Goal: Information Seeking & Learning: Learn about a topic

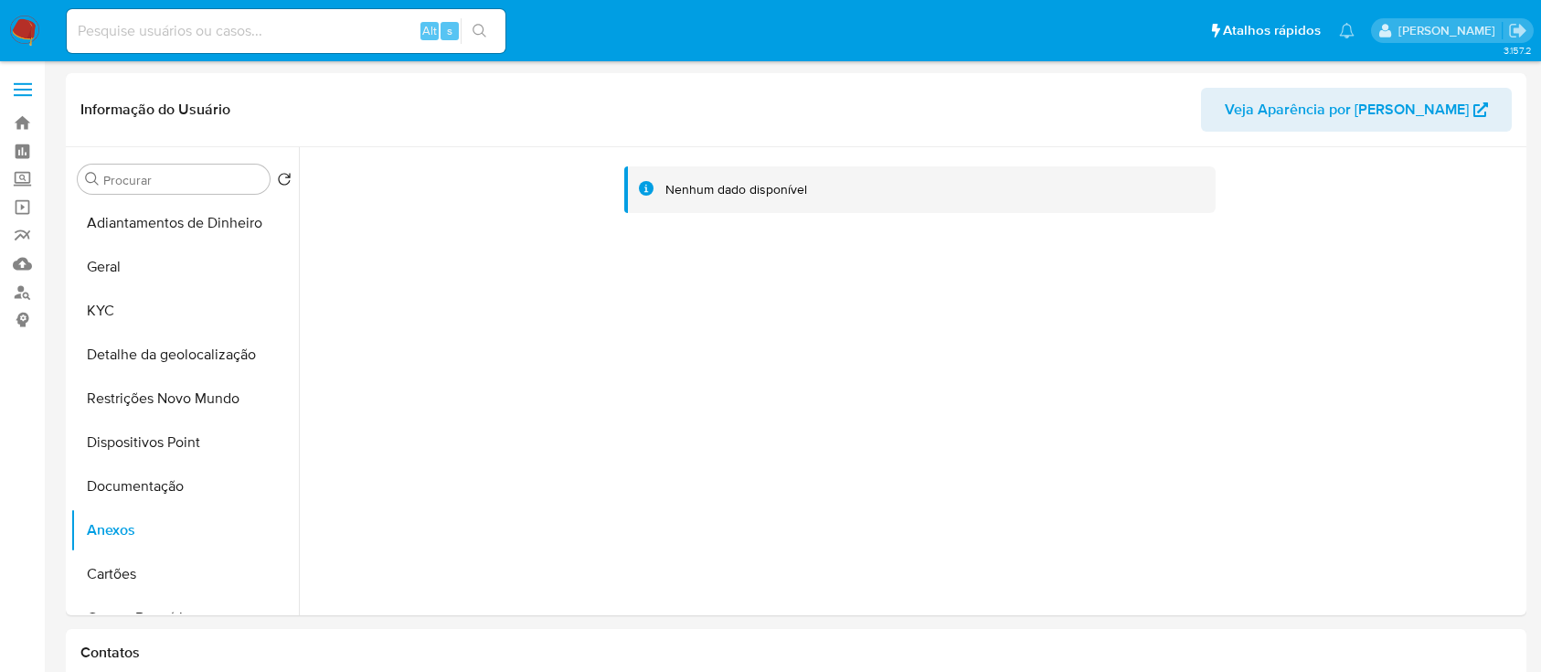
select select "10"
click at [129, 299] on button "KYC" at bounding box center [177, 311] width 214 height 44
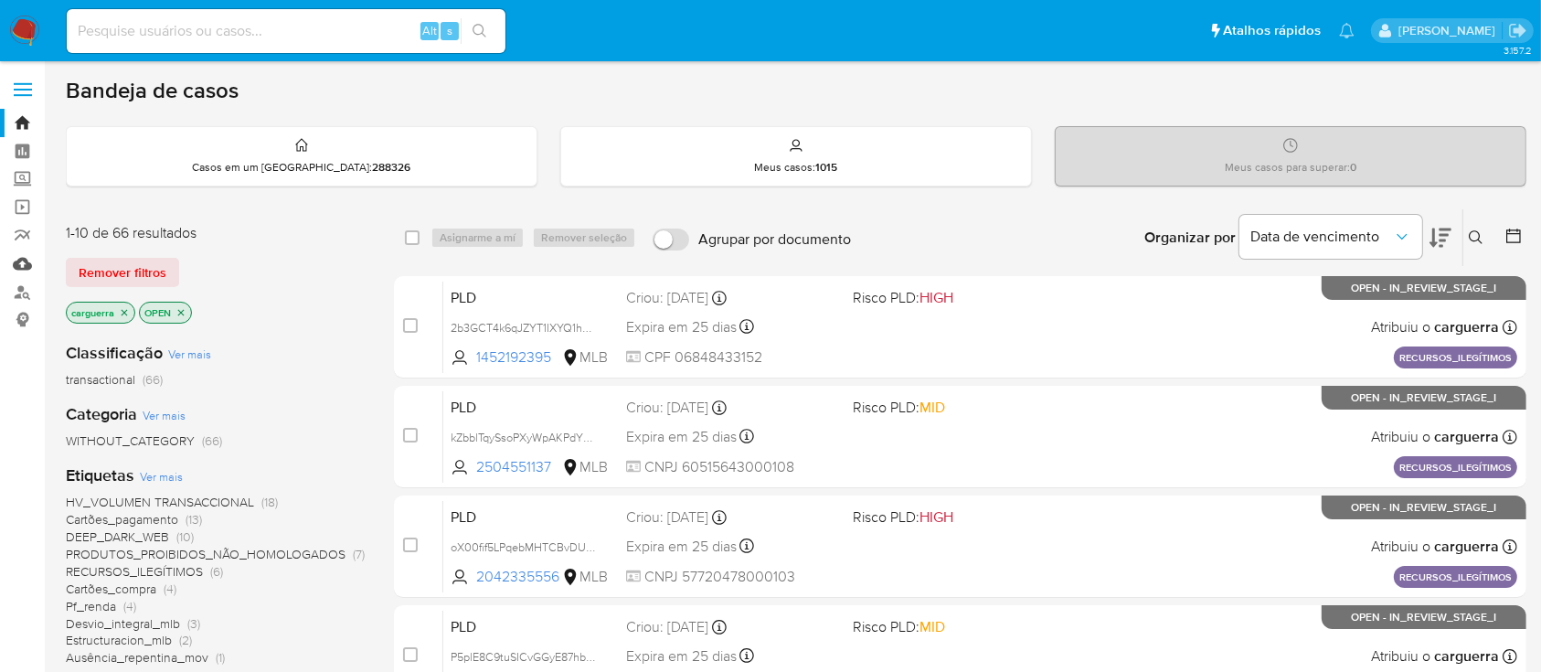
click at [27, 265] on link "Mulan" at bounding box center [108, 263] width 217 height 28
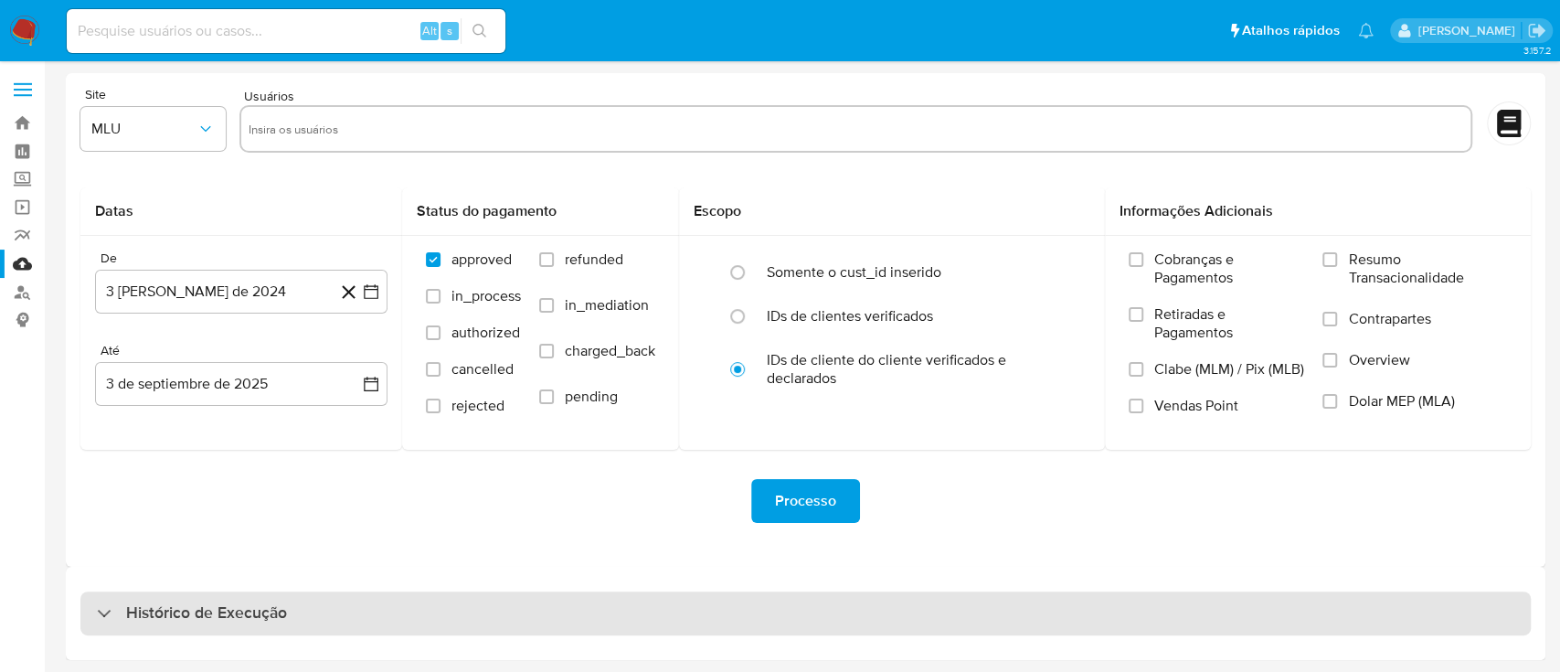
click at [101, 608] on div "Histórico de Execução" at bounding box center [192, 613] width 190 height 22
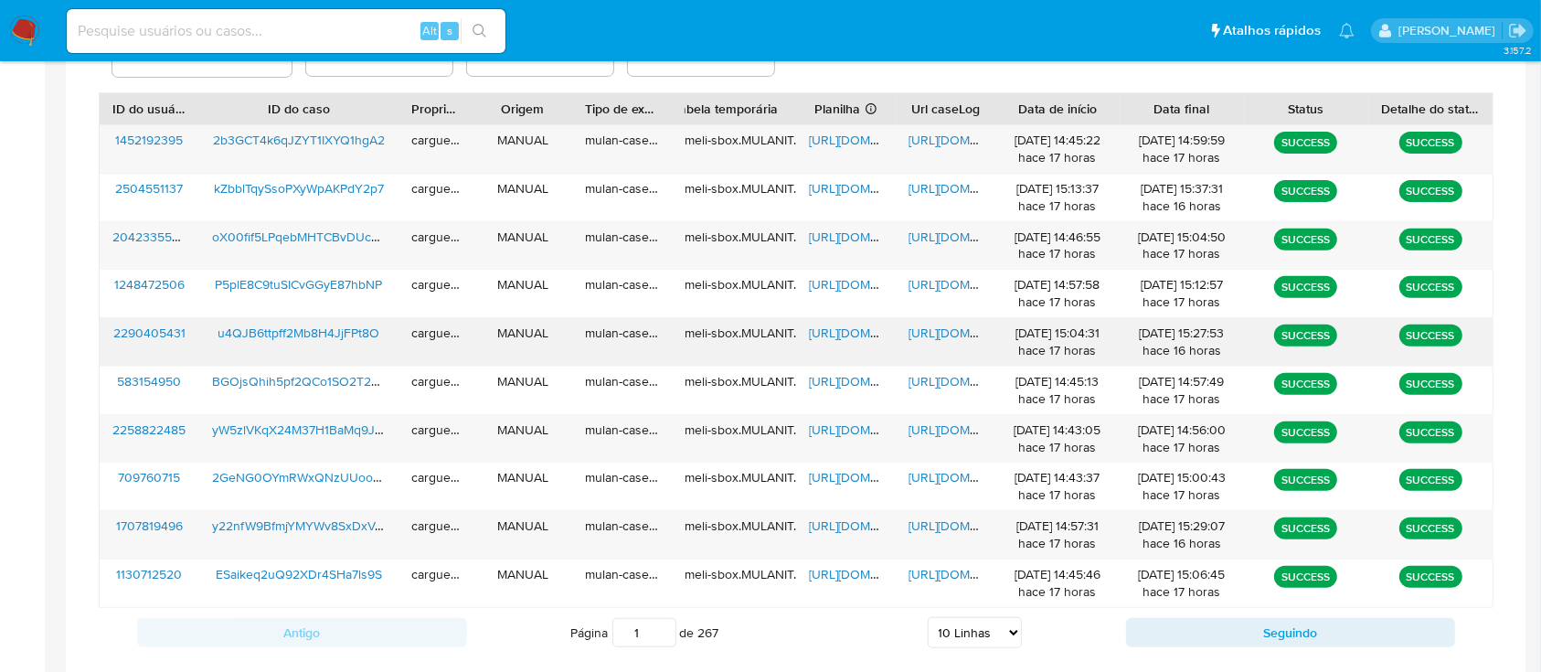
scroll to position [689, 0]
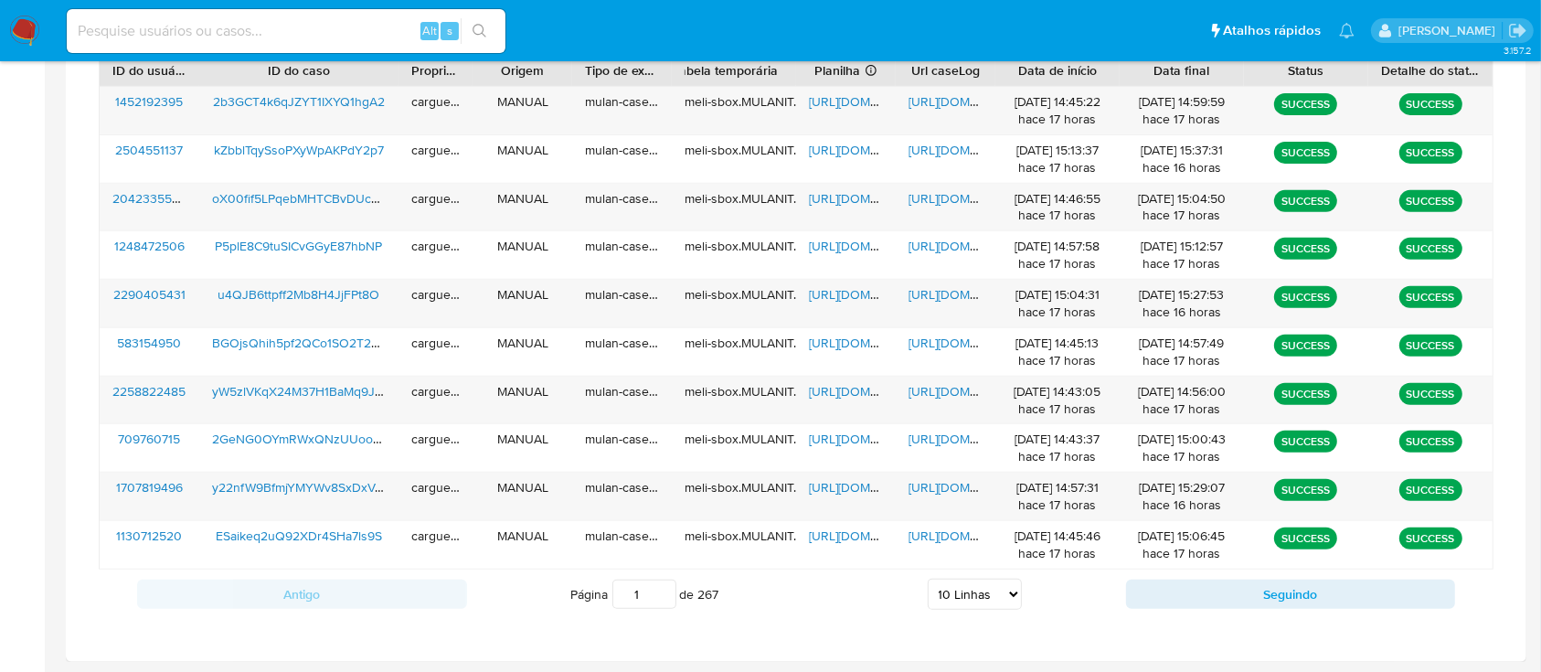
click at [999, 589] on select "5 Linhas 10 Linhas 20 Linhas 25 Linhas 50 Linhas 100 Linhas" at bounding box center [975, 593] width 94 height 31
select select "20"
click at [928, 578] on select "5 Linhas 10 Linhas 20 Linhas 25 Linhas 50 Linhas 100 Linhas" at bounding box center [975, 593] width 94 height 31
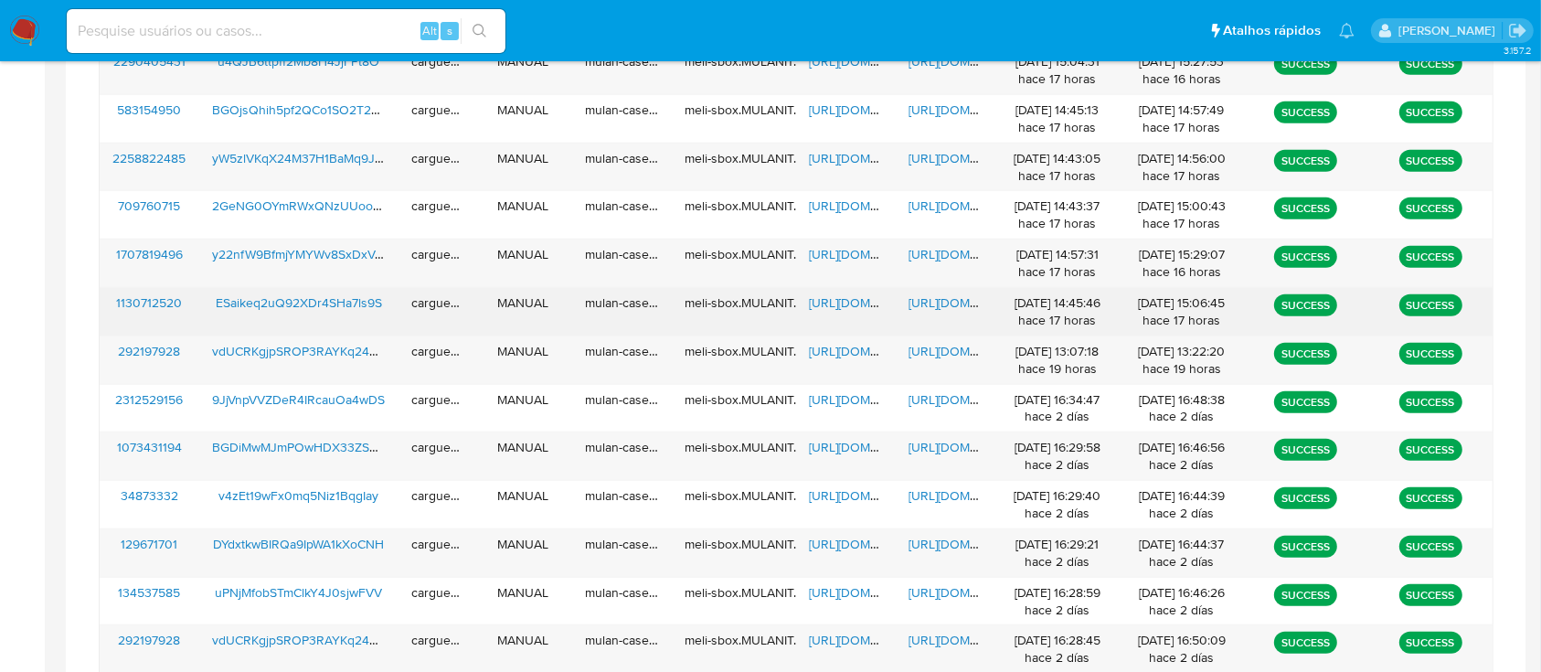
scroll to position [933, 0]
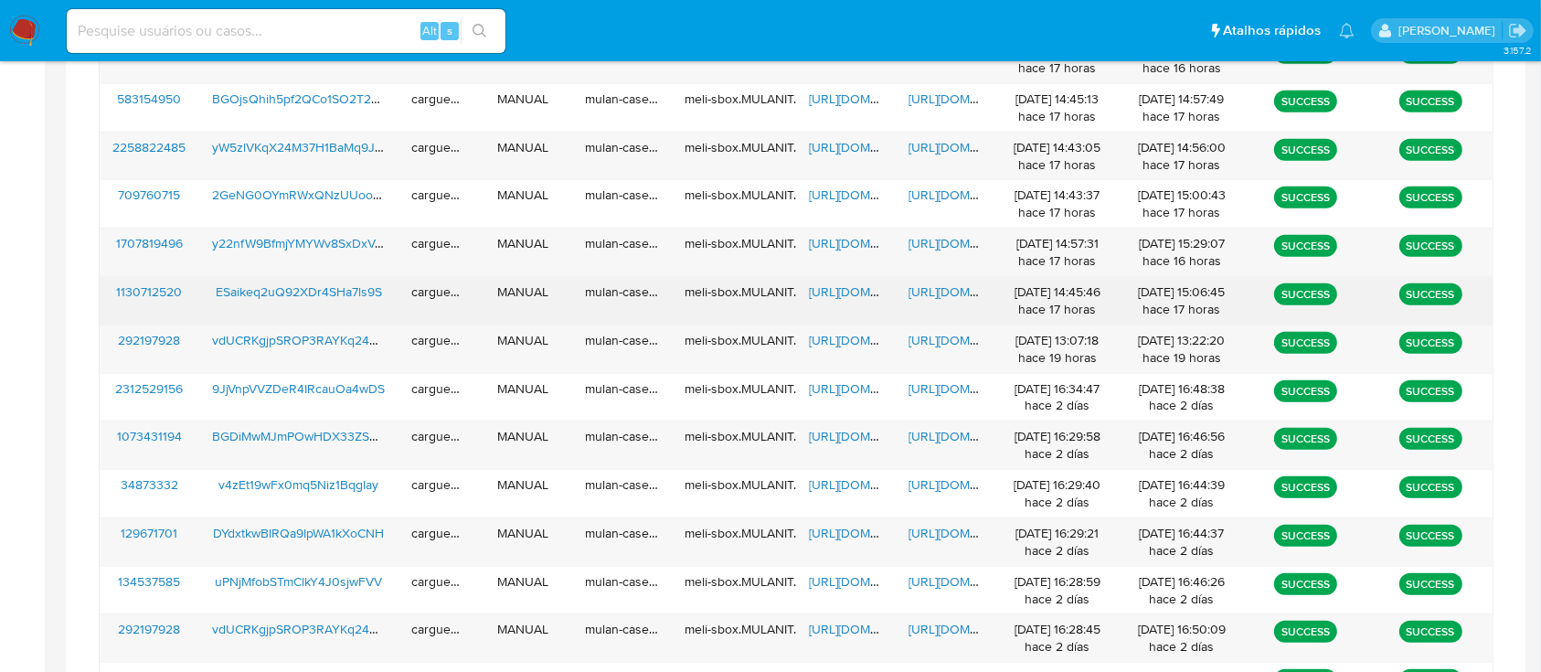
click at [854, 295] on span "https://docs.google.com/spreadsheets/d/1RzT1Hr1nFNHh4dNbUMrgfHAqiktuL-9i814h1FC…" at bounding box center [872, 291] width 126 height 18
click at [949, 290] on span "https://docs.google.com/document/d/1iPvwvP3ACwPLawwwpDDp5w7Cf7-ARI-vVia_oskGfOg…" at bounding box center [971, 291] width 126 height 18
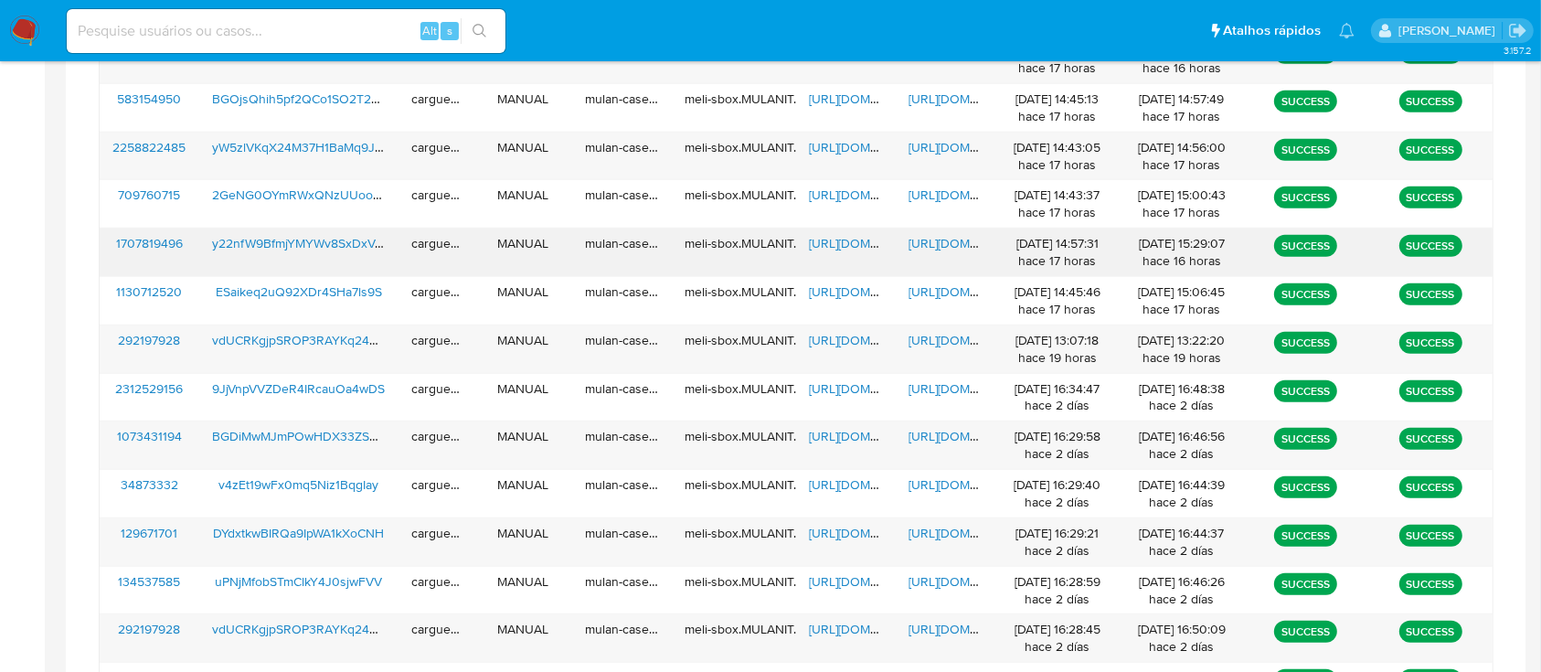
click at [833, 240] on span "https://docs.google.com/spreadsheets/d/1WeYaWb_sz77soOAZiCiM9w6xHXpwyDYSKTWPMEF…" at bounding box center [872, 243] width 126 height 18
click at [937, 238] on span "https://docs.google.com/document/d/1fN1X8iTSTi_-1oSrBb543lvOglPU-KxZ8HAa5Cw8ig8…" at bounding box center [971, 243] width 126 height 18
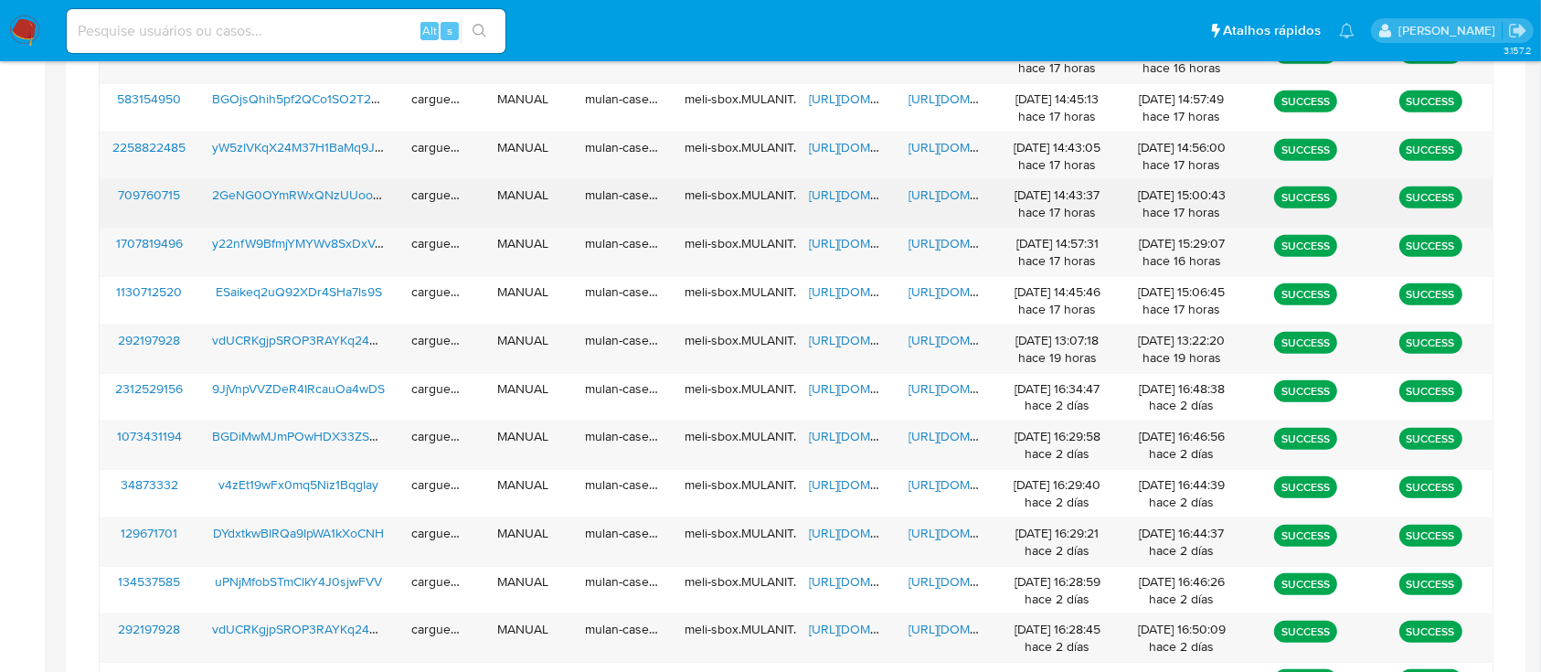
click at [845, 194] on span "https://docs.google.com/spreadsheets/d/18tVE-fjosxt9gbYkFdAdHB61Gq8kFwVWXZFiLcJ…" at bounding box center [872, 195] width 126 height 18
click at [944, 192] on span "https://docs.google.com/document/d/1NLY8kzeWlZnQ1VcG3fmQcPvv2T6wR04qfE5PMCt3-6Y…" at bounding box center [971, 195] width 126 height 18
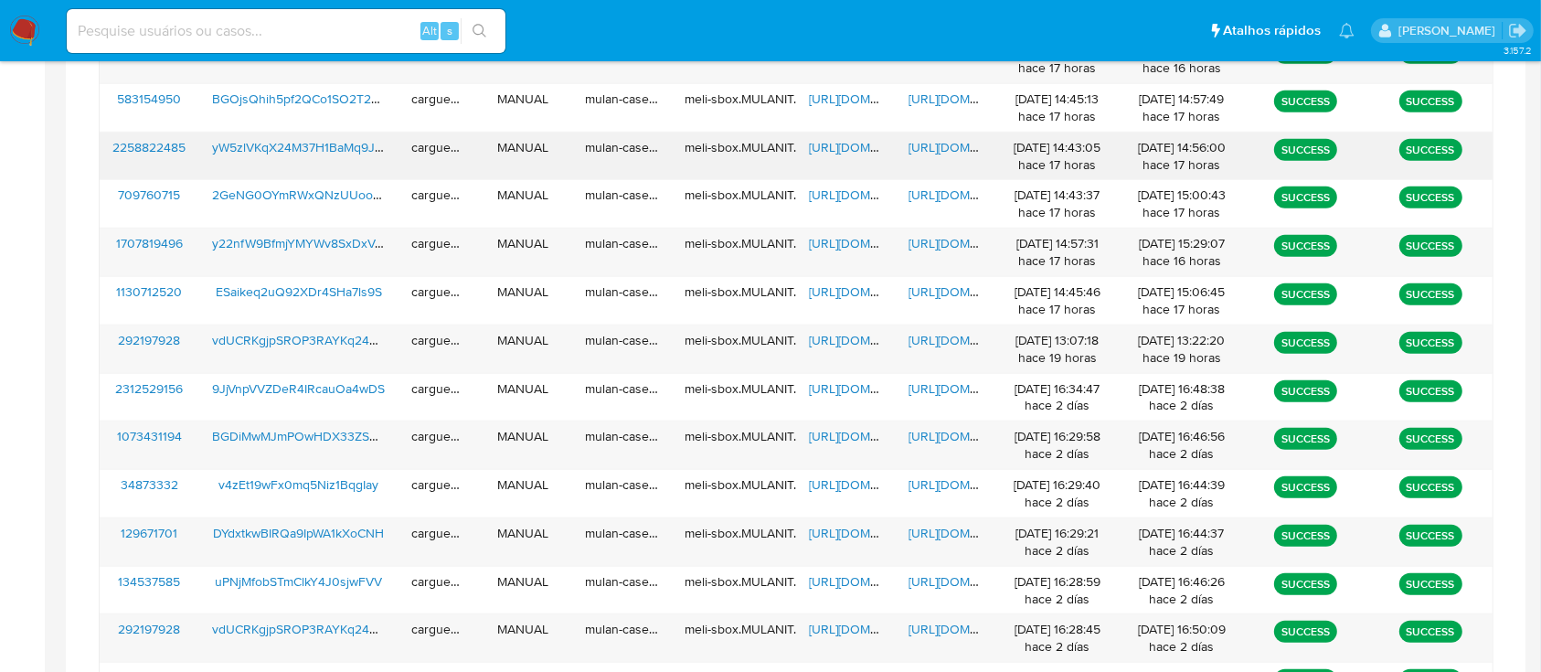
click at [841, 146] on span "https://docs.google.com/spreadsheets/d/1pcrFDLhgEQewlLH2gfFHsMfdzm3dwYDjt0ZiJVs…" at bounding box center [872, 147] width 126 height 18
click at [942, 143] on span "https://docs.google.com/document/d/1ZQfvPZLAkZ9Cl-lbgyrhn84zGt_IpxAJ2U-9-toSiC4…" at bounding box center [971, 147] width 126 height 18
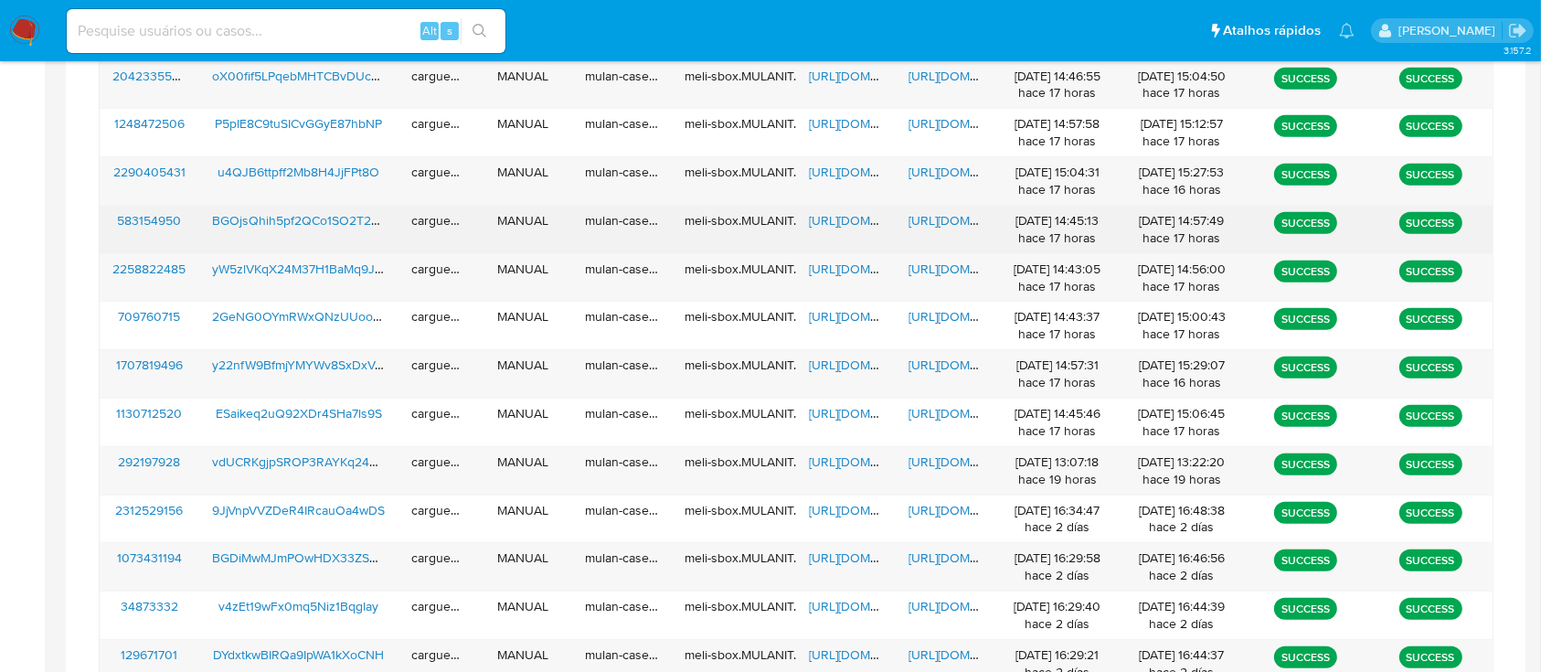
click at [855, 217] on span "https://docs.google.com/spreadsheets/d/1XxTEEohySbxZJjFgVXdtQNRTQSPZlaa5TodsbSy…" at bounding box center [872, 220] width 126 height 18
click at [943, 222] on span "https://docs.google.com/document/d/1sVPD59SvPcsGpaATg2ybYllcC5DNvQVIhRecl35YtFo…" at bounding box center [971, 220] width 126 height 18
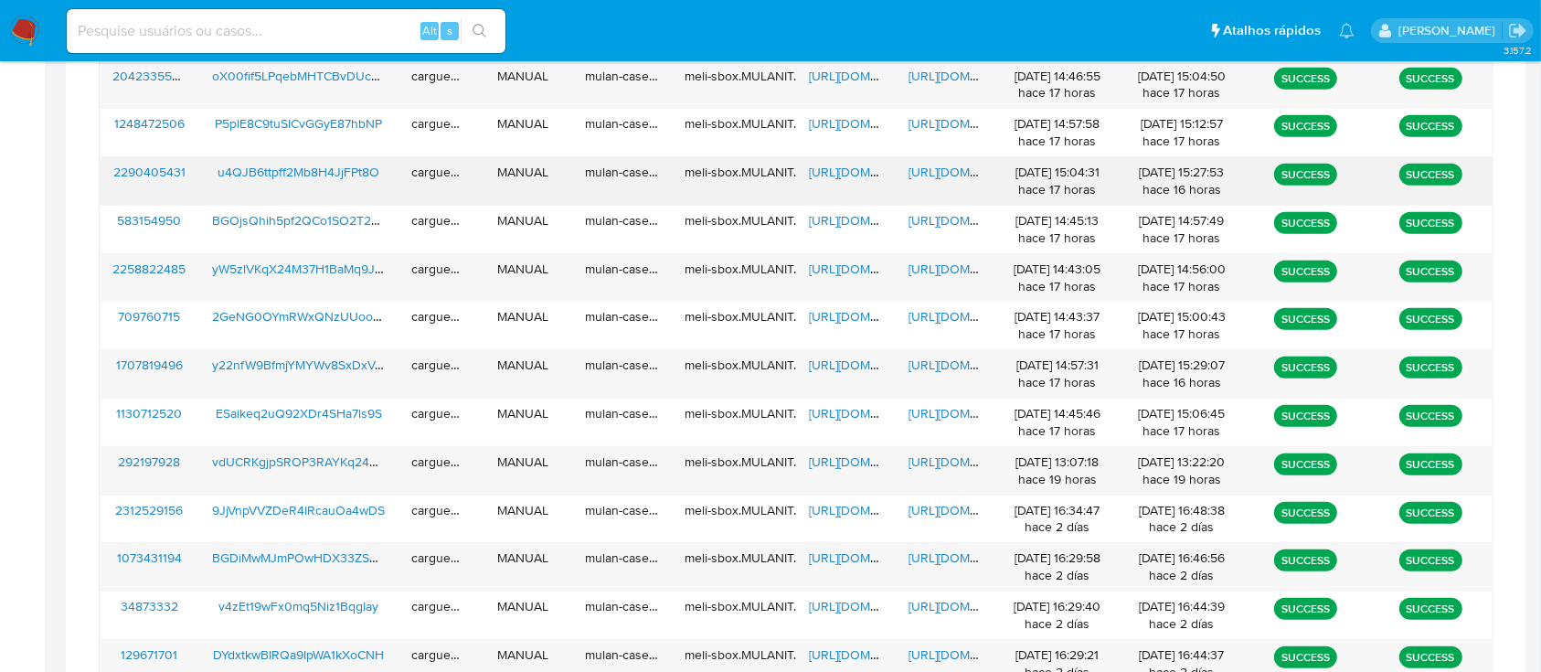
click at [841, 169] on span "https://docs.google.com/spreadsheets/d/1Vi_vXixJWQhxmODbqnFM4Sh17p6sYZKjhIqyOft…" at bounding box center [872, 172] width 126 height 18
click at [945, 165] on span "https://docs.google.com/document/d/1NeWKKmld9-7P78th_syzOoiZuhKn4kP8dT7DjWNN-PQ…" at bounding box center [971, 172] width 126 height 18
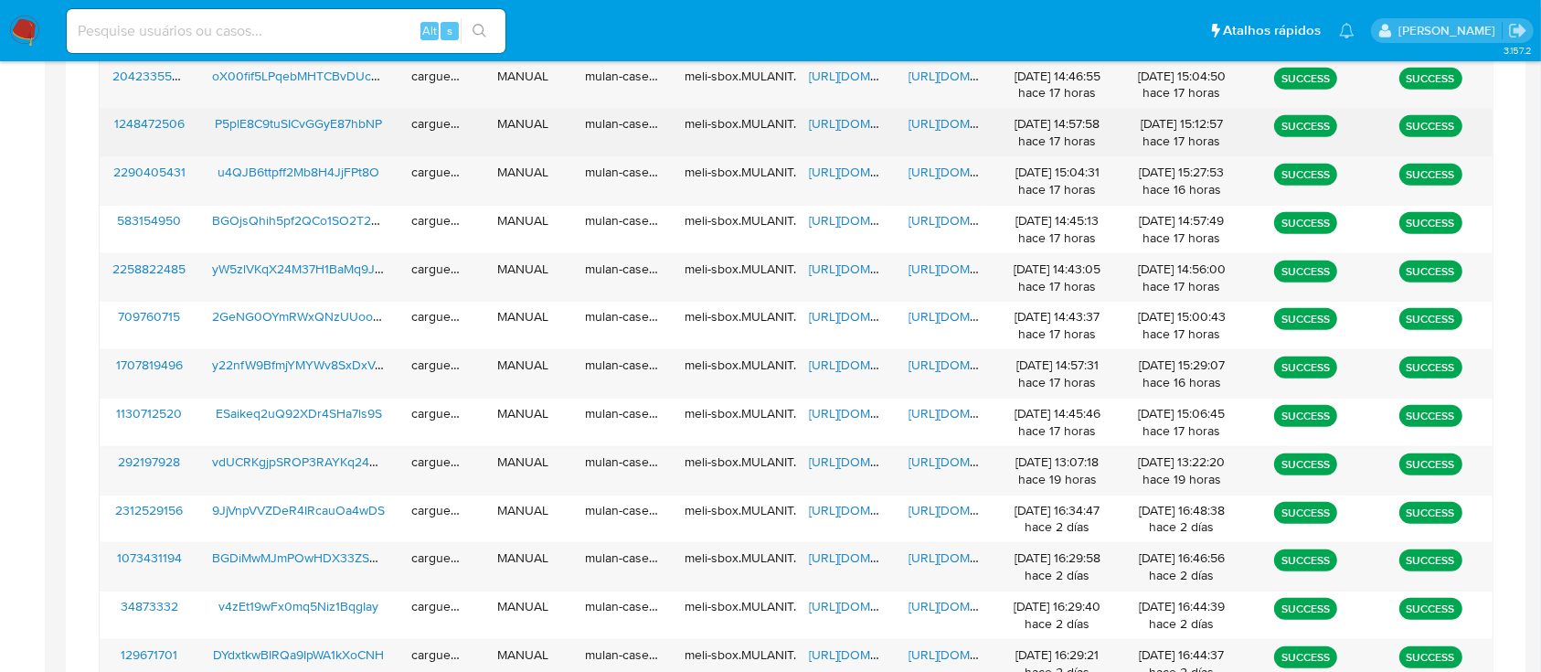
click at [832, 121] on span "https://docs.google.com/spreadsheets/d/1jYgf-QKL694XU_IAofTjYHr_V0_J01YcaPpkpNF…" at bounding box center [872, 123] width 126 height 18
click at [929, 123] on span "https://docs.google.com/document/d/1T45MLyNt513NBoJTAUk-BxgQZR7I1MFhMz49GylvJUo…" at bounding box center [971, 123] width 126 height 18
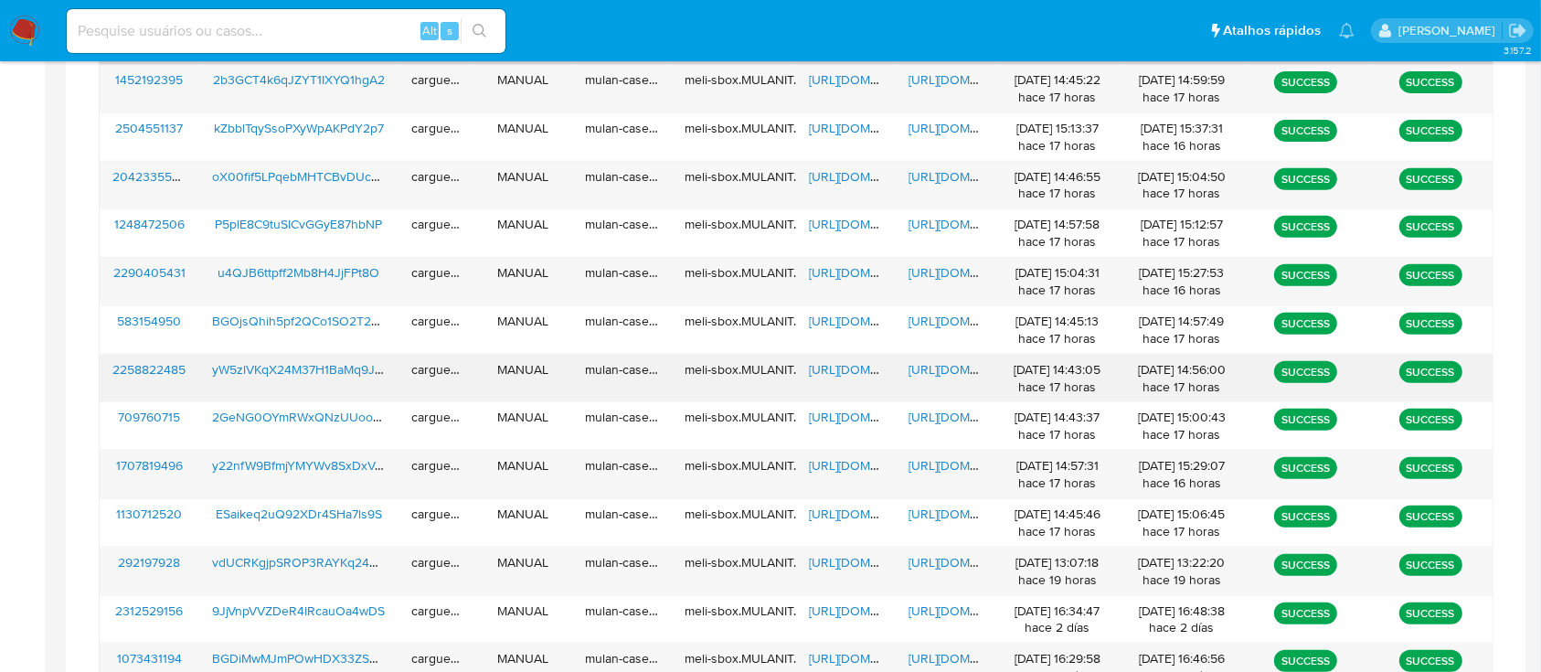
scroll to position [689, 0]
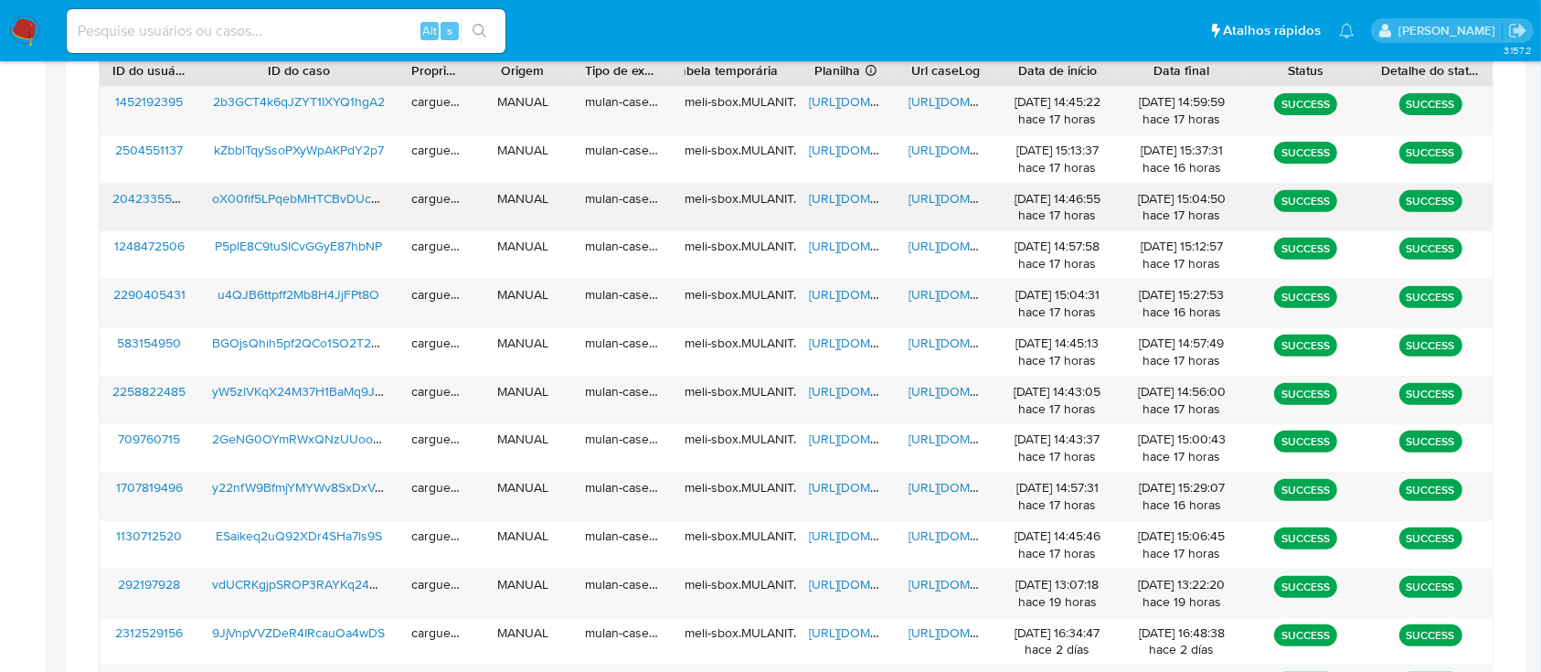
click at [849, 192] on span "https://docs.google.com/spreadsheets/d/1UlCack7E94P-IU8EgmuB15fFgJ7xONIXAm3q0e3…" at bounding box center [872, 198] width 126 height 18
click at [938, 201] on span "https://docs.google.com/document/d/1umKAlSLi9YBlew1qQzd9Ys__R0QgYisILbXWLYY23Ok…" at bounding box center [971, 198] width 126 height 18
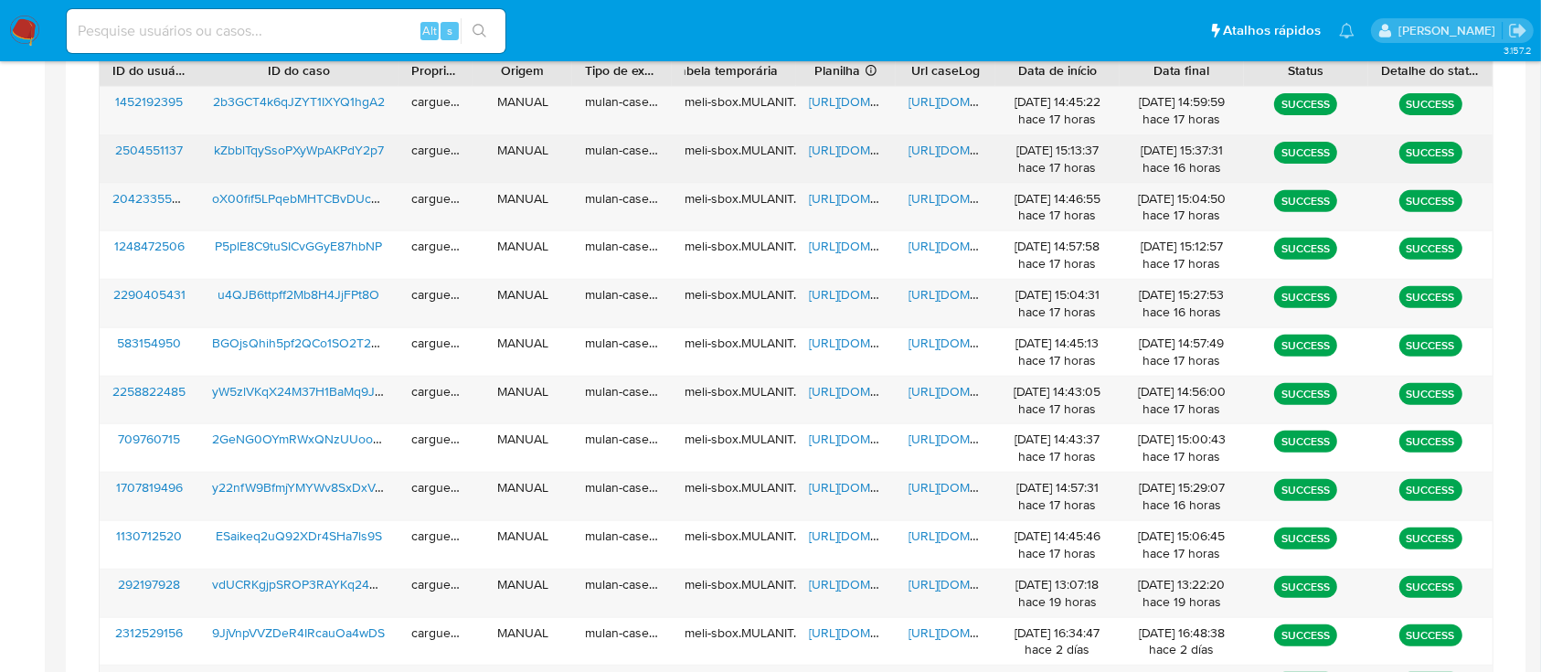
click at [845, 150] on span "https://docs.google.com/spreadsheets/d/1_X1ep0gHjGBMYq5MIoxWpO0WD1H4Rcbj4gmmXOb…" at bounding box center [872, 150] width 126 height 18
click at [932, 145] on span "https://docs.google.com/document/d/1CPcTHnXinkdg7iJj7S4kH-KLNWJIP9QUswgQsND1H7s…" at bounding box center [971, 150] width 126 height 18
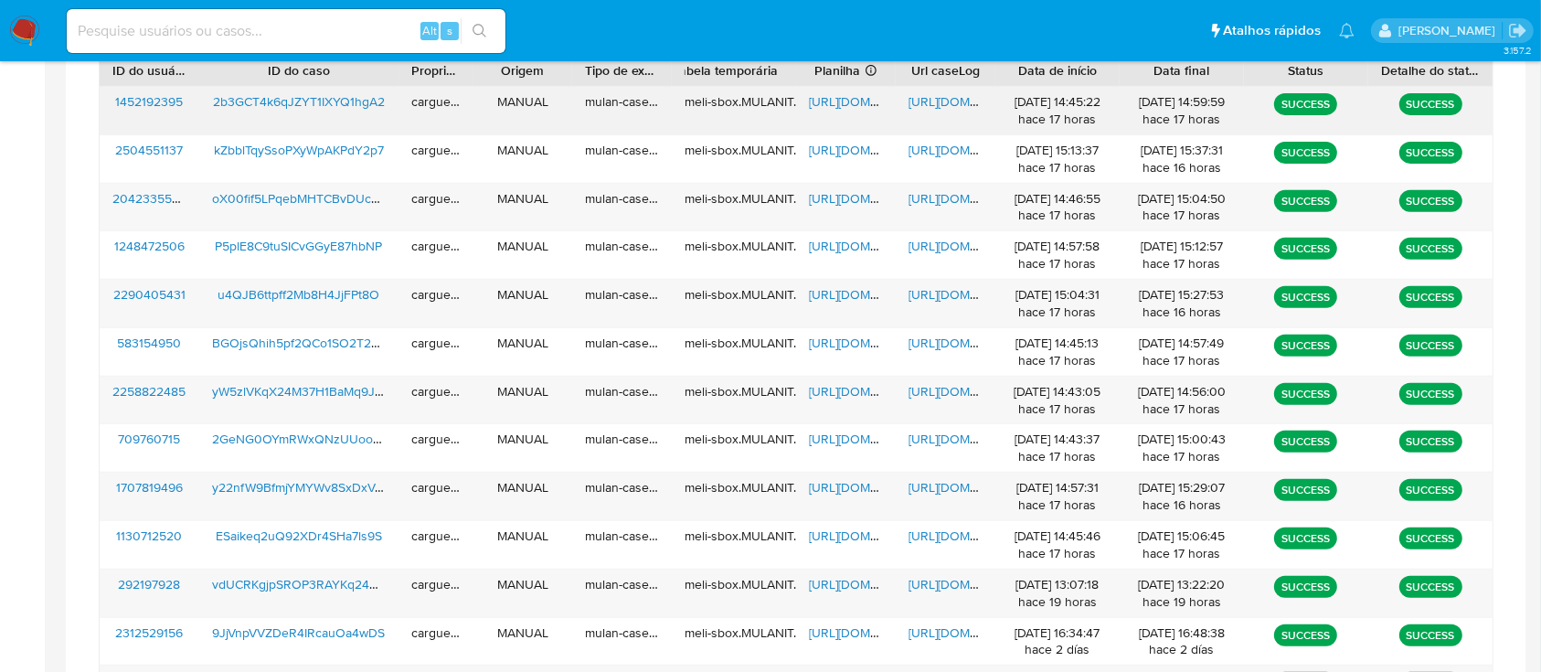
click at [834, 100] on span "https://docs.google.com/spreadsheets/d/1eZzofWeh8R_rnHzjsS04f_wo1Ab9sExwcs9FVJC…" at bounding box center [872, 101] width 126 height 18
click at [952, 104] on span "https://docs.google.com/document/d/1cMVDmOMwaYqr5eBg__xXo_zOHZ4OFVGSSGC4XfOp2nQ…" at bounding box center [971, 101] width 126 height 18
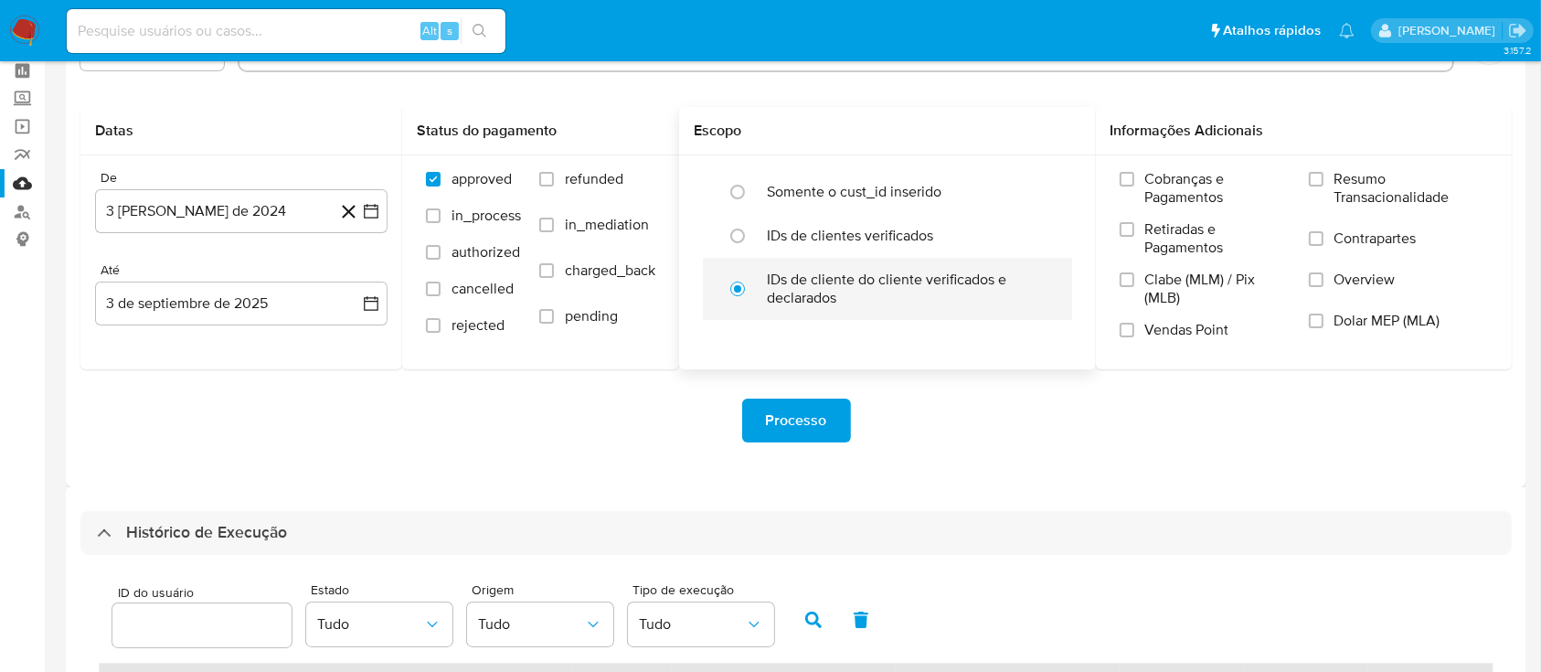
scroll to position [0, 0]
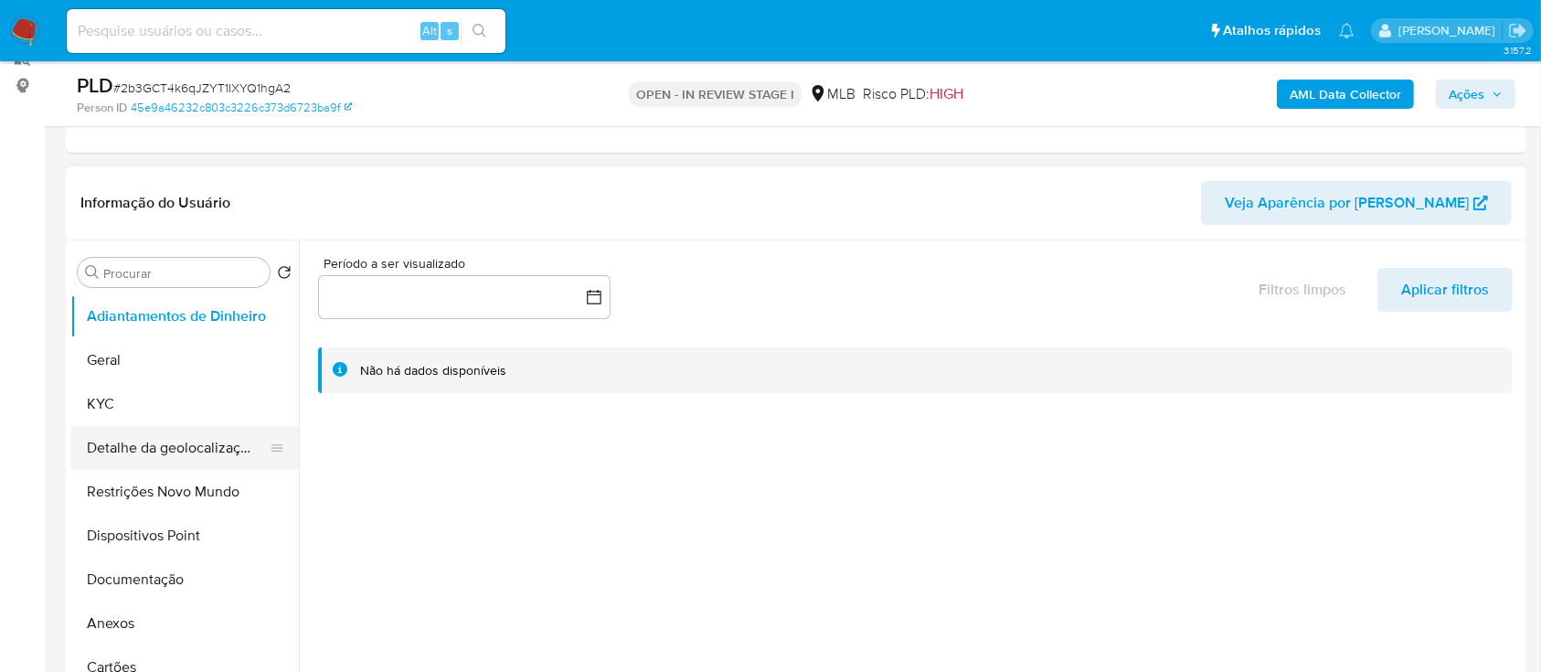
scroll to position [243, 0]
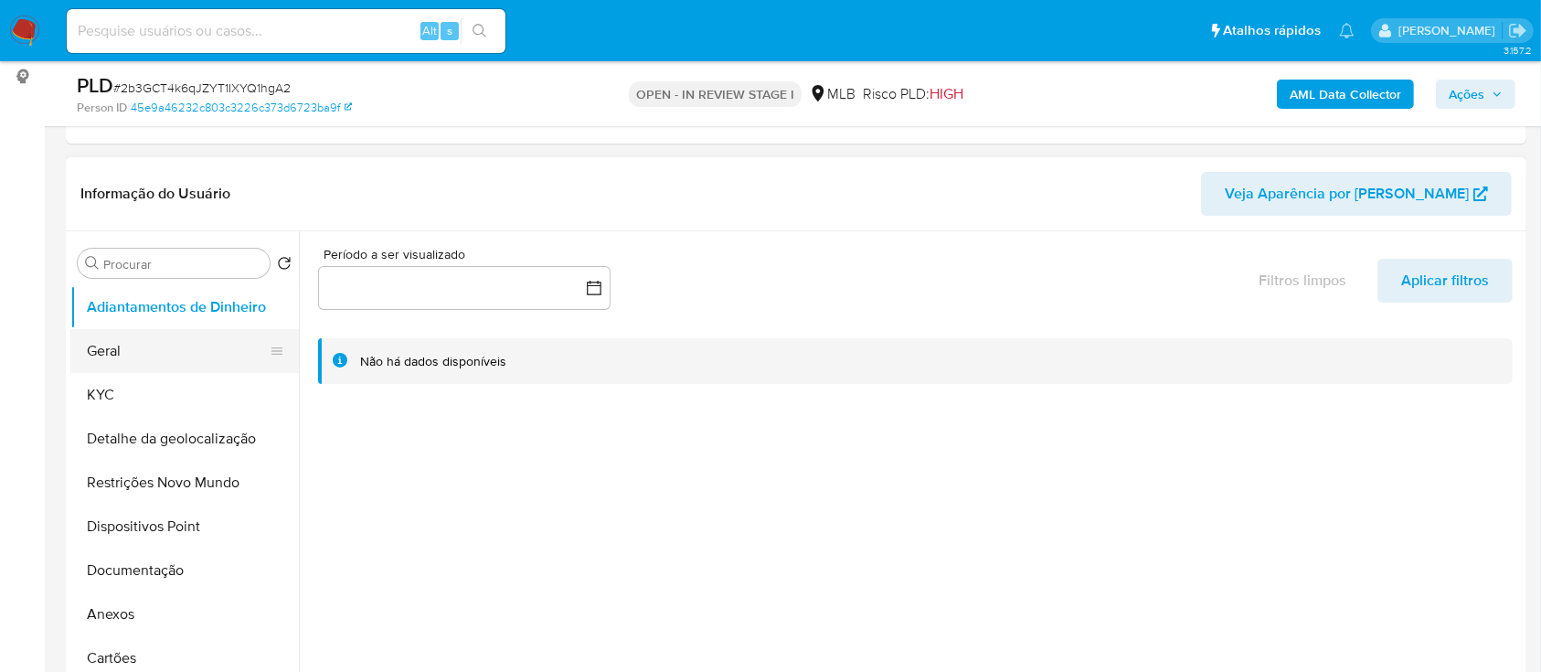
drag, startPoint x: 104, startPoint y: 384, endPoint x: 226, endPoint y: 330, distance: 133.0
click at [104, 385] on button "KYC" at bounding box center [184, 395] width 228 height 44
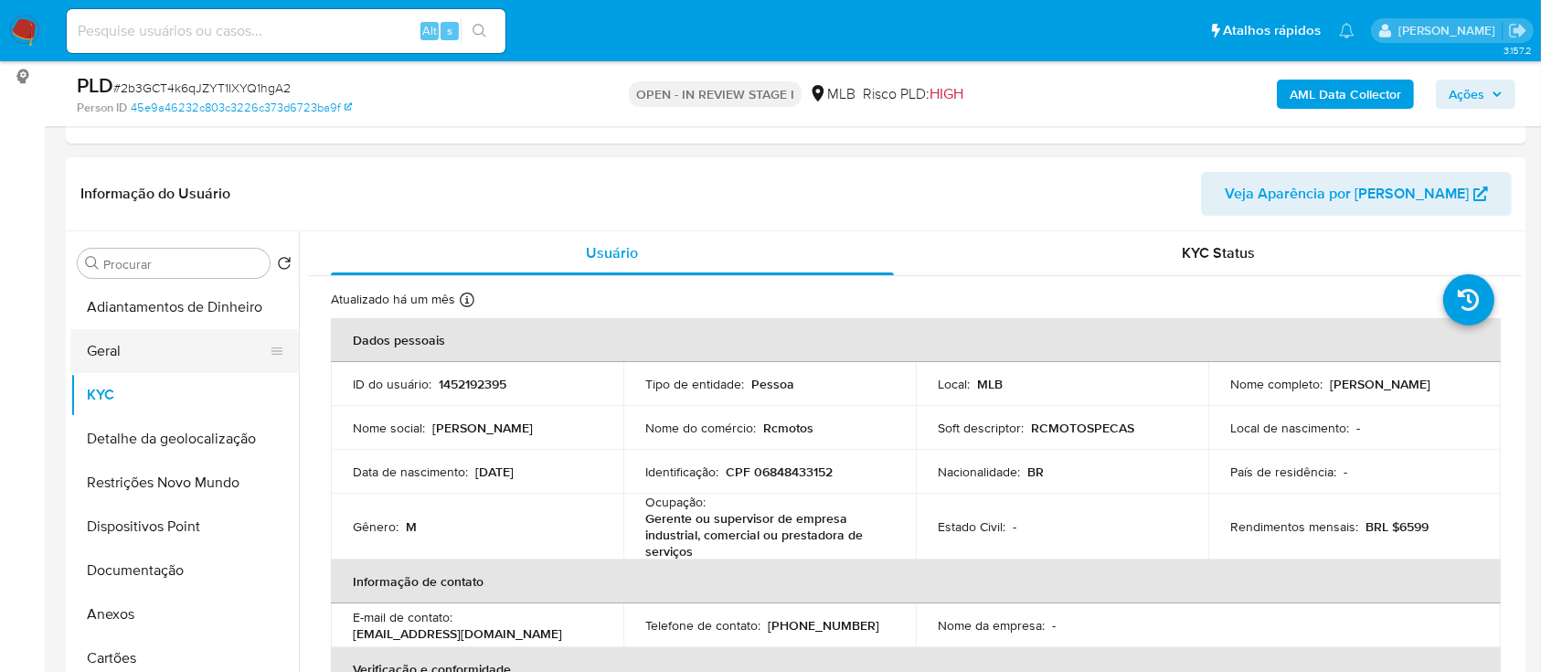
click at [117, 369] on button "Geral" at bounding box center [177, 351] width 214 height 44
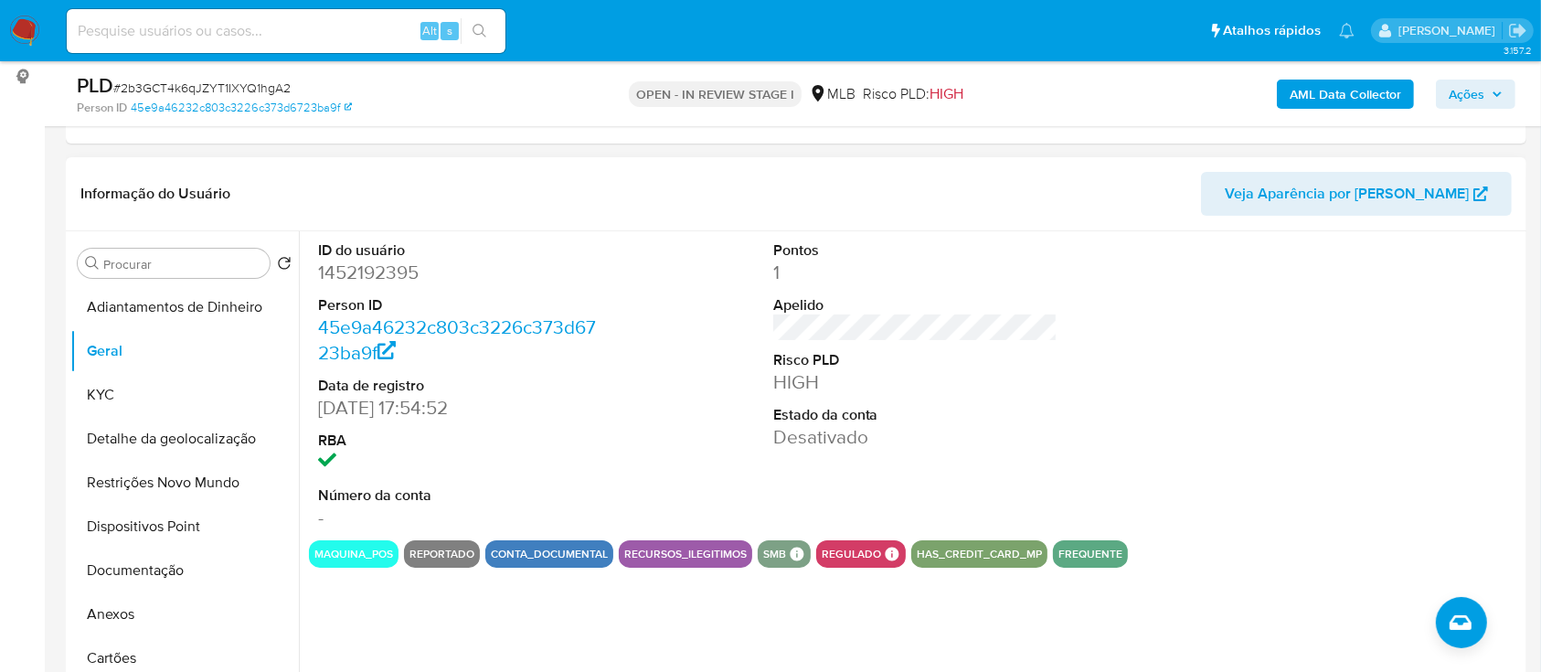
click at [983, 476] on div "Pontos 1 Apelido Risco PLD HIGH Estado da conta Desativado" at bounding box center [915, 385] width 303 height 309
click at [965, 352] on dt "Risco PLD" at bounding box center [915, 360] width 285 height 20
drag, startPoint x: 1367, startPoint y: 295, endPoint x: 1343, endPoint y: 281, distance: 27.4
click at [1367, 294] on div at bounding box center [1369, 385] width 303 height 309
click at [122, 413] on button "KYC" at bounding box center [177, 395] width 214 height 44
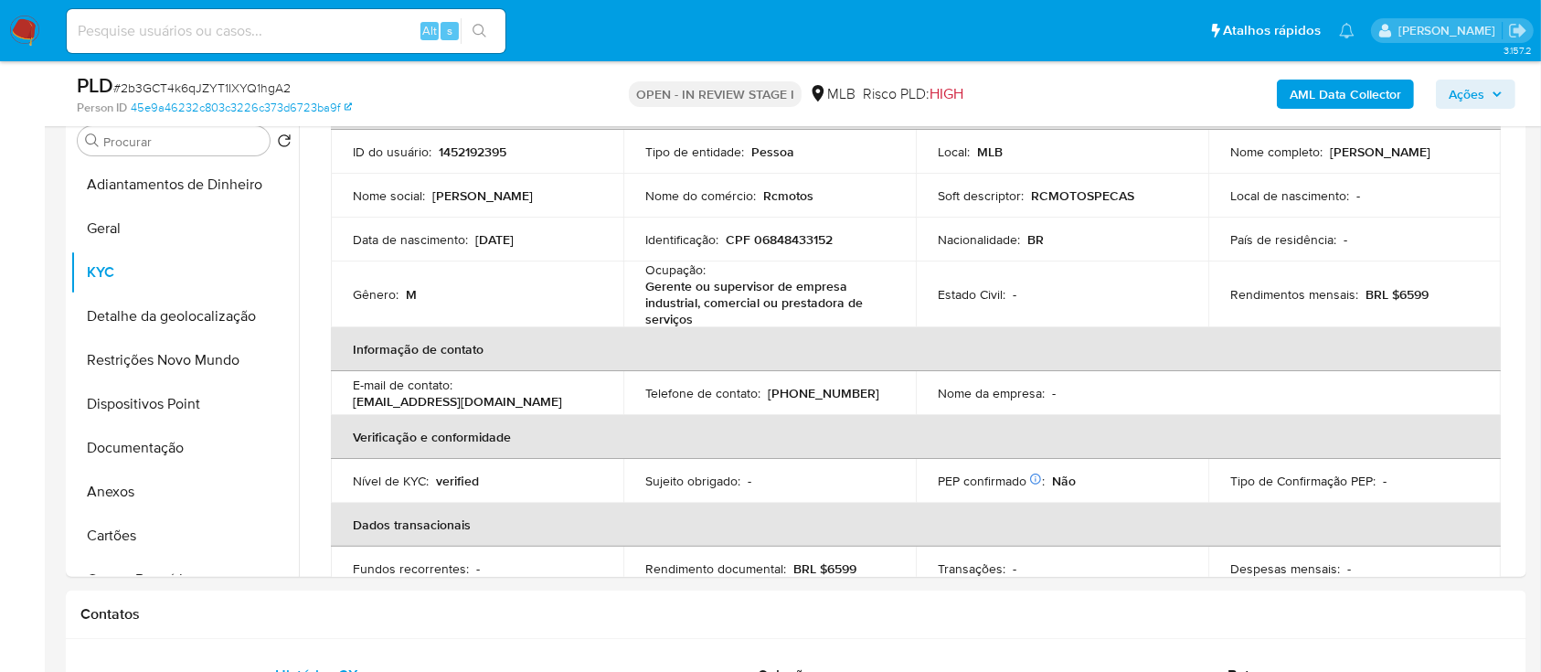
scroll to position [111, 0]
click at [1119, 80] on div "AML Data Collector Ações" at bounding box center [1278, 93] width 474 height 43
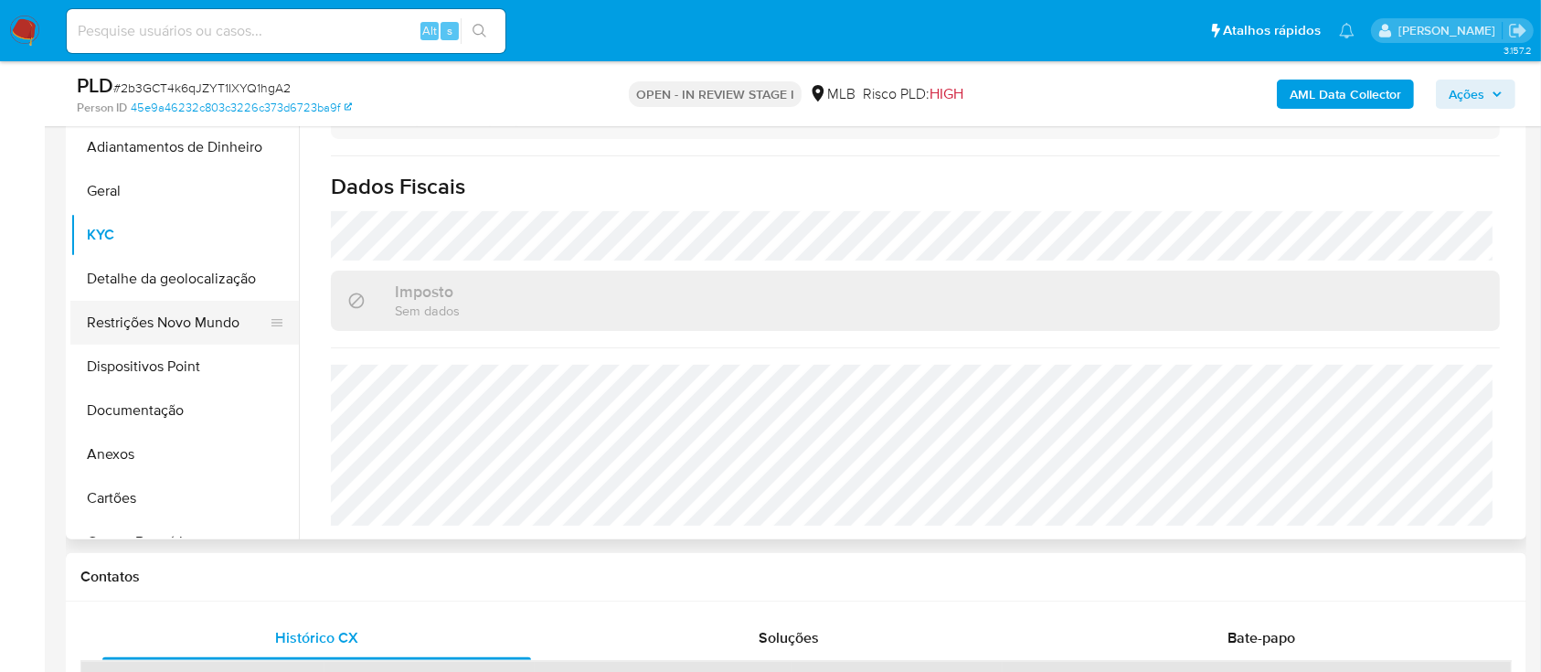
scroll to position [366, 0]
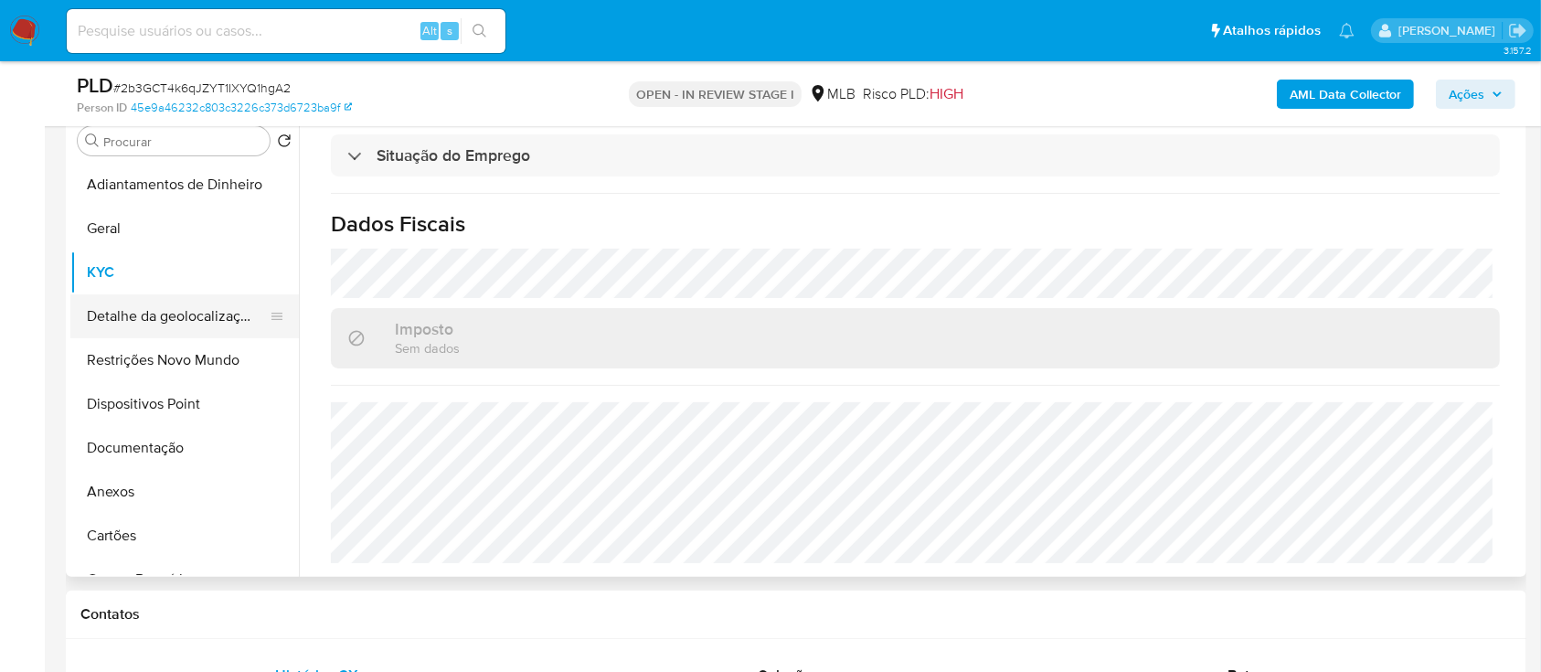
drag, startPoint x: 180, startPoint y: 308, endPoint x: 199, endPoint y: 312, distance: 19.5
click at [179, 309] on button "Detalhe da geolocalização" at bounding box center [177, 316] width 214 height 44
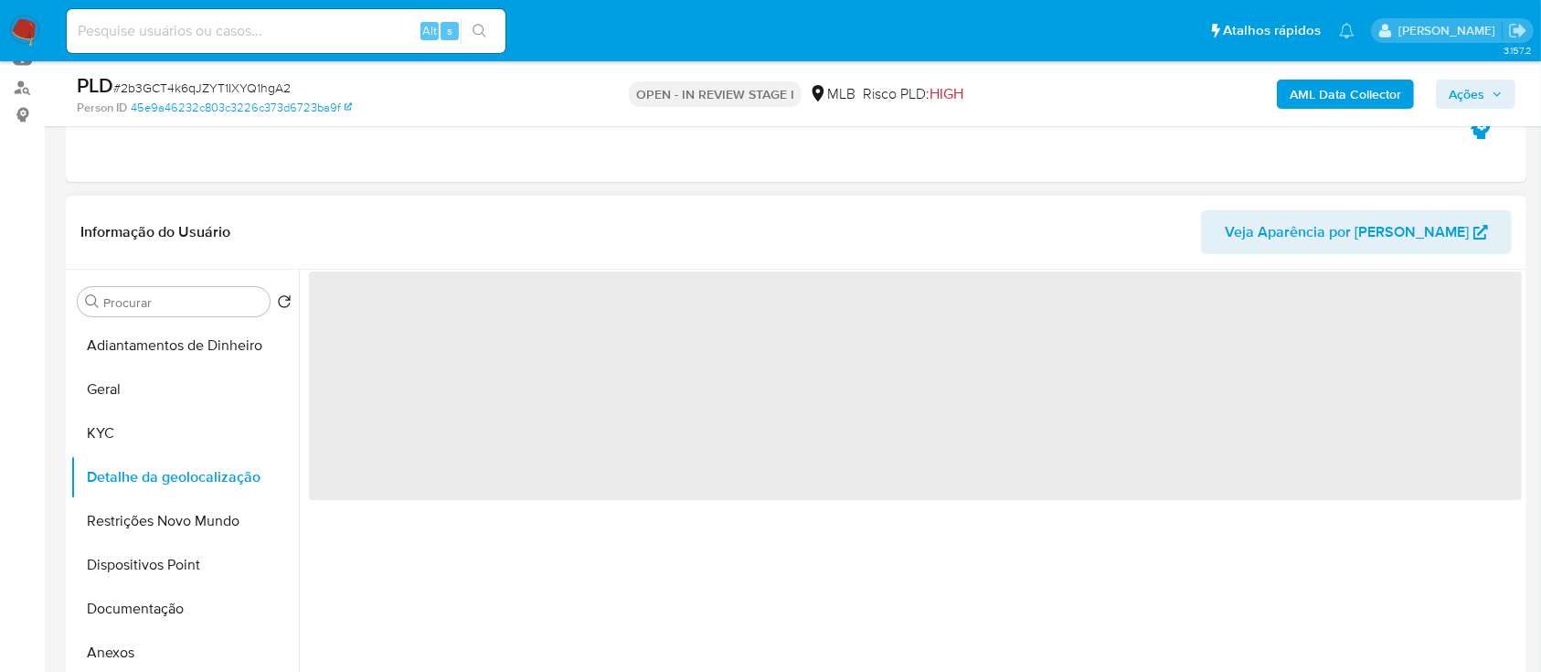
scroll to position [243, 0]
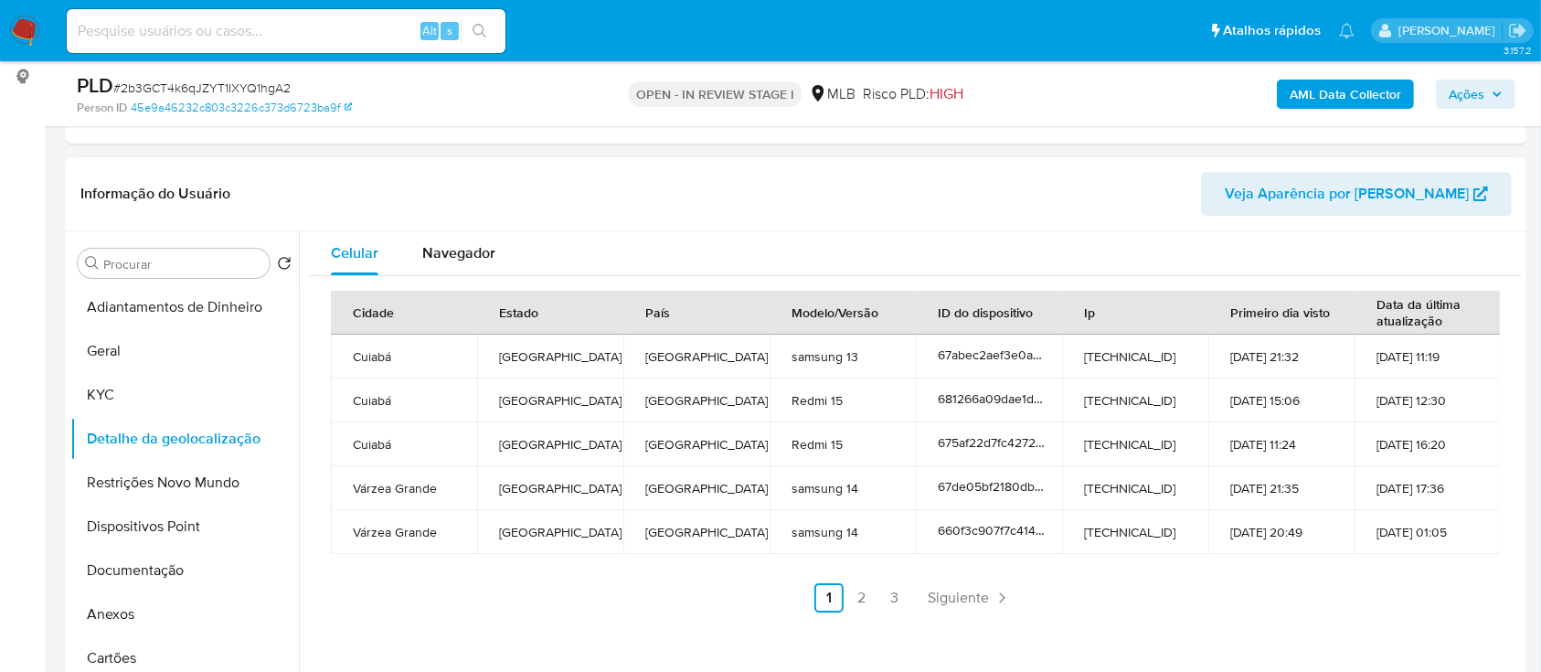
click at [1100, 207] on header "Informação do Usuário Veja Aparência por [PERSON_NAME]" at bounding box center [795, 194] width 1431 height 44
click at [861, 607] on link "2" at bounding box center [861, 597] width 29 height 29
click at [1089, 187] on header "Informação do Usuário Veja Aparência por [PERSON_NAME]" at bounding box center [795, 194] width 1431 height 44
click at [948, 603] on link "3" at bounding box center [943, 597] width 29 height 29
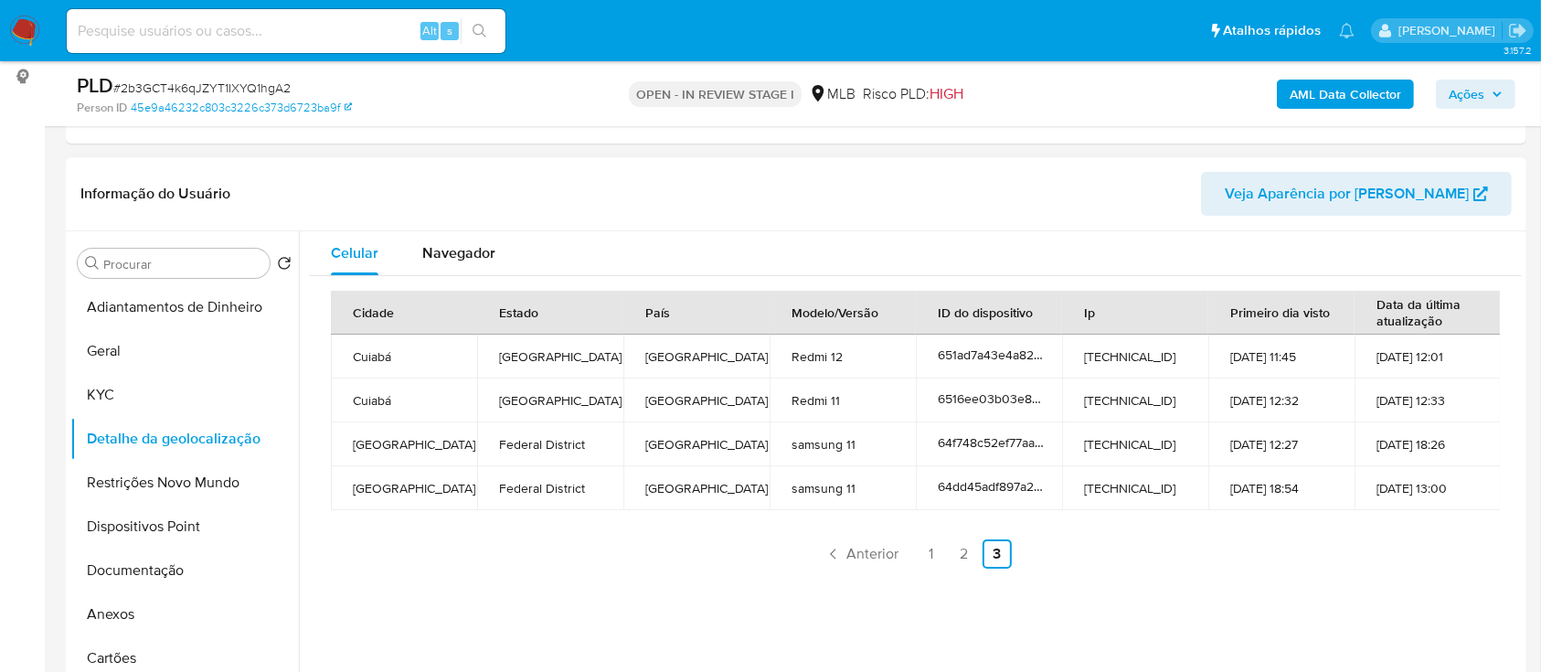
drag, startPoint x: 1069, startPoint y: 202, endPoint x: 1053, endPoint y: 196, distance: 17.3
click at [1069, 201] on header "Informação do Usuário Veja Aparência por [PERSON_NAME]" at bounding box center [795, 194] width 1431 height 44
click at [187, 472] on button "Restrições Novo Mundo" at bounding box center [177, 483] width 214 height 44
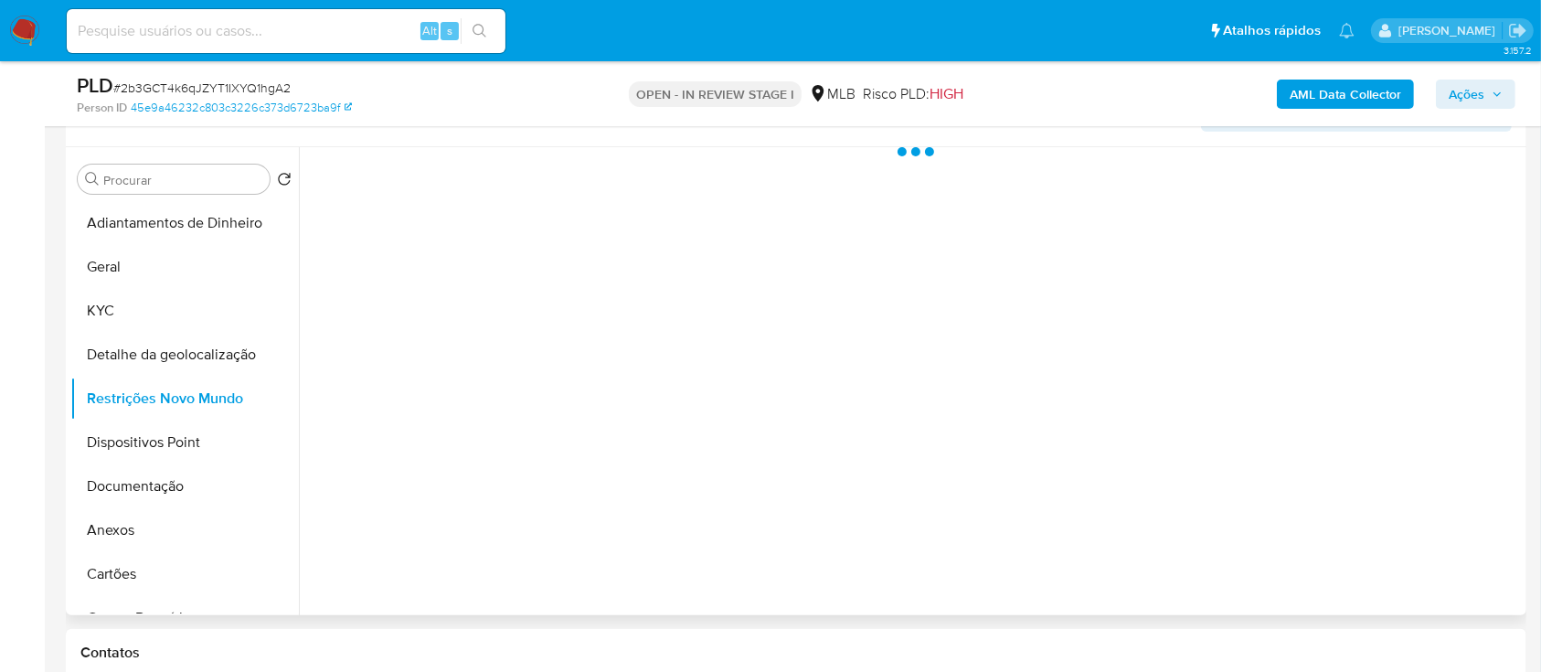
scroll to position [366, 0]
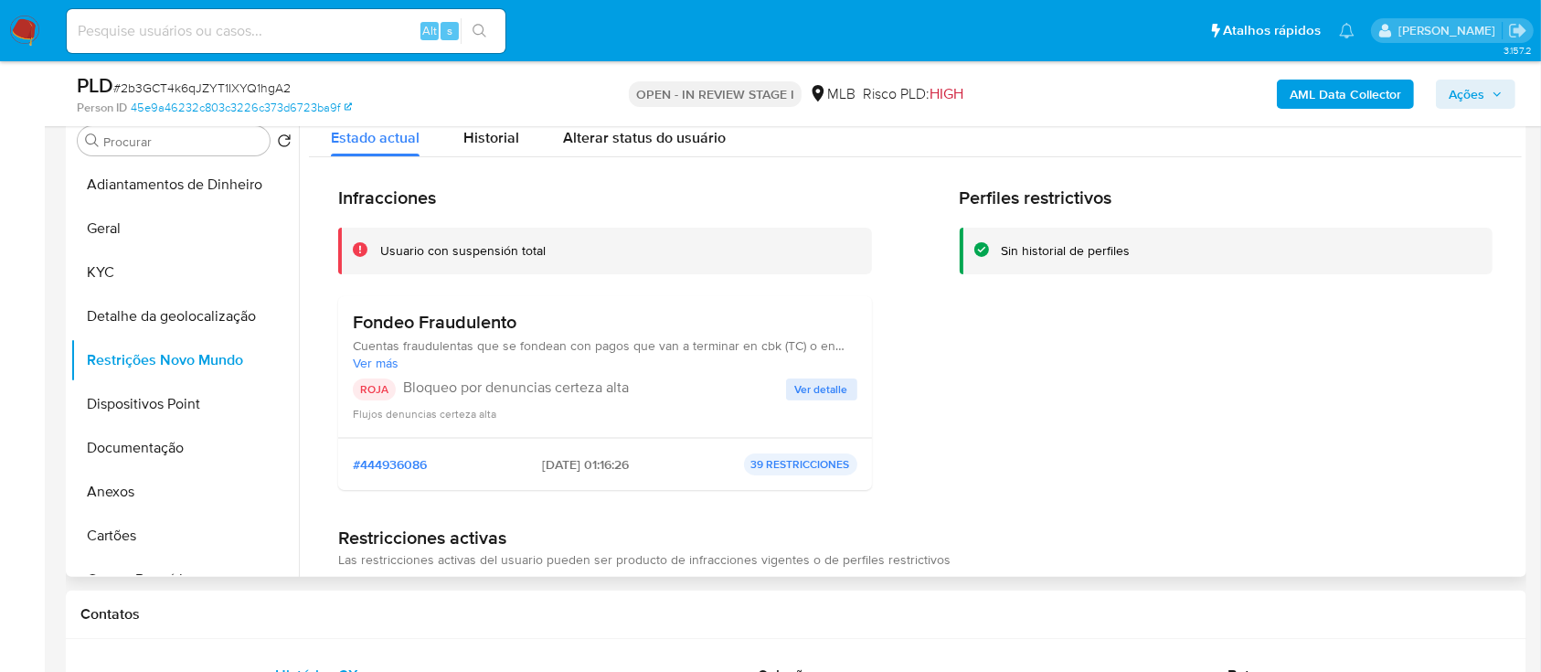
click at [1165, 355] on div "Perfiles restrictivos Sin historial de perfiles" at bounding box center [1227, 345] width 534 height 318
click at [811, 387] on span "Ver detalle" at bounding box center [821, 389] width 53 height 18
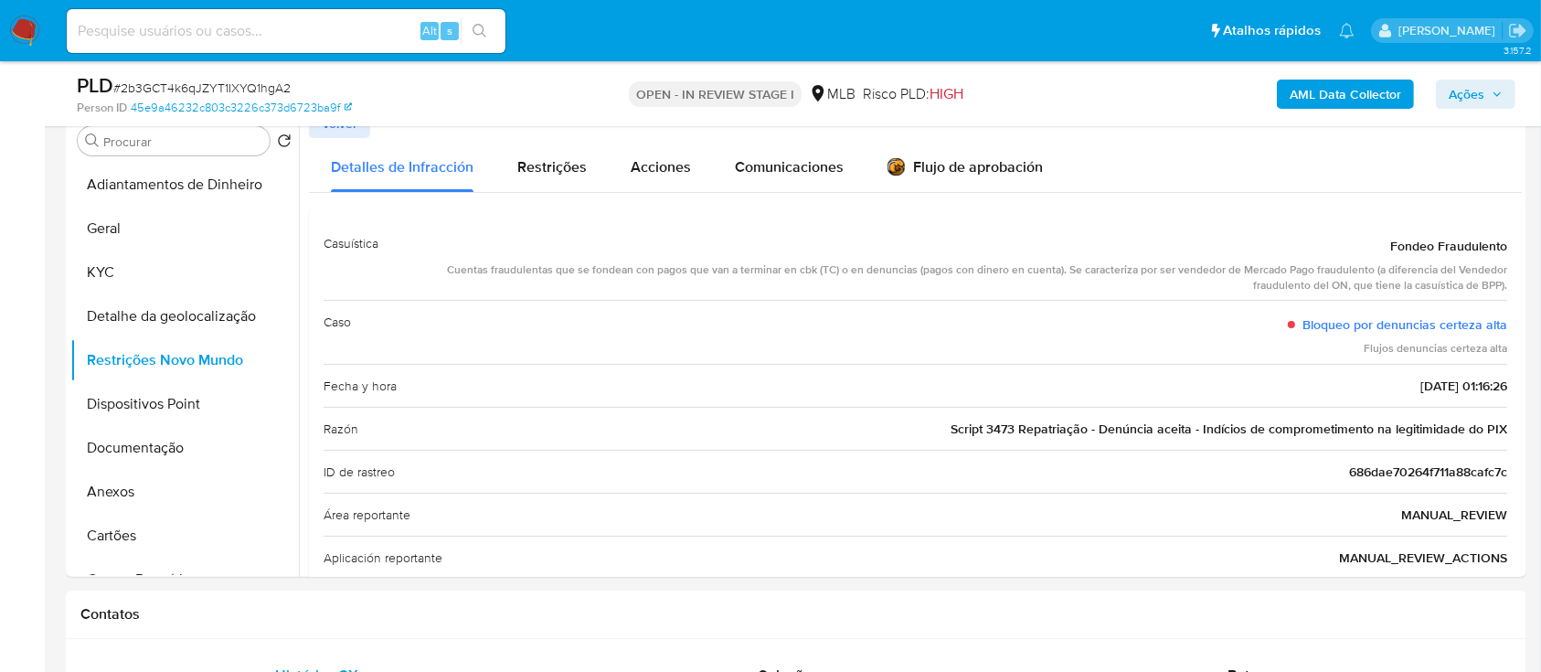
drag, startPoint x: 1163, startPoint y: 79, endPoint x: 981, endPoint y: 65, distance: 182.4
click at [1161, 80] on div "AML Data Collector Ações" at bounding box center [1278, 93] width 474 height 43
drag, startPoint x: 1379, startPoint y: 246, endPoint x: 1522, endPoint y: 429, distance: 231.8
click at [1522, 429] on div "Procurar Retornar ao pedido padrão Adiantamentos de Dinheiro Geral KYC Detalhe …" at bounding box center [796, 343] width 1460 height 468
drag, startPoint x: 1133, startPoint y: 391, endPoint x: 1131, endPoint y: 379, distance: 12.0
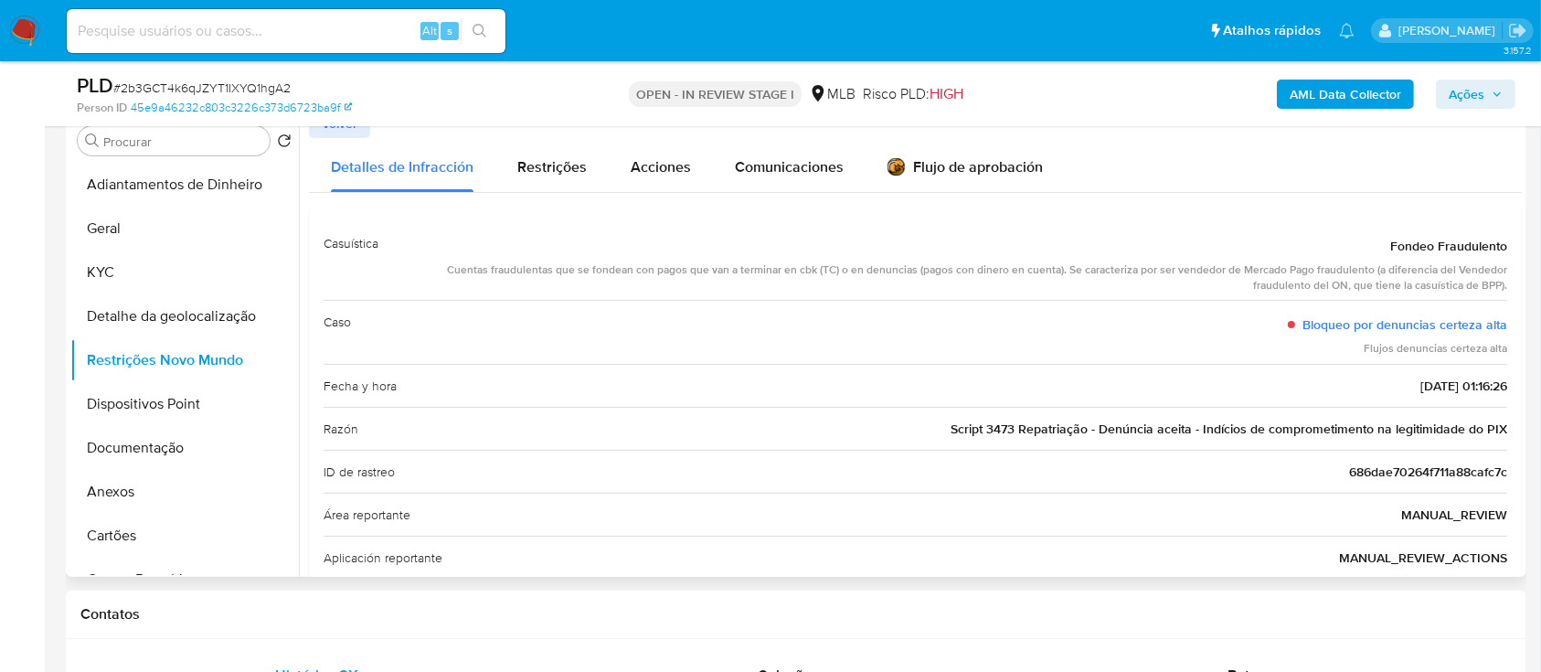
click at [1132, 391] on div "Fecha y hora 2025-07-09 - 01:16:26" at bounding box center [915, 385] width 1183 height 43
click at [869, 281] on div "Cuentas fraudulentas que se fondean con pagos que van a terminar en cbk (TC) o …" at bounding box center [950, 277] width 1114 height 31
click at [1221, 194] on div "Detalles de Infracción Restrições Acciones Comunicaciones Flujo de aprobación C…" at bounding box center [915, 495] width 1213 height 714
click at [1293, 222] on div "Casuística Fondeo Fraudulento Cuentas fraudulentas que se fondean con pagos que…" at bounding box center [915, 261] width 1183 height 79
click at [899, 353] on div "Caso Bloqueo por denuncias certeza alta Flujos denuncias certeza alta" at bounding box center [915, 332] width 1183 height 64
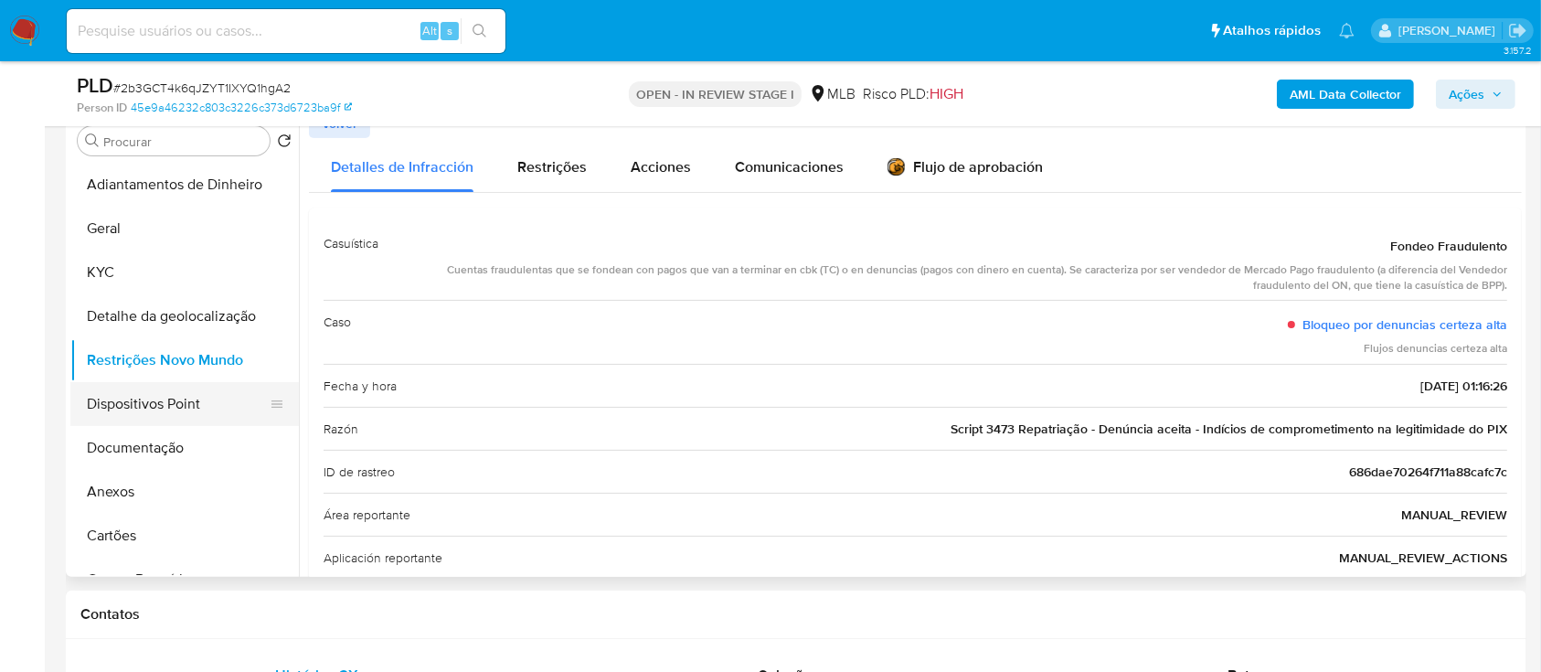
click at [156, 405] on button "Dispositivos Point" at bounding box center [177, 404] width 214 height 44
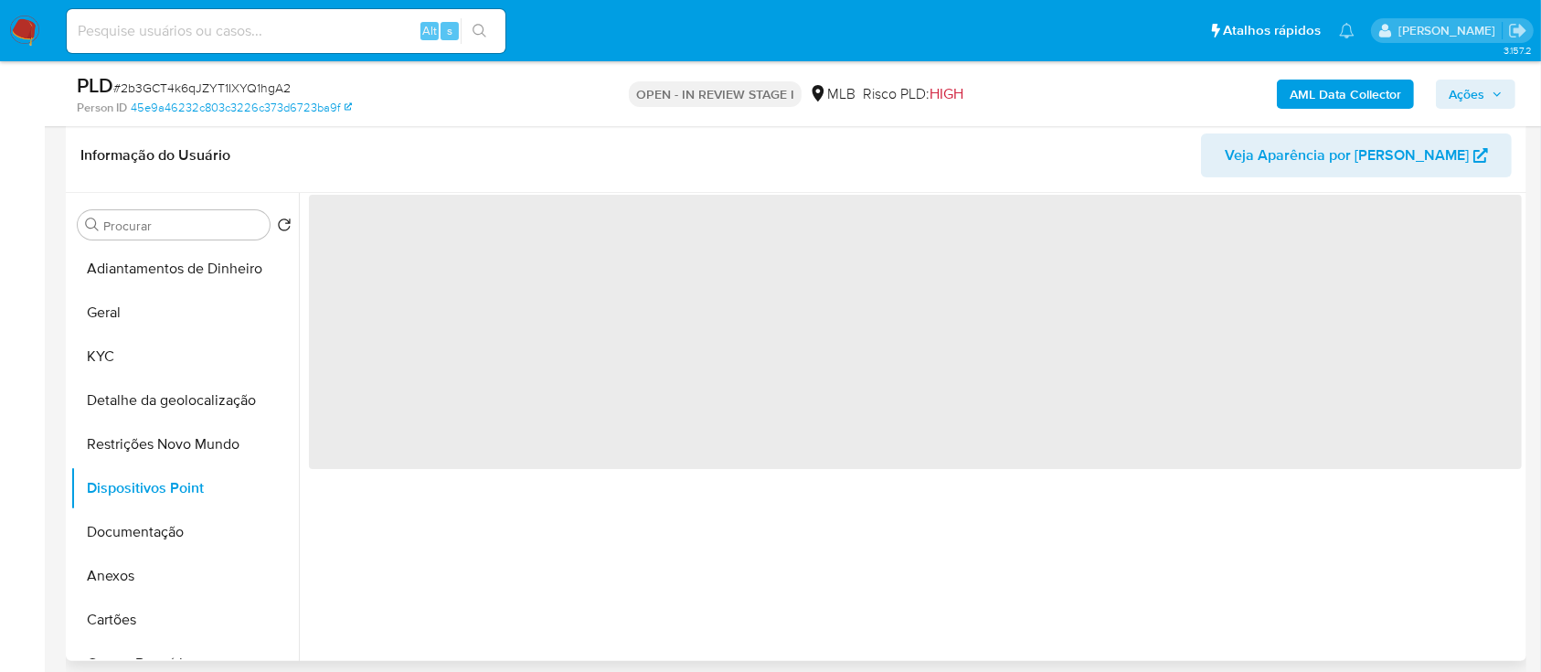
scroll to position [243, 0]
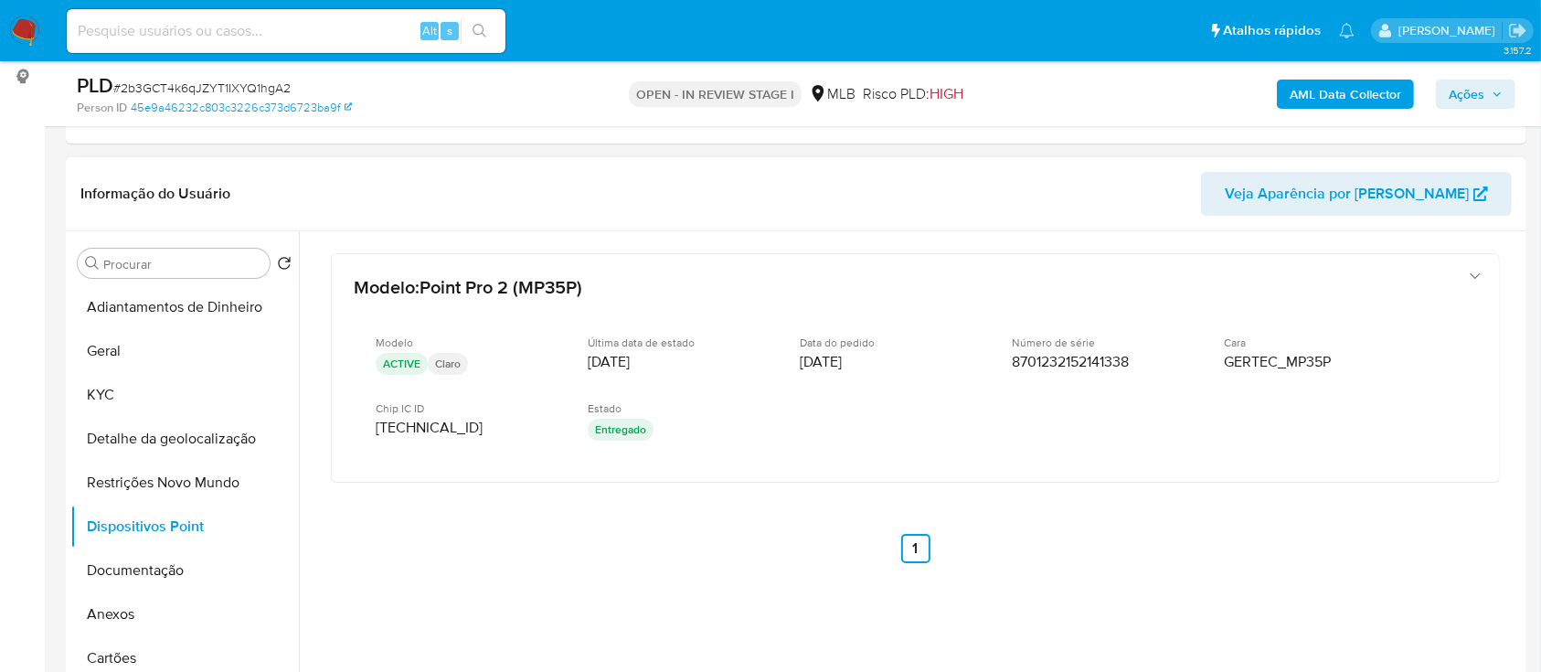
click at [1473, 511] on div "Modelo : Point Pro 2 (MP35P) Modelo ACTIVE Claro Última data de estado 12/02/20…" at bounding box center [915, 432] width 1213 height 402
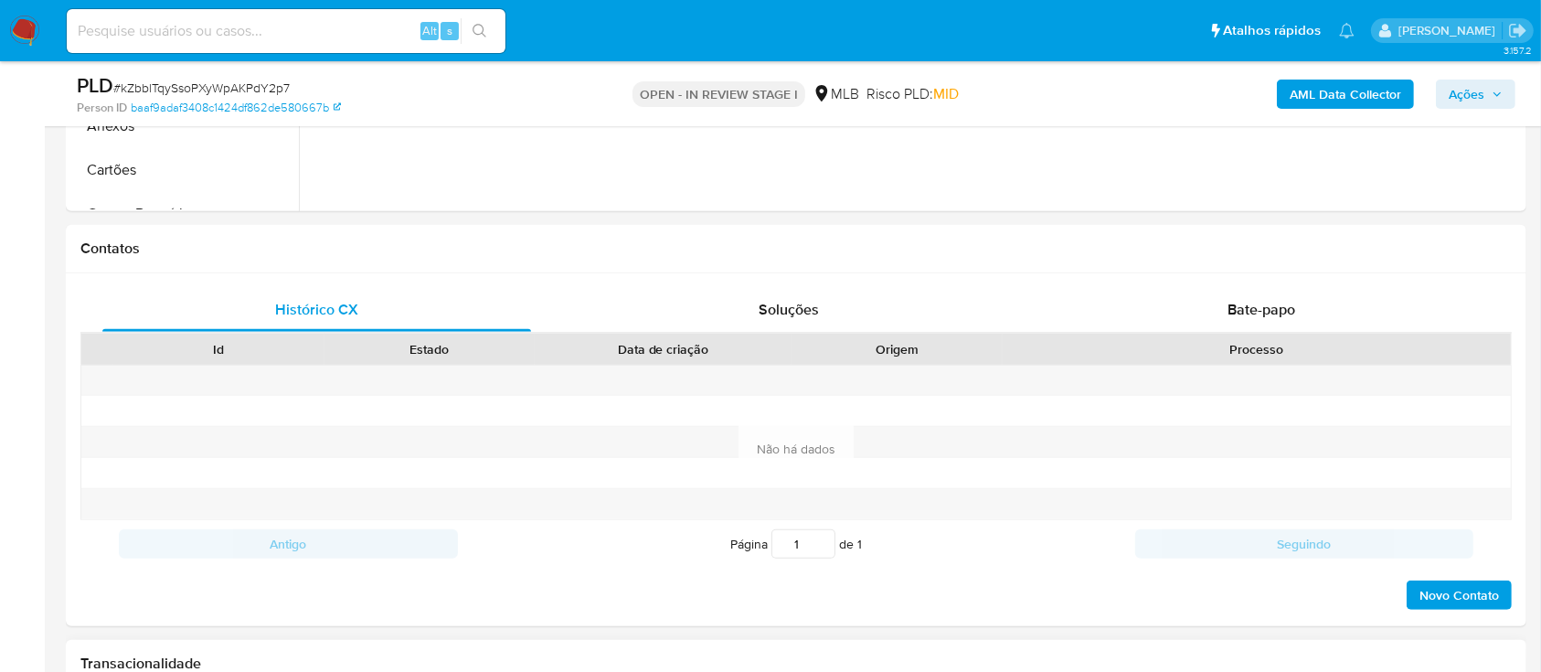
scroll to position [366, 0]
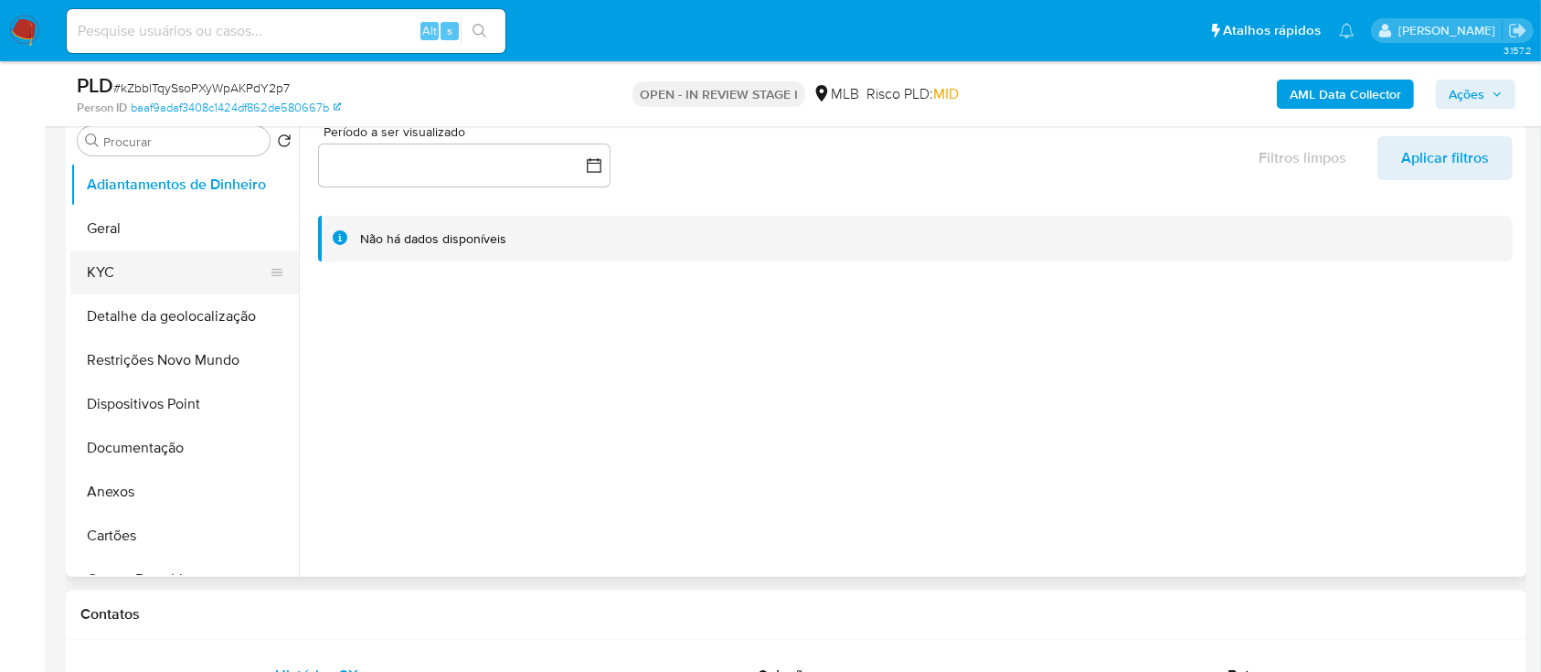
click at [123, 261] on button "KYC" at bounding box center [177, 272] width 214 height 44
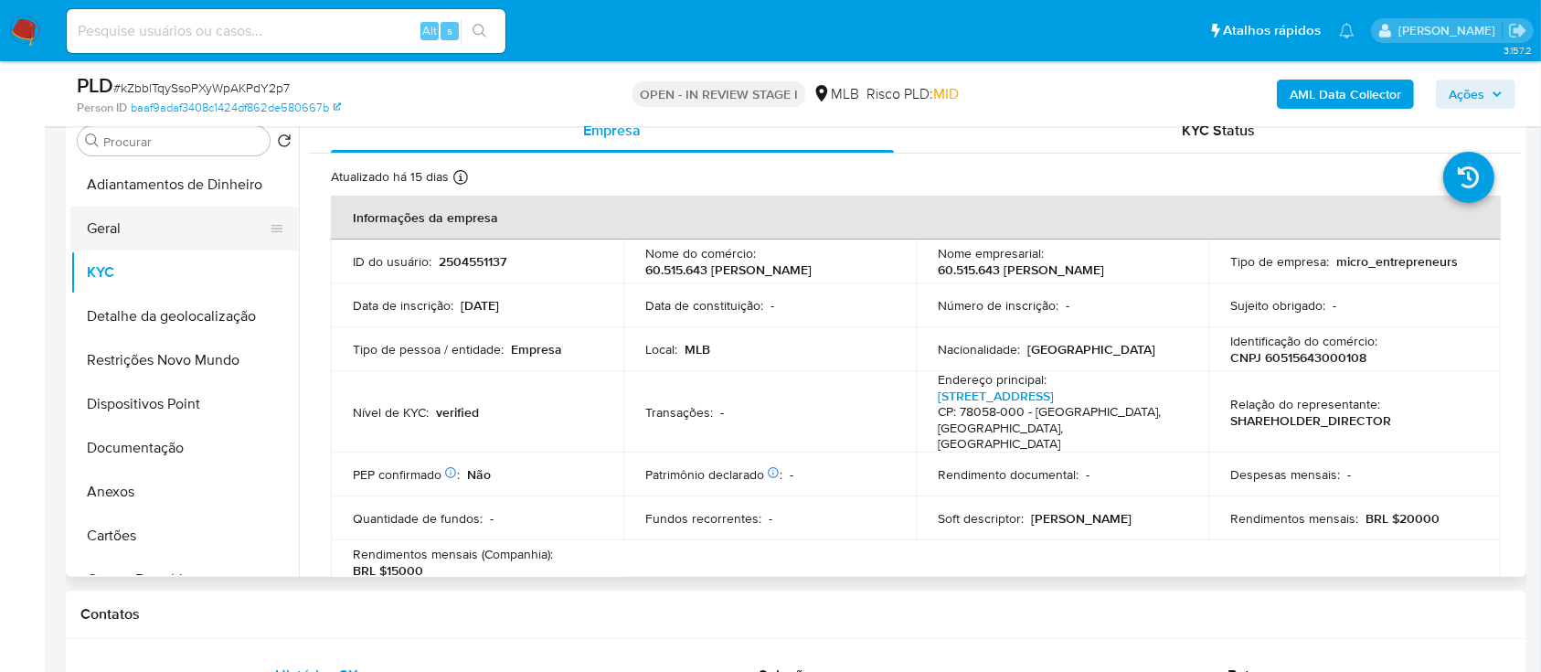
click at [130, 219] on button "Geral" at bounding box center [177, 229] width 214 height 44
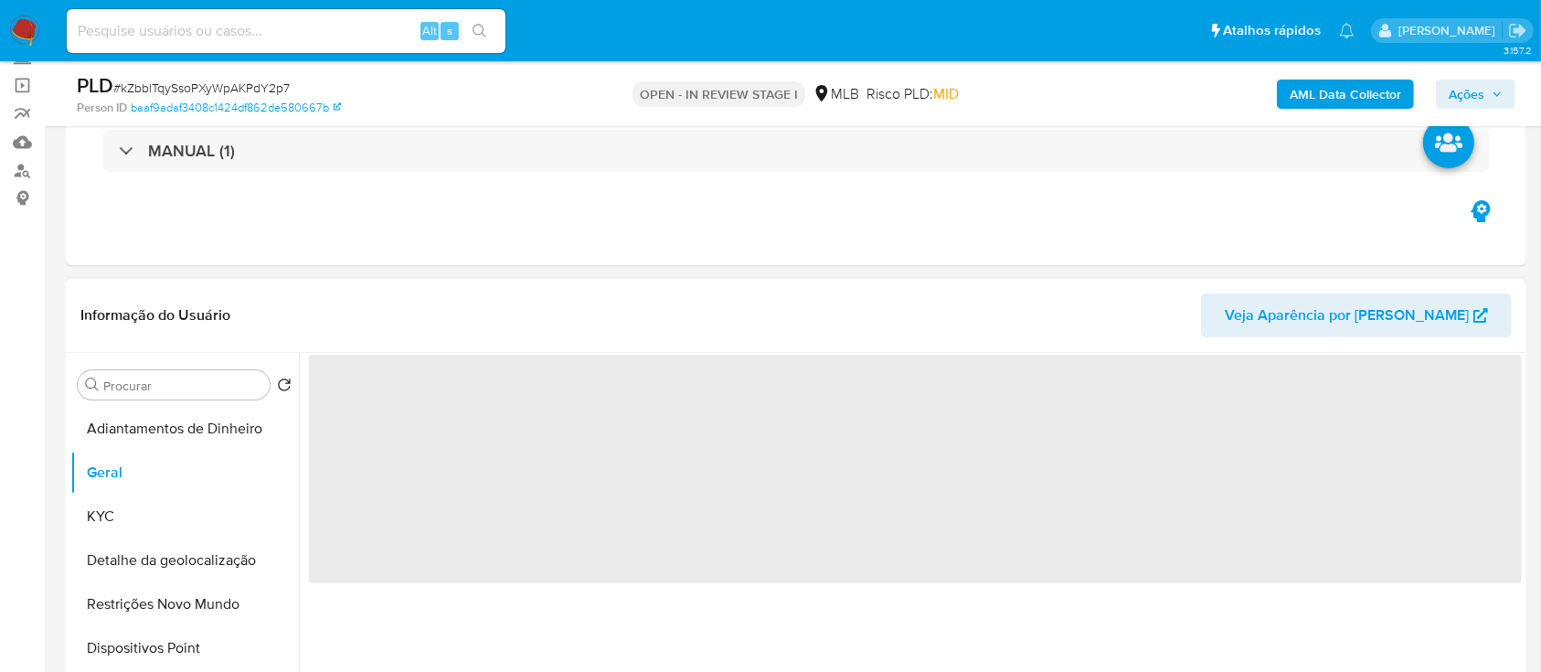
scroll to position [243, 0]
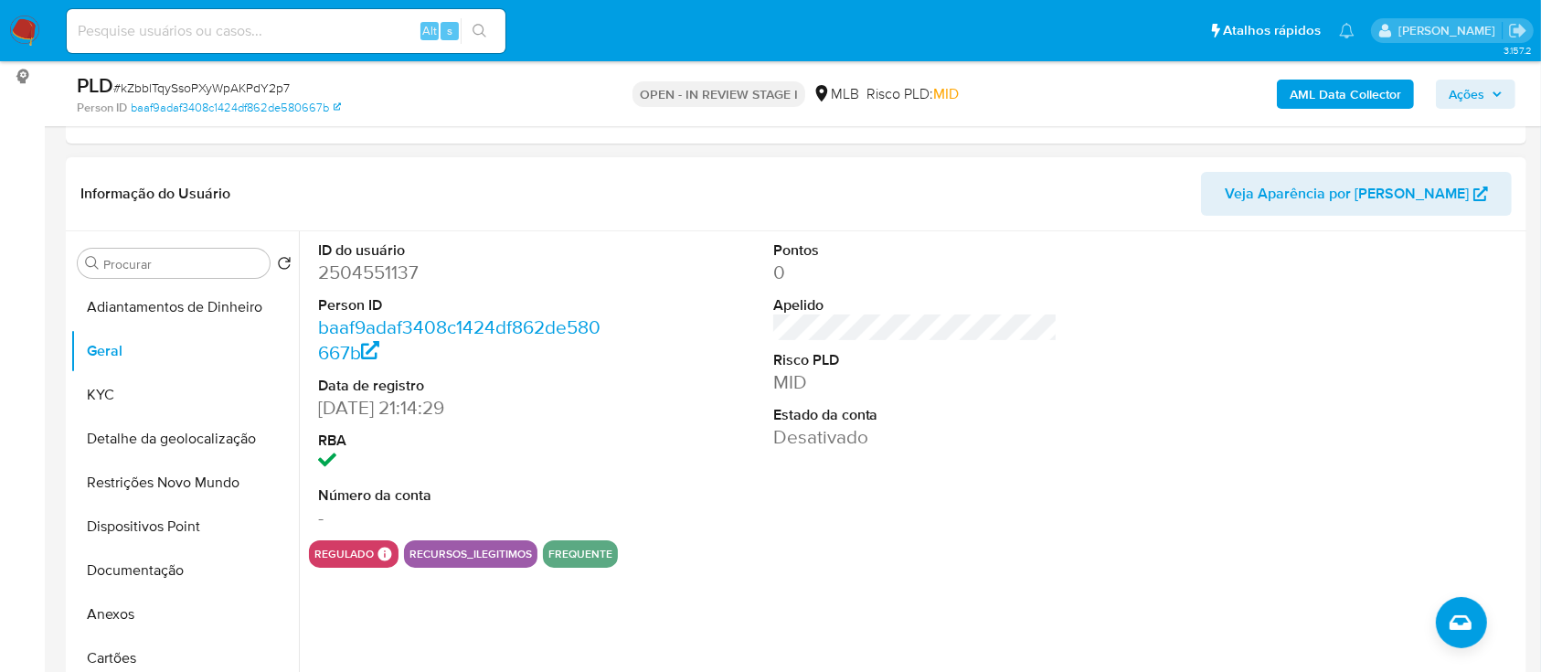
click at [1487, 281] on div at bounding box center [1369, 385] width 303 height 309
click at [139, 385] on button "KYC" at bounding box center [177, 395] width 214 height 44
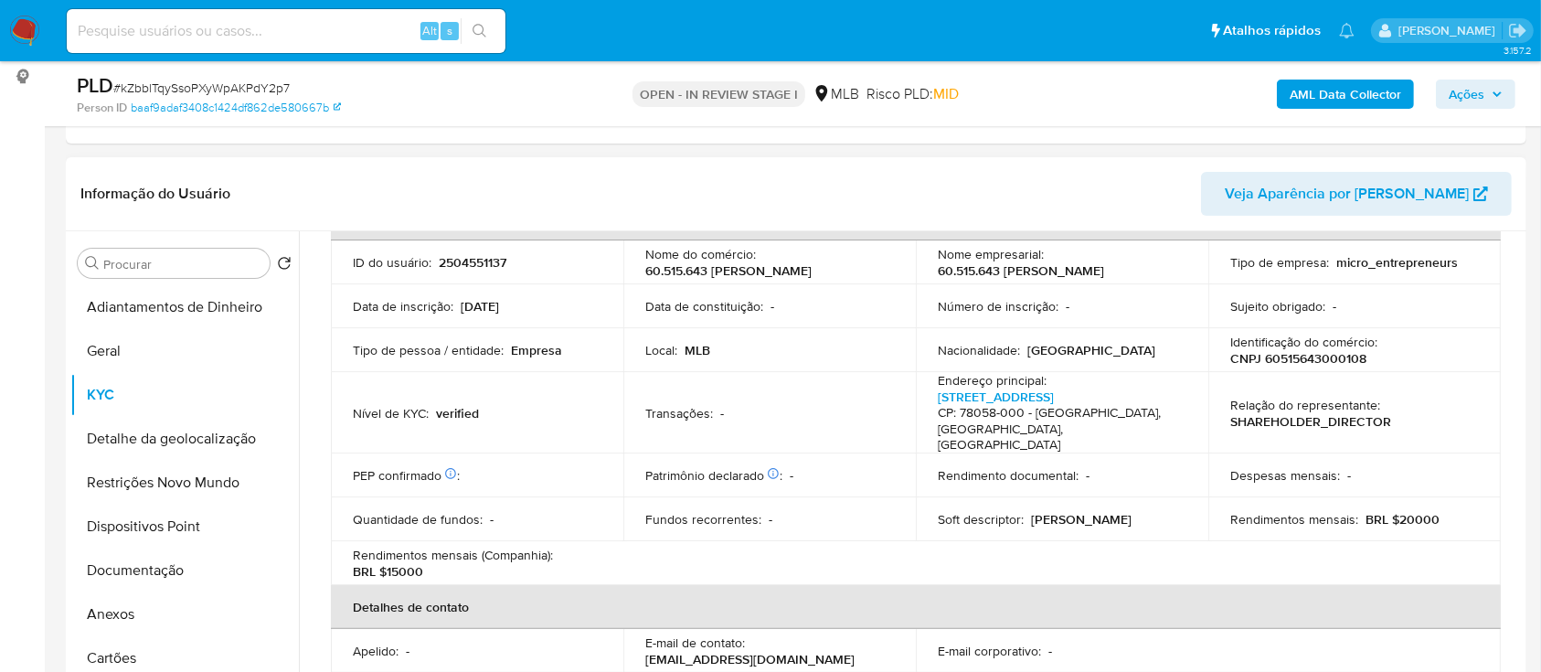
scroll to position [122, 0]
click at [406, 164] on div "Informação do Usuário Veja Aparência por [PERSON_NAME]" at bounding box center [796, 194] width 1460 height 74
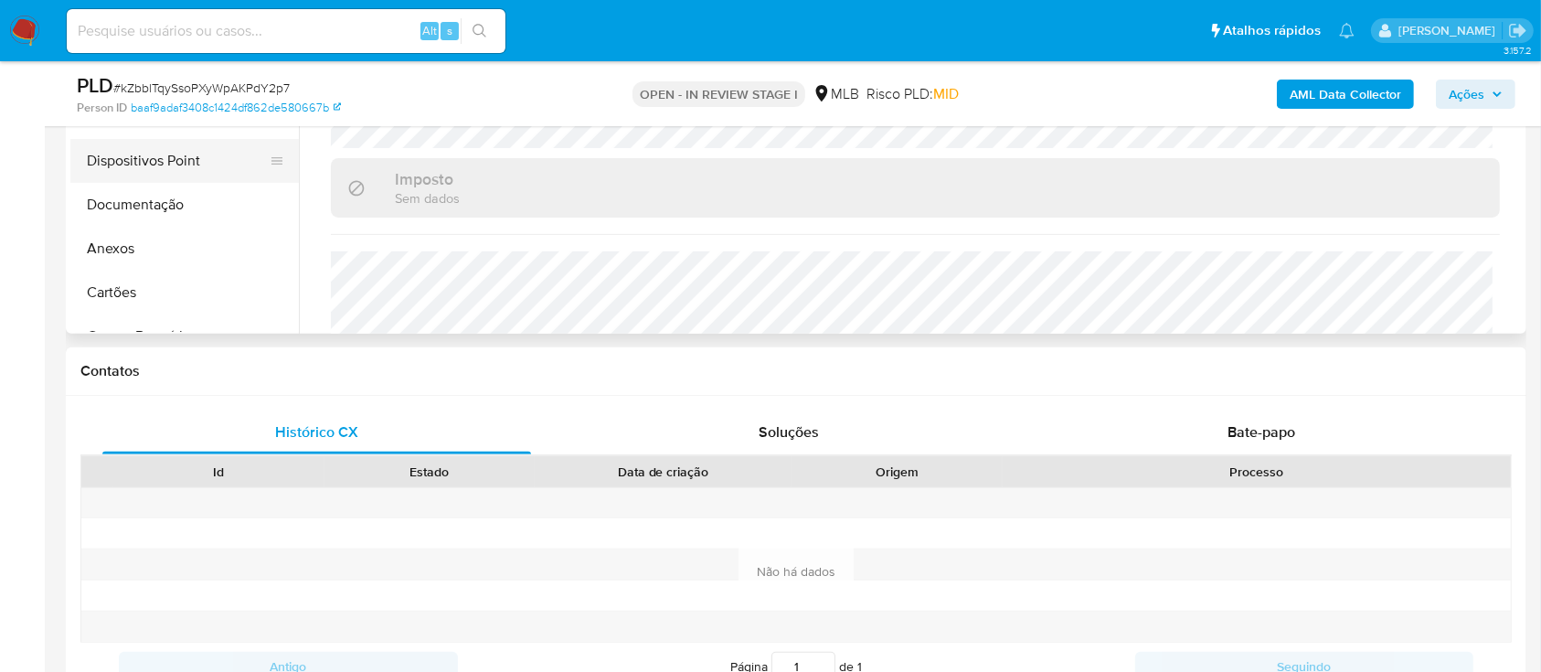
scroll to position [366, 0]
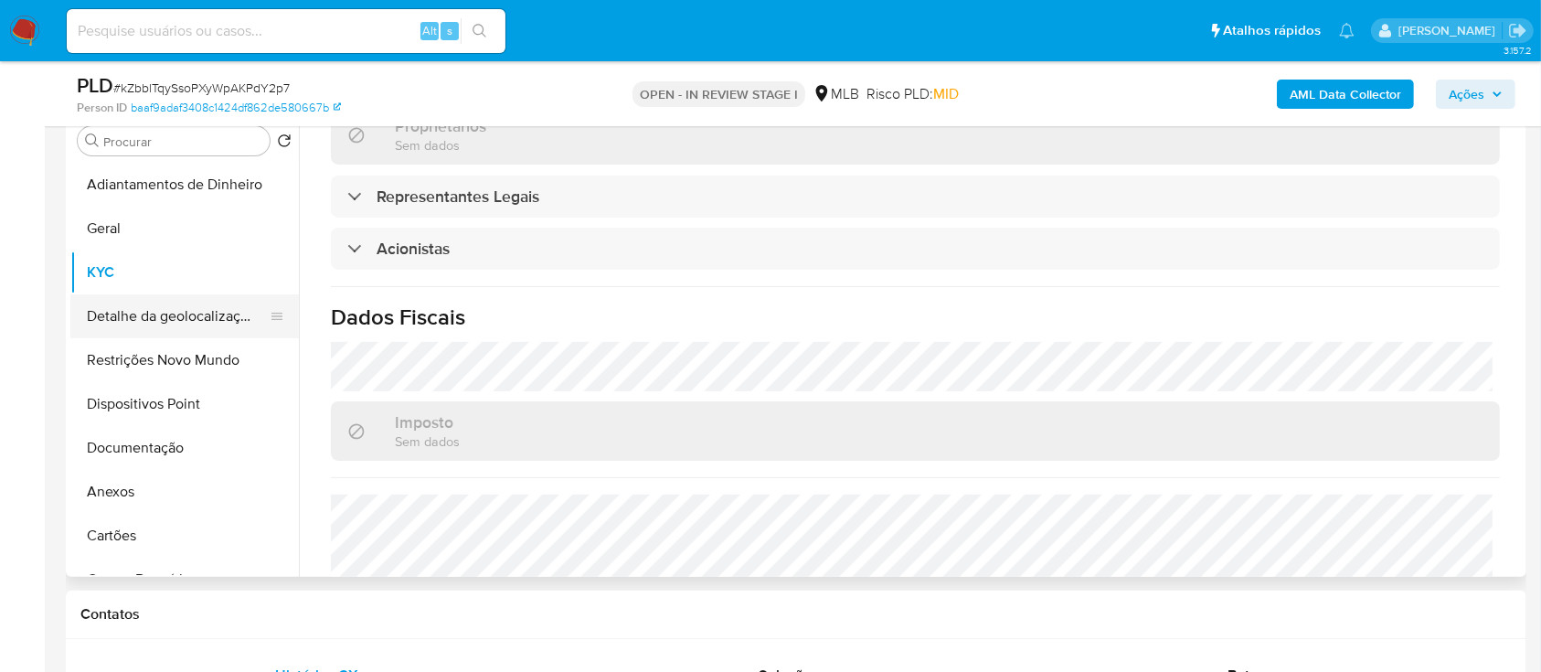
click at [172, 324] on button "Detalhe da geolocalização" at bounding box center [177, 316] width 214 height 44
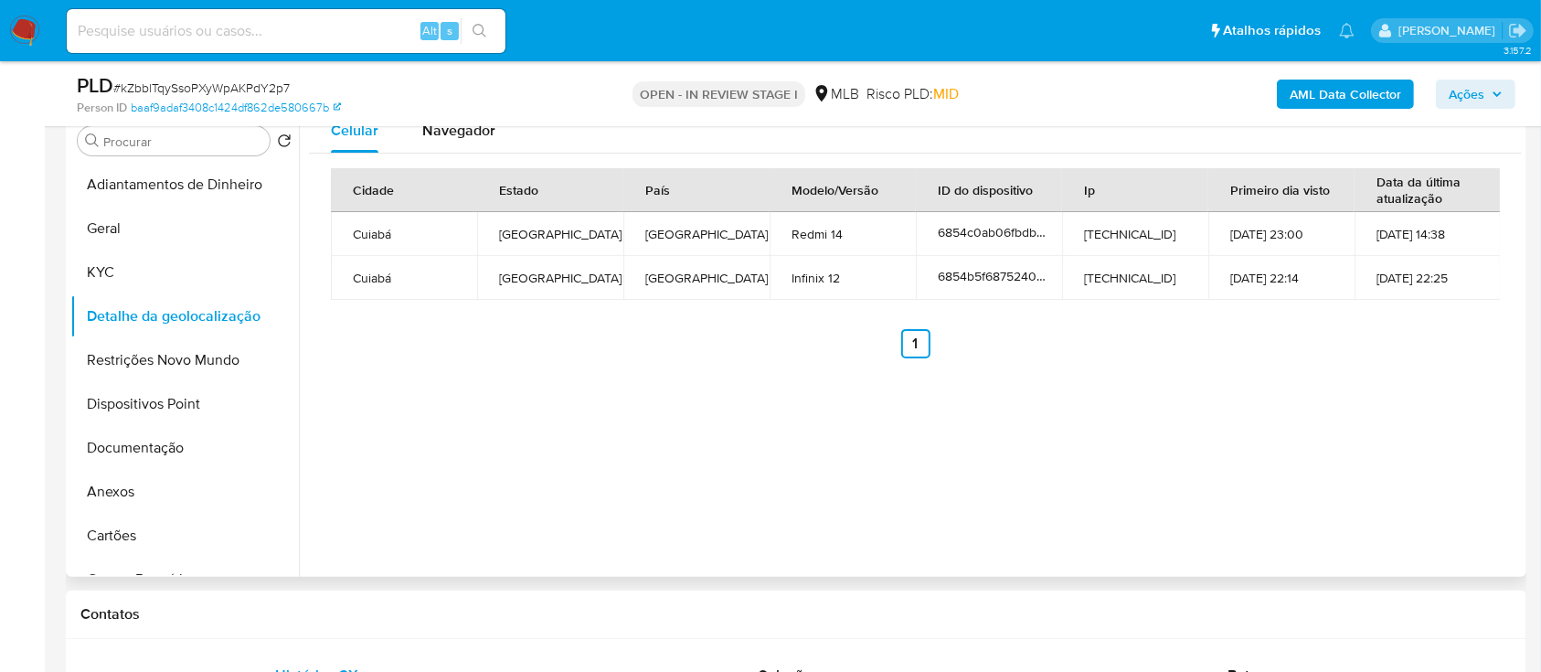
click at [1435, 412] on div "Celular Navegador Cidade Estado País Modelo/Versão ID do dispositivo Ip Primeir…" at bounding box center [910, 343] width 1223 height 468
click at [152, 361] on button "Restrições Novo Mundo" at bounding box center [177, 360] width 214 height 44
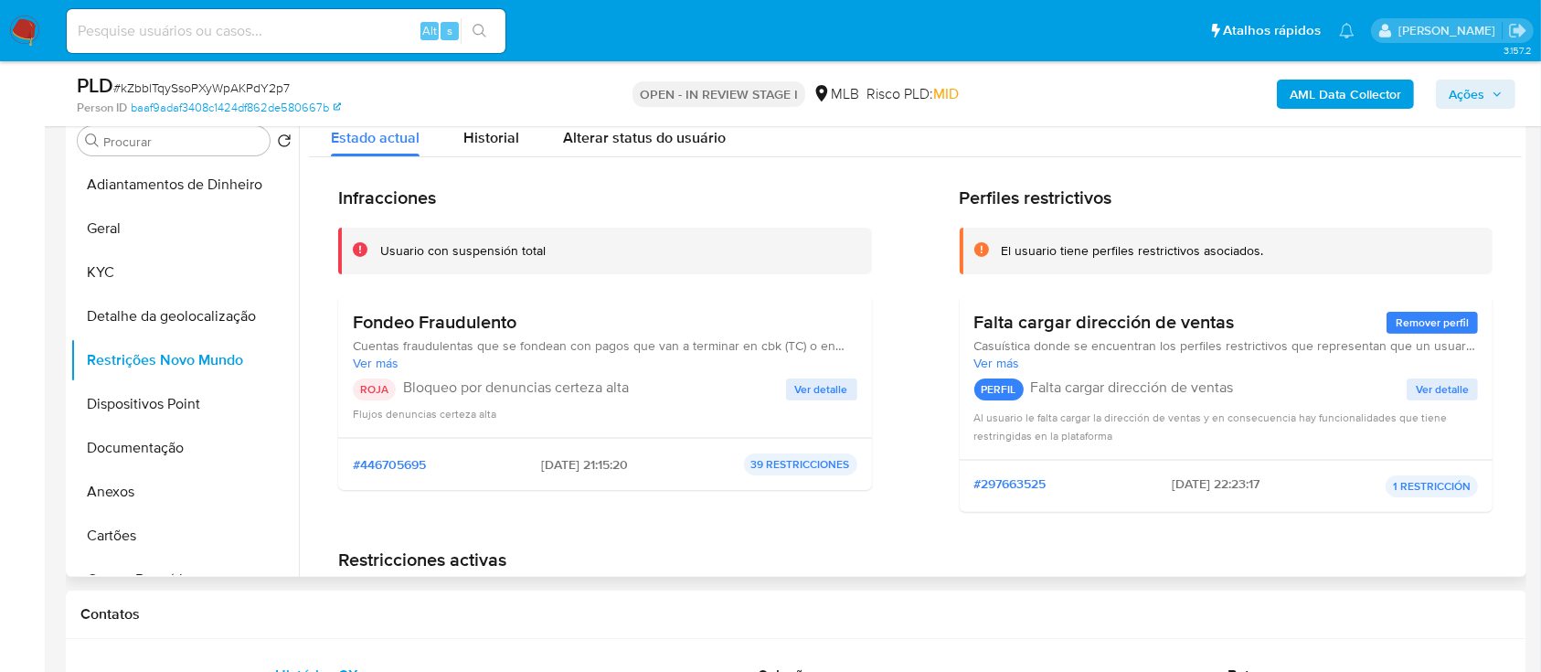
drag, startPoint x: 1423, startPoint y: 180, endPoint x: 1364, endPoint y: 158, distance: 62.5
click at [822, 384] on span "Ver detalle" at bounding box center [821, 389] width 53 height 18
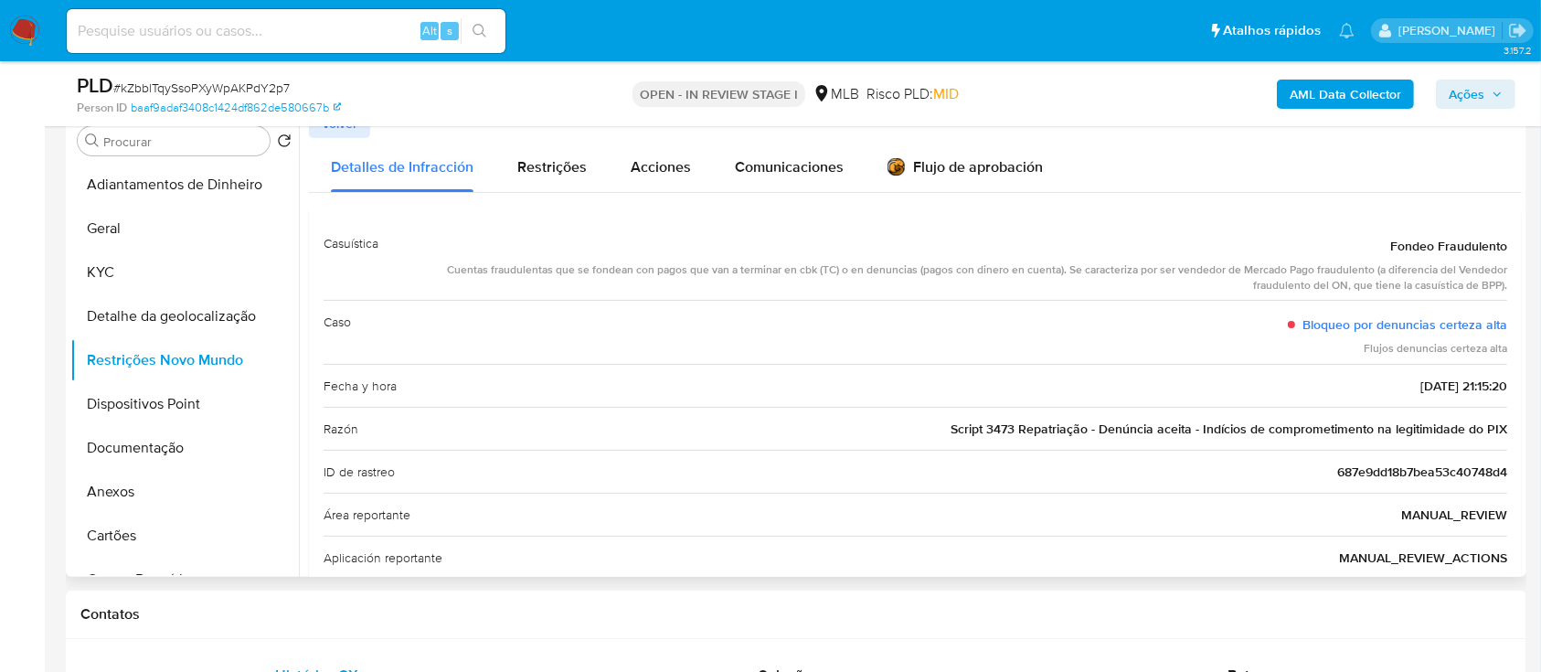
drag, startPoint x: 1379, startPoint y: 249, endPoint x: 1515, endPoint y: 420, distance: 219.2
click at [1515, 420] on div at bounding box center [910, 343] width 1223 height 468
click at [117, 398] on button "Dispositivos Point" at bounding box center [177, 404] width 214 height 44
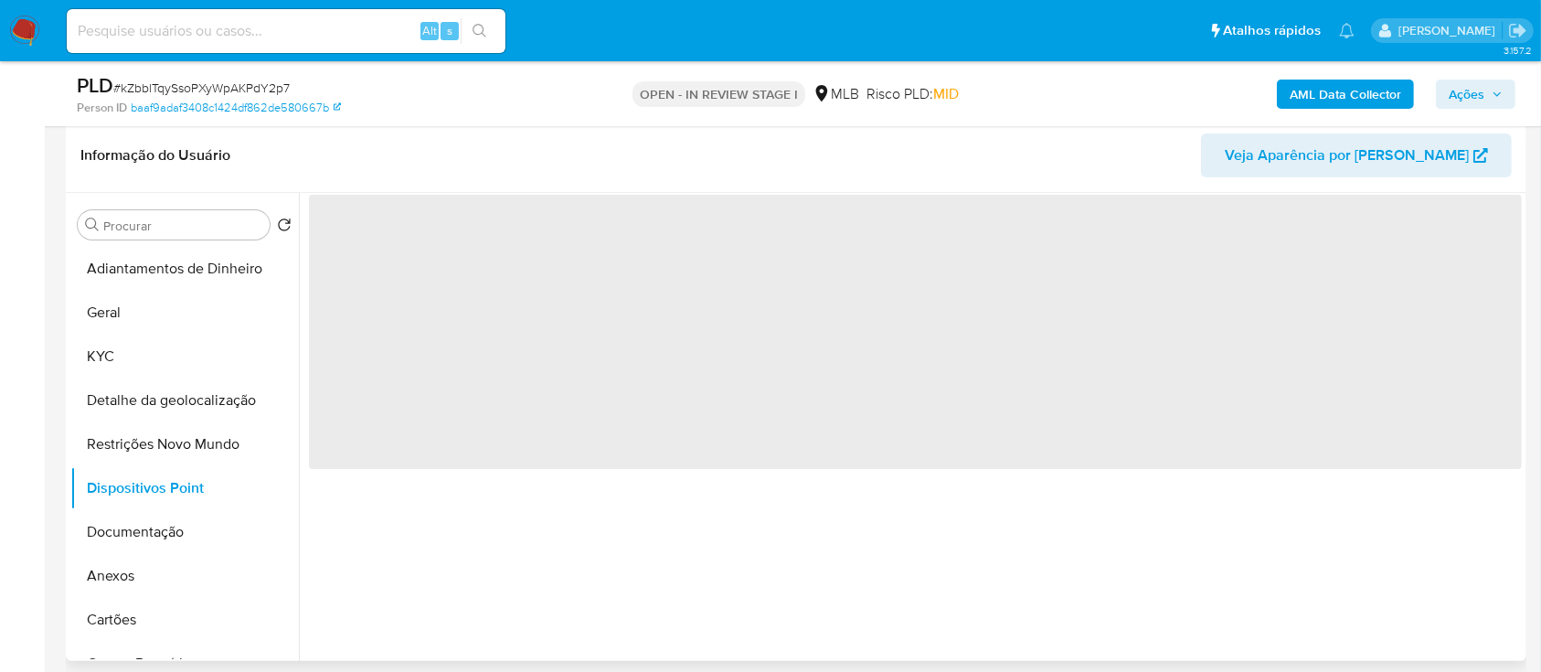
scroll to position [243, 0]
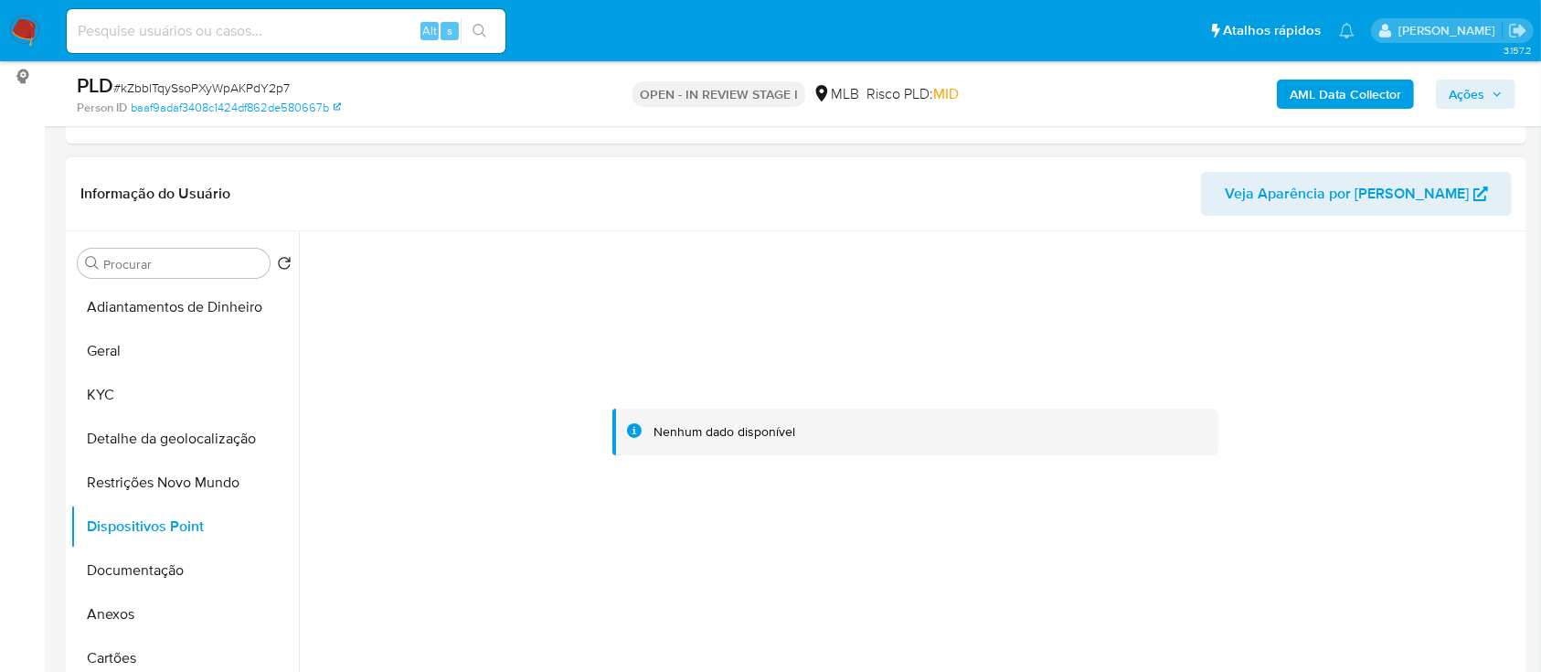
click at [1422, 273] on div at bounding box center [915, 432] width 1213 height 402
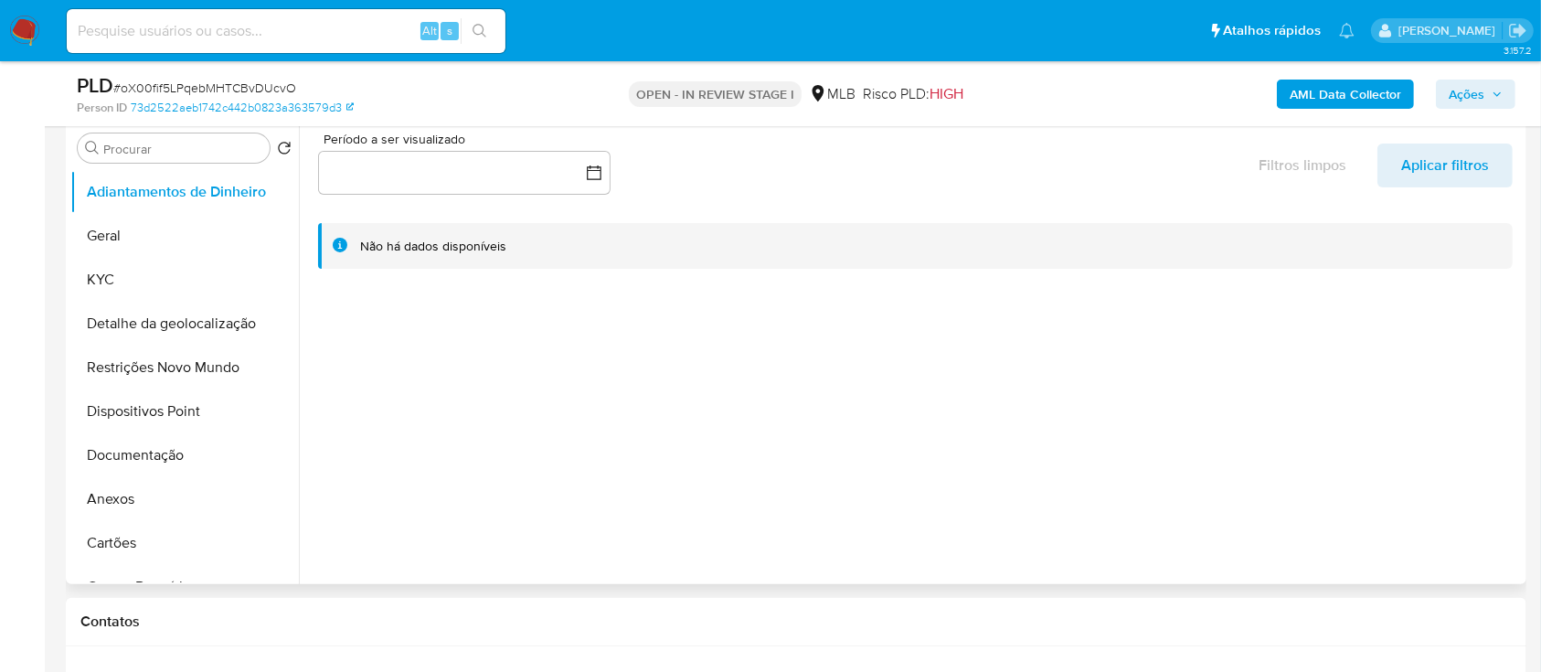
scroll to position [366, 0]
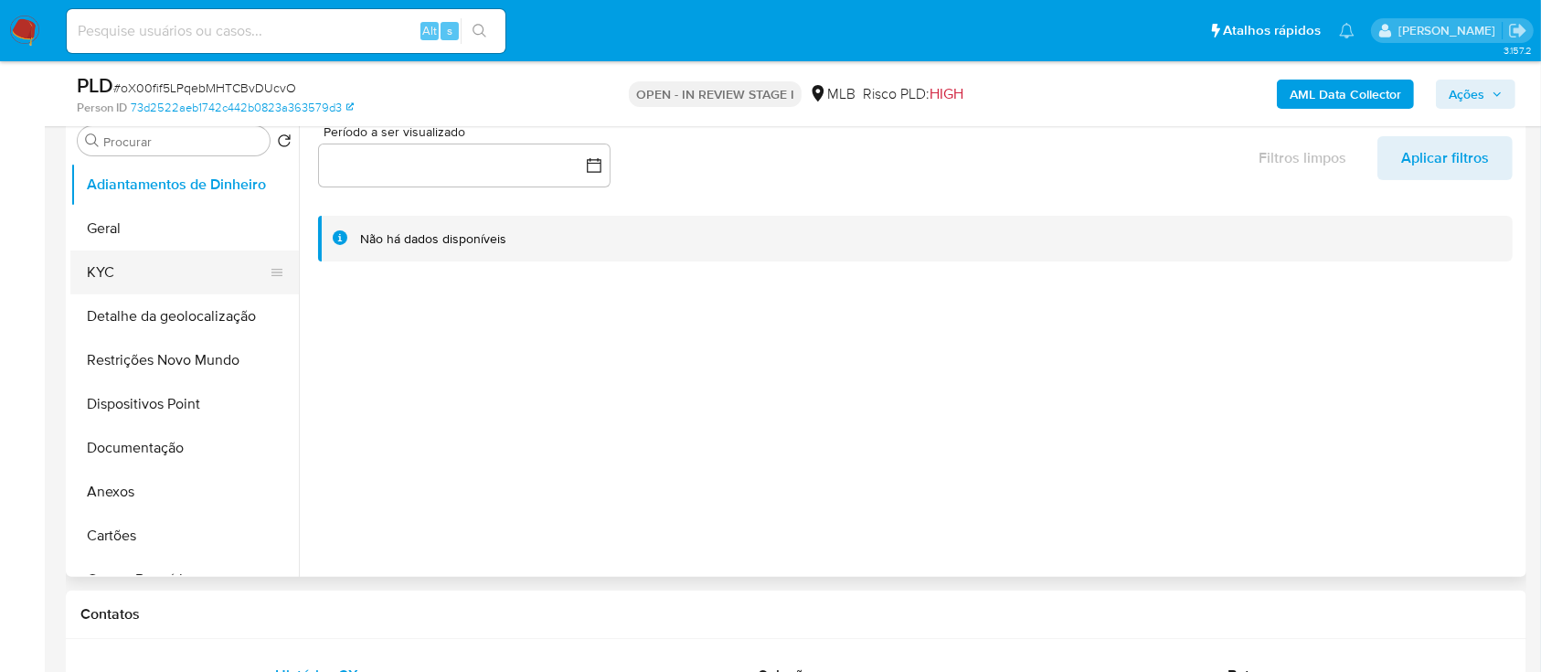
click at [118, 278] on button "KYC" at bounding box center [177, 272] width 214 height 44
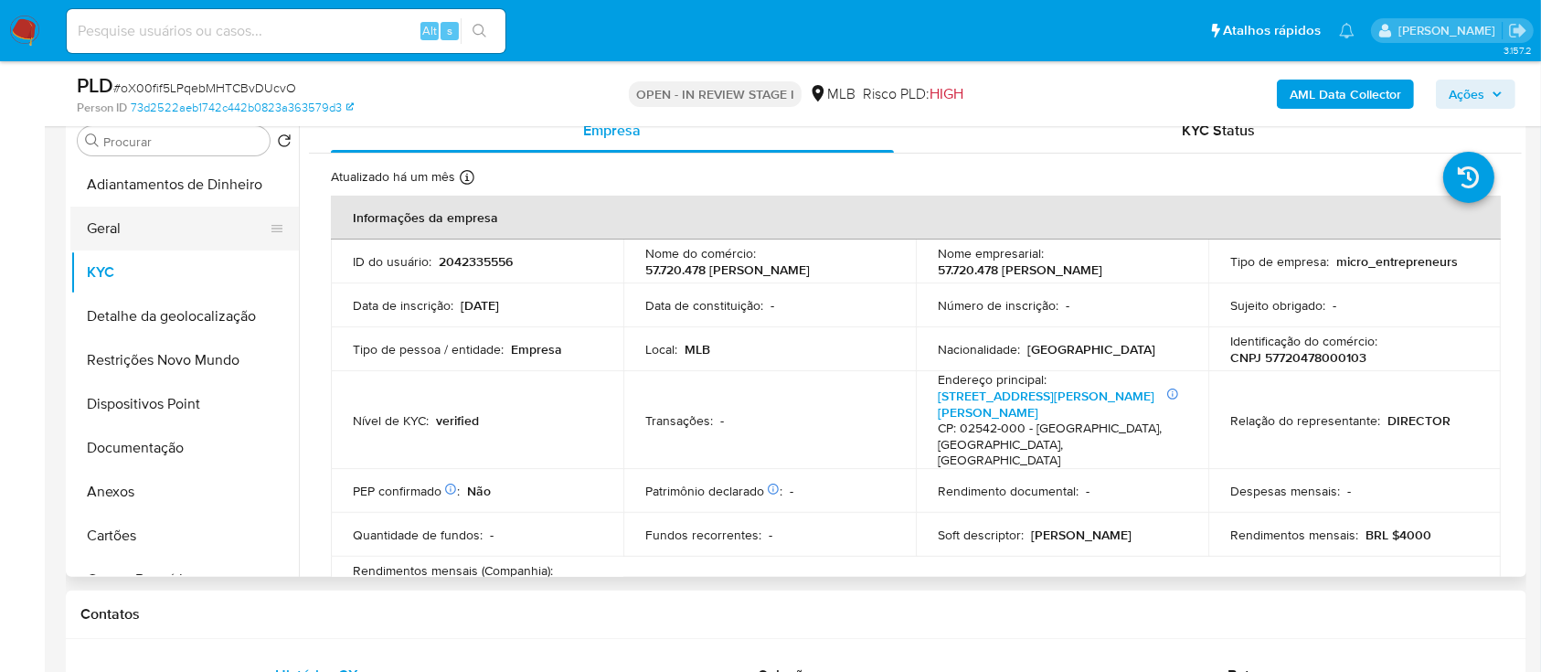
click at [124, 239] on button "Geral" at bounding box center [177, 229] width 214 height 44
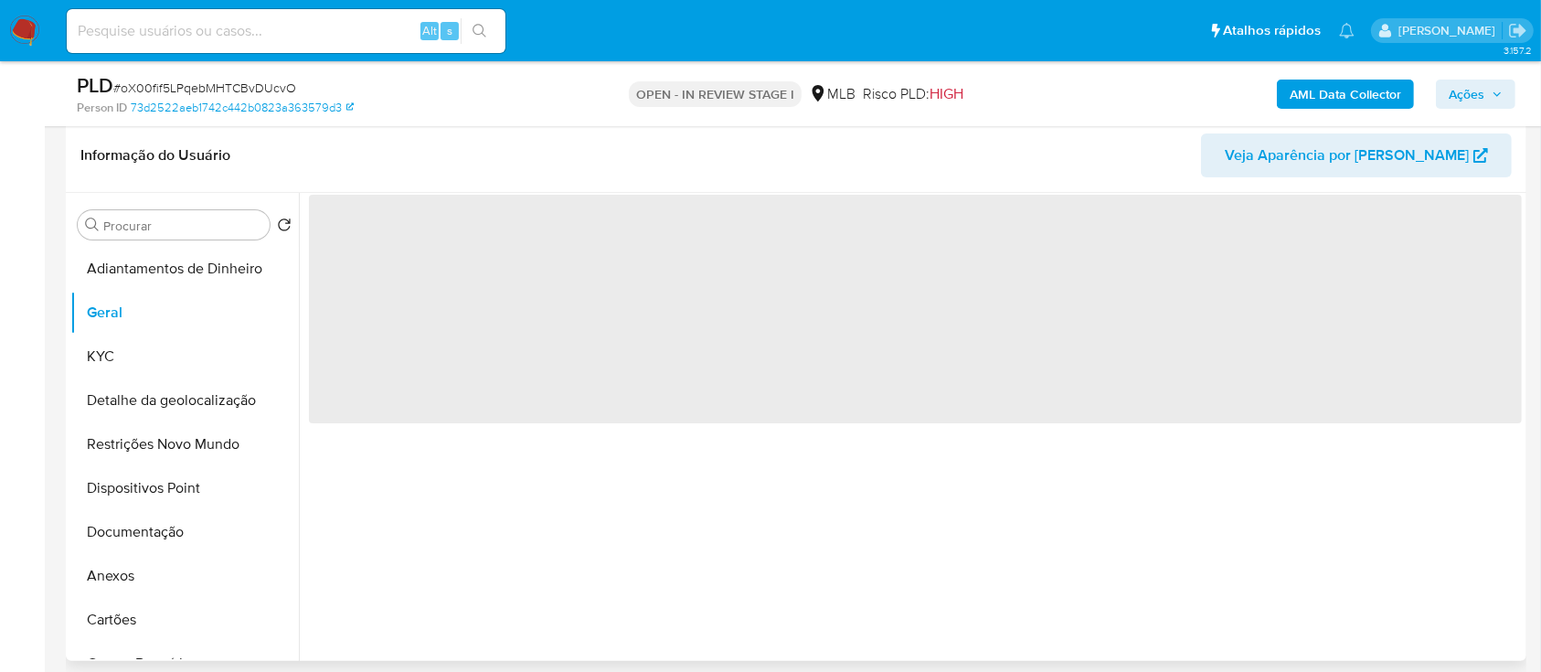
scroll to position [243, 0]
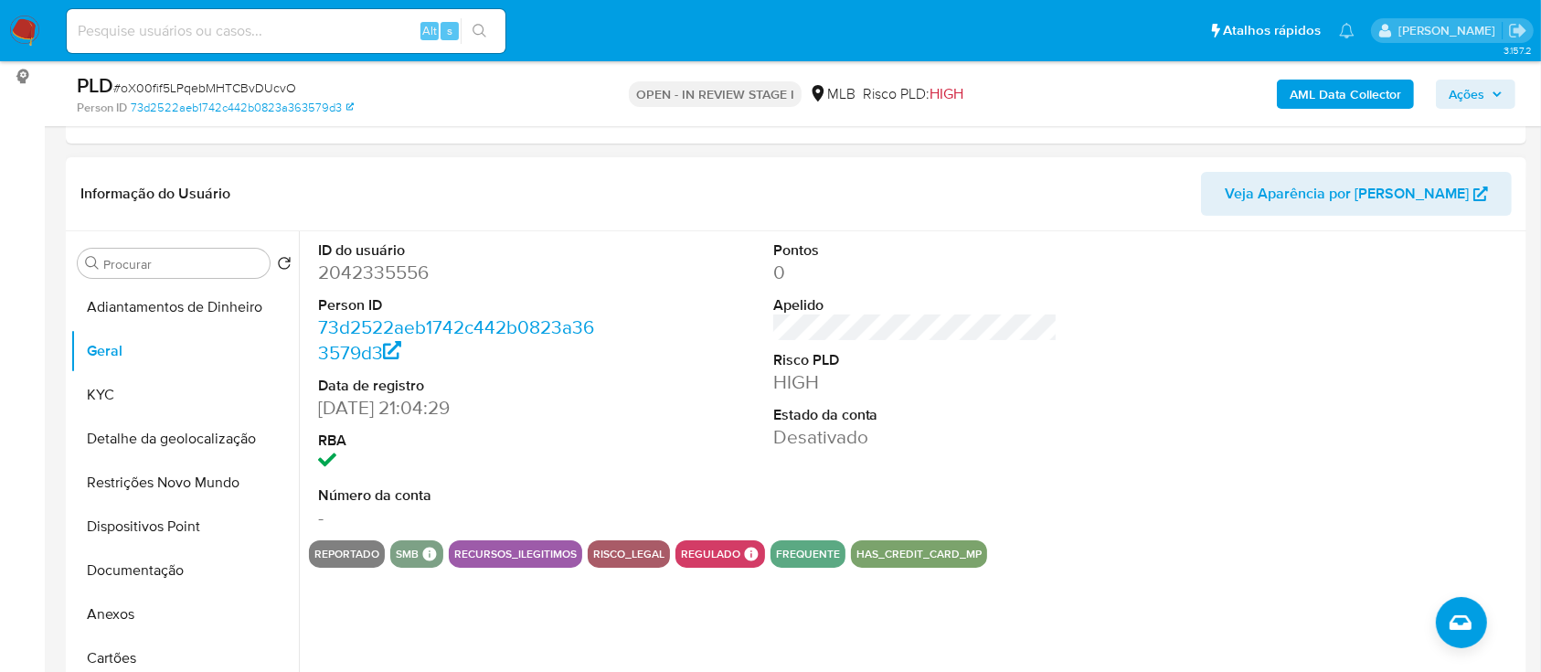
drag, startPoint x: 1424, startPoint y: 279, endPoint x: 1123, endPoint y: 166, distance: 321.0
click at [1418, 278] on div at bounding box center [1369, 385] width 303 height 309
click at [115, 385] on button "KYC" at bounding box center [177, 395] width 214 height 44
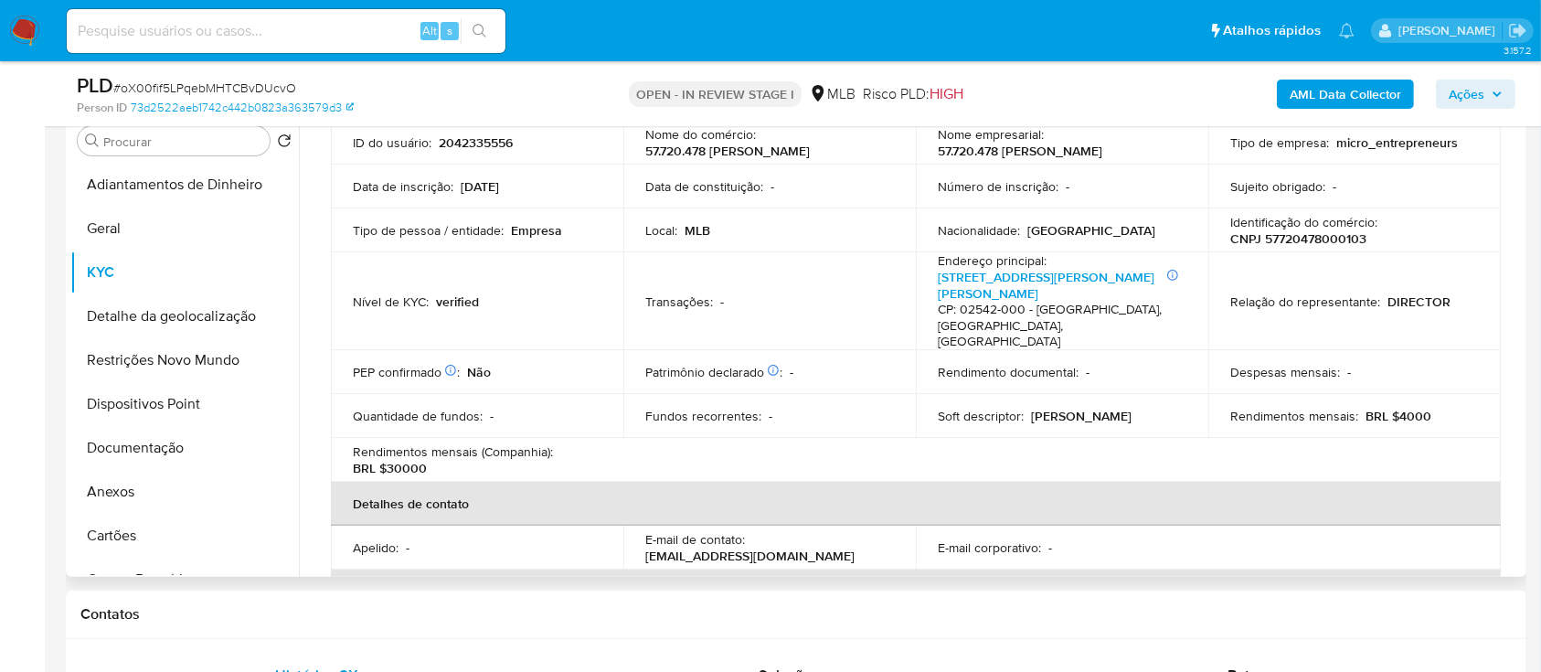
scroll to position [113, 0]
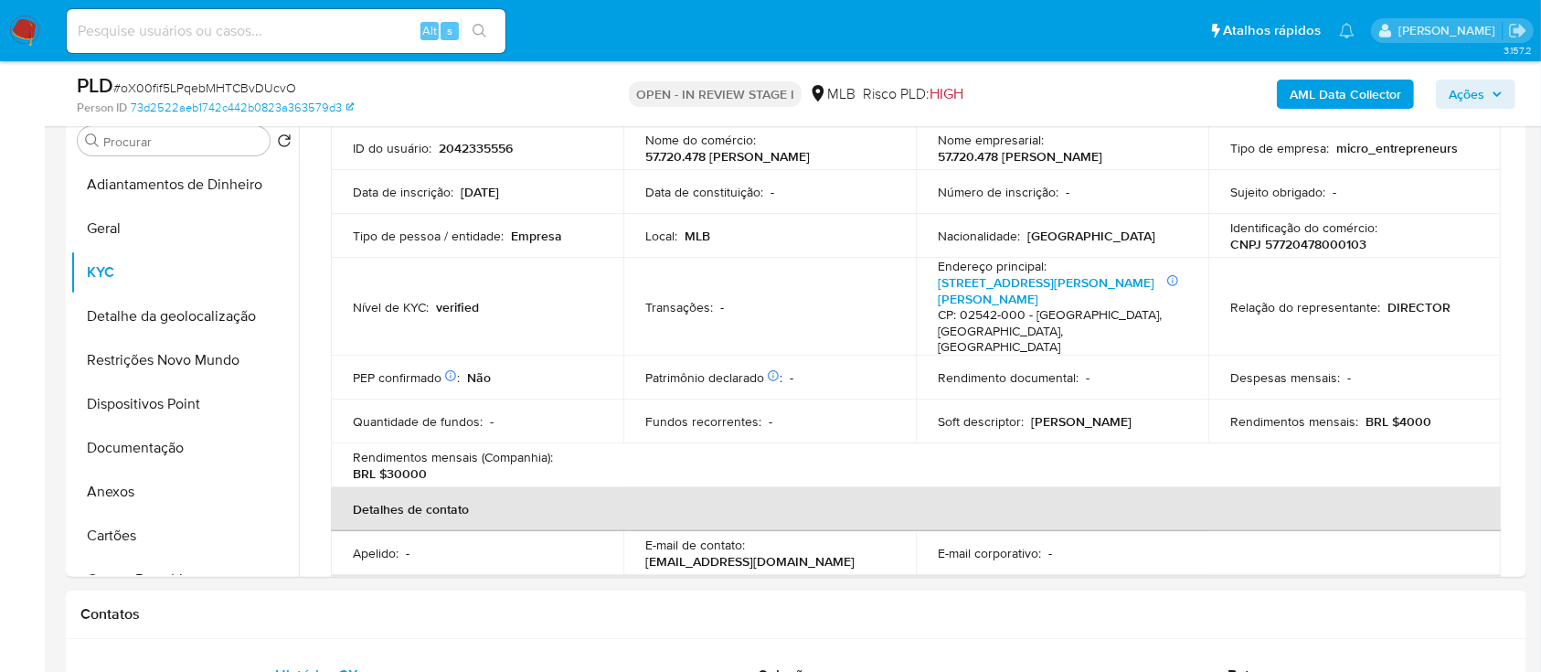
click at [1243, 605] on h1 "Contatos" at bounding box center [795, 614] width 1431 height 18
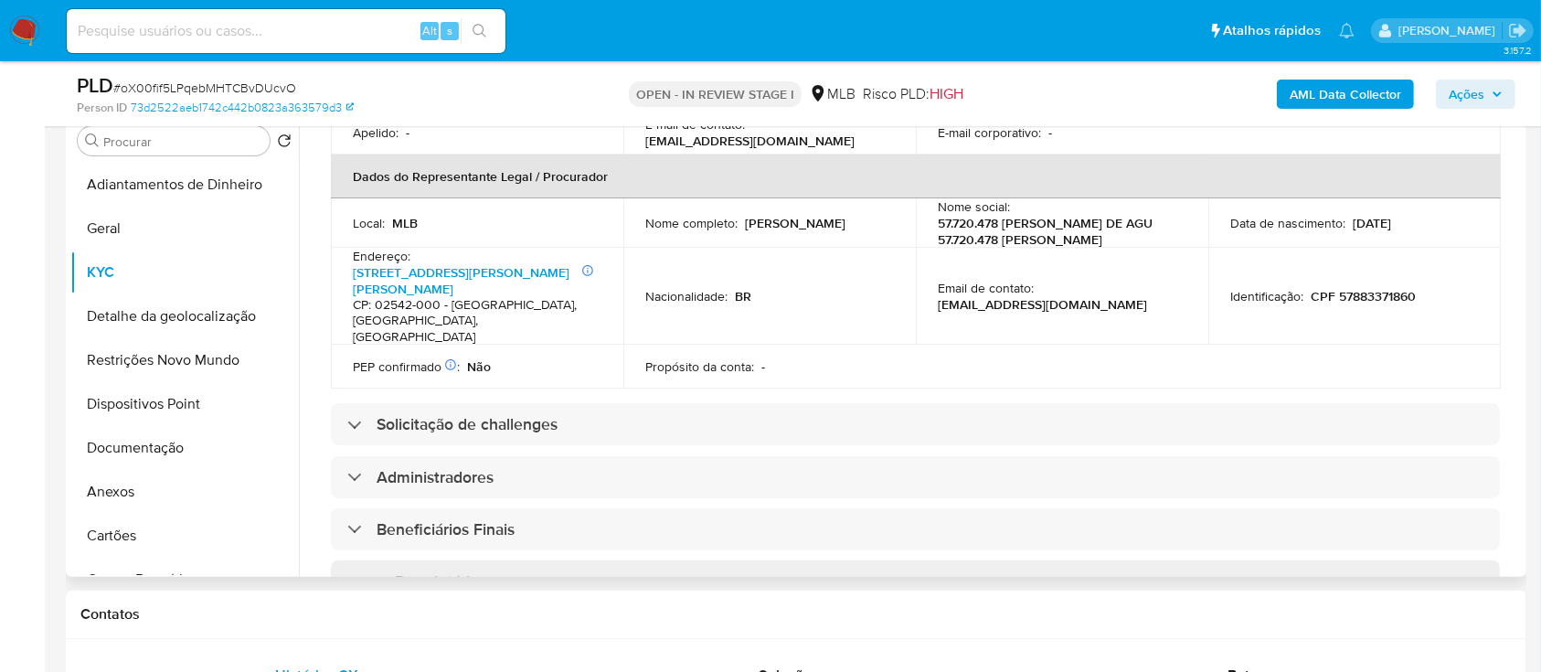
scroll to position [479, 0]
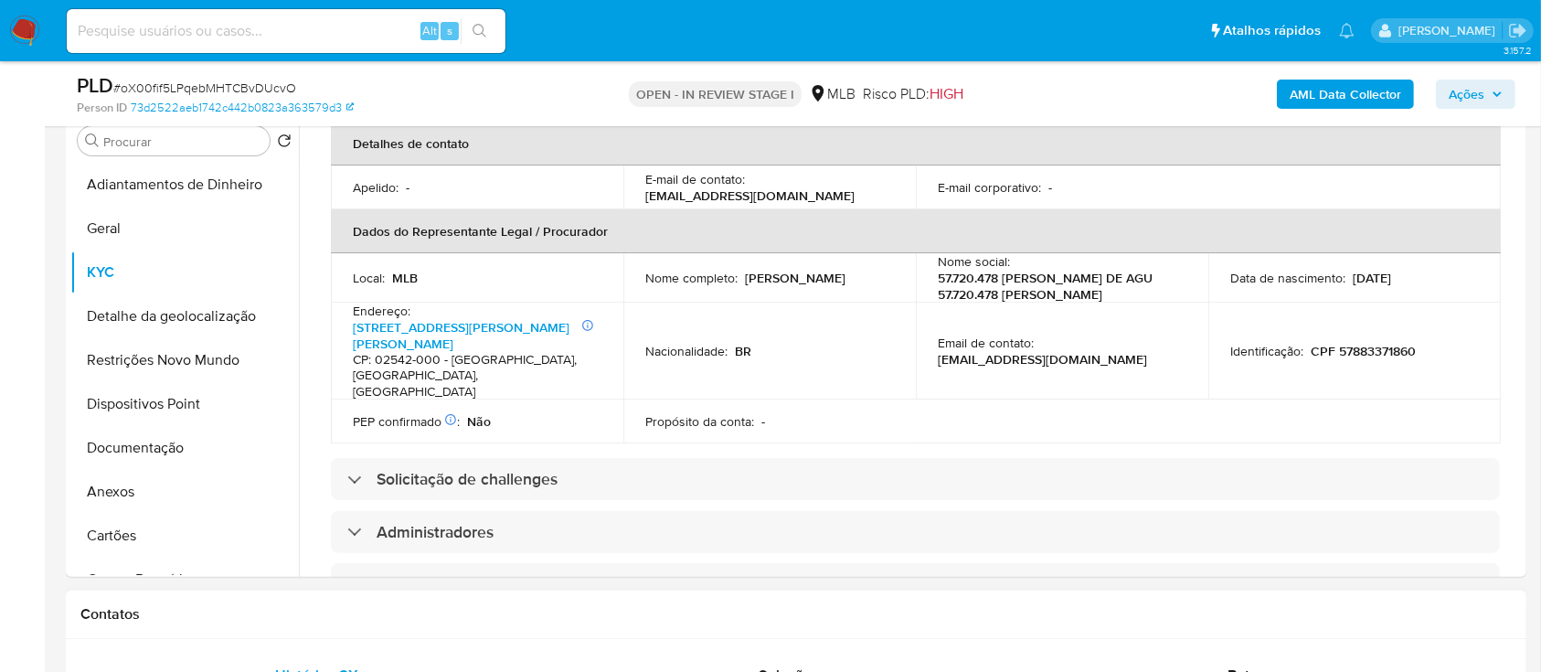
click at [1300, 614] on h1 "Contatos" at bounding box center [795, 614] width 1431 height 18
click at [132, 318] on button "Detalhe da geolocalização" at bounding box center [177, 316] width 214 height 44
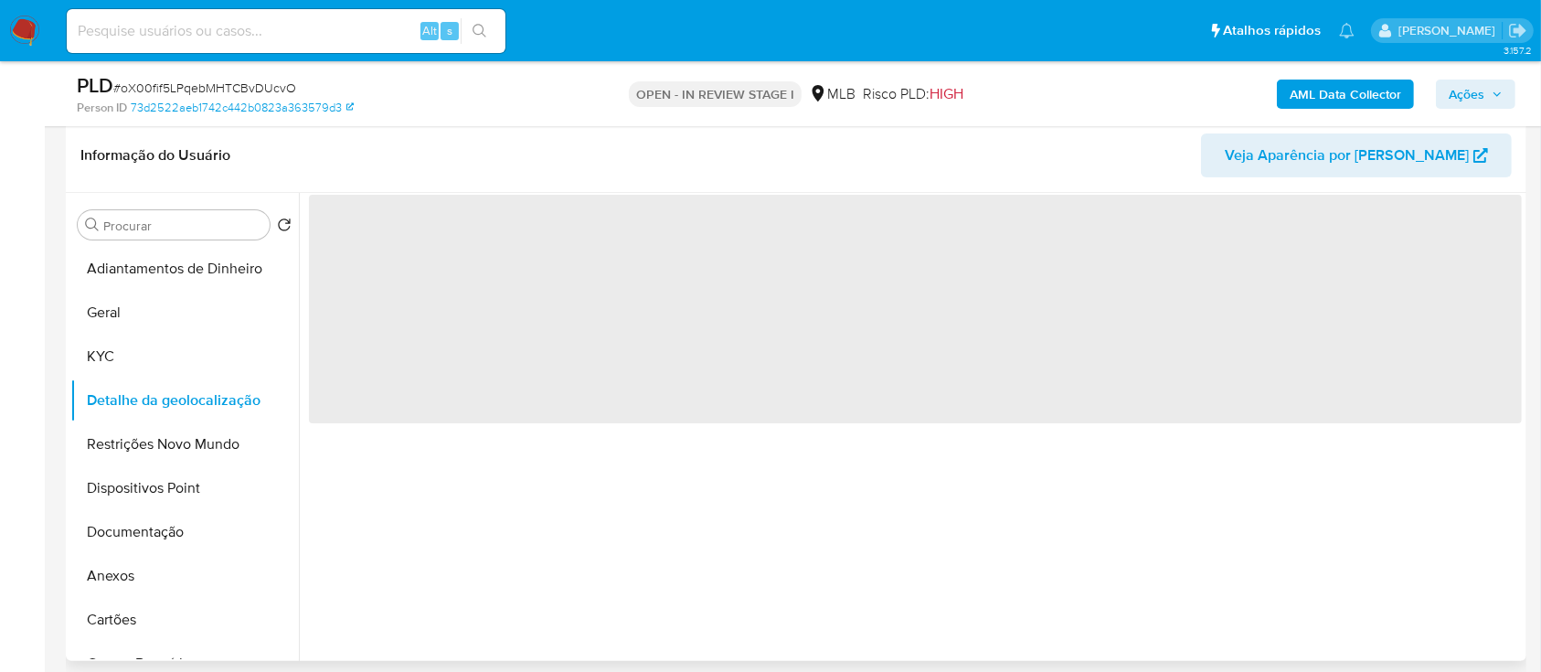
scroll to position [243, 0]
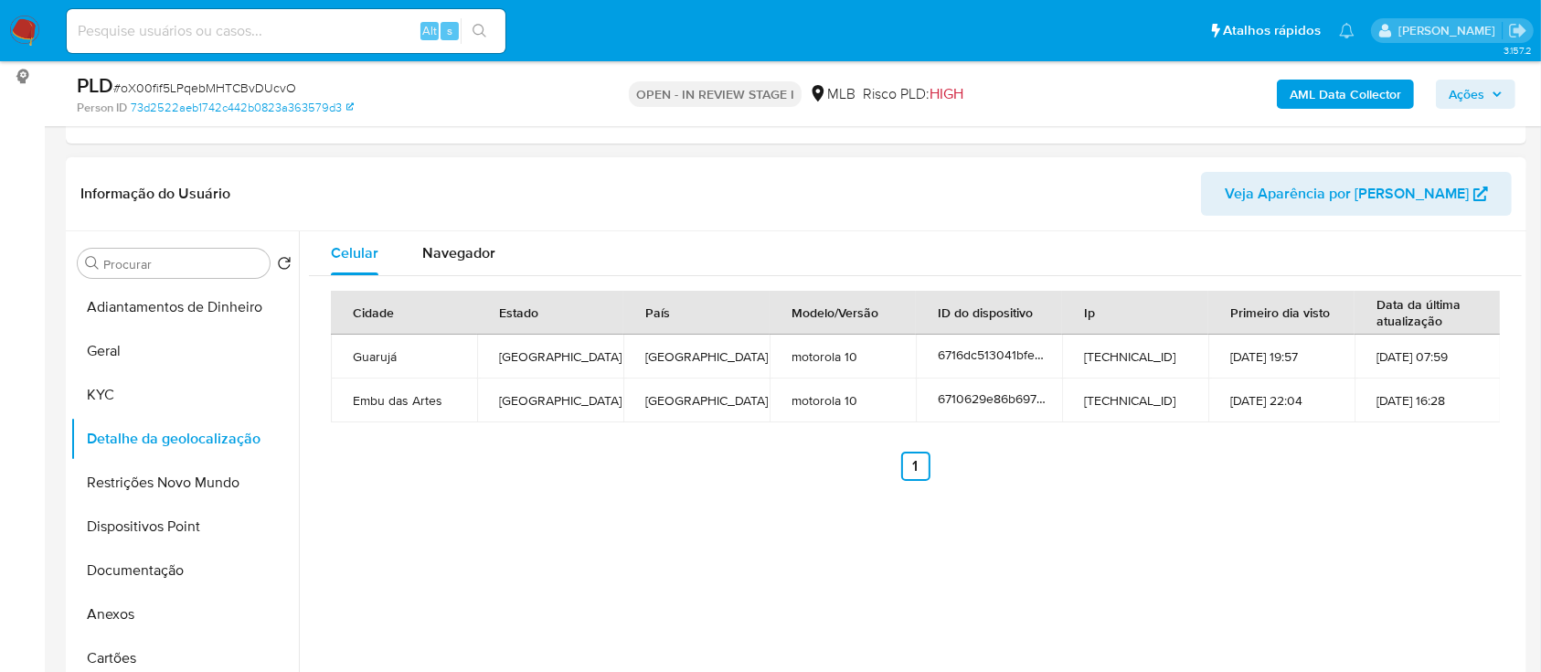
click at [1365, 501] on div "Celular Navegador Cidade Estado País Modelo/Versão ID do dispositivo Ip Primeir…" at bounding box center [910, 465] width 1223 height 468
drag, startPoint x: 224, startPoint y: 478, endPoint x: 273, endPoint y: 457, distance: 53.6
click at [222, 478] on button "Restrições Novo Mundo" at bounding box center [184, 483] width 228 height 44
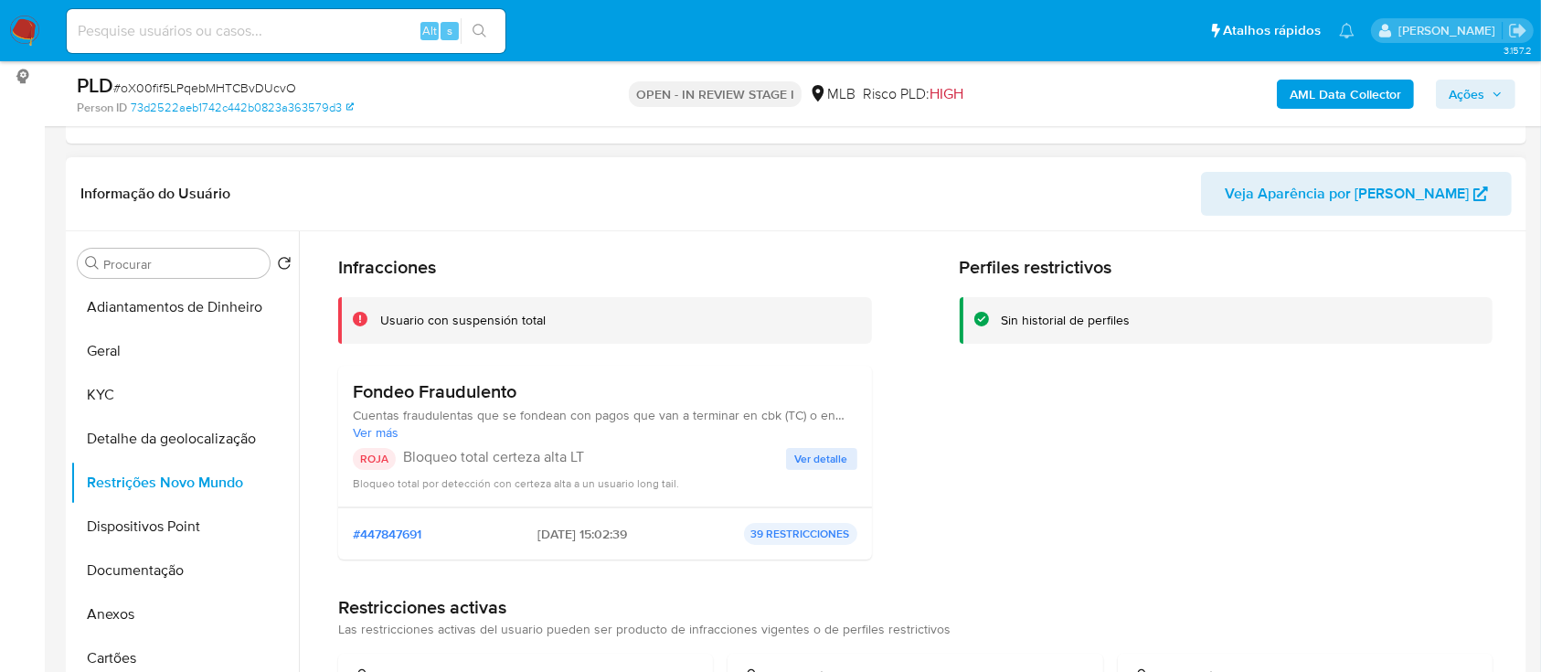
scroll to position [0, 0]
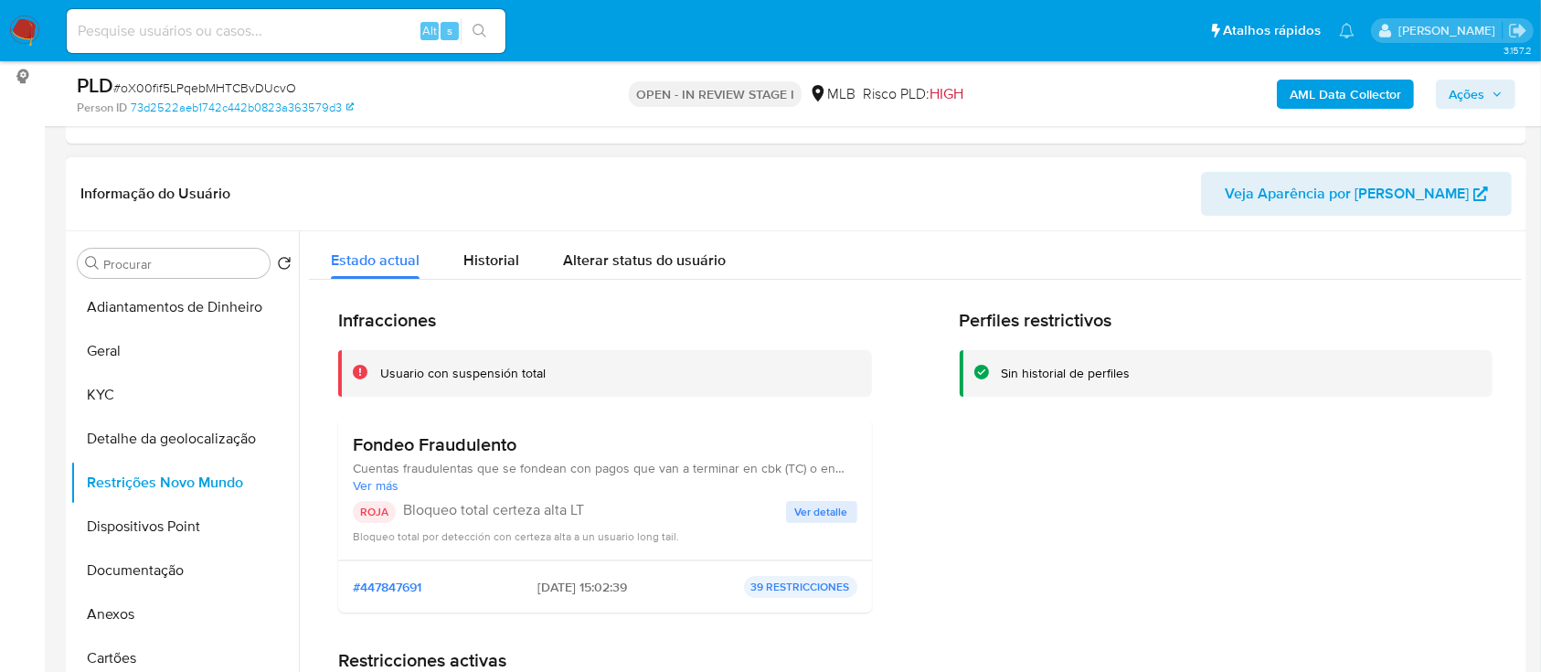
click at [289, 165] on div "Informação do Usuário Veja Aparência por [PERSON_NAME]" at bounding box center [796, 194] width 1460 height 74
click at [812, 495] on div "Fondeo Fraudulento Cuentas fraudulentas que se fondean con pagos que van a term…" at bounding box center [605, 488] width 504 height 111
click at [810, 504] on span "Ver detalle" at bounding box center [821, 512] width 53 height 18
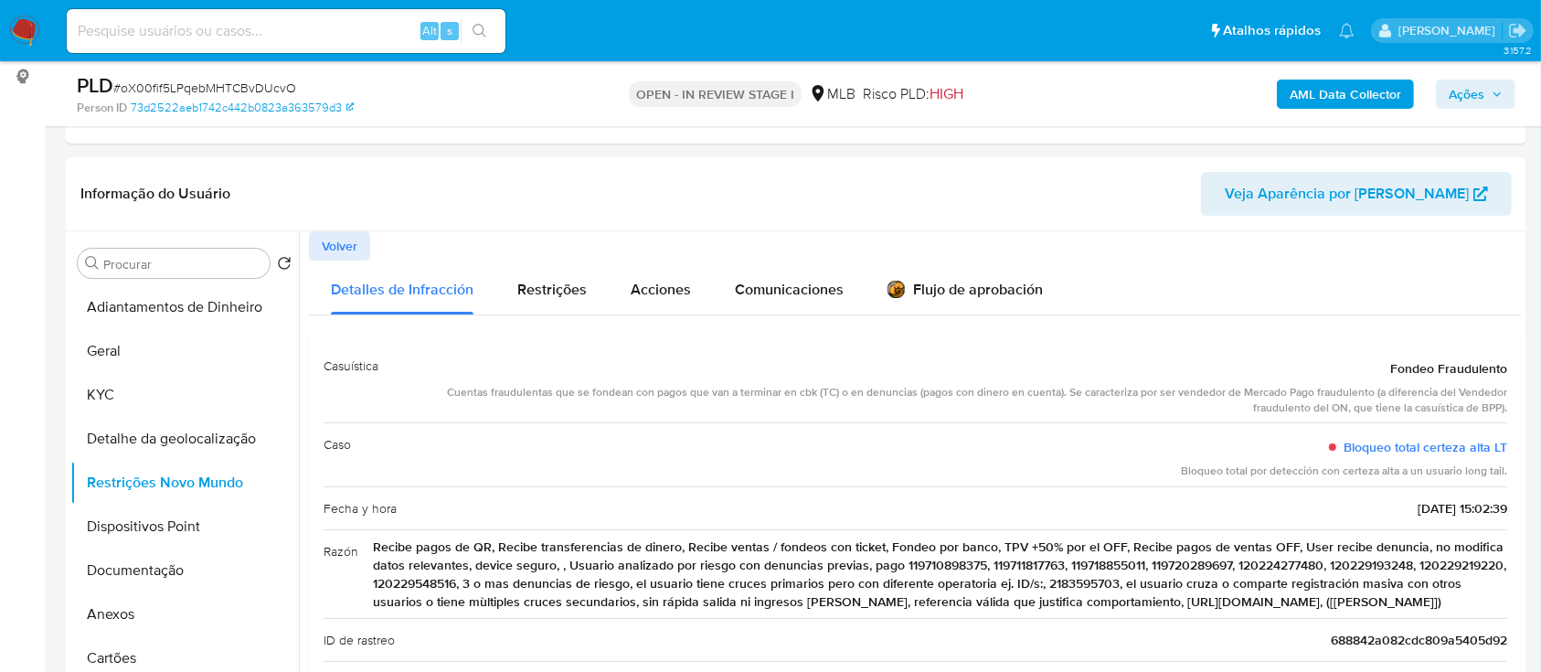
drag, startPoint x: 268, startPoint y: 176, endPoint x: 440, endPoint y: 74, distance: 200.8
click at [279, 172] on header "Informação do Usuário Veja Aparência por [PERSON_NAME]" at bounding box center [795, 194] width 1431 height 44
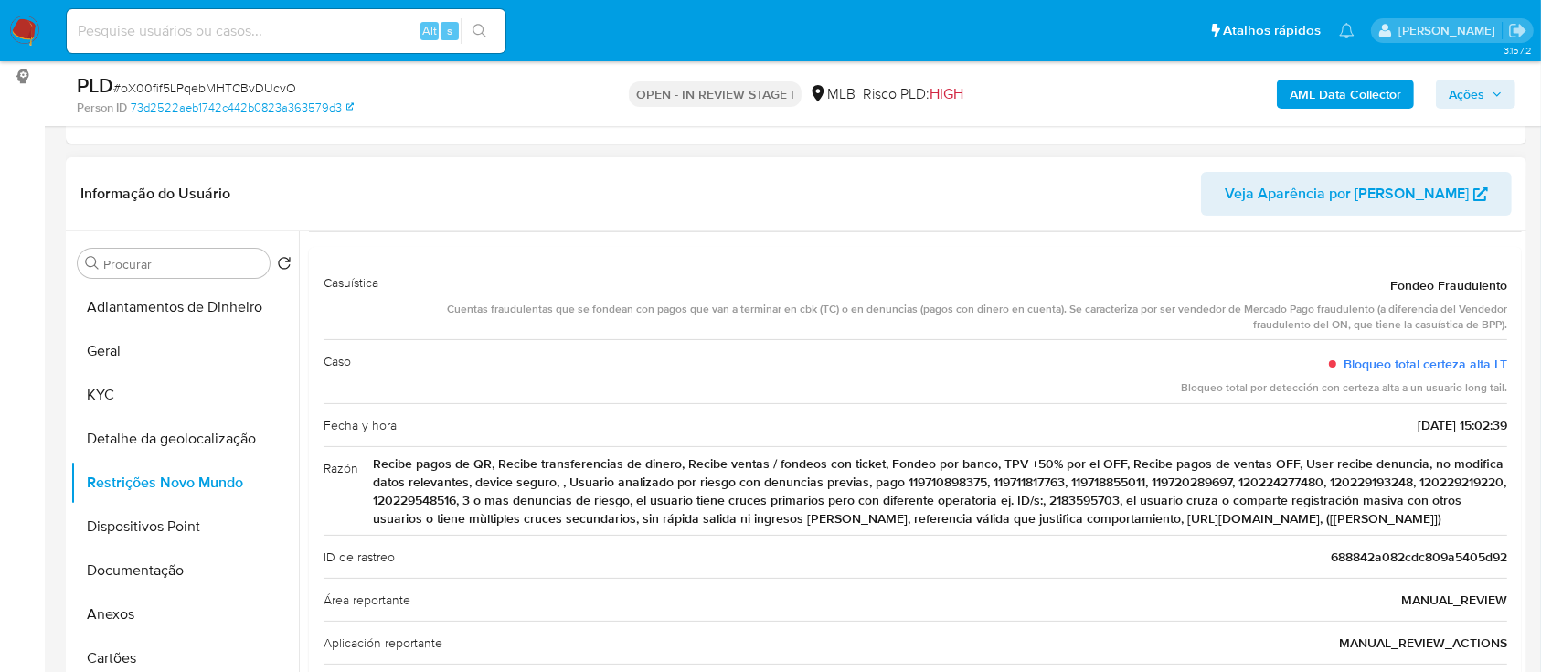
scroll to position [243, 0]
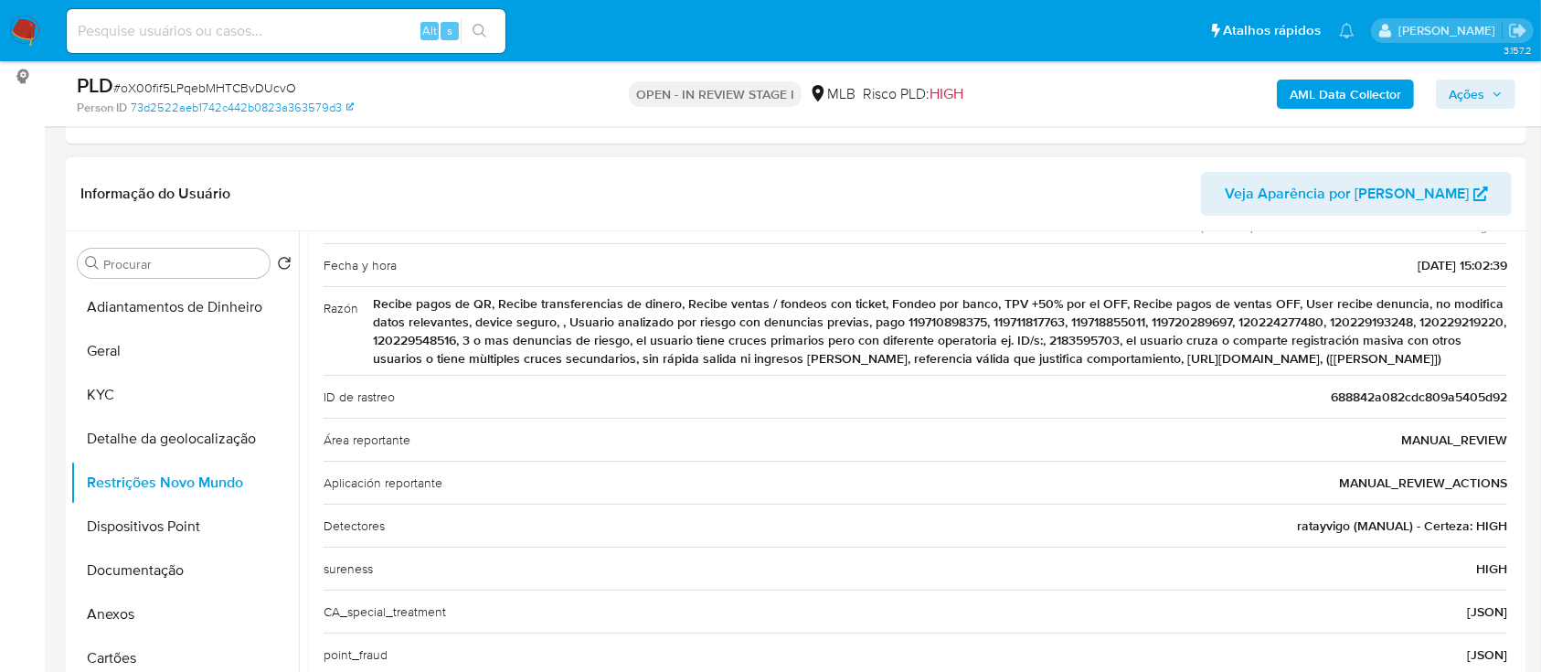
drag, startPoint x: 1374, startPoint y: 356, endPoint x: 1501, endPoint y: 372, distance: 128.9
click at [1501, 372] on div "Casuística Fondeo Fraudulento Cuentas fraudulentas que se fondean con pagos que…" at bounding box center [915, 388] width 1213 height 603
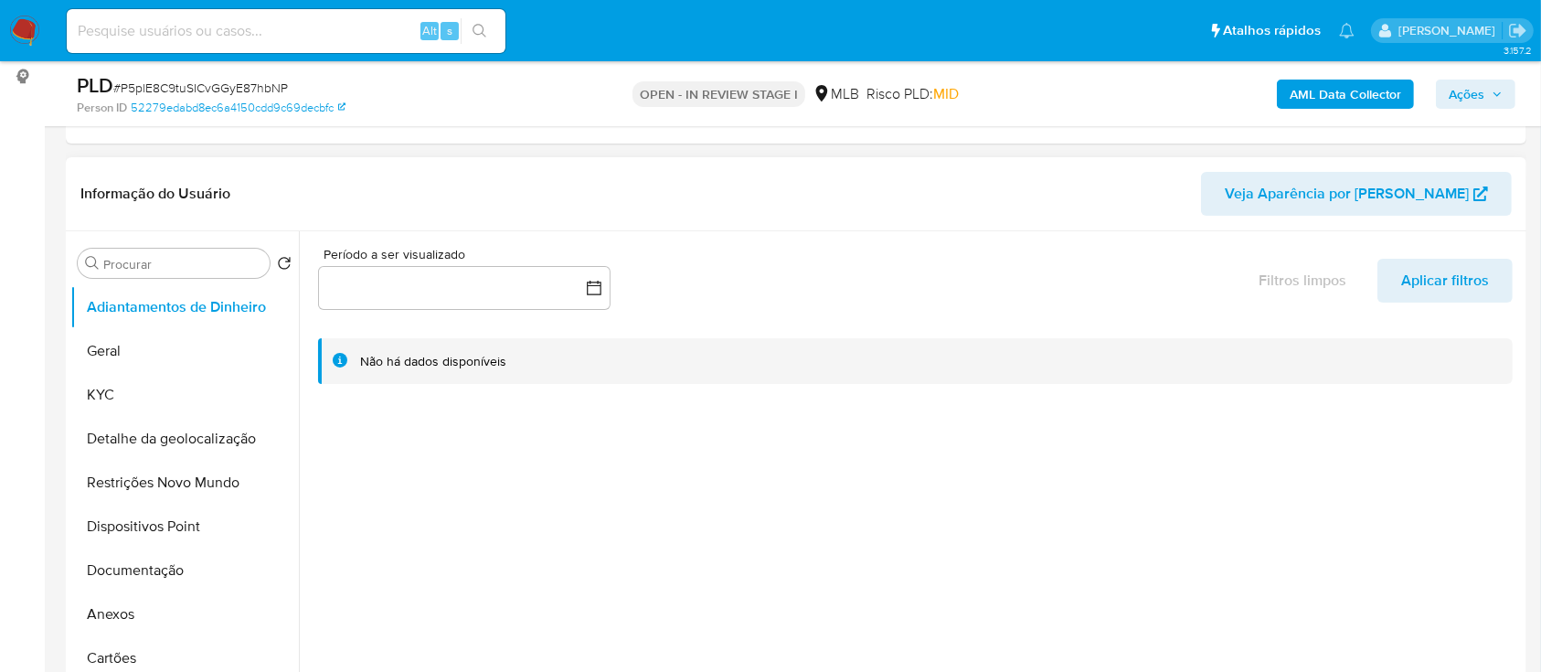
scroll to position [366, 0]
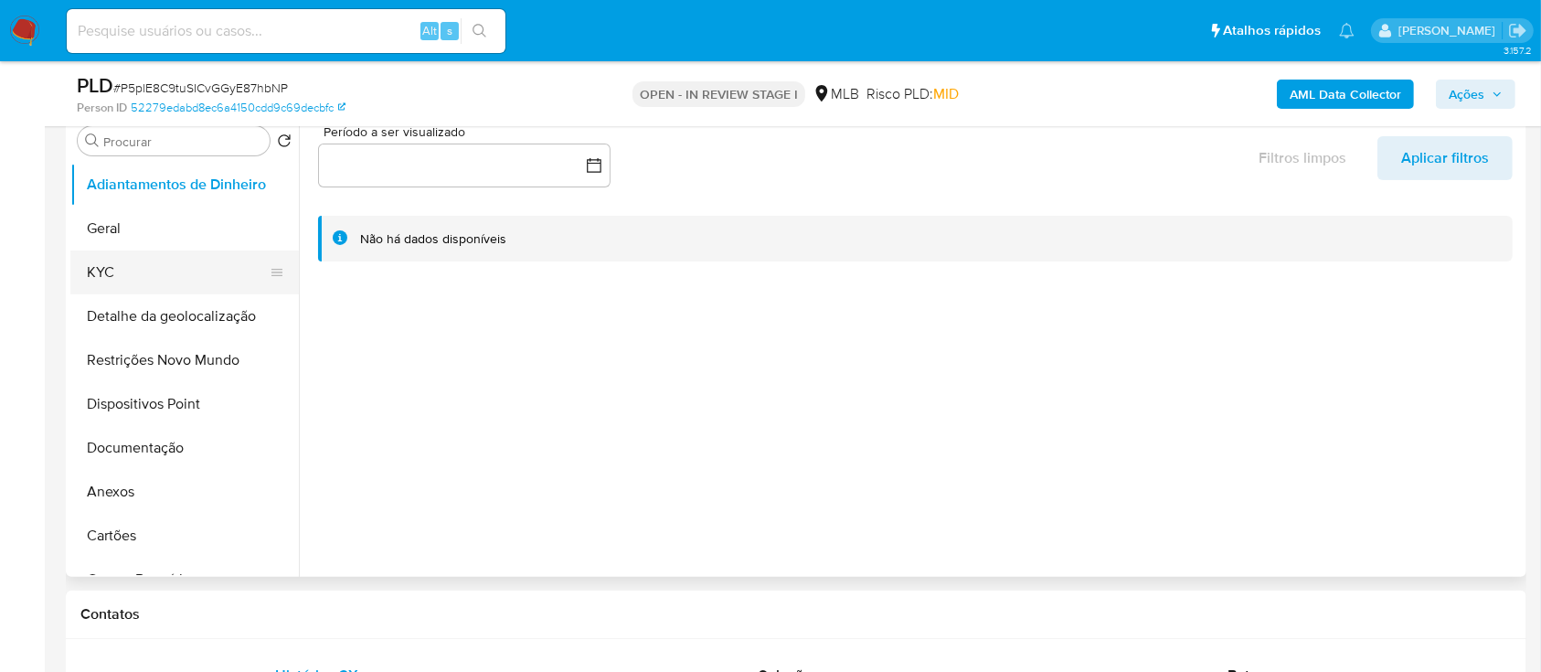
click at [112, 266] on button "KYC" at bounding box center [177, 272] width 214 height 44
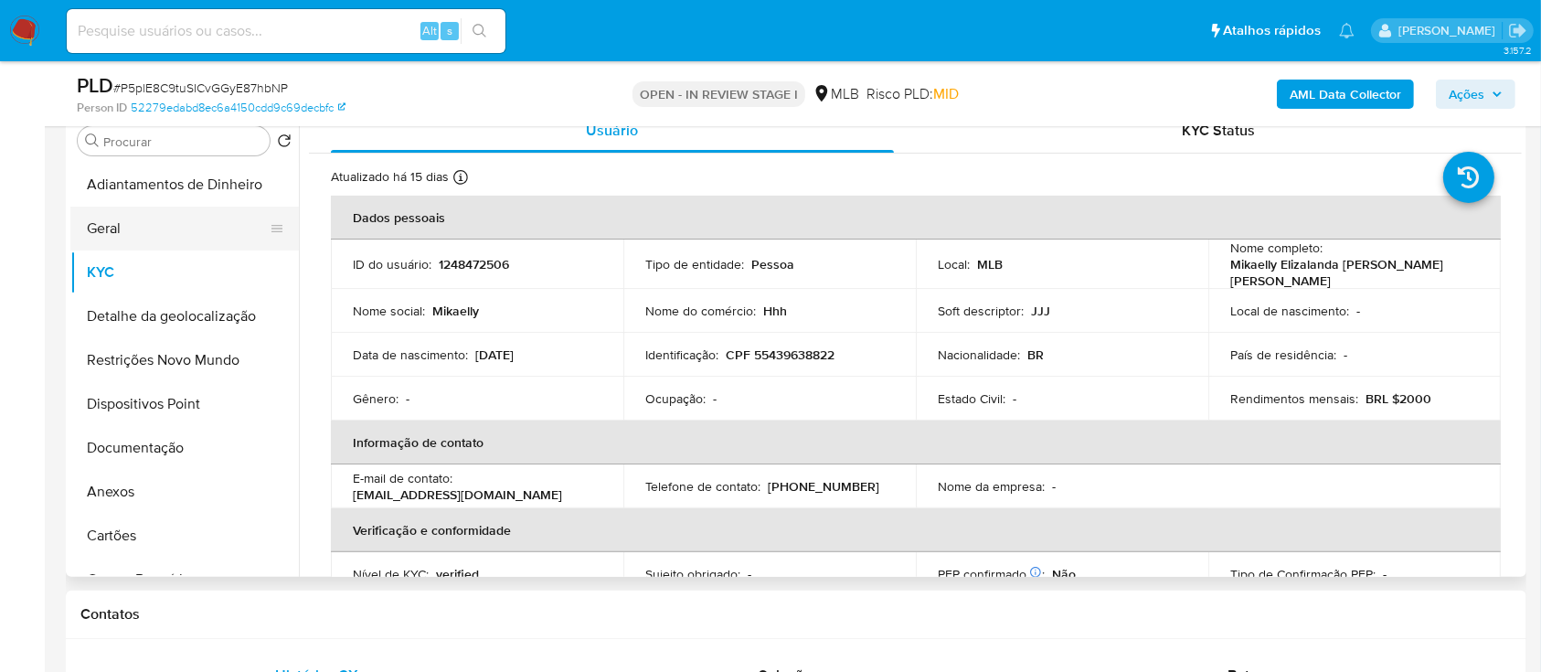
click at [144, 235] on button "Geral" at bounding box center [177, 229] width 214 height 44
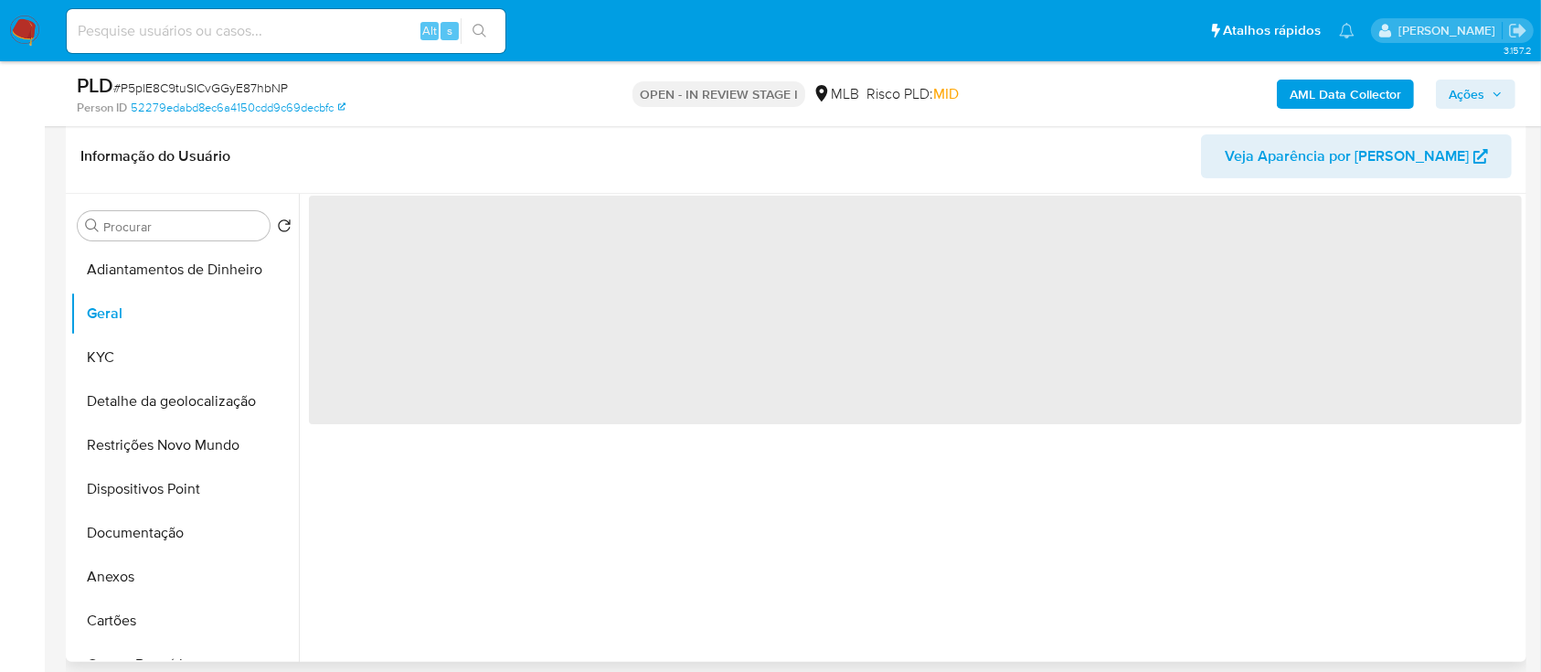
scroll to position [243, 0]
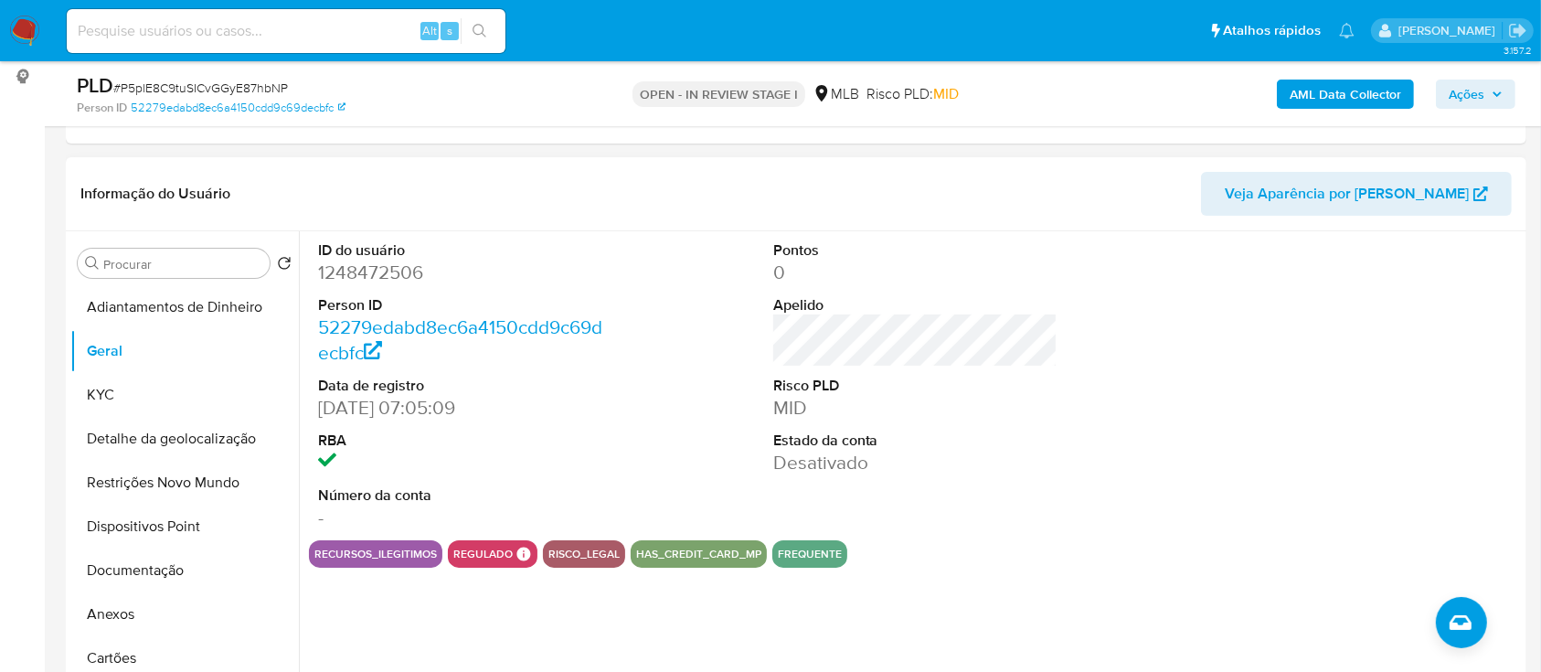
click at [1019, 577] on div "ID do usuário 1248472506 Person ID 52279edabd8ec6a4150cdd9c69decbfc Data de reg…" at bounding box center [910, 465] width 1223 height 468
click at [100, 385] on button "KYC" at bounding box center [177, 395] width 214 height 44
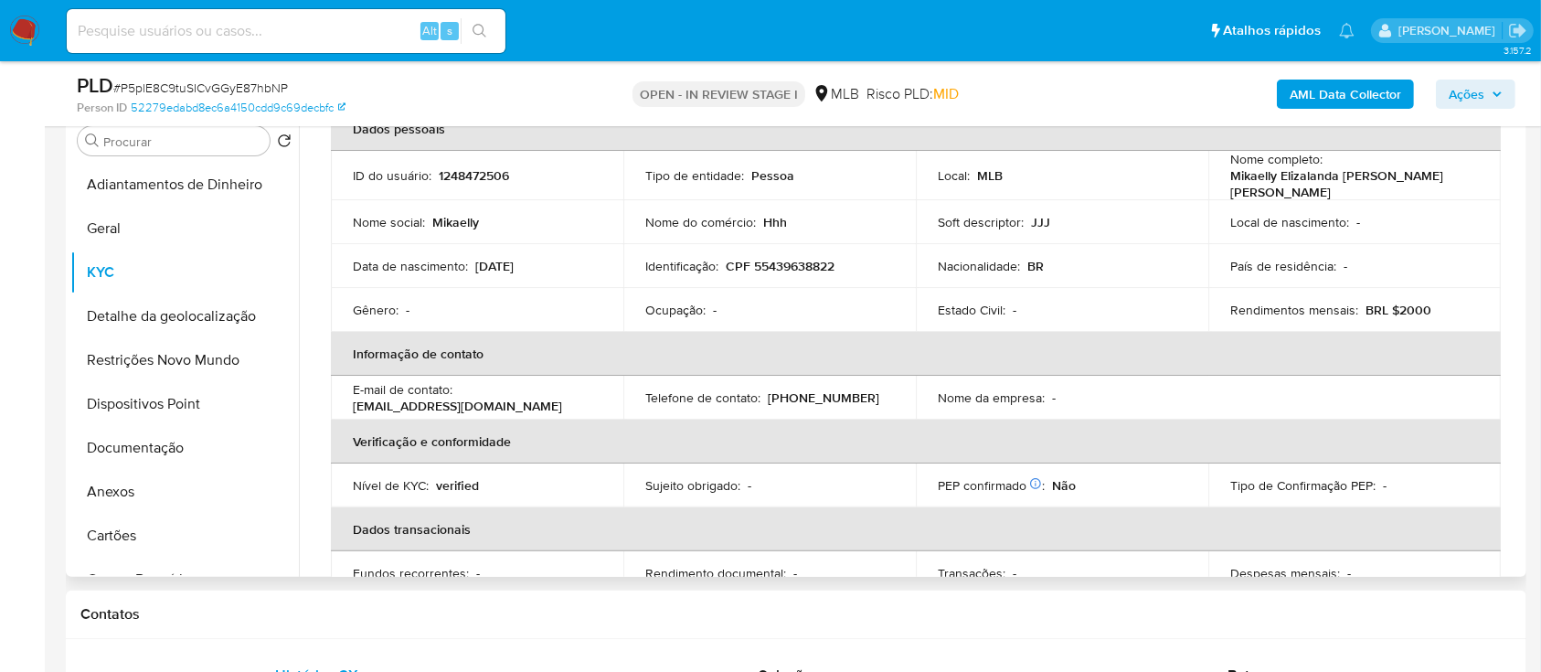
scroll to position [110, 0]
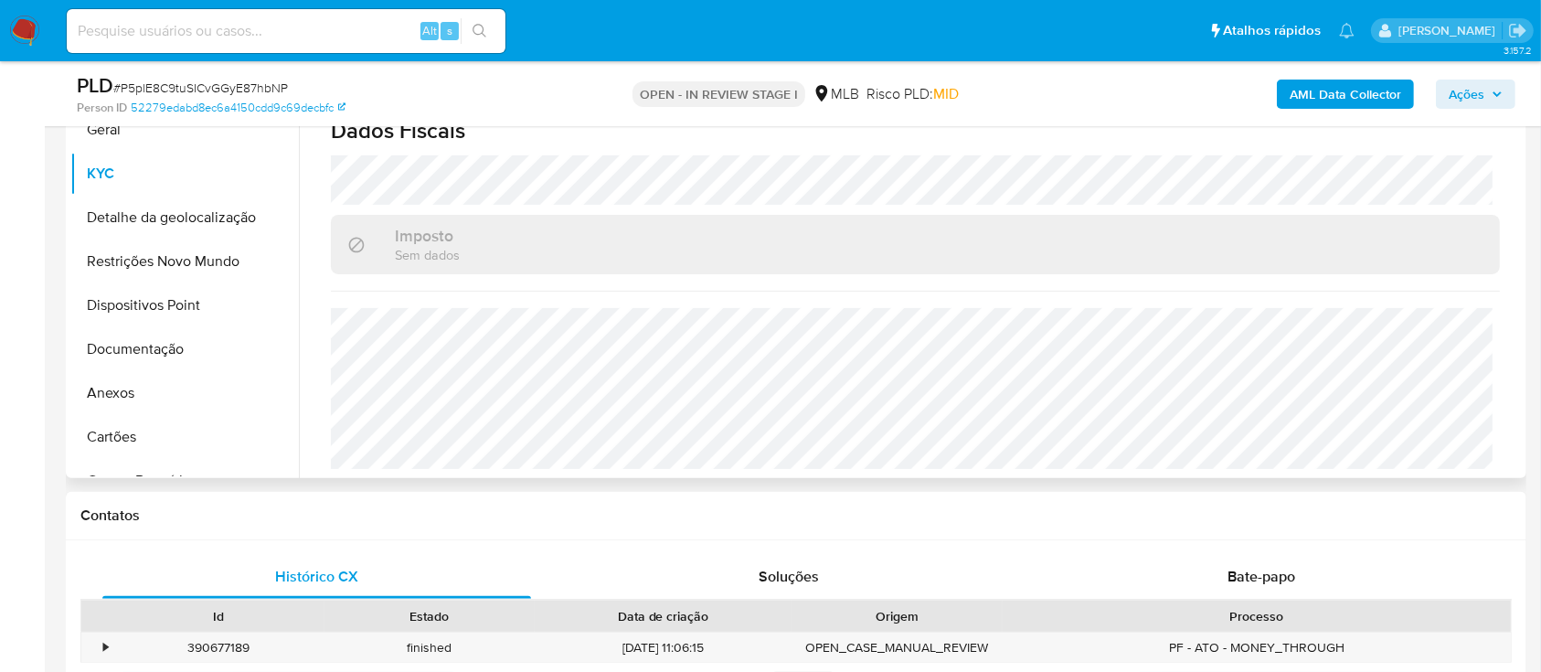
scroll to position [487, 0]
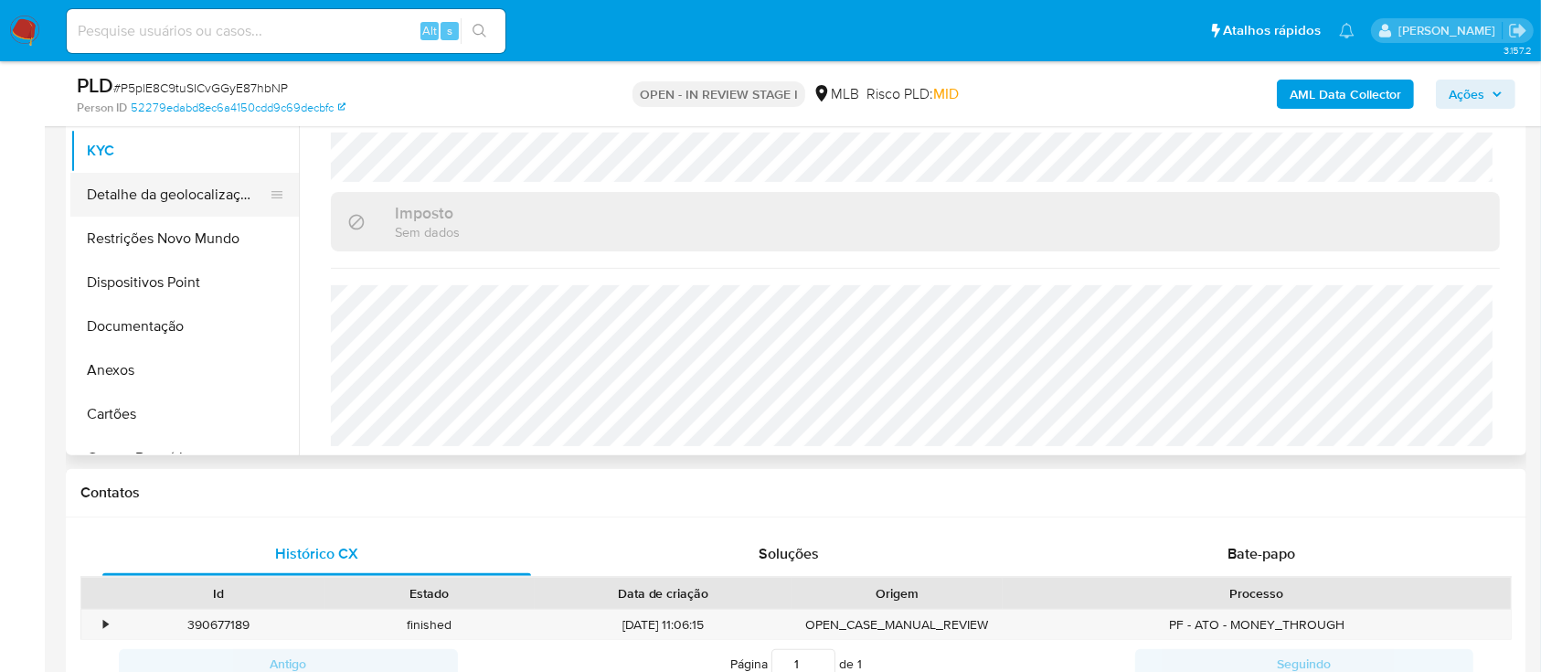
click at [146, 194] on button "Detalhe da geolocalização" at bounding box center [177, 195] width 214 height 44
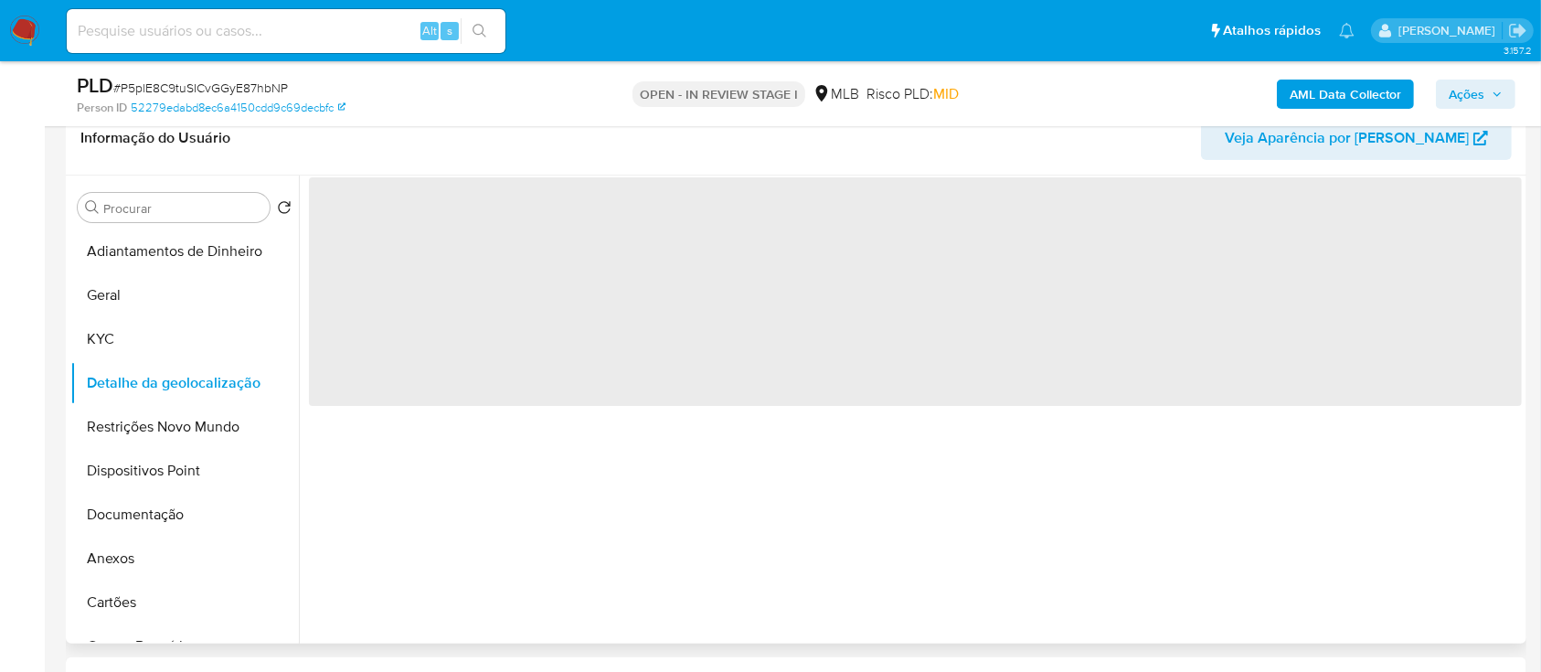
scroll to position [243, 0]
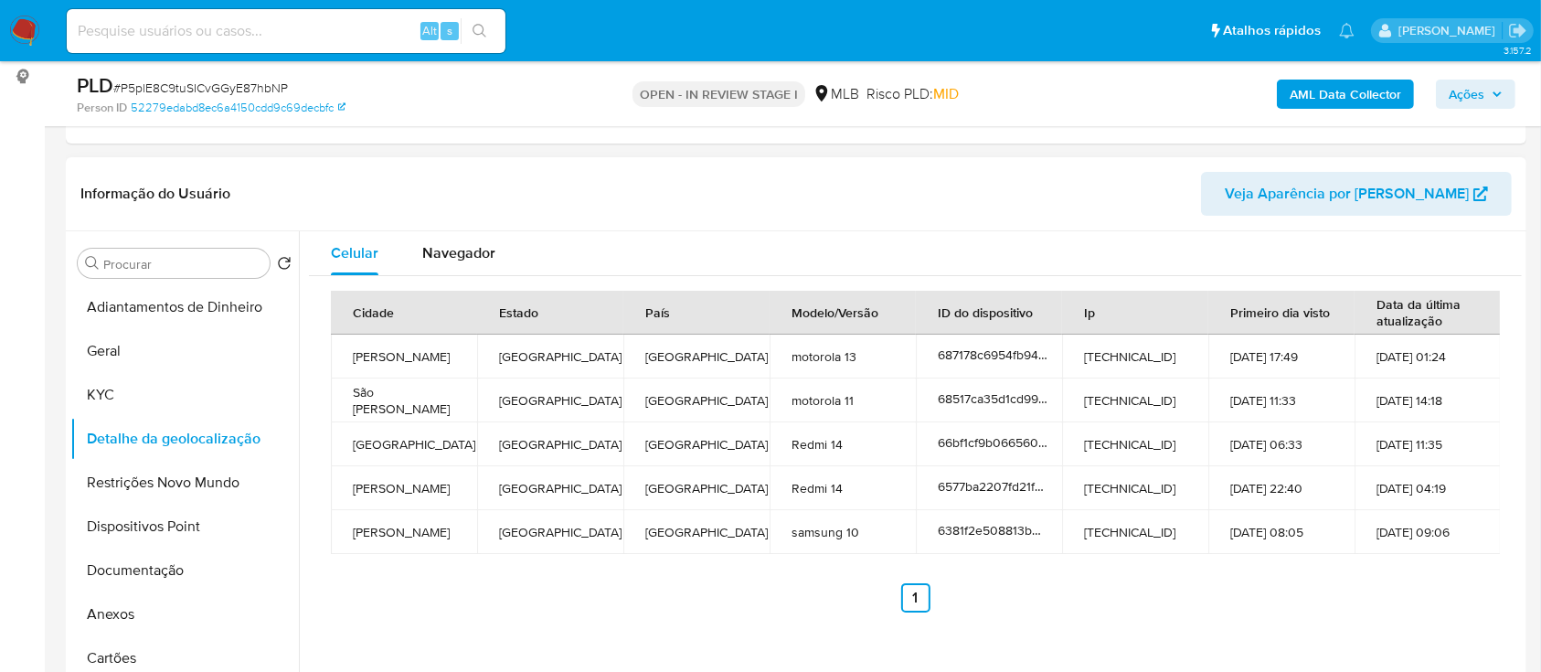
click at [281, 179] on header "Informação do Usuário Veja Aparência por [PERSON_NAME]" at bounding box center [795, 194] width 1431 height 44
click at [147, 481] on button "Restrições Novo Mundo" at bounding box center [177, 483] width 214 height 44
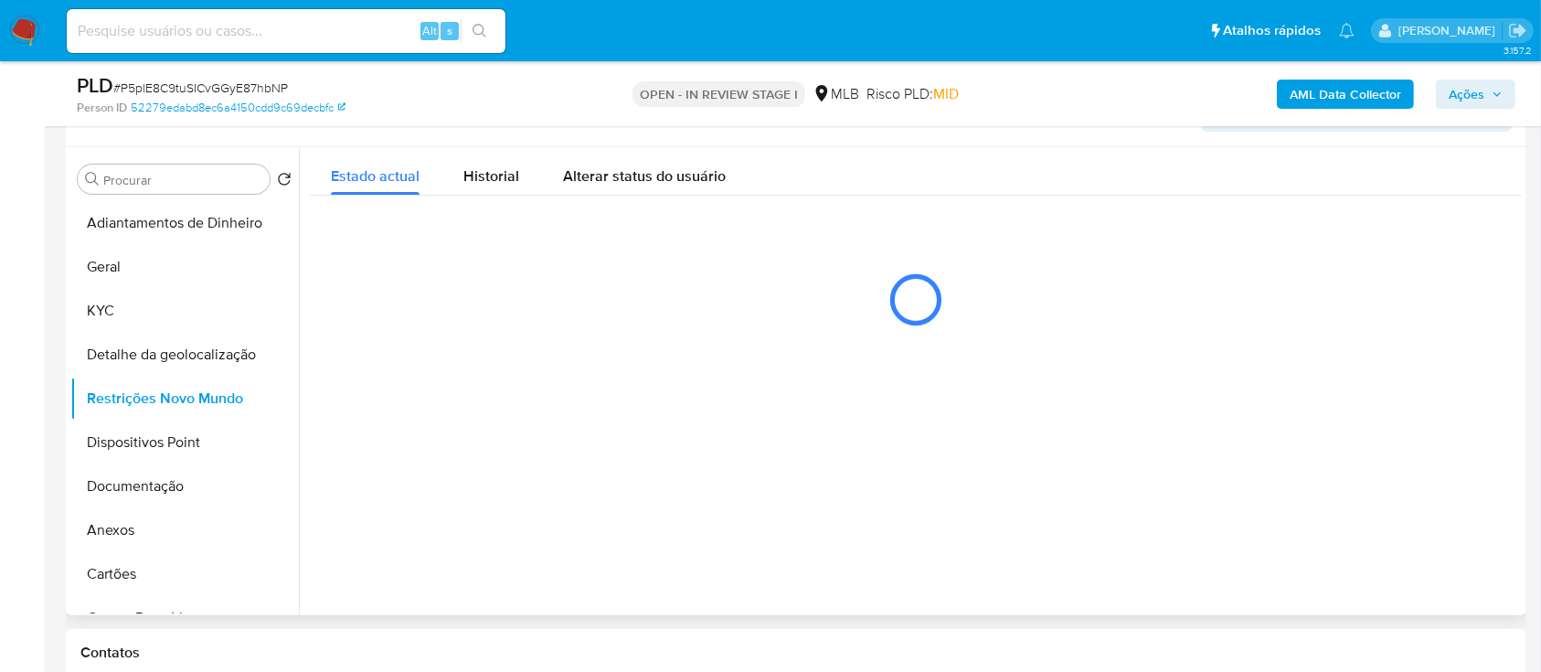
scroll to position [366, 0]
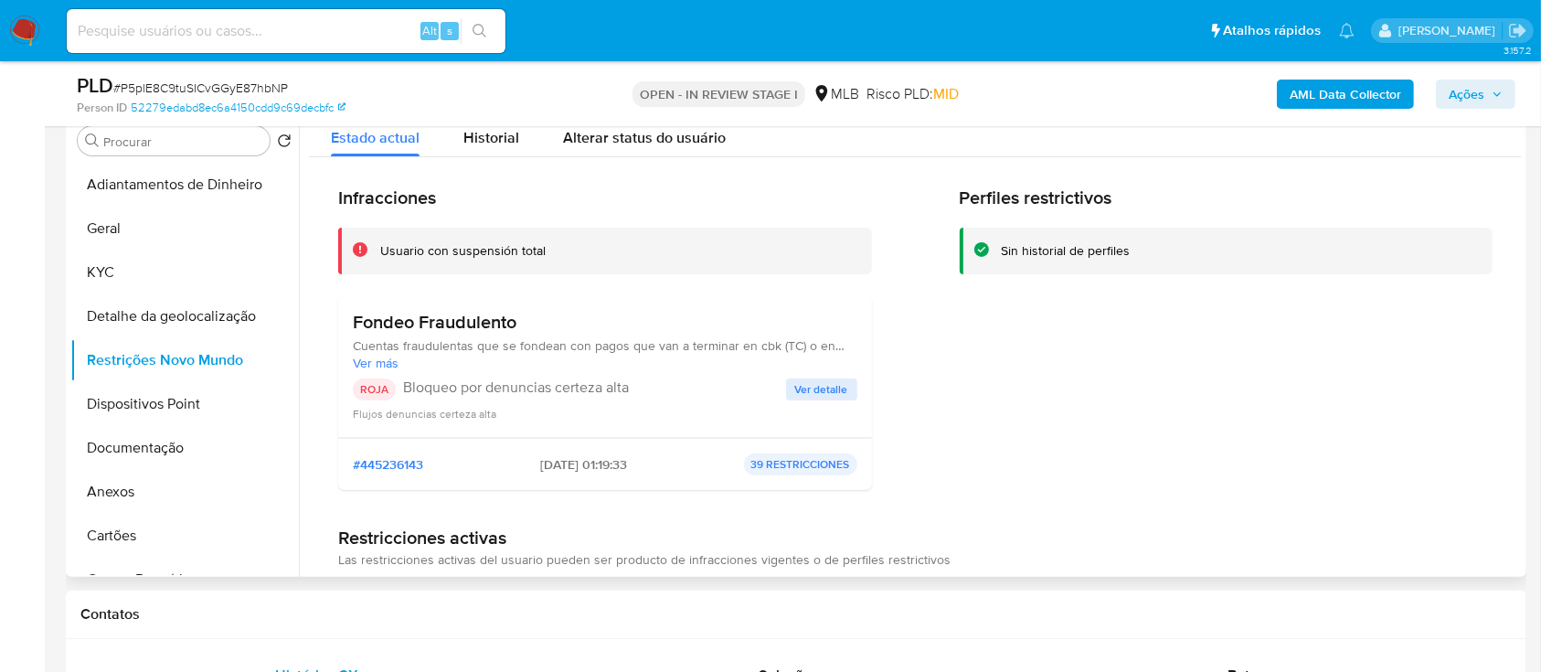
drag, startPoint x: 1416, startPoint y: 314, endPoint x: 1098, endPoint y: 137, distance: 364.1
click at [1372, 284] on div "Perfiles restrictivos Sin historial de perfiles" at bounding box center [1227, 345] width 534 height 318
click at [819, 404] on div "Flujos denuncias certeza alta" at bounding box center [605, 413] width 504 height 18
click at [819, 395] on span "Ver detalle" at bounding box center [821, 389] width 53 height 18
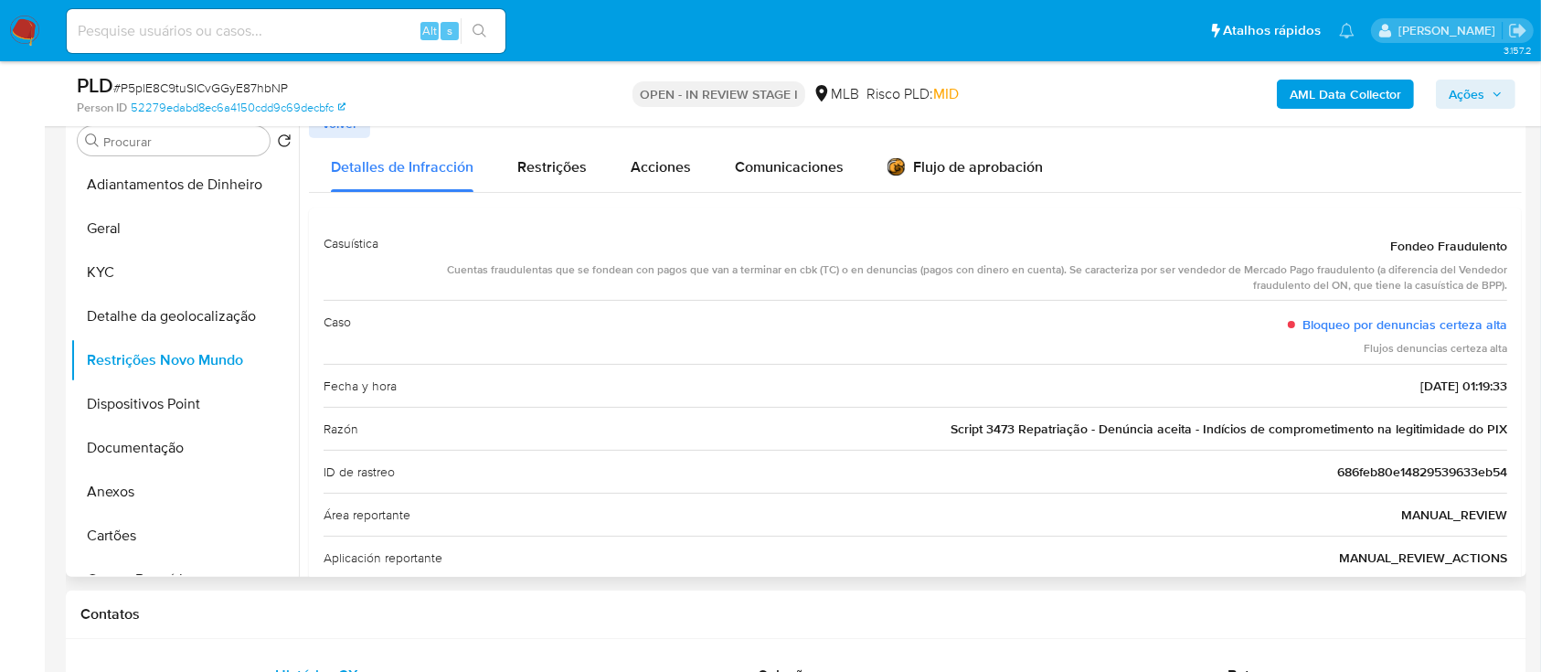
click at [1374, 132] on div "Volver" at bounding box center [915, 123] width 1213 height 29
drag, startPoint x: 1381, startPoint y: 248, endPoint x: 1512, endPoint y: 425, distance: 220.2
click at [1512, 425] on div "Casuística Fondeo Fraudulento Cuentas fraudulentas que se fondean con pagos que…" at bounding box center [915, 528] width 1213 height 643
click at [136, 411] on button "Dispositivos Point" at bounding box center [177, 404] width 214 height 44
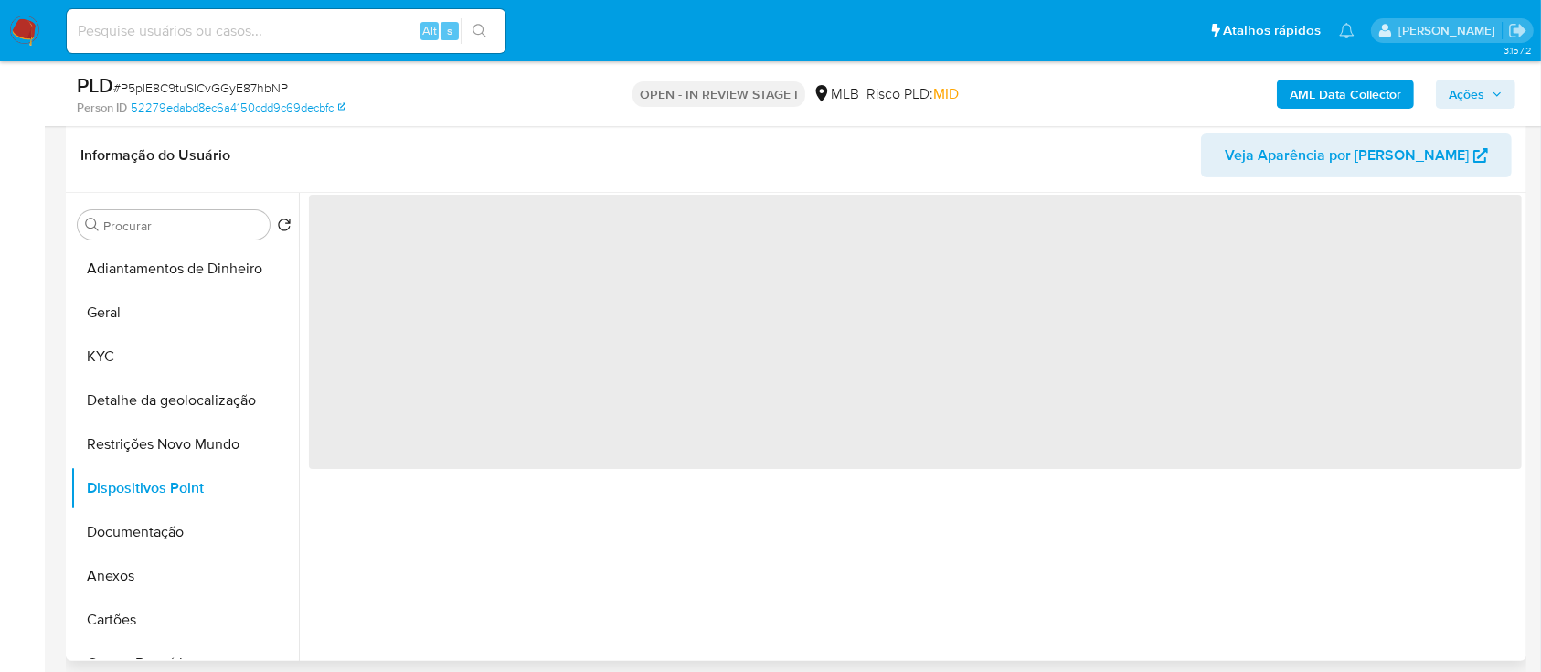
scroll to position [243, 0]
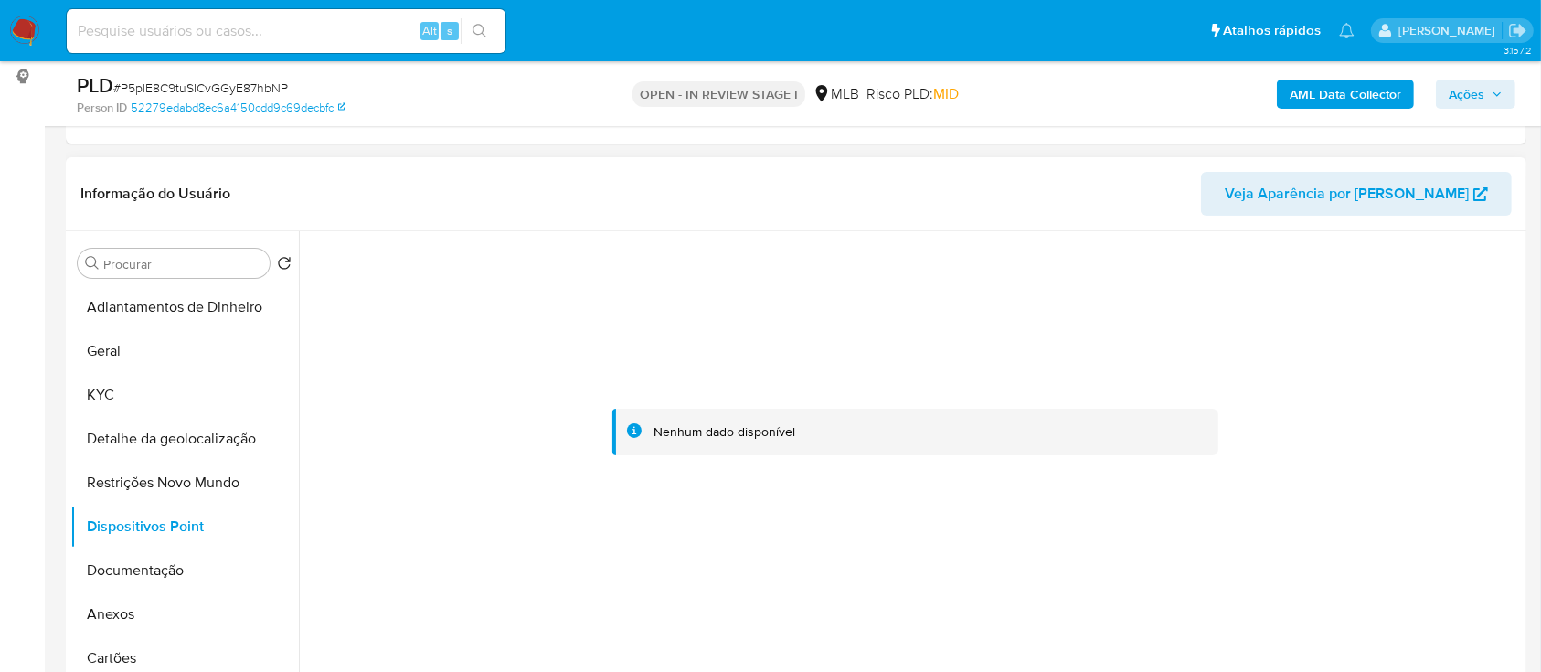
click at [1352, 345] on div at bounding box center [915, 432] width 1213 height 402
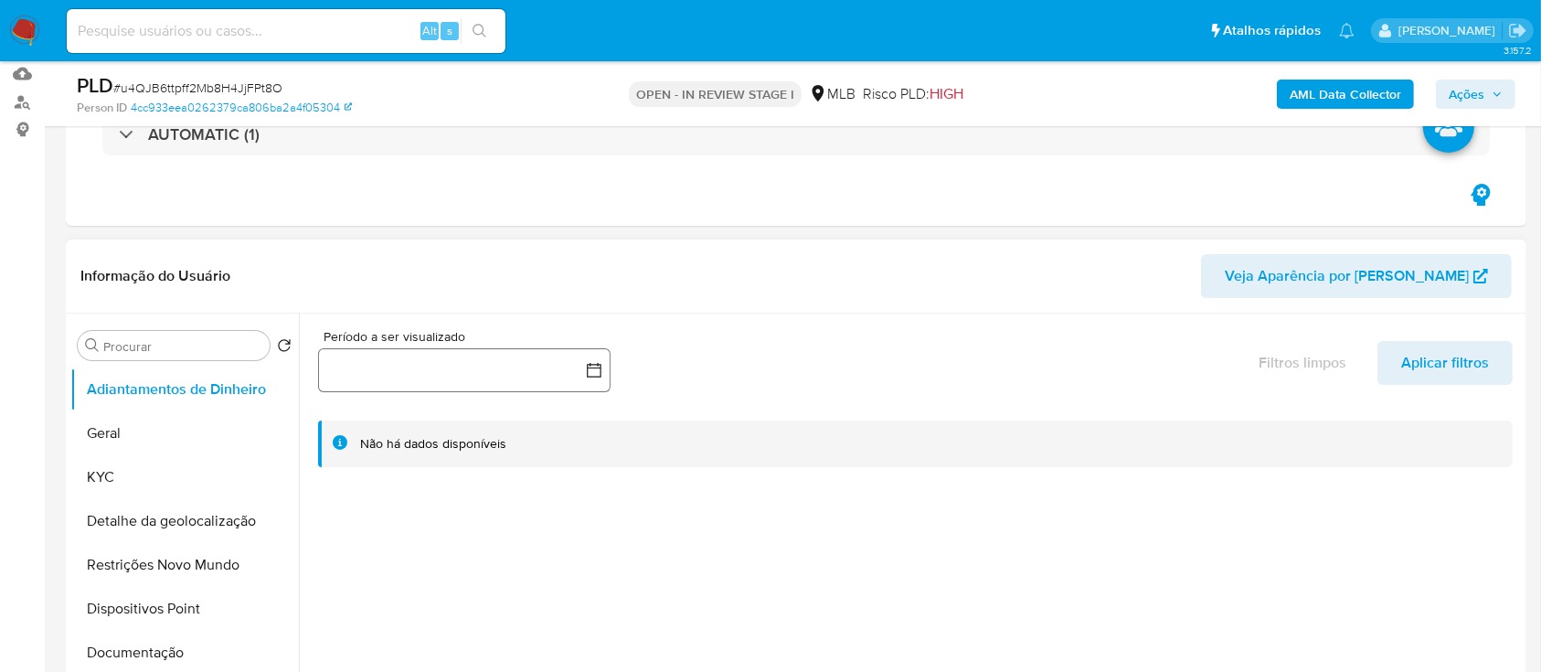
scroll to position [243, 0]
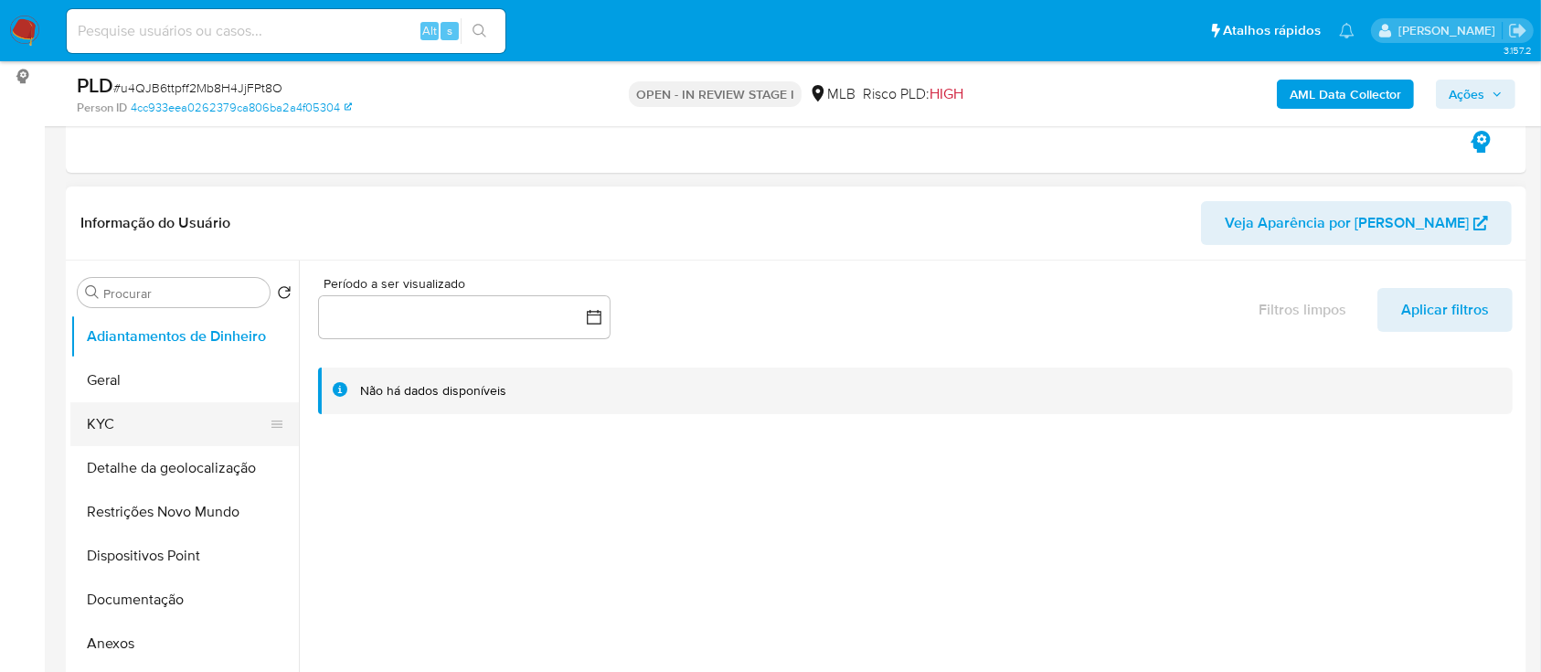
click at [130, 417] on button "KYC" at bounding box center [177, 424] width 214 height 44
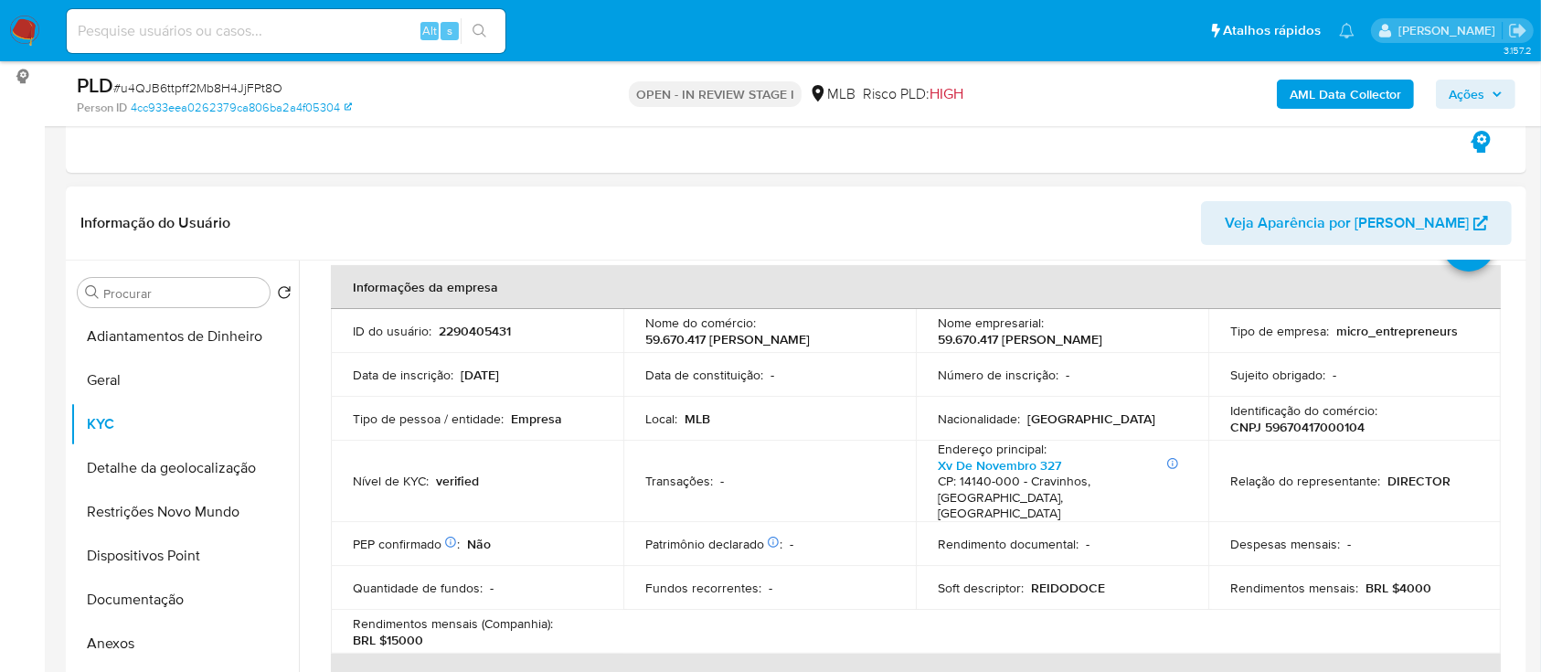
scroll to position [122, 0]
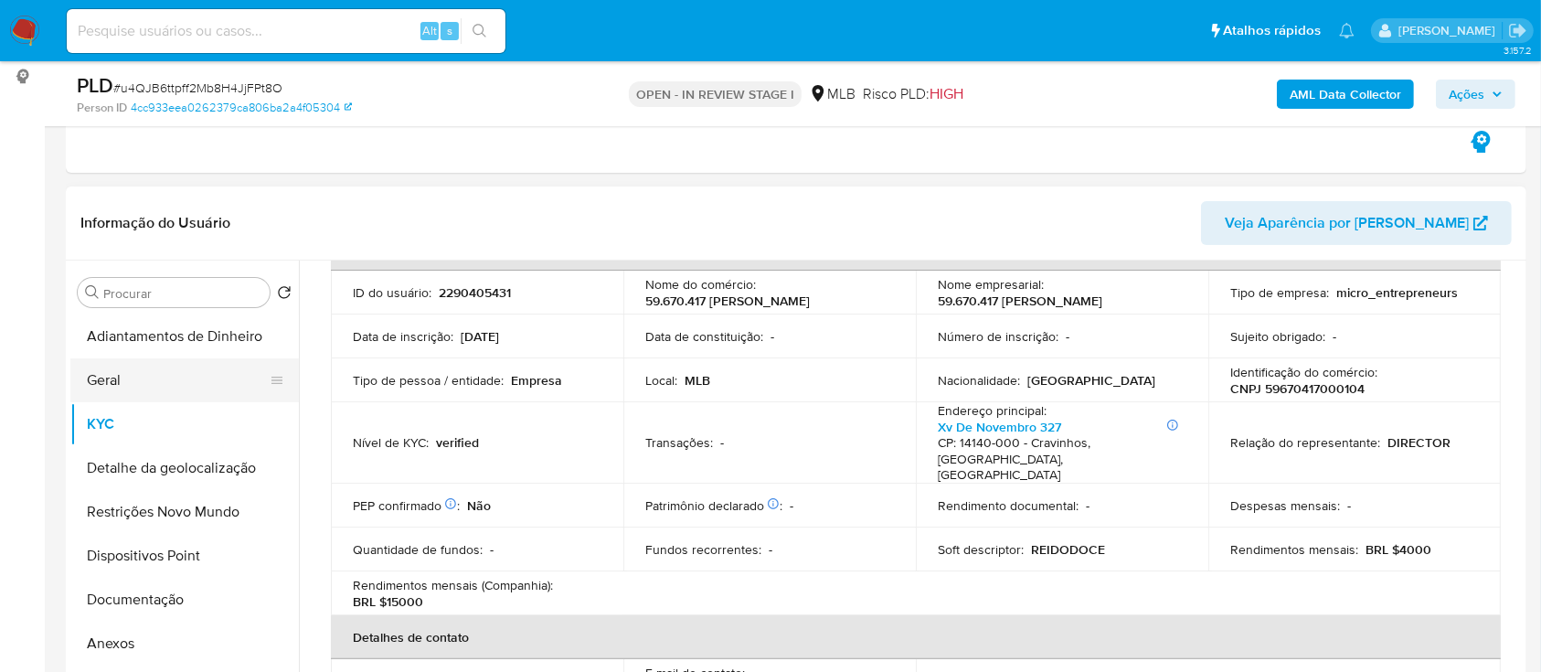
click at [125, 383] on button "Geral" at bounding box center [177, 380] width 214 height 44
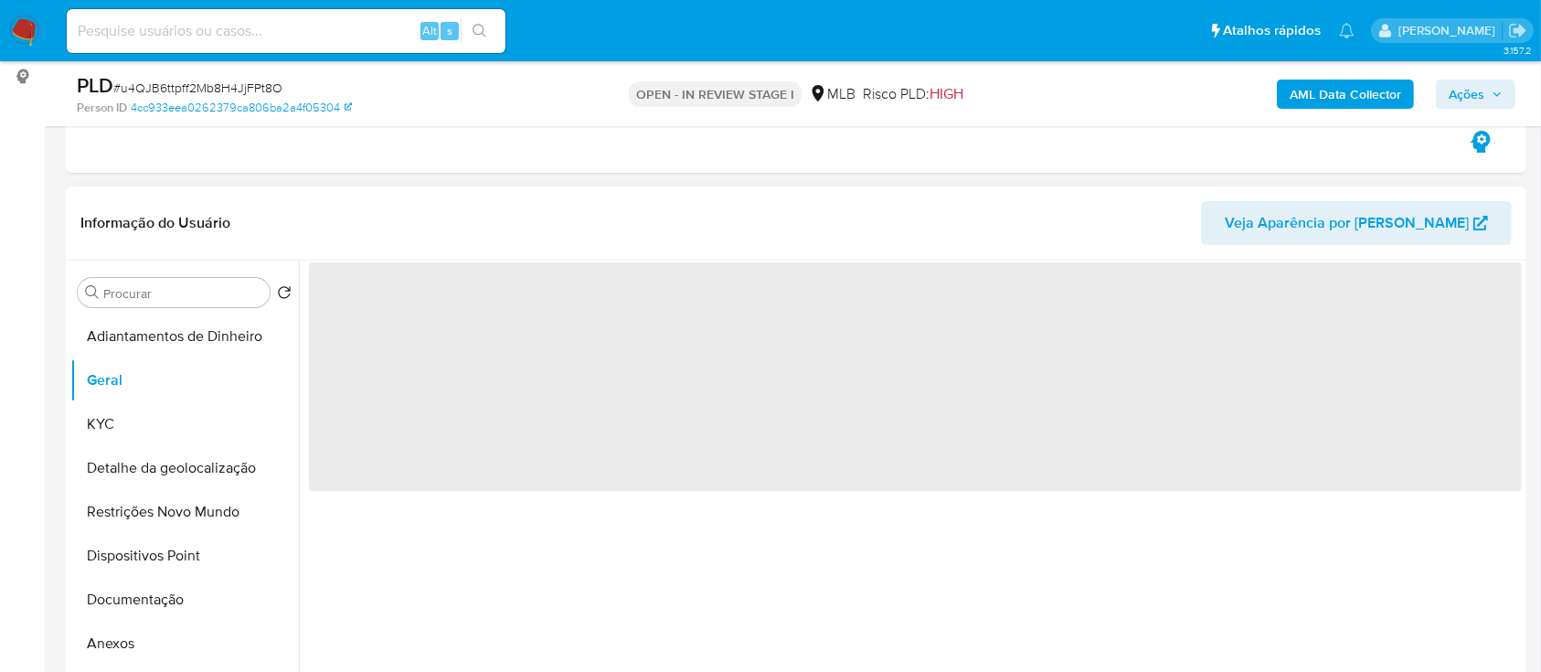
scroll to position [366, 0]
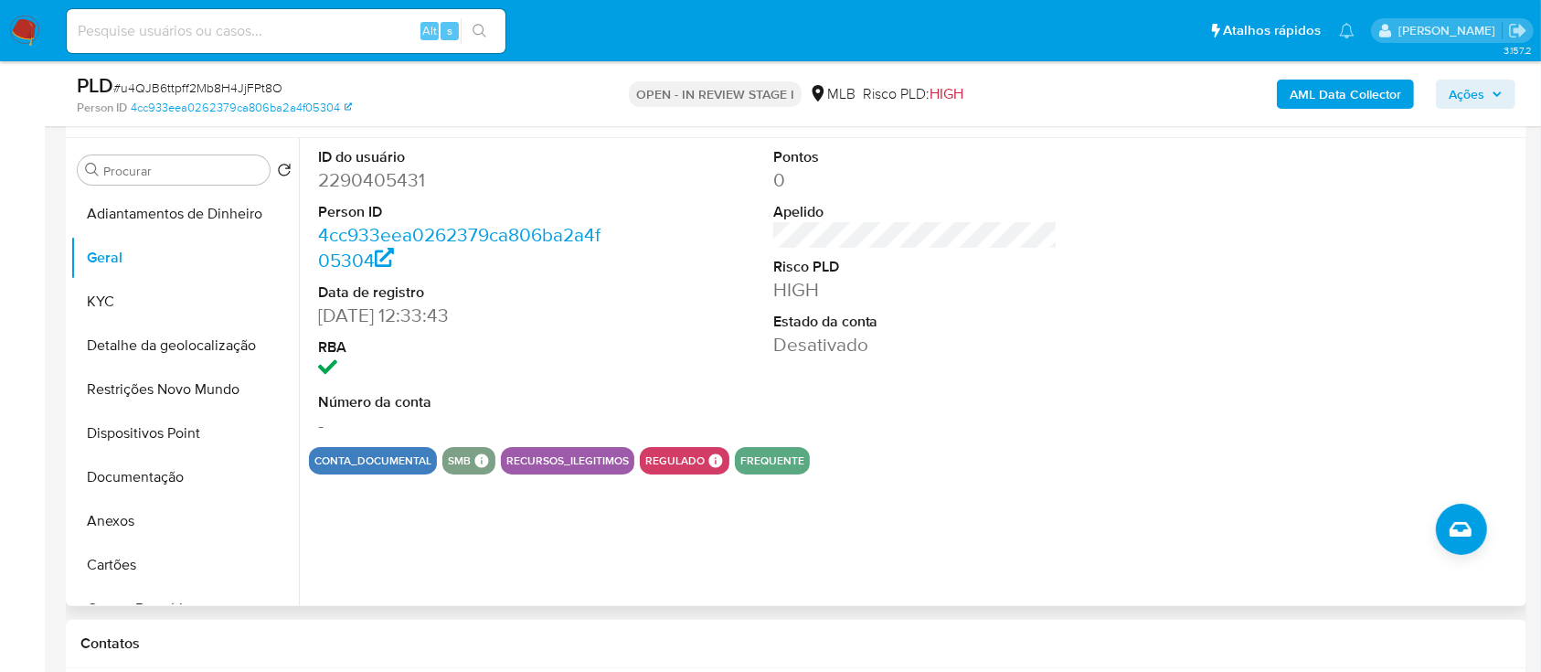
drag, startPoint x: 1313, startPoint y: 228, endPoint x: 1297, endPoint y: 217, distance: 19.3
click at [1310, 226] on div at bounding box center [1369, 292] width 303 height 309
click at [128, 299] on button "KYC" at bounding box center [177, 302] width 214 height 44
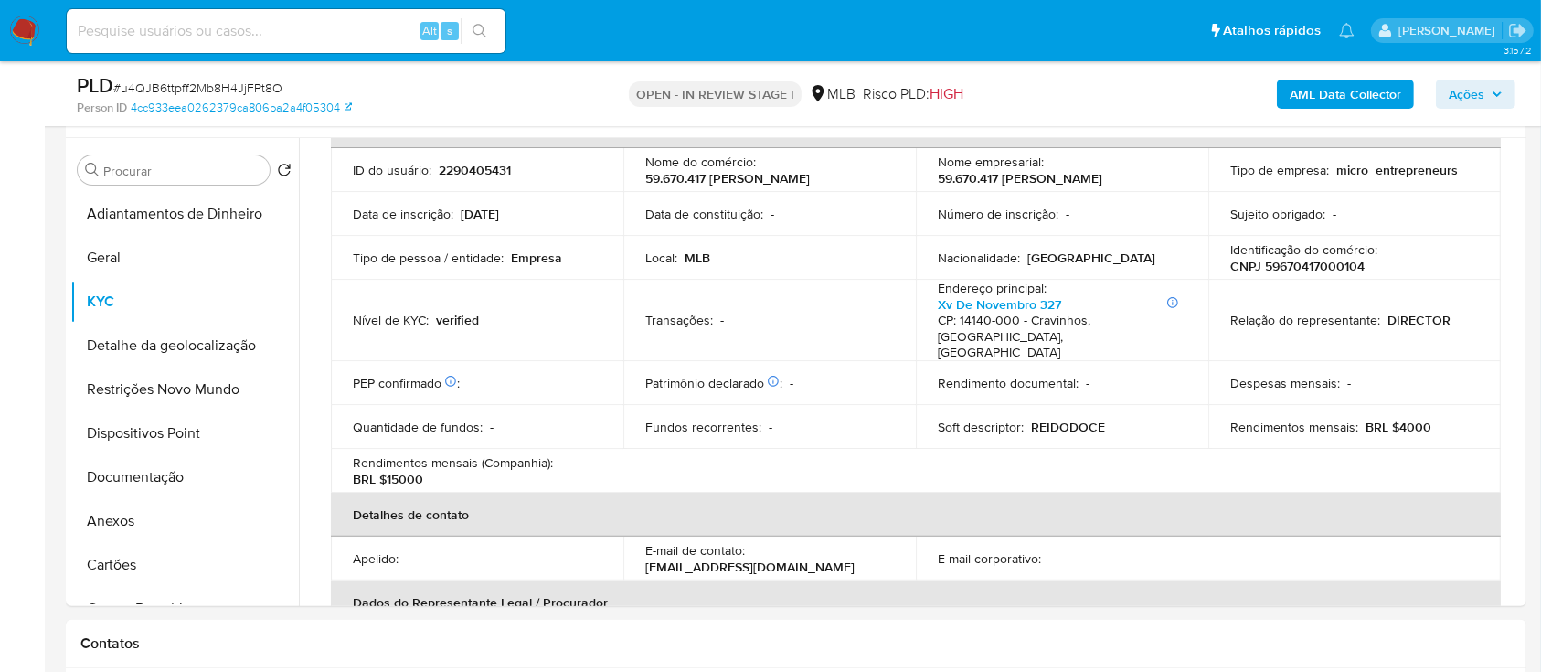
scroll to position [122, 0]
click at [1374, 456] on table "Informações da empresa ID do usuário : 2290405431 Nome do comércio : 59.670.417…" at bounding box center [916, 451] width 1170 height 694
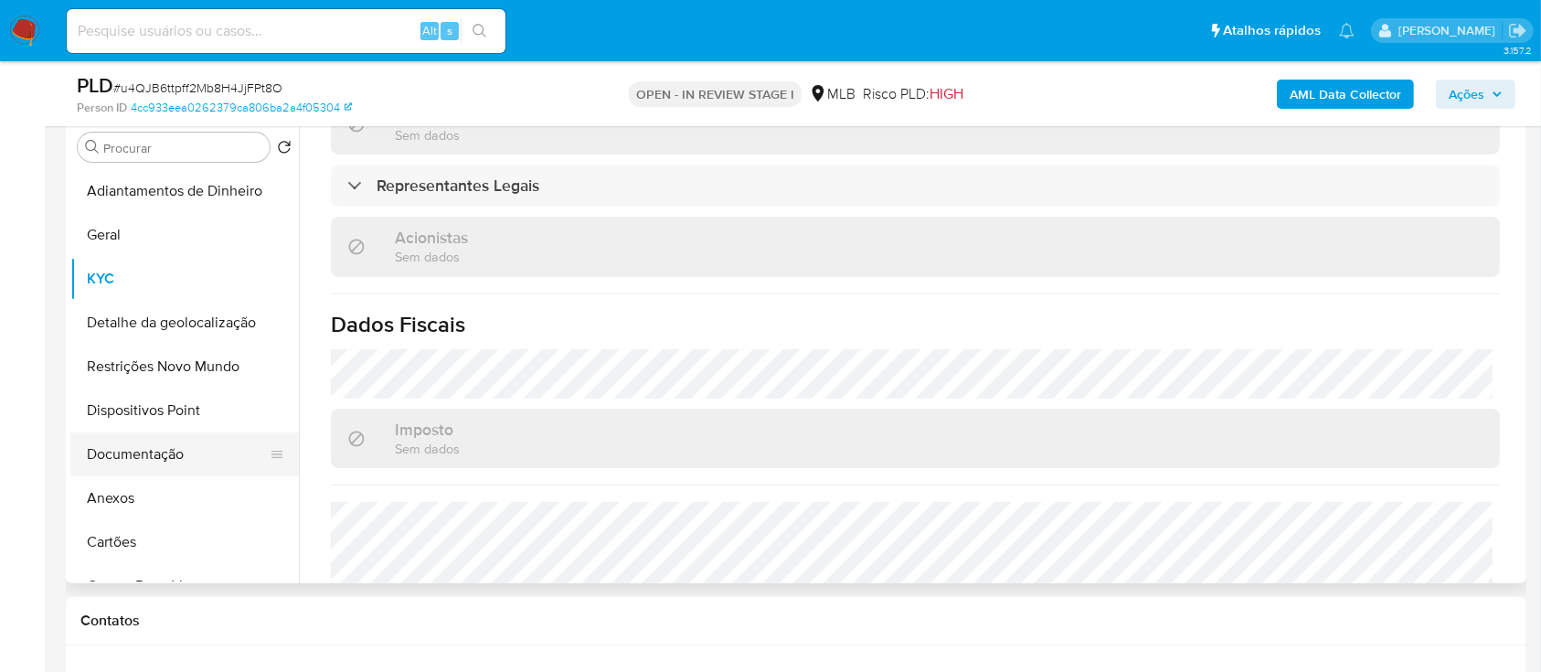
scroll to position [366, 0]
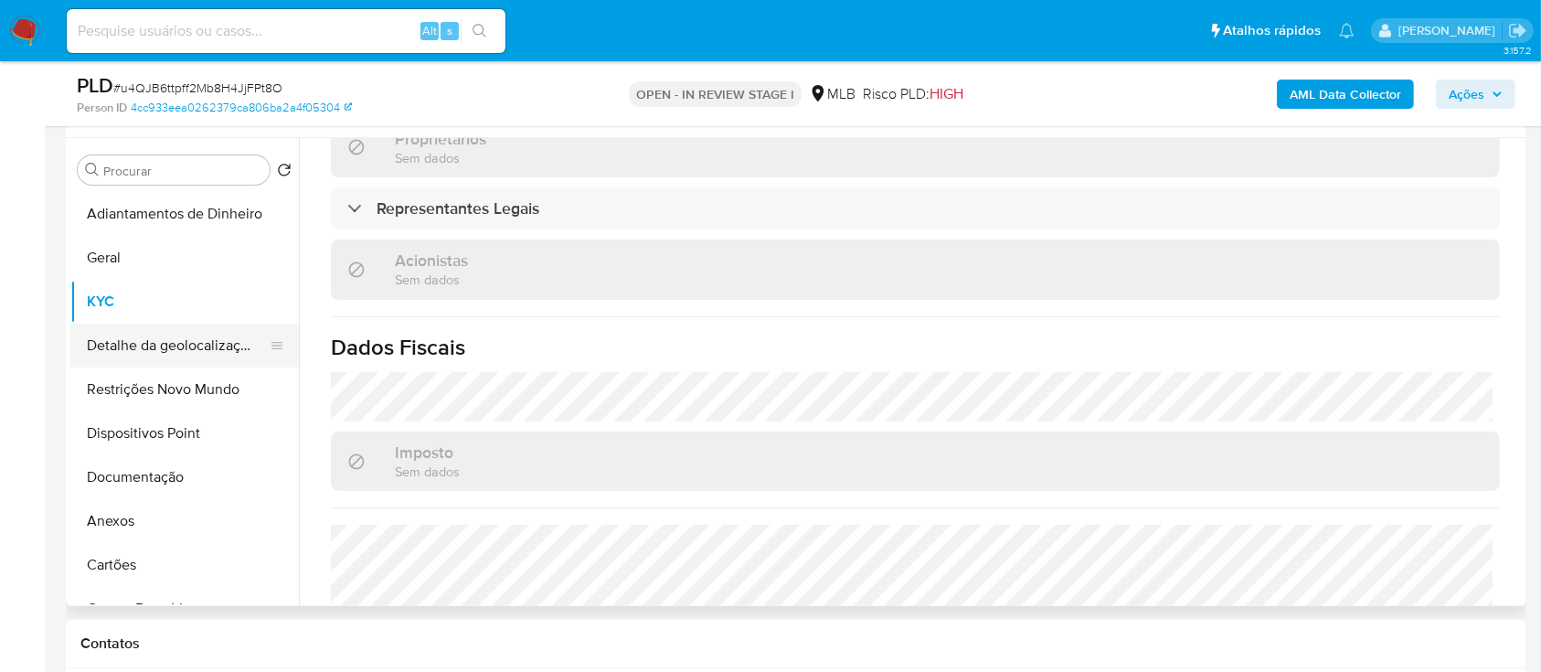
click at [194, 346] on button "Detalhe da geolocalização" at bounding box center [177, 346] width 214 height 44
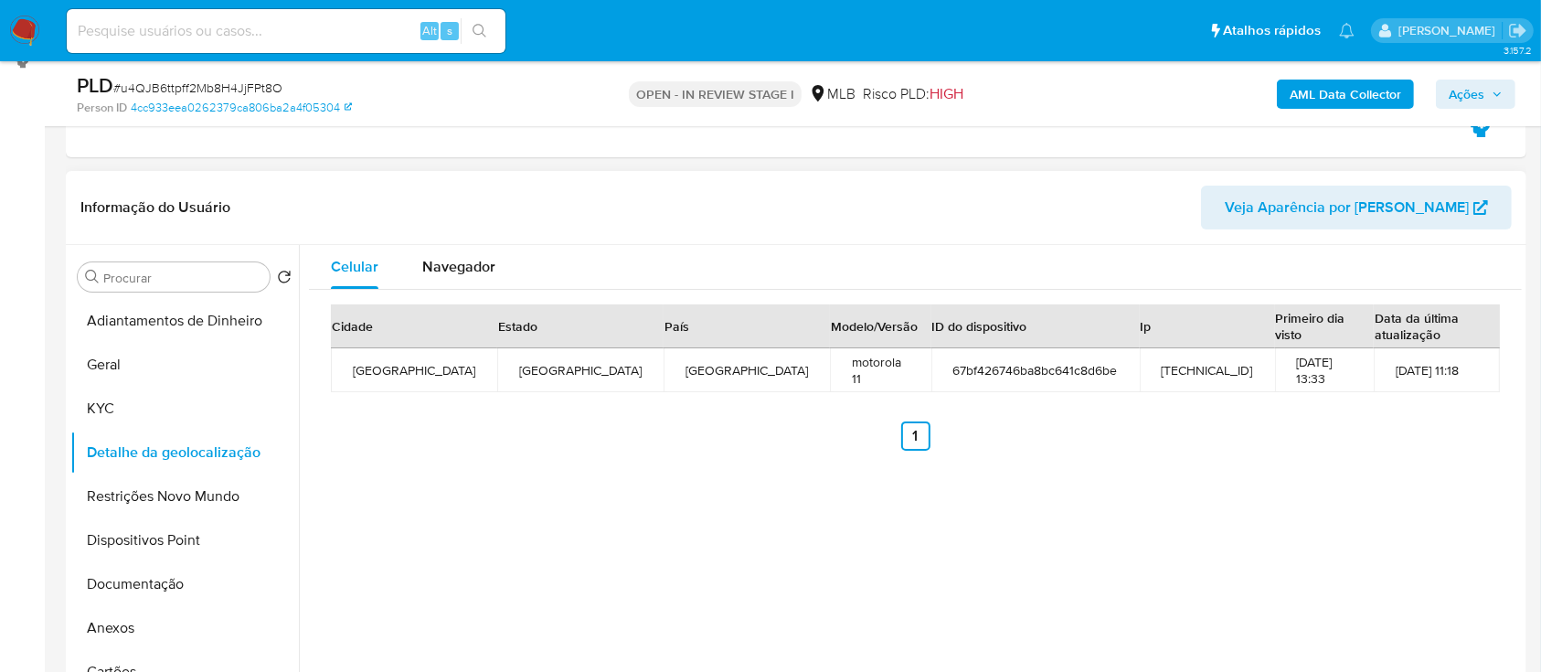
scroll to position [243, 0]
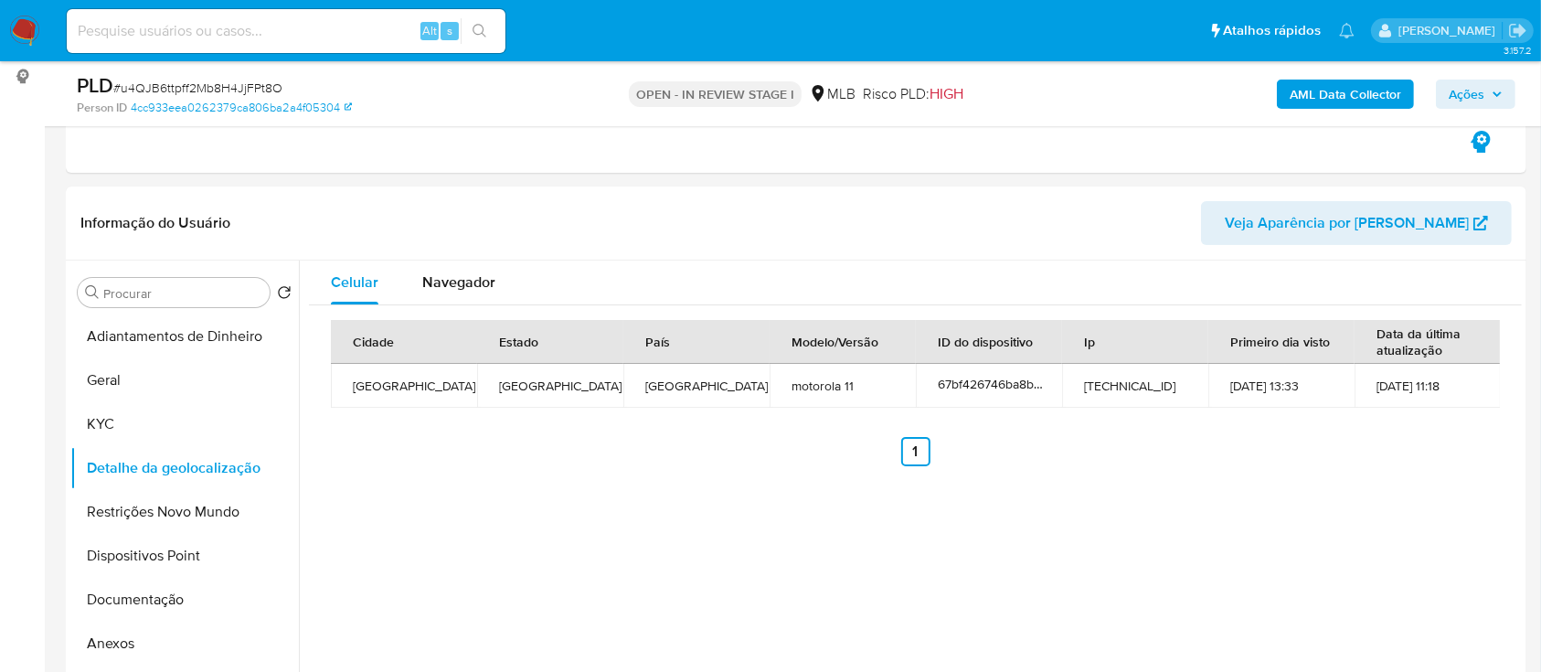
click at [1424, 466] on div "Cidade Estado País Modelo/Versão ID do dispositivo Ip Primeiro dia visto Data d…" at bounding box center [915, 392] width 1213 height 175
click at [169, 524] on button "Restrições Novo Mundo" at bounding box center [177, 512] width 214 height 44
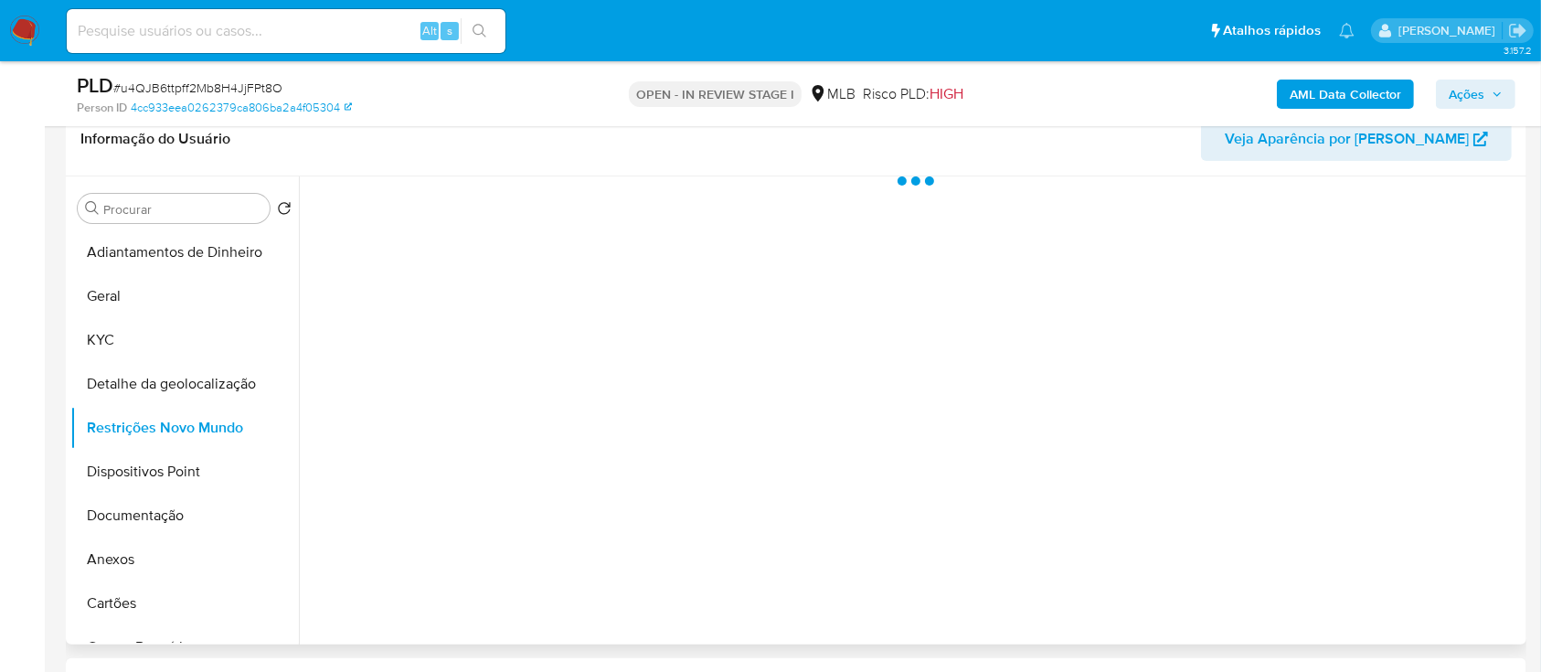
scroll to position [366, 0]
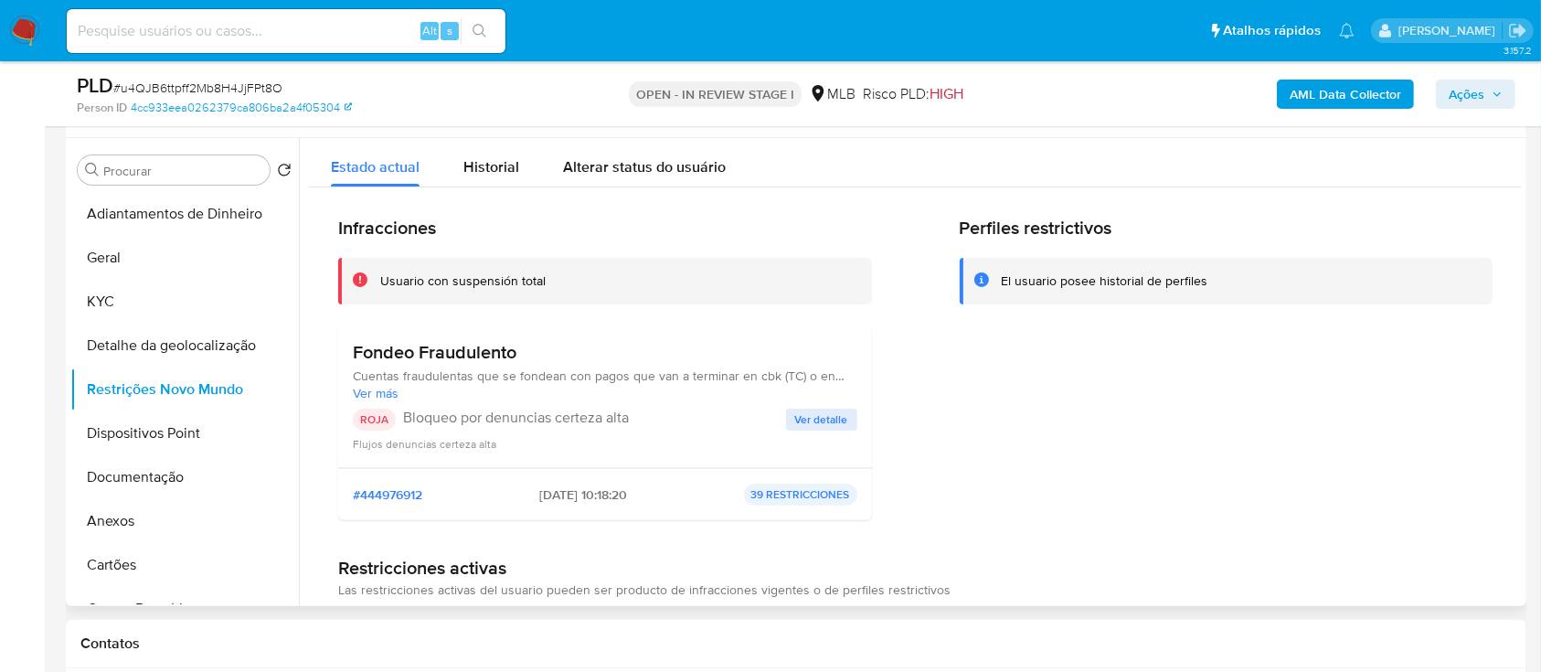
drag, startPoint x: 1310, startPoint y: 369, endPoint x: 1303, endPoint y: 359, distance: 12.4
click at [1311, 368] on div "Perfiles restrictivos El usuario posee historial de perfiles" at bounding box center [1227, 376] width 534 height 318
click at [819, 424] on span "Ver detalle" at bounding box center [821, 419] width 53 height 18
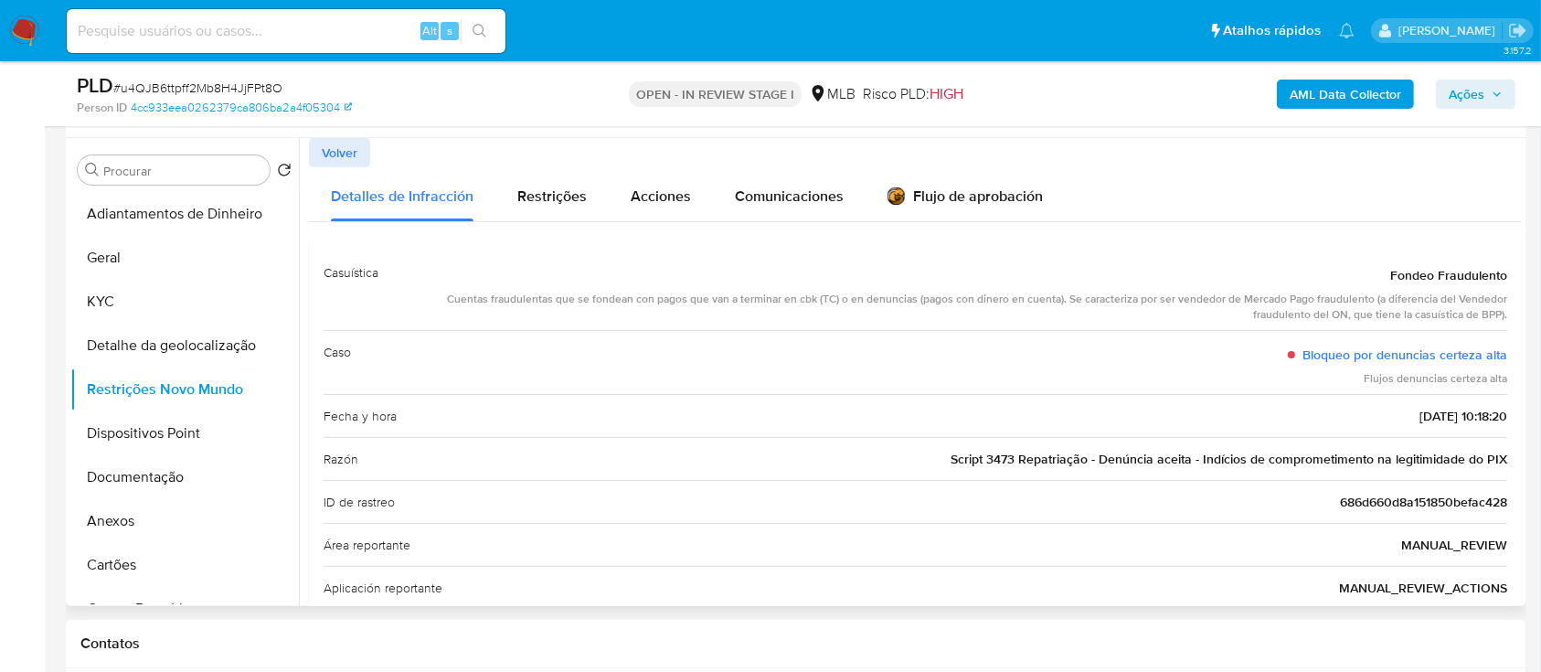
click at [1386, 186] on div "Detalles de Infracción Restrições Acciones Comunicaciones Flujo de aprobación" at bounding box center [915, 194] width 1213 height 54
drag, startPoint x: 1383, startPoint y: 273, endPoint x: 1513, endPoint y: 456, distance: 224.7
click at [1513, 456] on div "Casuística Fondeo Fraudulento Cuentas fraudulentas que se fondean con pagos que…" at bounding box center [915, 558] width 1213 height 643
click at [186, 430] on button "Dispositivos Point" at bounding box center [177, 433] width 214 height 44
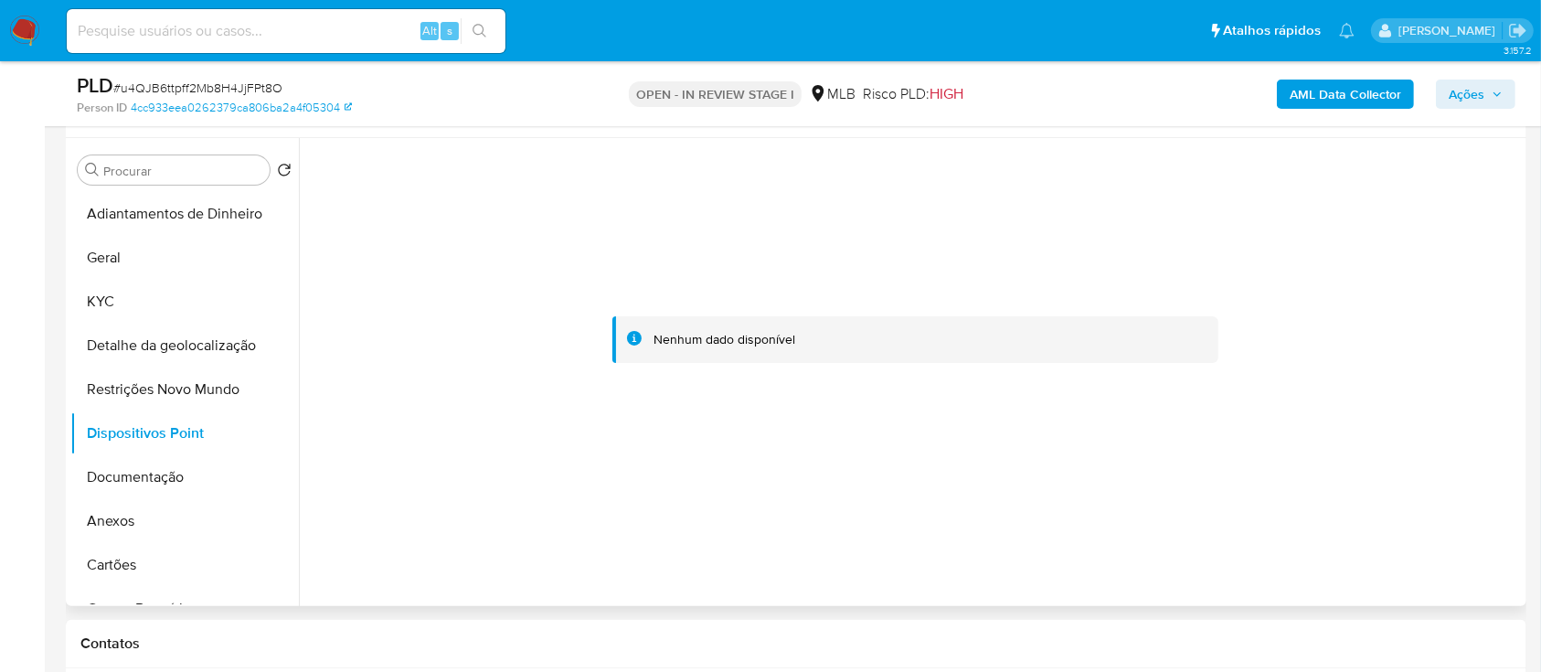
drag, startPoint x: 1384, startPoint y: 328, endPoint x: 1118, endPoint y: 70, distance: 370.3
click at [1384, 329] on div at bounding box center [915, 339] width 1213 height 402
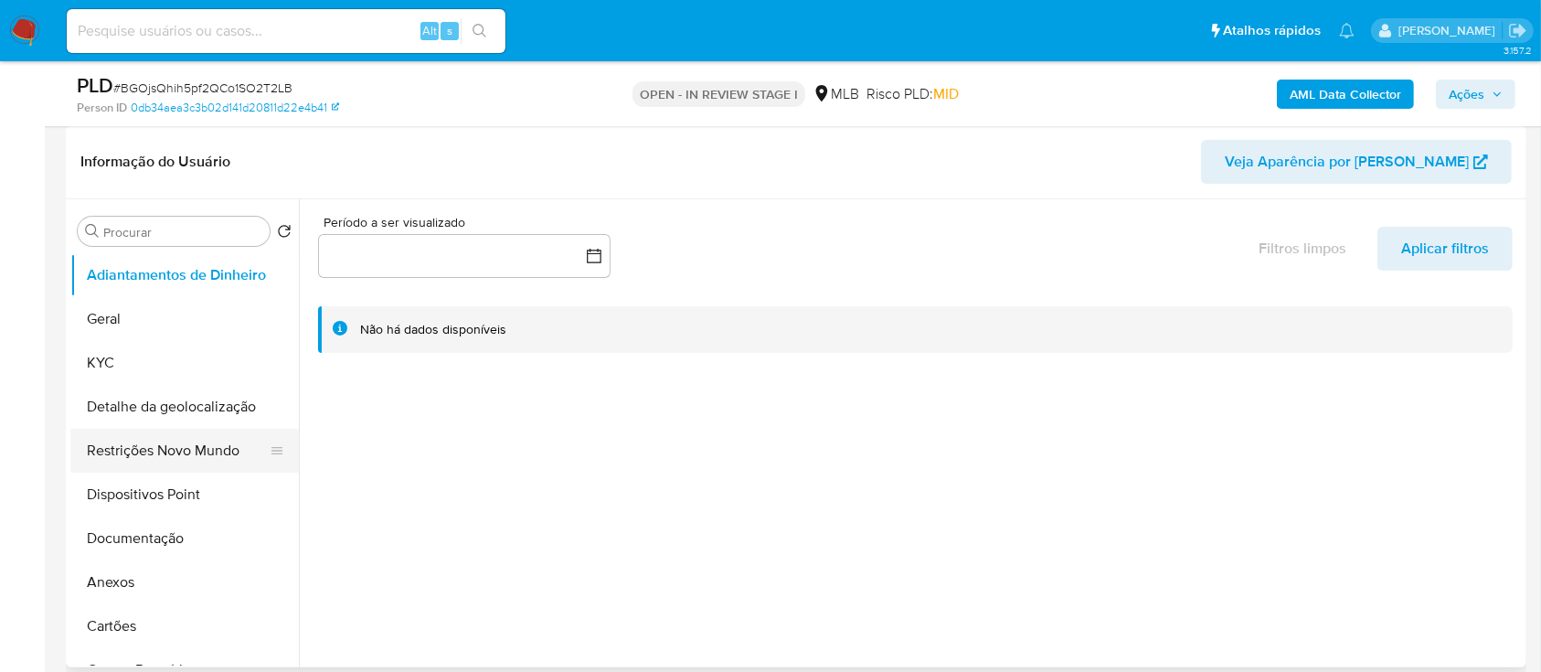
scroll to position [366, 0]
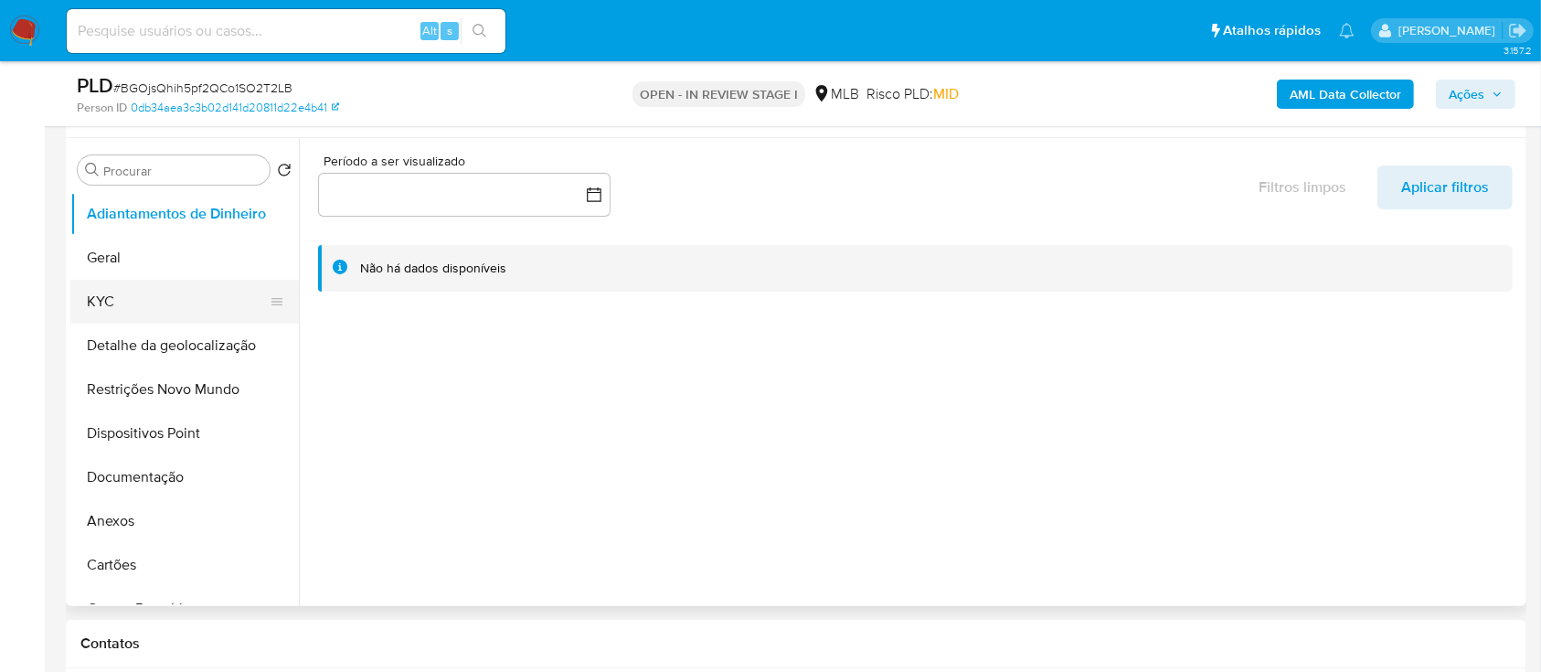
click at [80, 304] on button "KYC" at bounding box center [177, 302] width 214 height 44
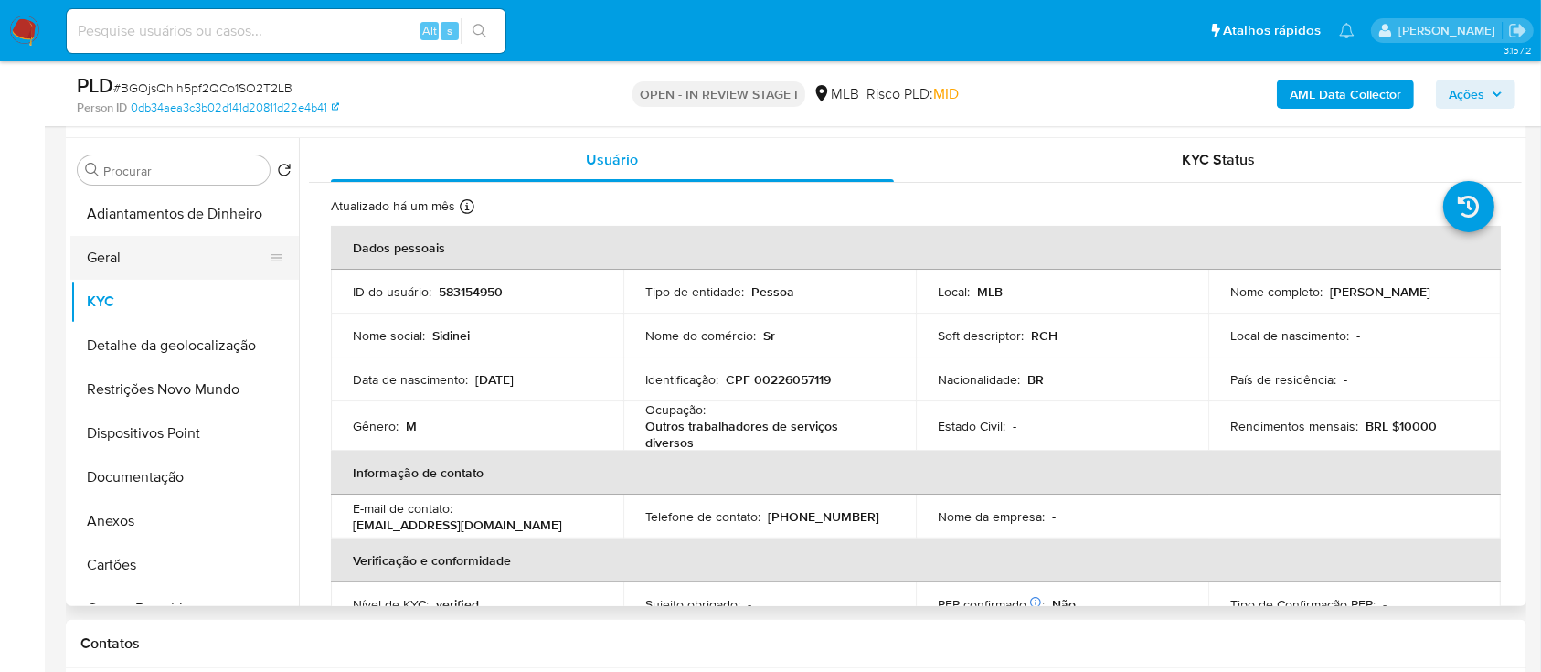
click at [122, 255] on button "Geral" at bounding box center [177, 258] width 214 height 44
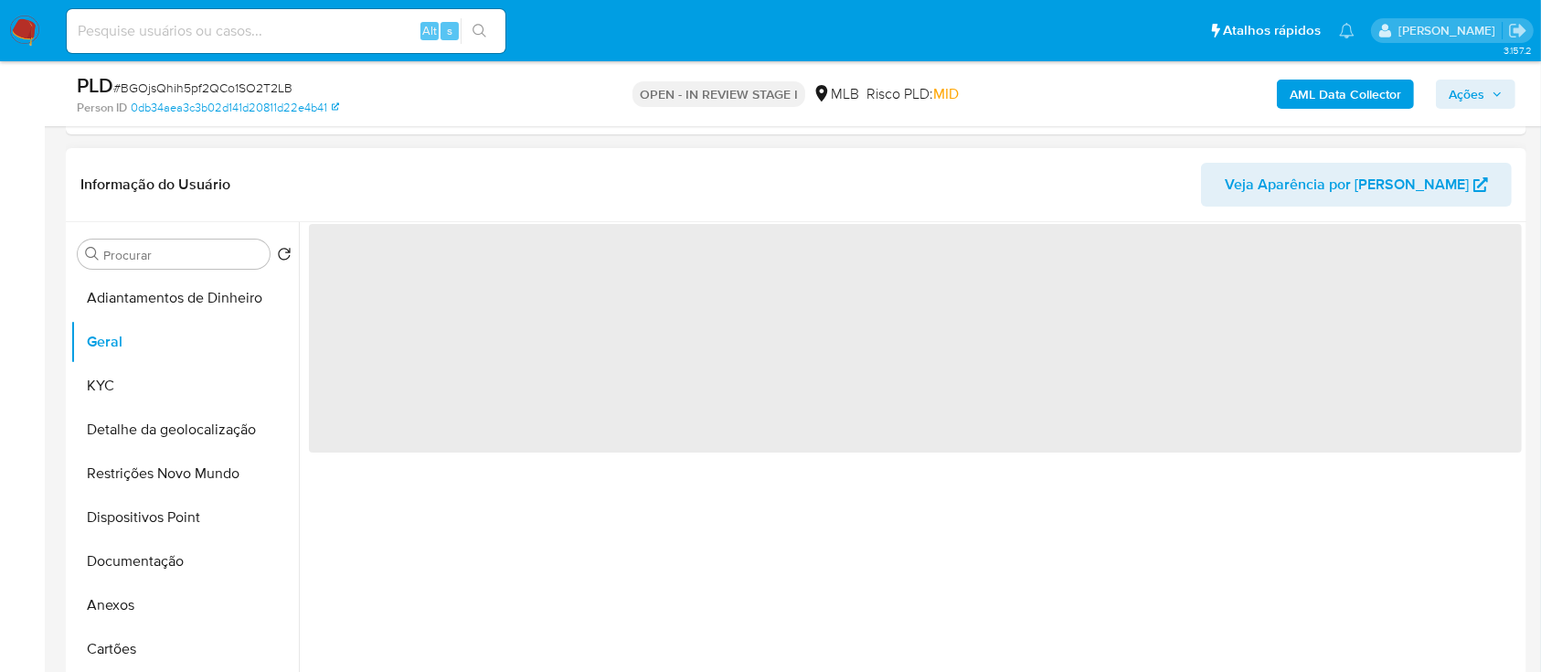
scroll to position [243, 0]
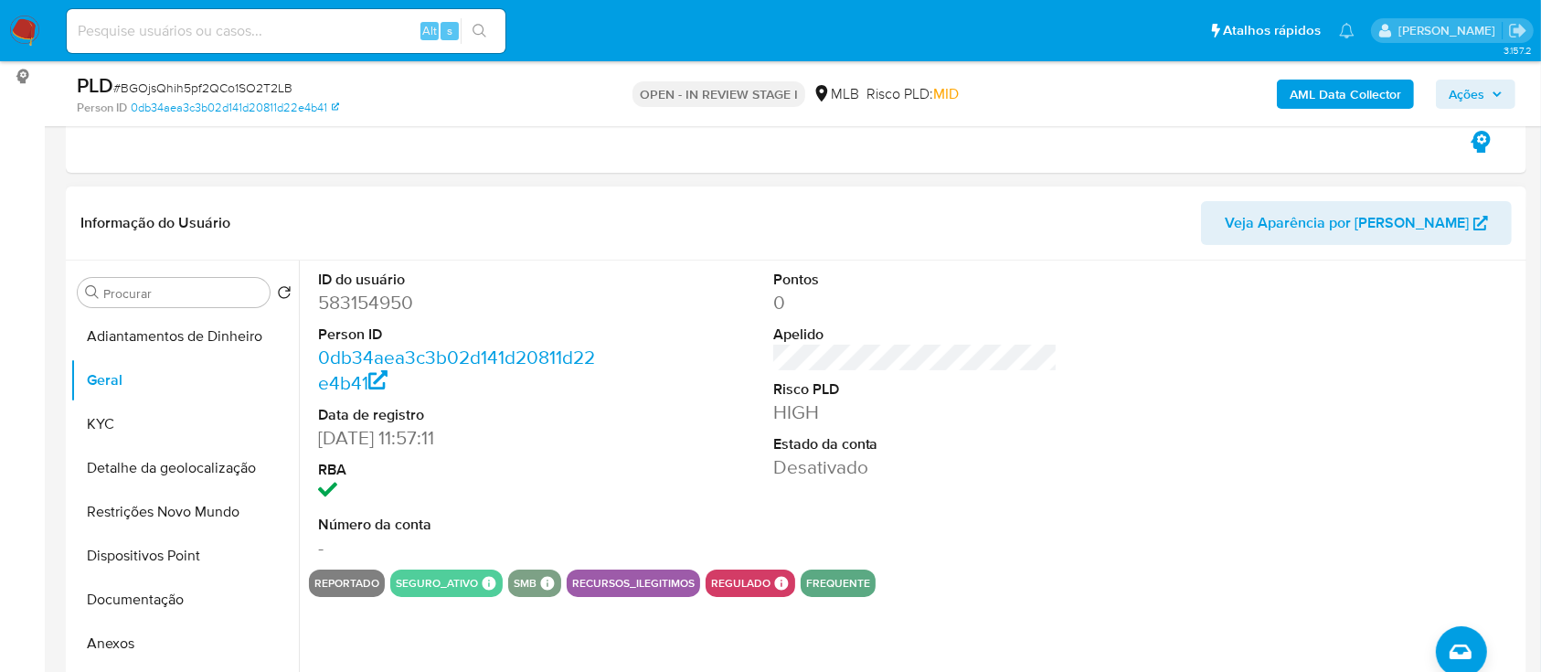
click at [1433, 295] on div at bounding box center [1369, 414] width 303 height 309
click at [122, 419] on button "KYC" at bounding box center [177, 424] width 214 height 44
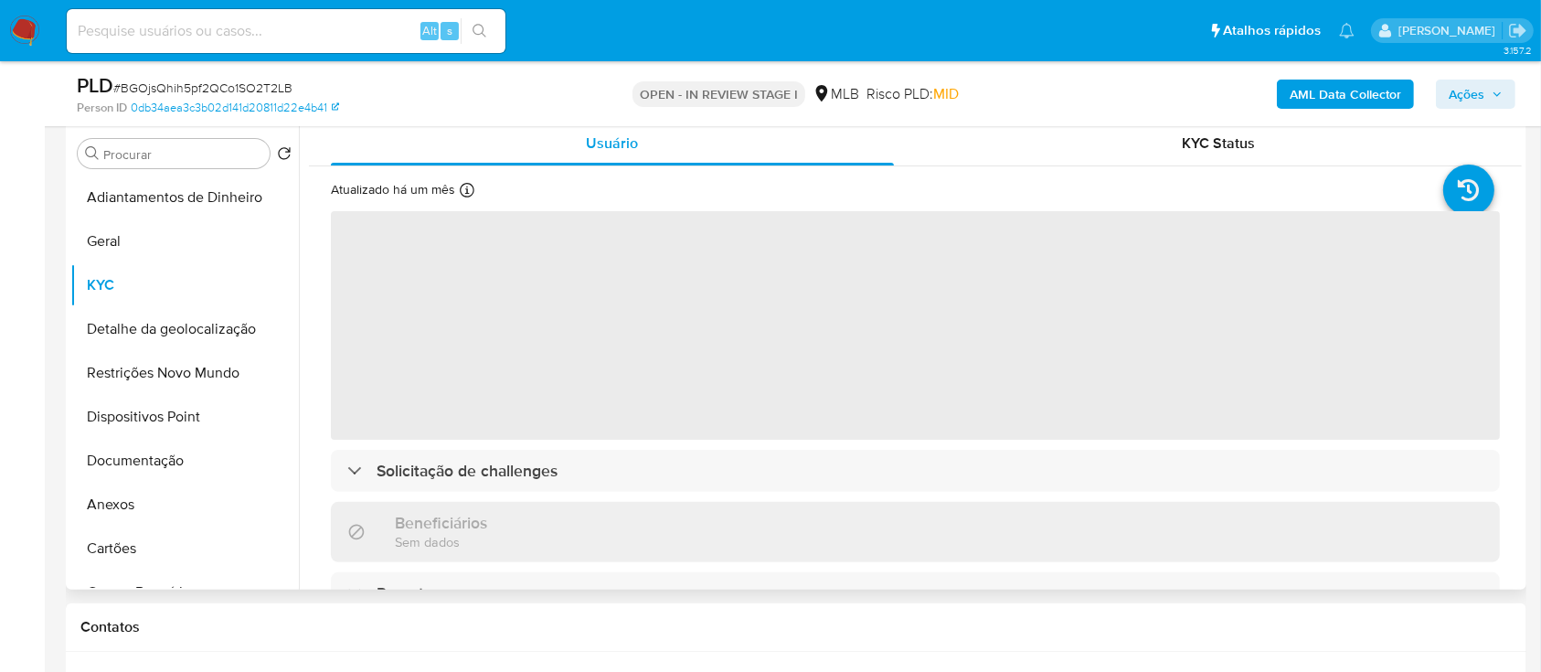
scroll to position [487, 0]
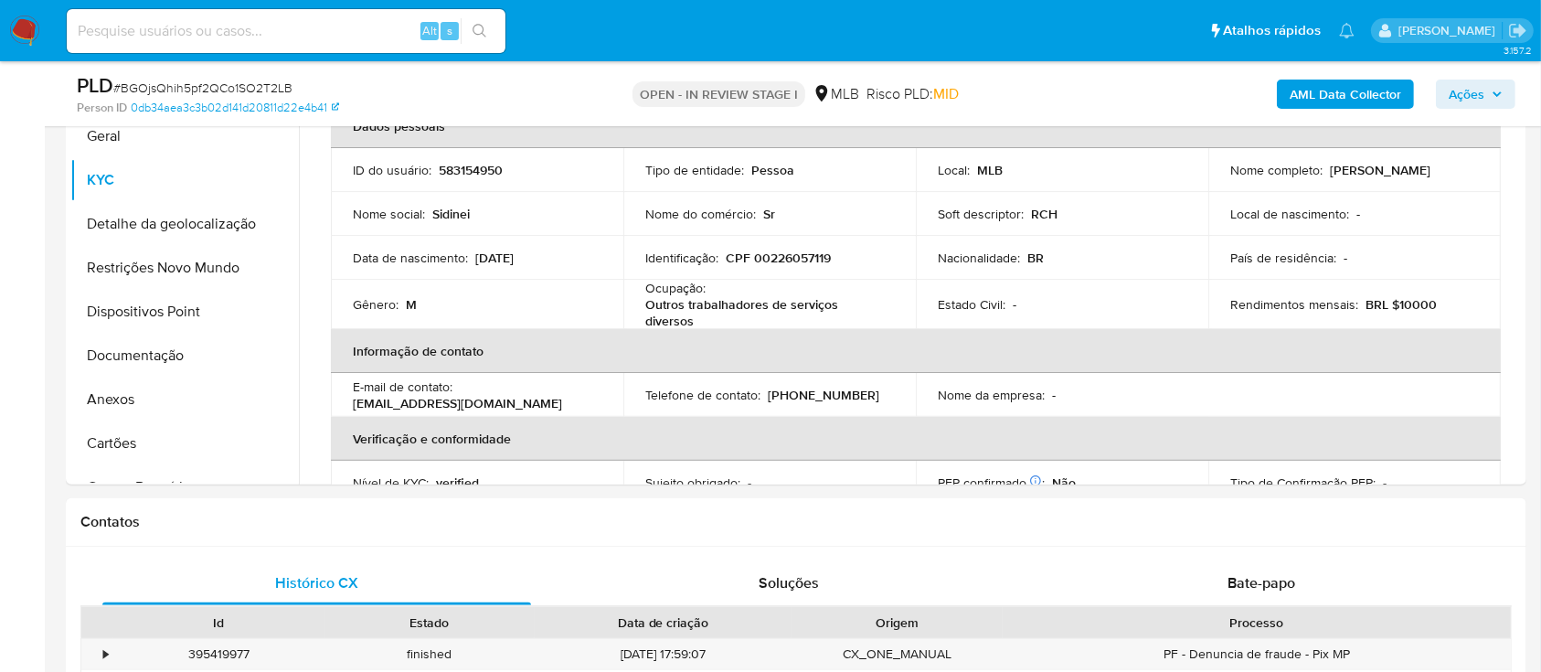
click at [1219, 87] on div "AML Data Collector Ações" at bounding box center [1278, 93] width 474 height 43
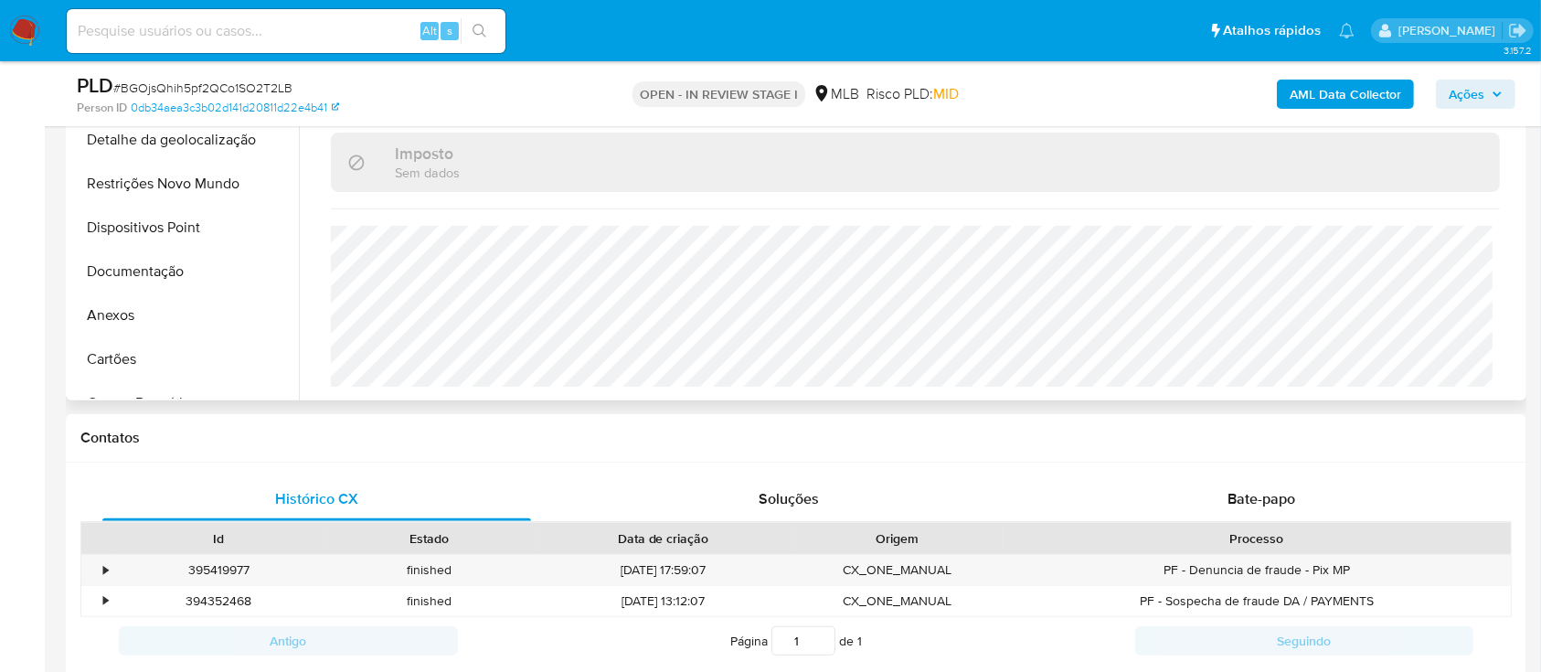
scroll to position [609, 0]
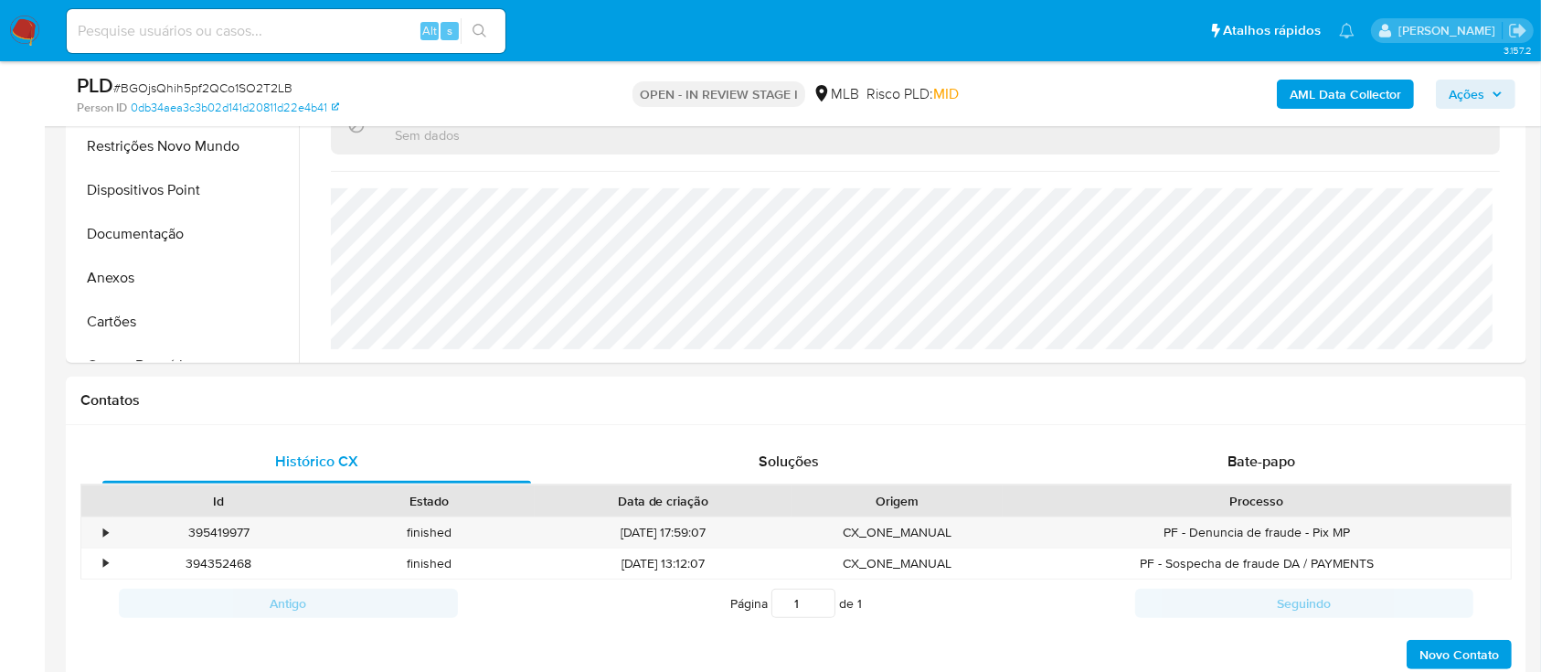
drag, startPoint x: 1183, startPoint y: 91, endPoint x: 1082, endPoint y: 30, distance: 118.5
click at [1179, 89] on div "AML Data Collector Ações" at bounding box center [1278, 93] width 474 height 43
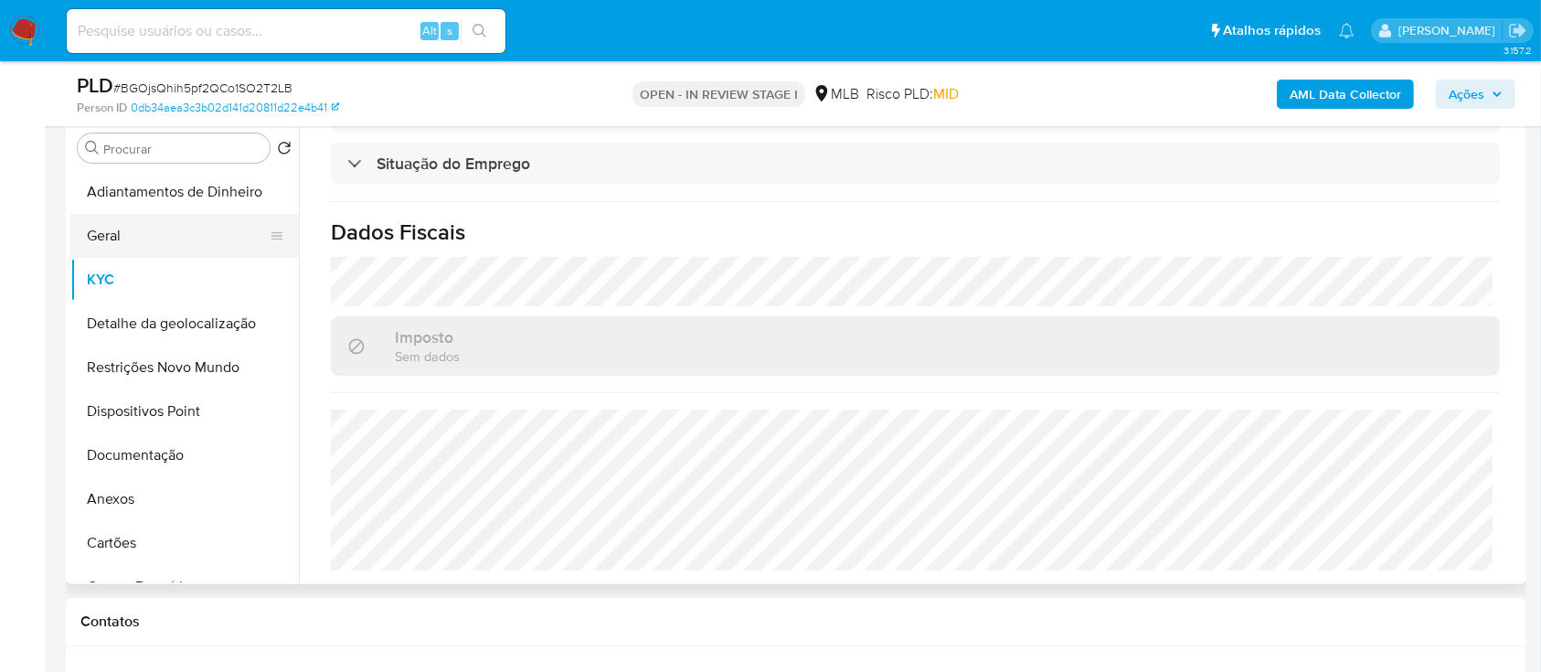
scroll to position [366, 0]
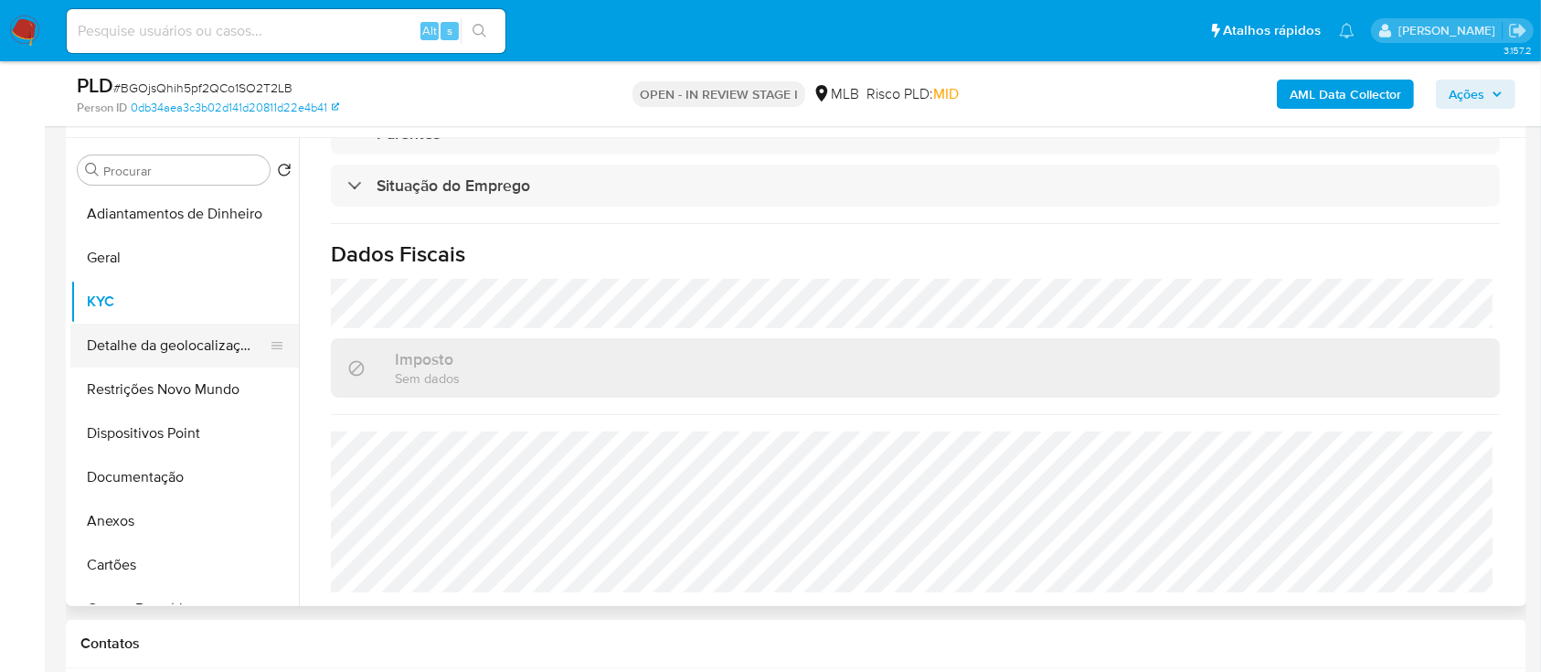
click at [225, 360] on button "Detalhe da geolocalização" at bounding box center [177, 346] width 214 height 44
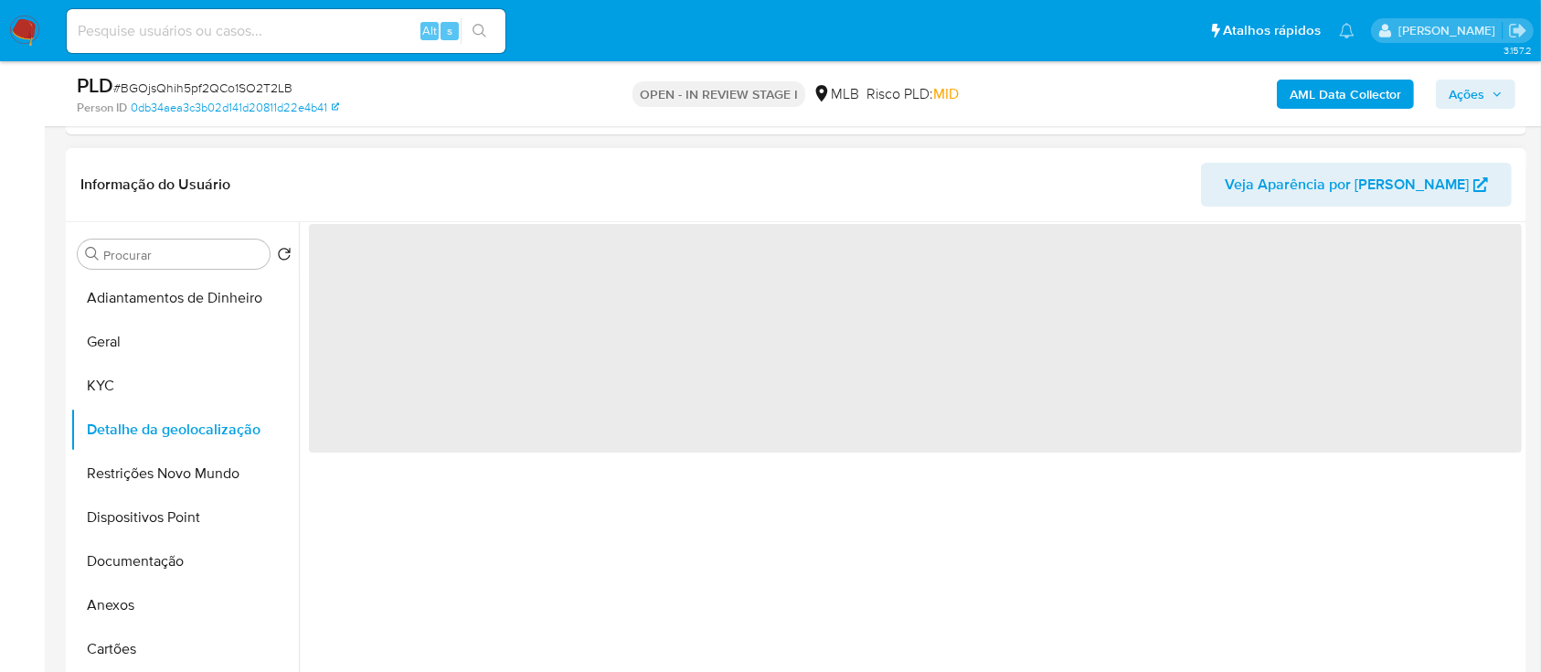
scroll to position [243, 0]
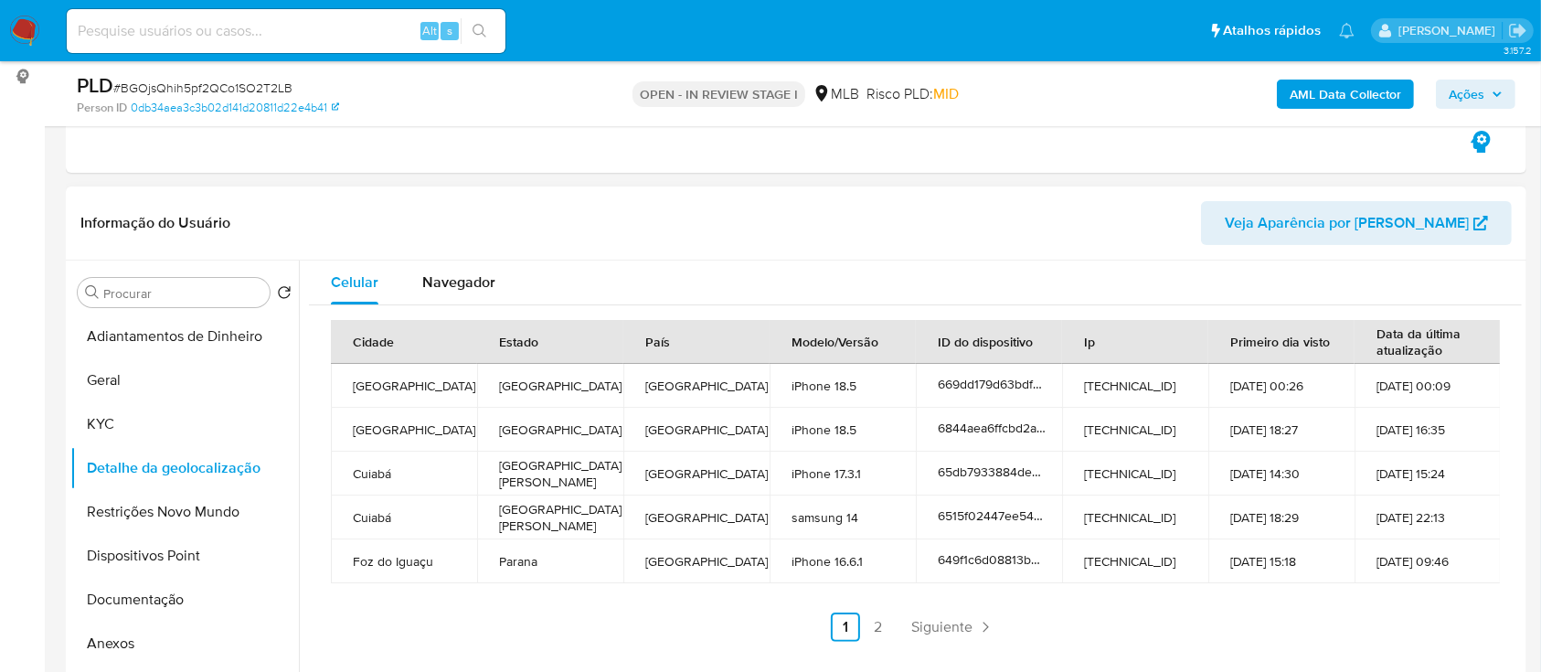
click at [1202, 224] on header "Informação do Usuário Veja Aparência por Pessoa" at bounding box center [795, 223] width 1431 height 44
click at [870, 631] on link "2" at bounding box center [878, 626] width 29 height 29
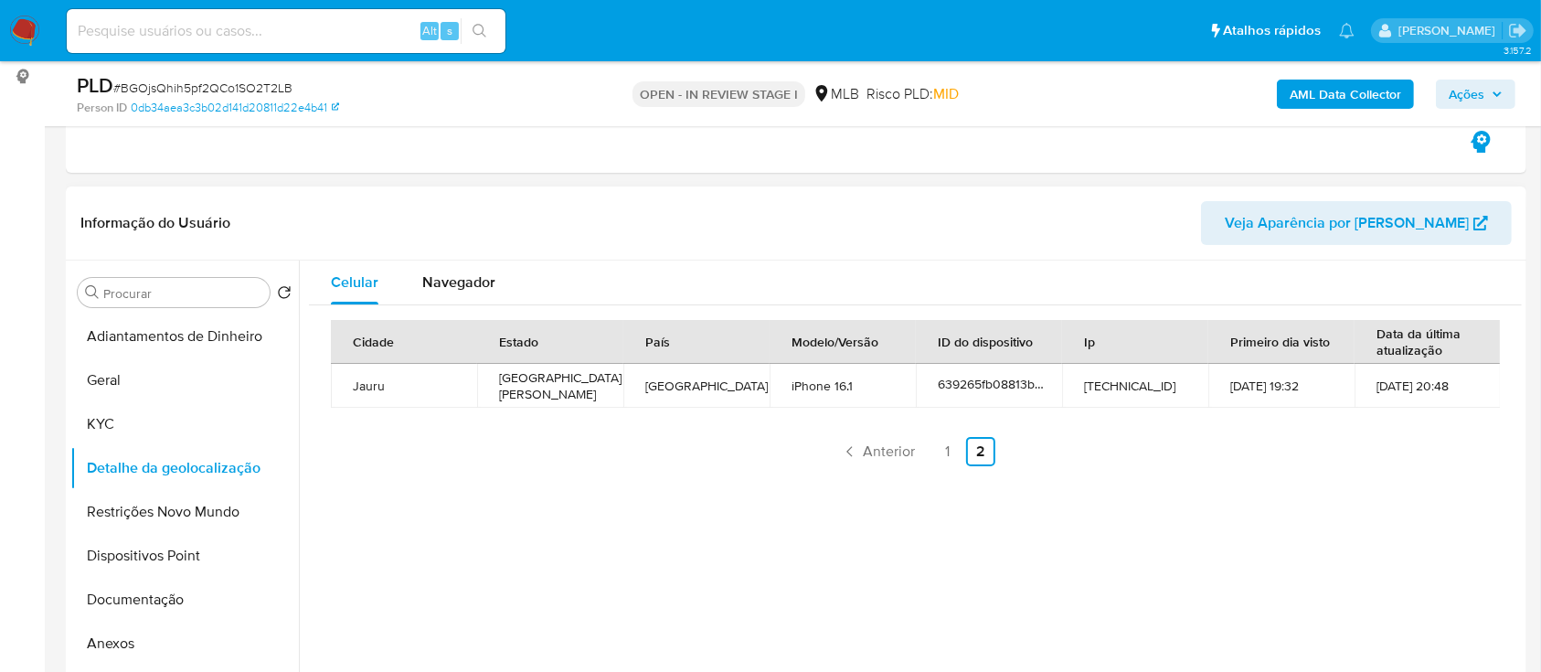
drag, startPoint x: 1386, startPoint y: 472, endPoint x: 1374, endPoint y: 452, distance: 23.1
click at [1382, 463] on div "Cidade Estado País Modelo/Versão ID do dispositivo Ip Primeiro dia visto Data d…" at bounding box center [915, 392] width 1213 height 175
click at [139, 504] on button "Restrições Novo Mundo" at bounding box center [177, 512] width 214 height 44
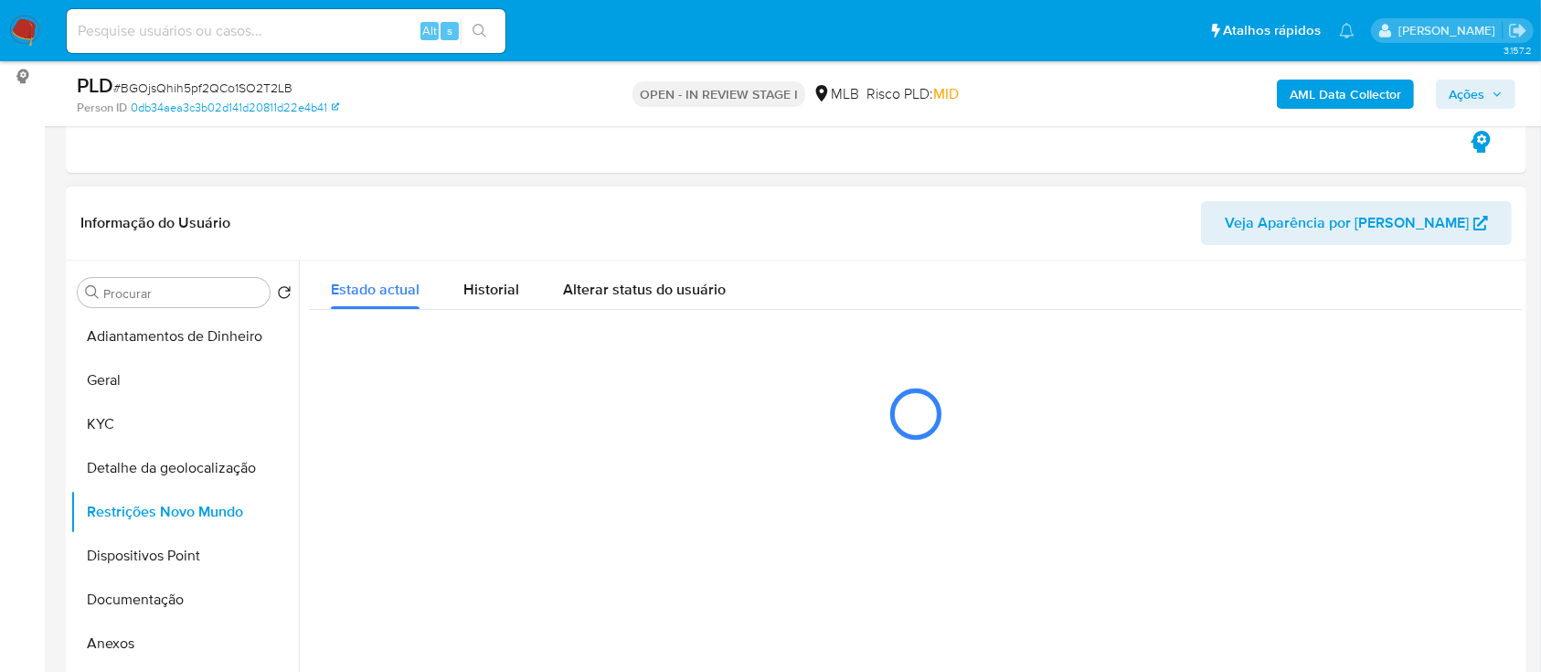
scroll to position [366, 0]
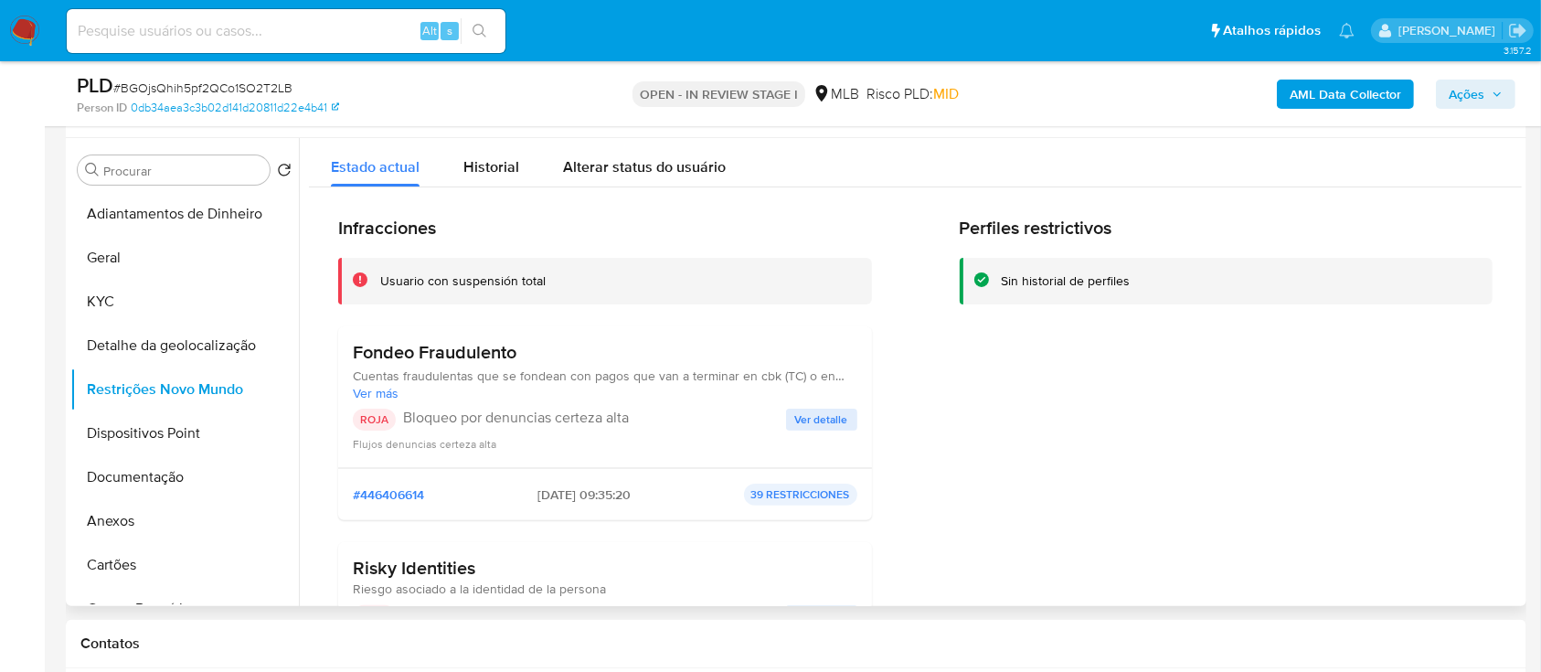
drag, startPoint x: 1385, startPoint y: 379, endPoint x: 1229, endPoint y: 267, distance: 192.5
click at [1353, 362] on div "Perfiles restrictivos Sin historial de perfiles" at bounding box center [1227, 474] width 534 height 515
click at [832, 417] on span "Ver detalle" at bounding box center [821, 419] width 53 height 18
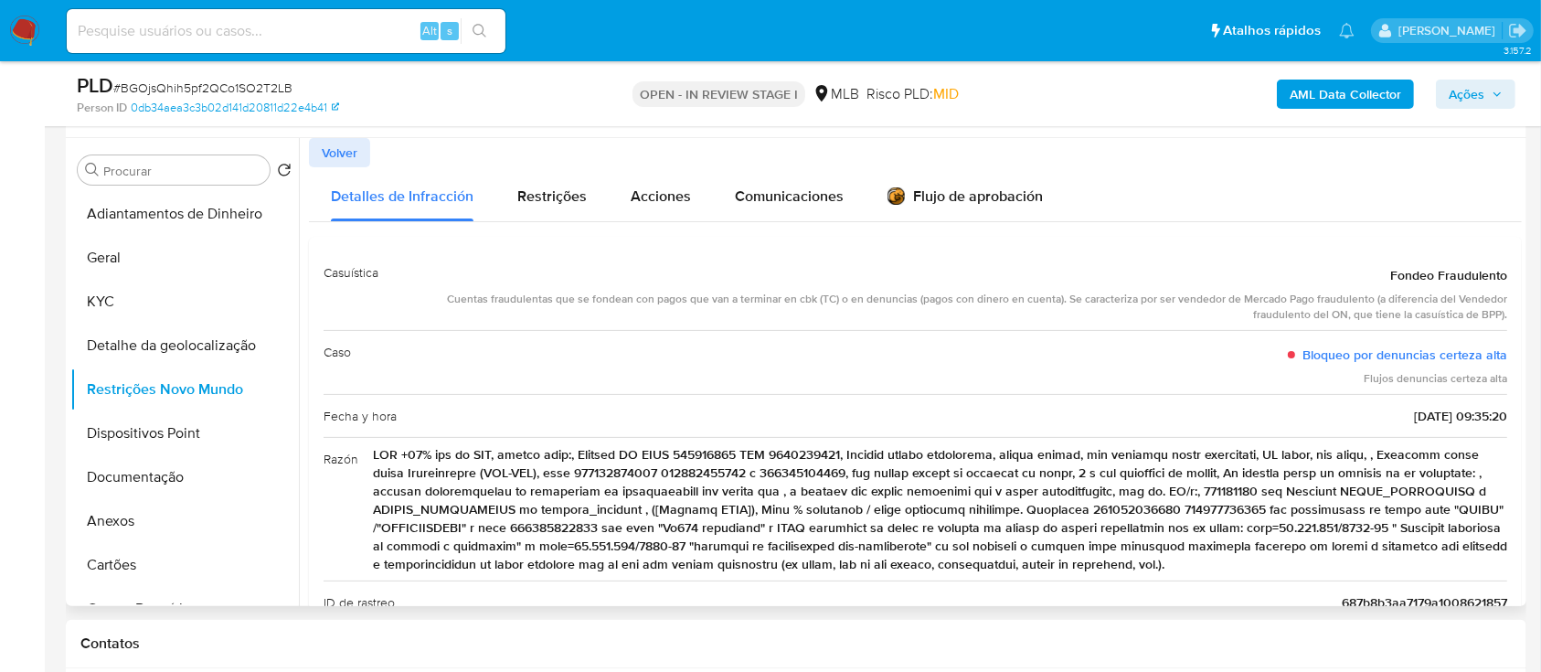
drag, startPoint x: 1345, startPoint y: 167, endPoint x: 1322, endPoint y: 157, distance: 25.0
click at [1342, 164] on div "Estado actual Historial Alterar status do usuário Infracciones Usuario con susp…" at bounding box center [915, 517] width 1213 height 758
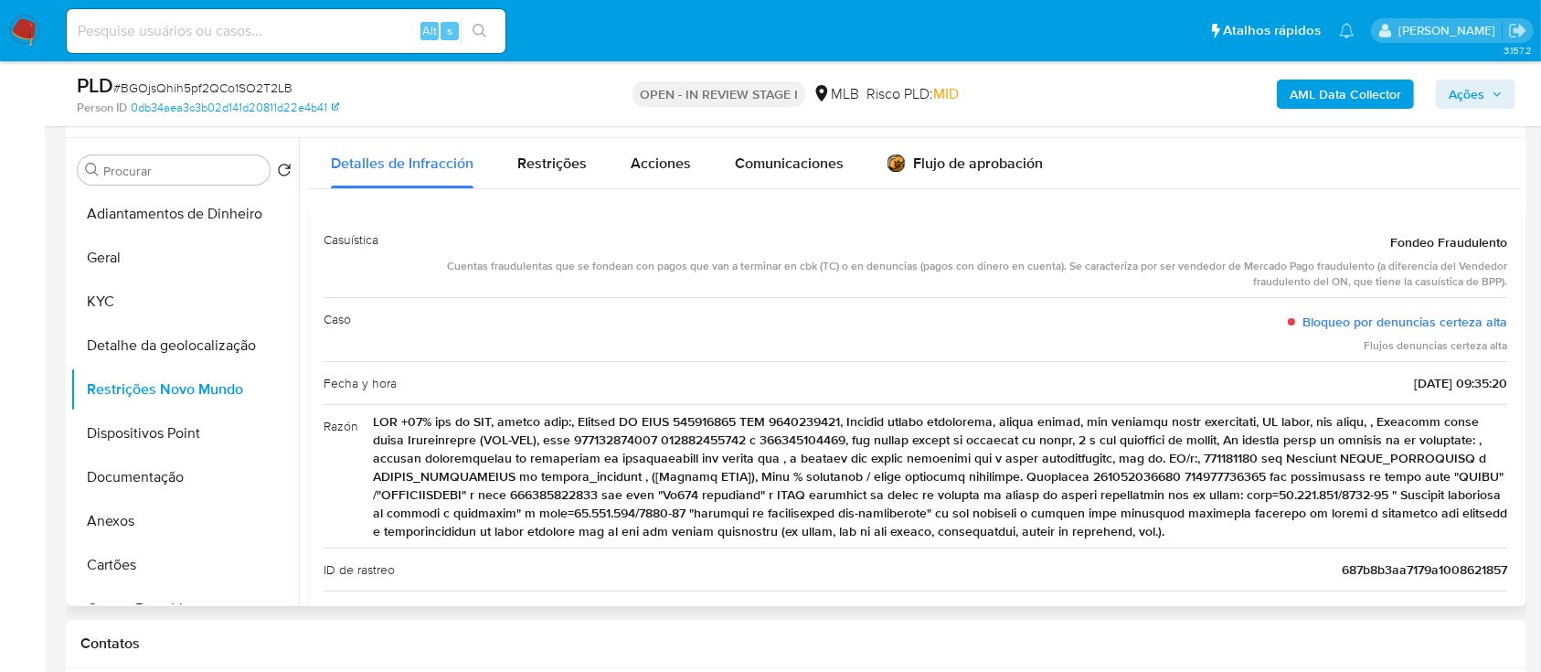
scroll to position [122, 0]
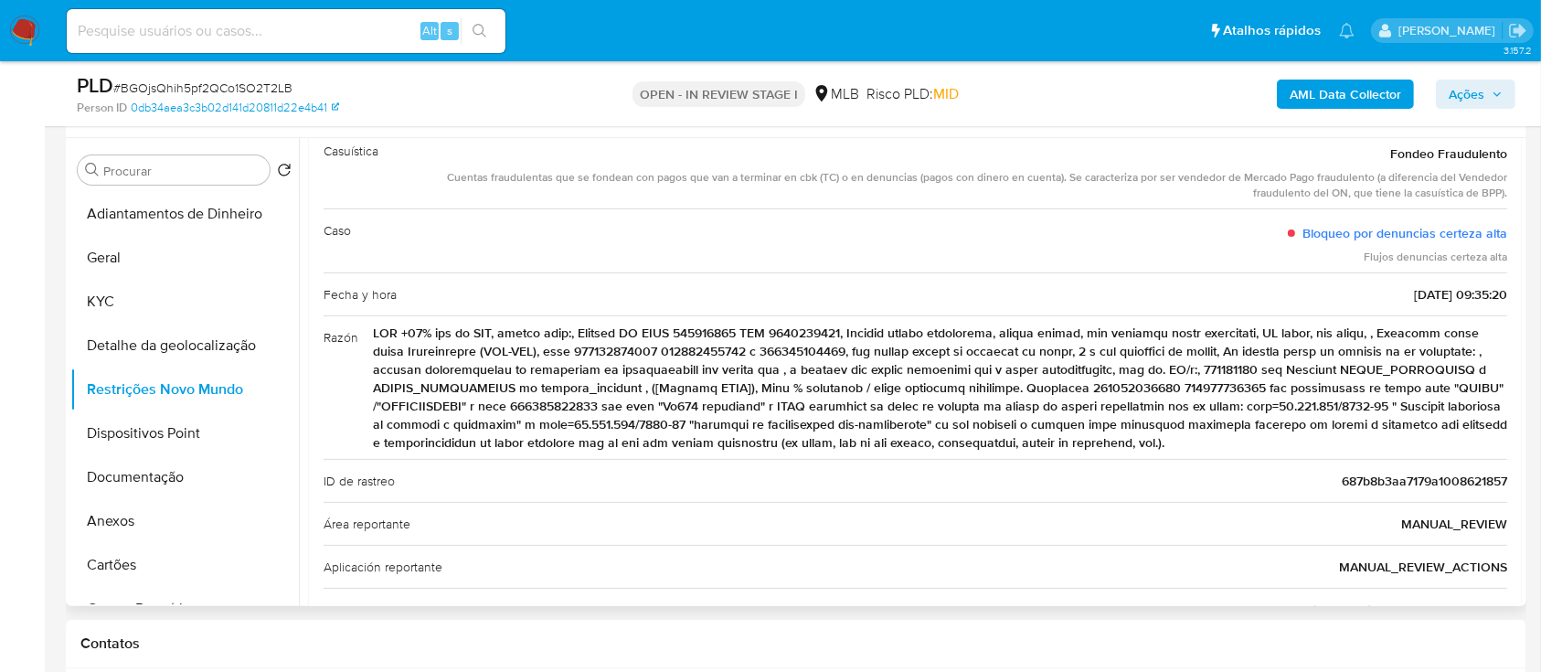
drag, startPoint x: 1380, startPoint y: 272, endPoint x: 1458, endPoint y: 445, distance: 189.4
click at [1458, 445] on div "Casuística Fondeo Fraudulento Cuentas fraudulentas que se fondean con pagos que…" at bounding box center [915, 444] width 1183 height 629
click at [108, 434] on button "Dispositivos Point" at bounding box center [177, 433] width 214 height 44
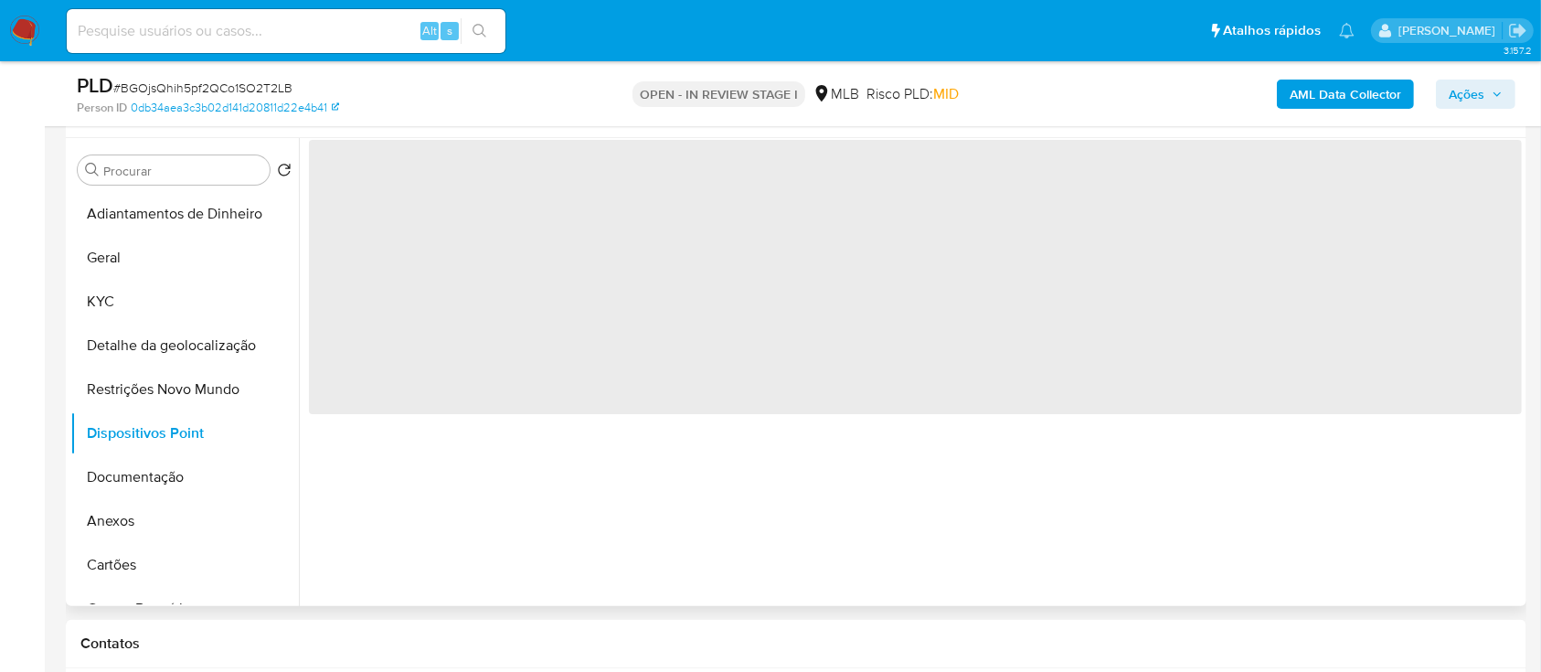
scroll to position [0, 0]
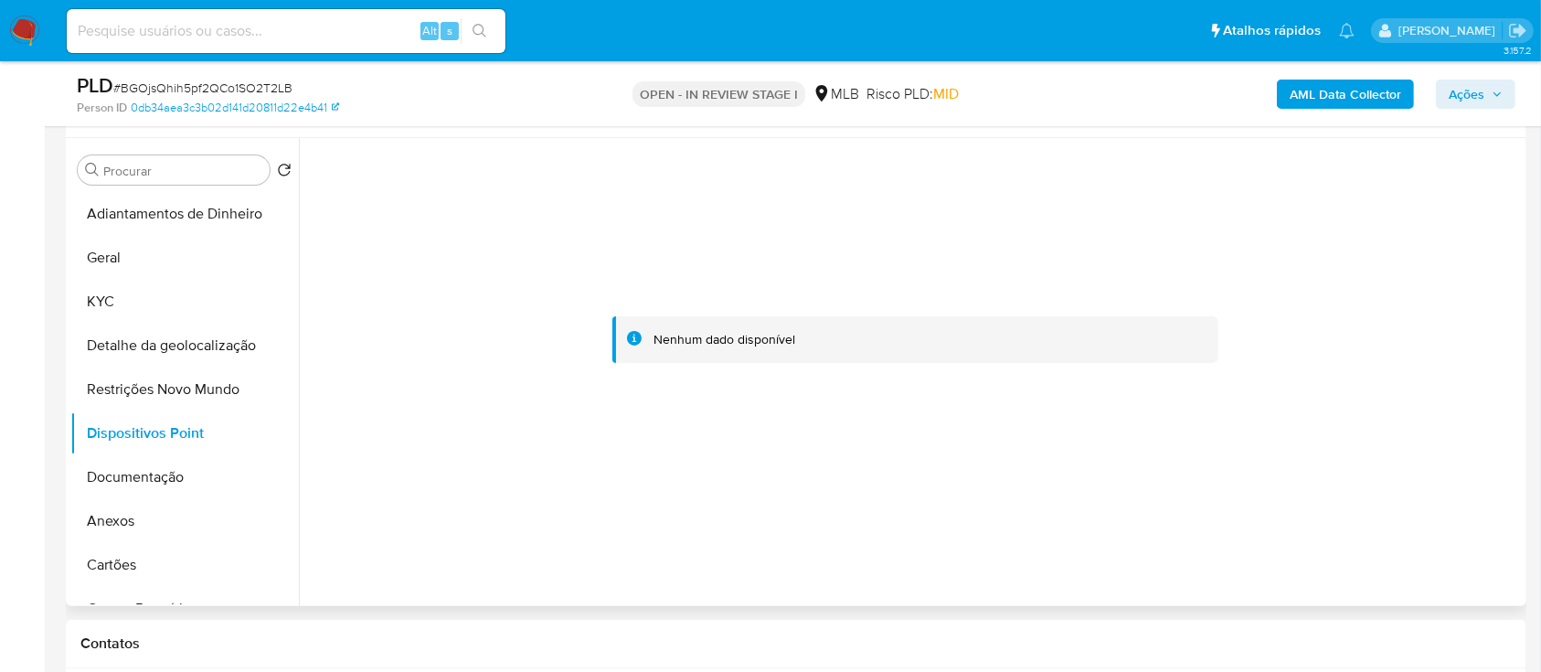
click at [1339, 263] on div at bounding box center [915, 339] width 1213 height 402
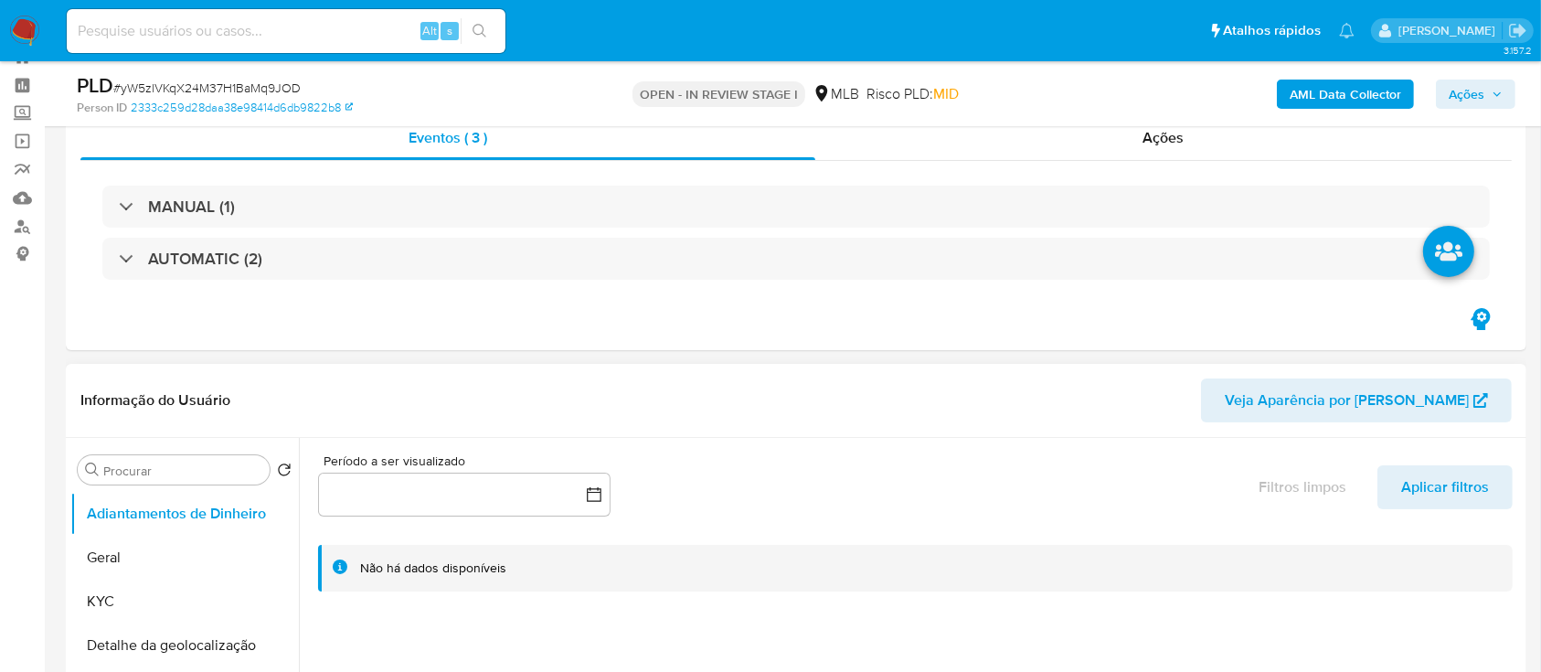
scroll to position [243, 0]
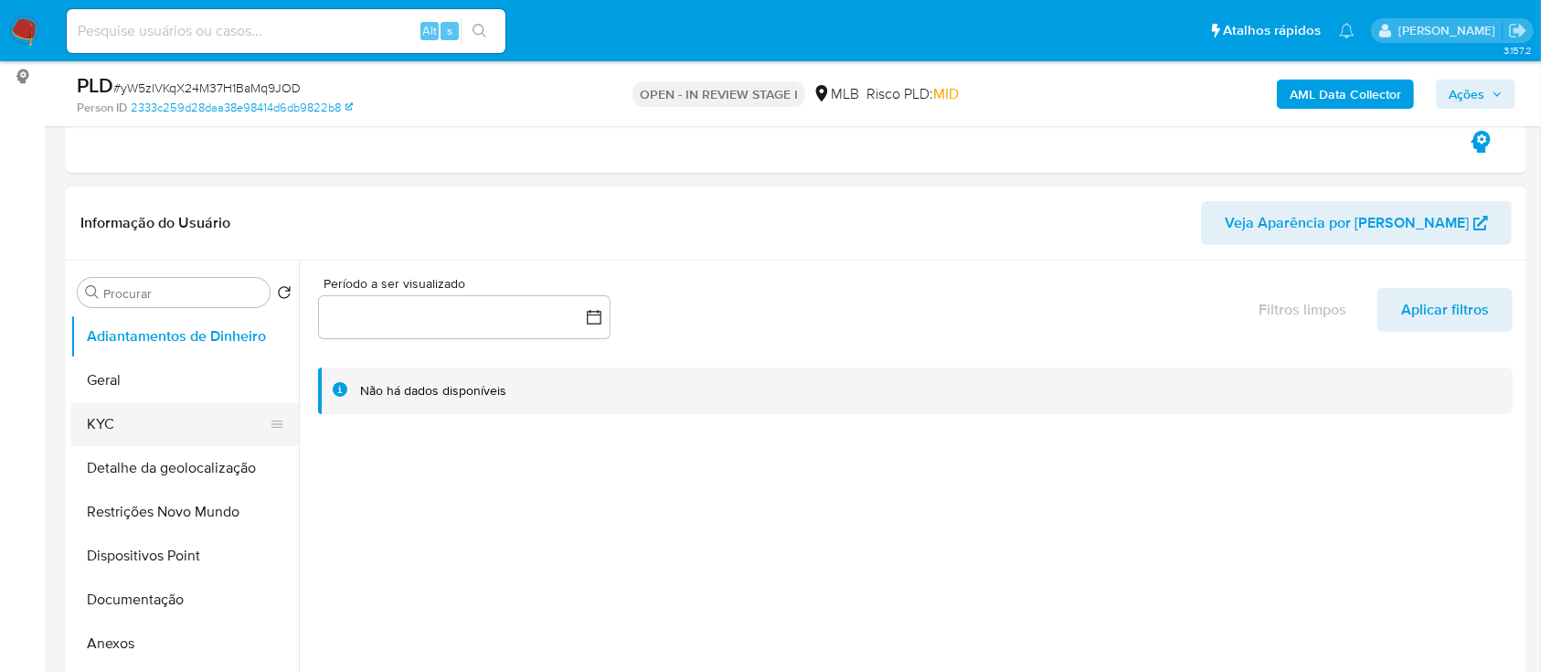
click at [123, 416] on button "KYC" at bounding box center [177, 424] width 214 height 44
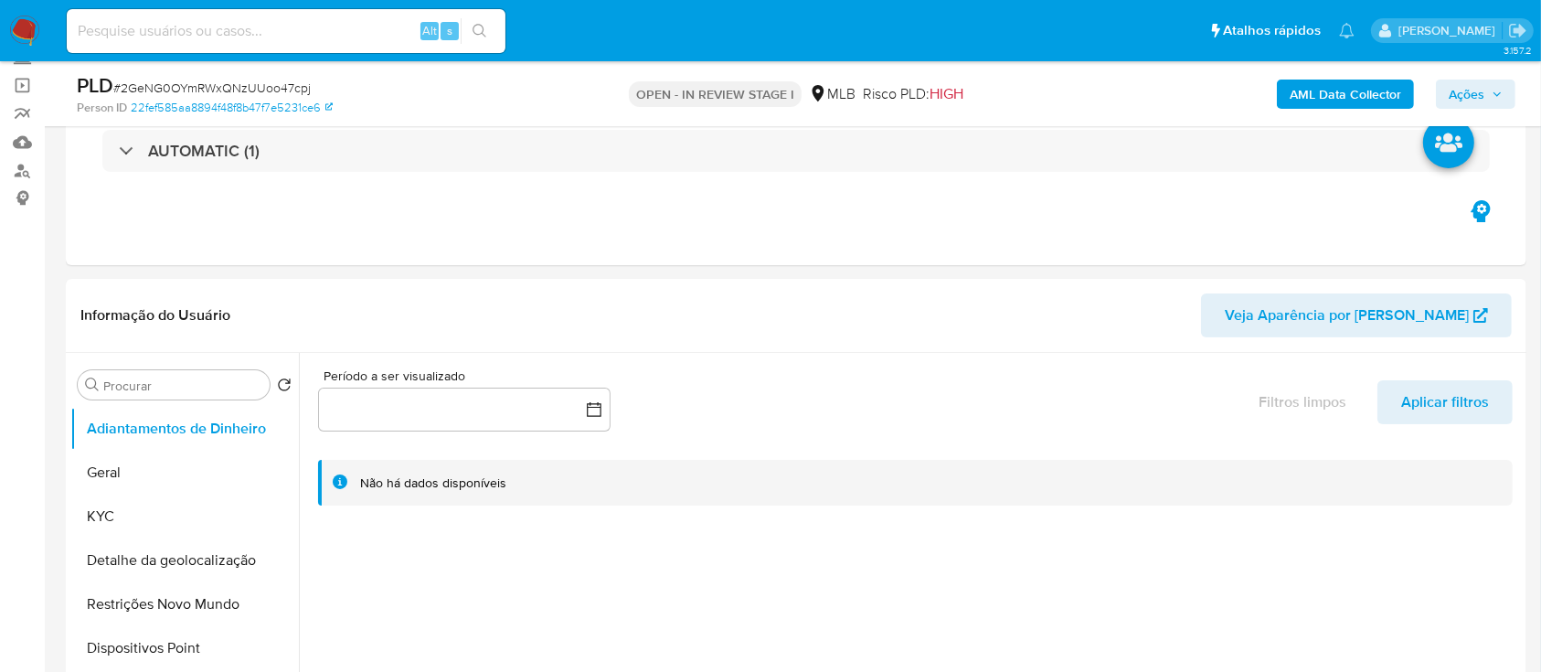
scroll to position [243, 0]
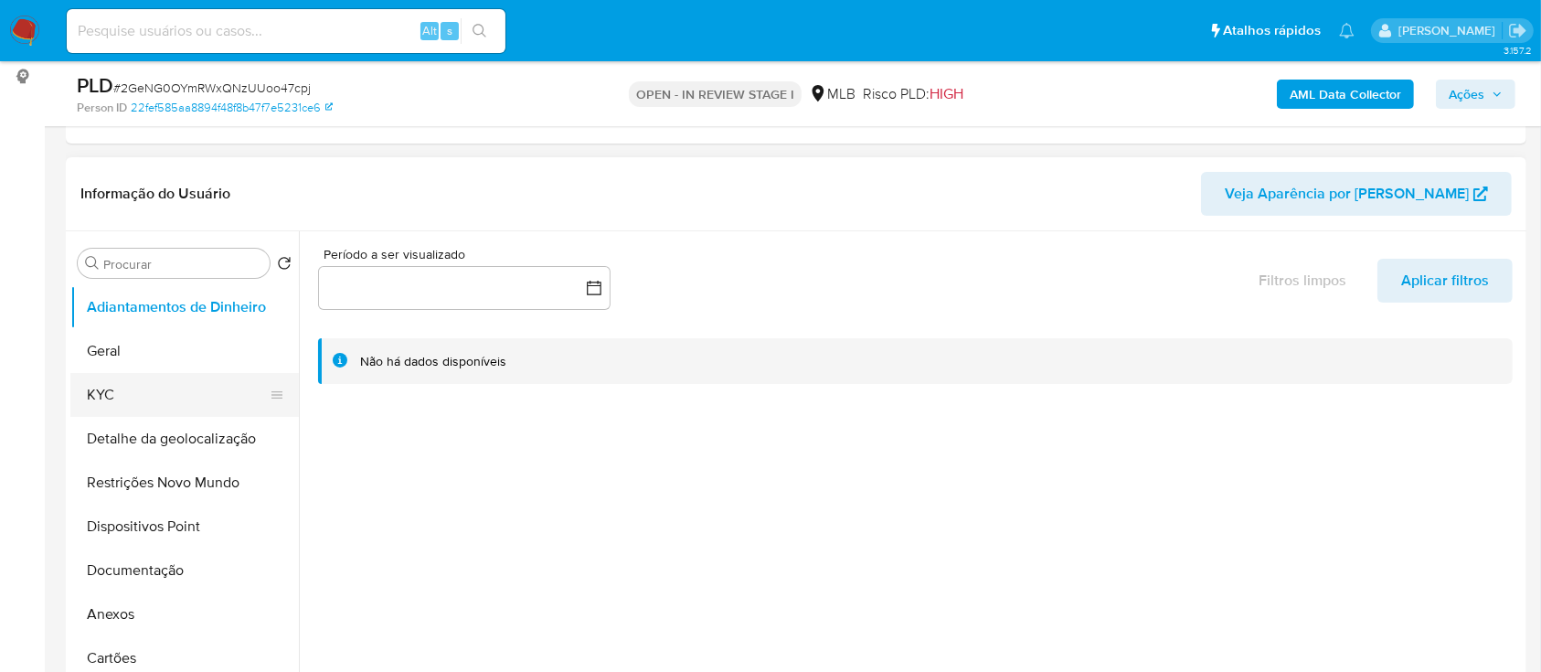
click at [90, 382] on button "KYC" at bounding box center [177, 395] width 214 height 44
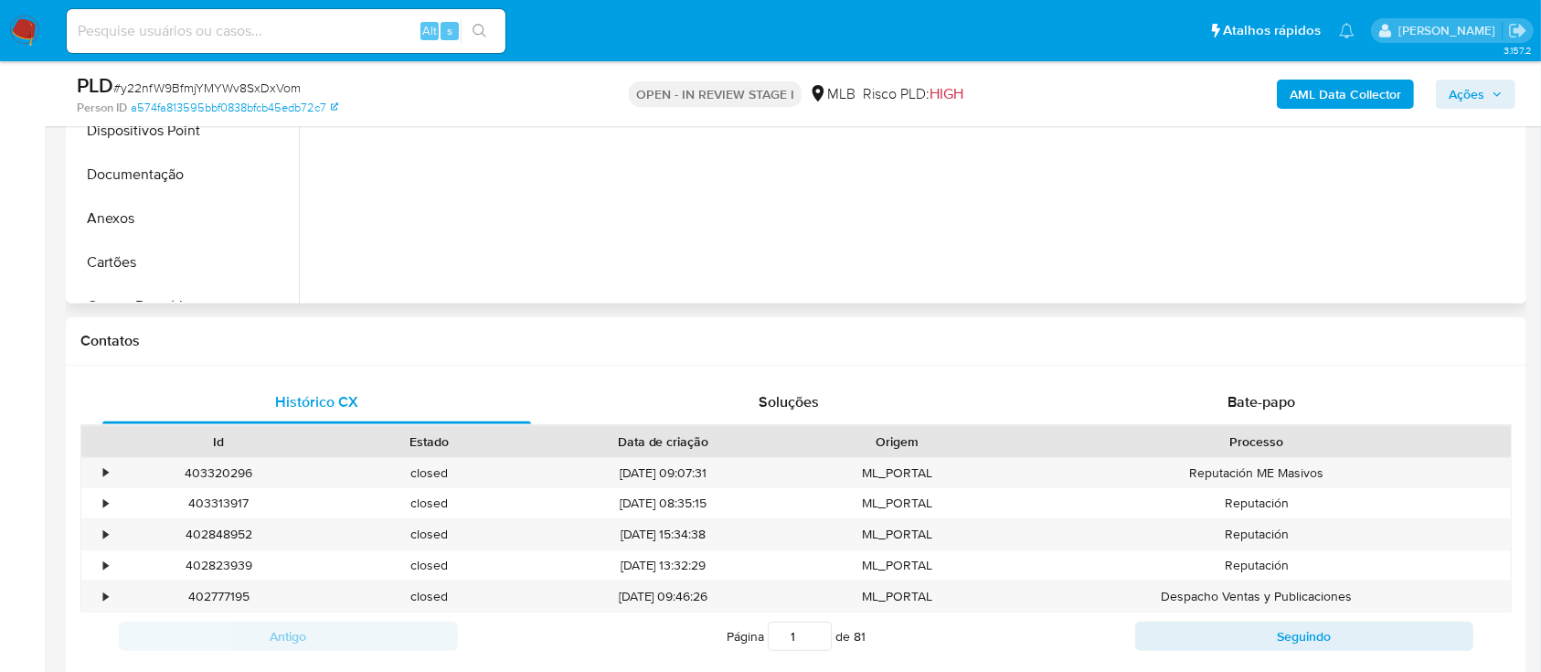
scroll to position [243, 0]
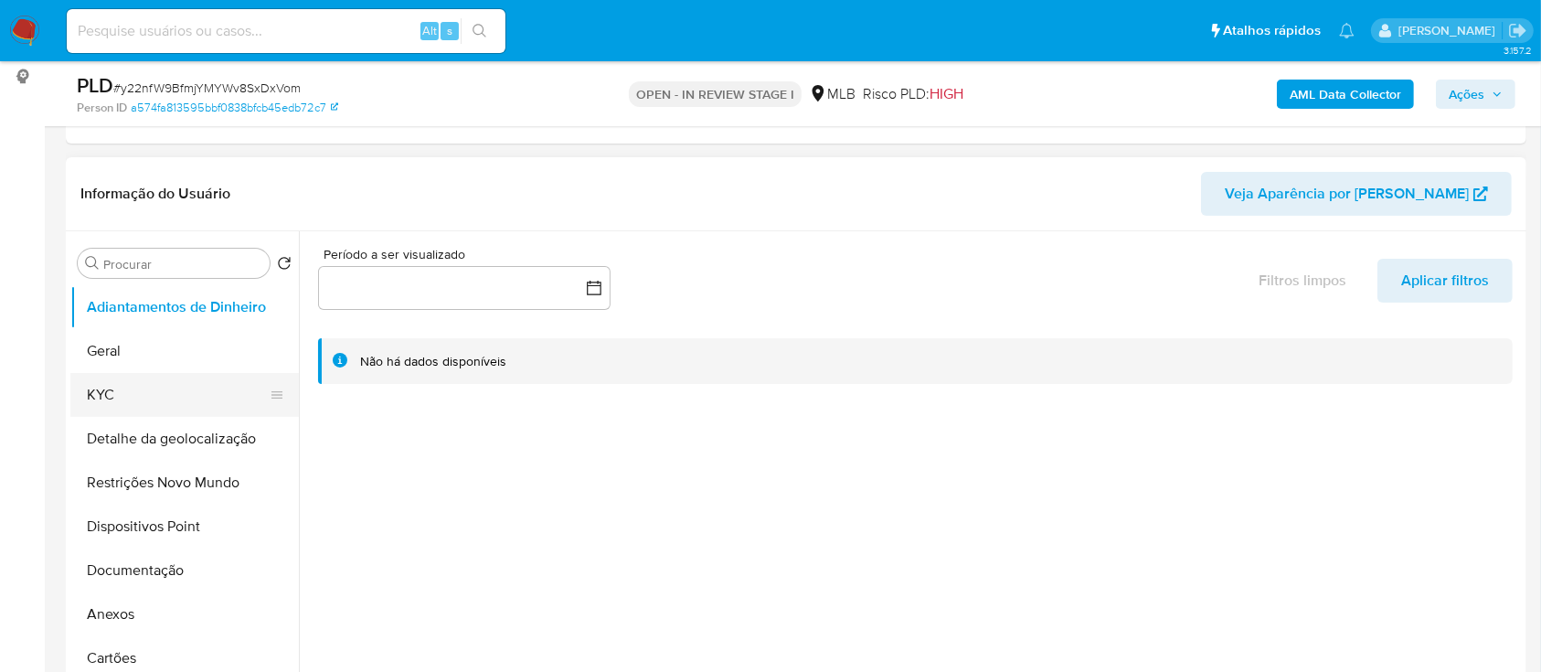
click at [101, 388] on button "KYC" at bounding box center [177, 395] width 214 height 44
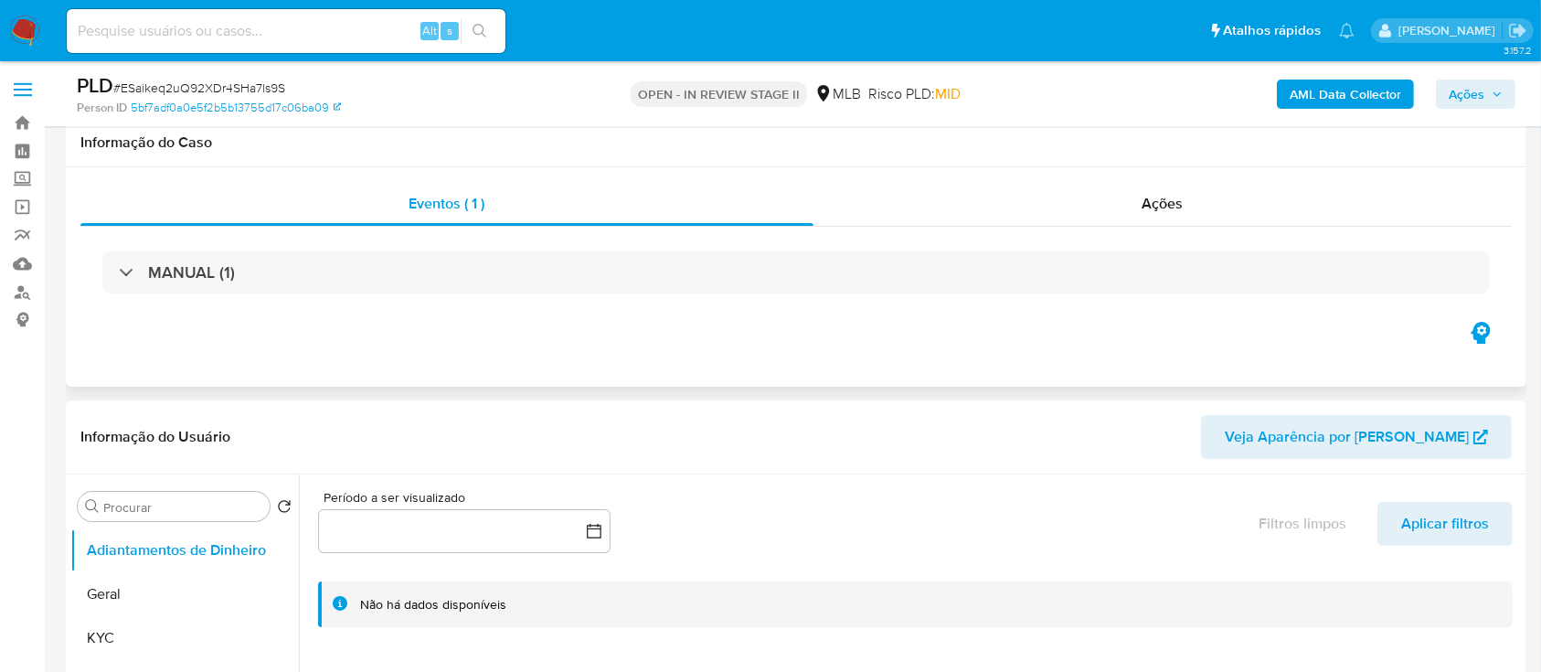
scroll to position [243, 0]
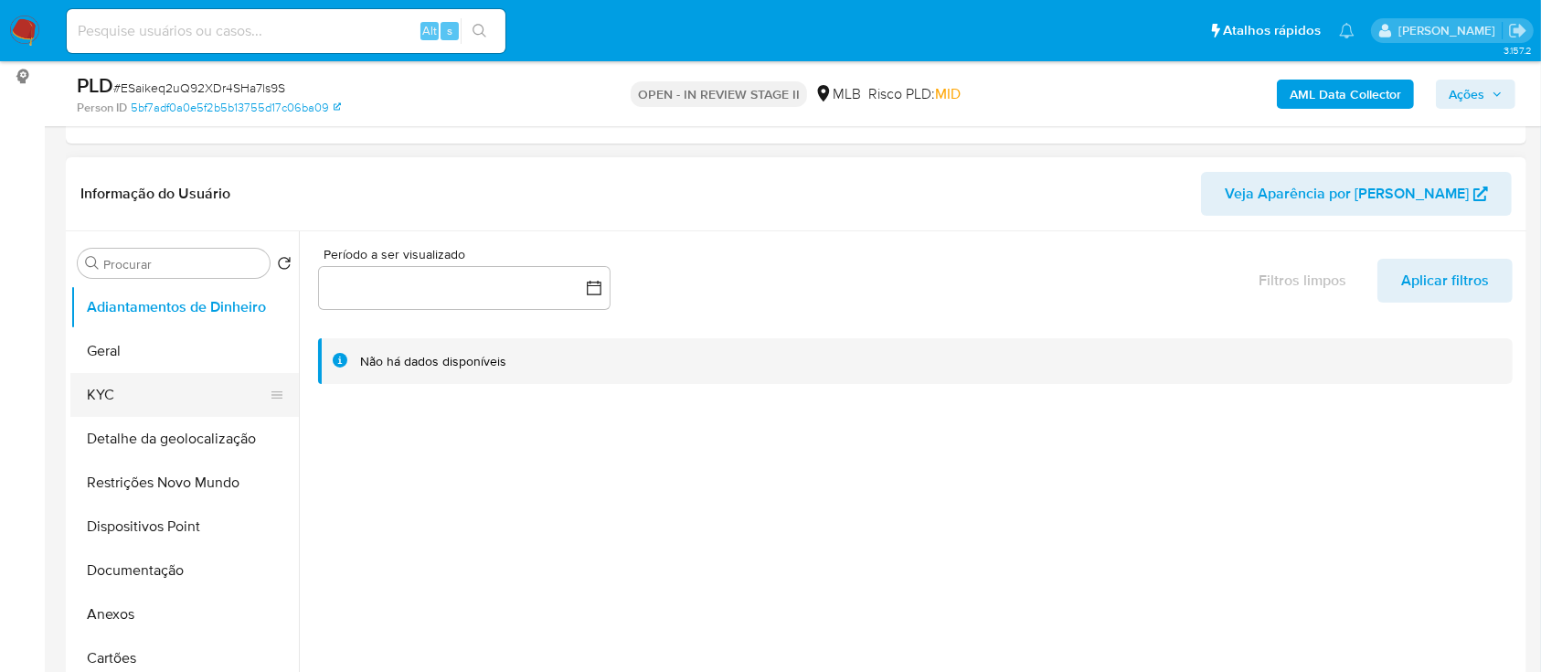
click at [125, 402] on button "KYC" at bounding box center [177, 395] width 214 height 44
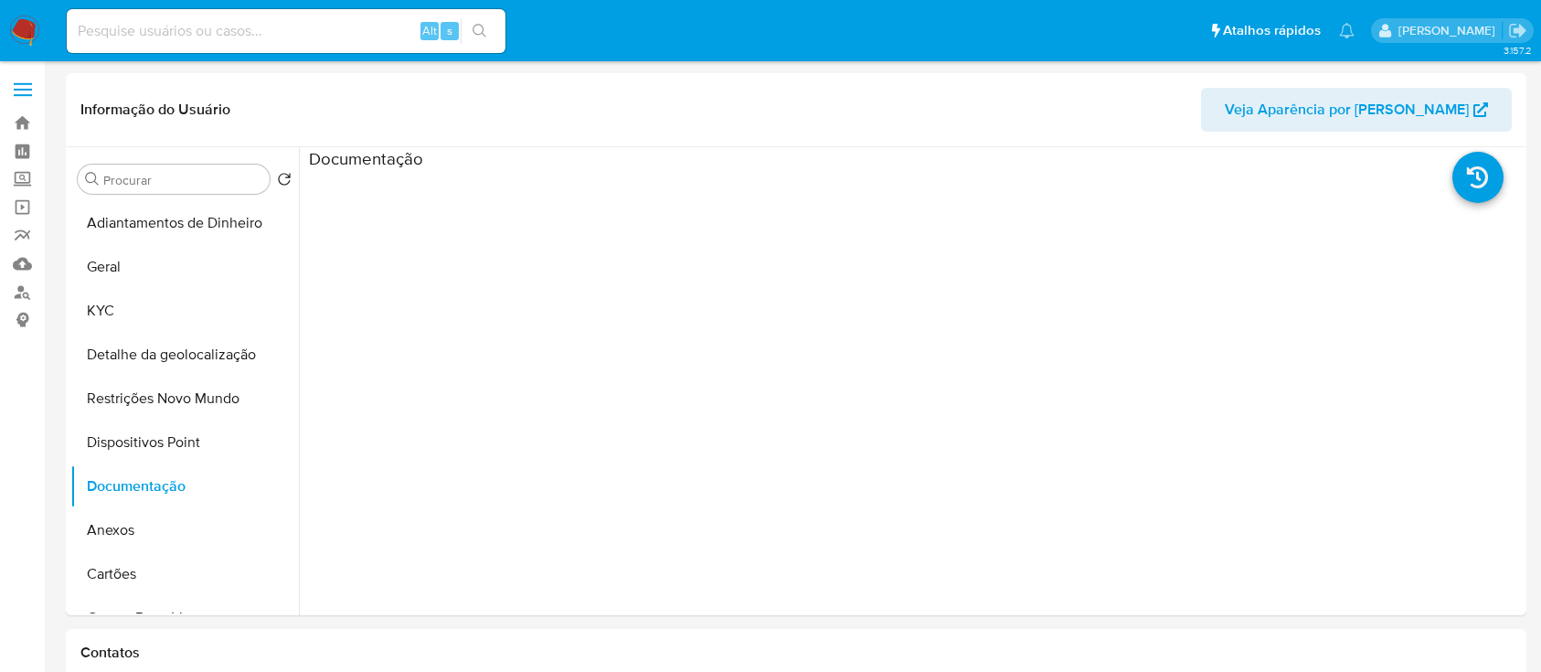
select select "10"
click at [99, 295] on button "KYC" at bounding box center [177, 311] width 214 height 44
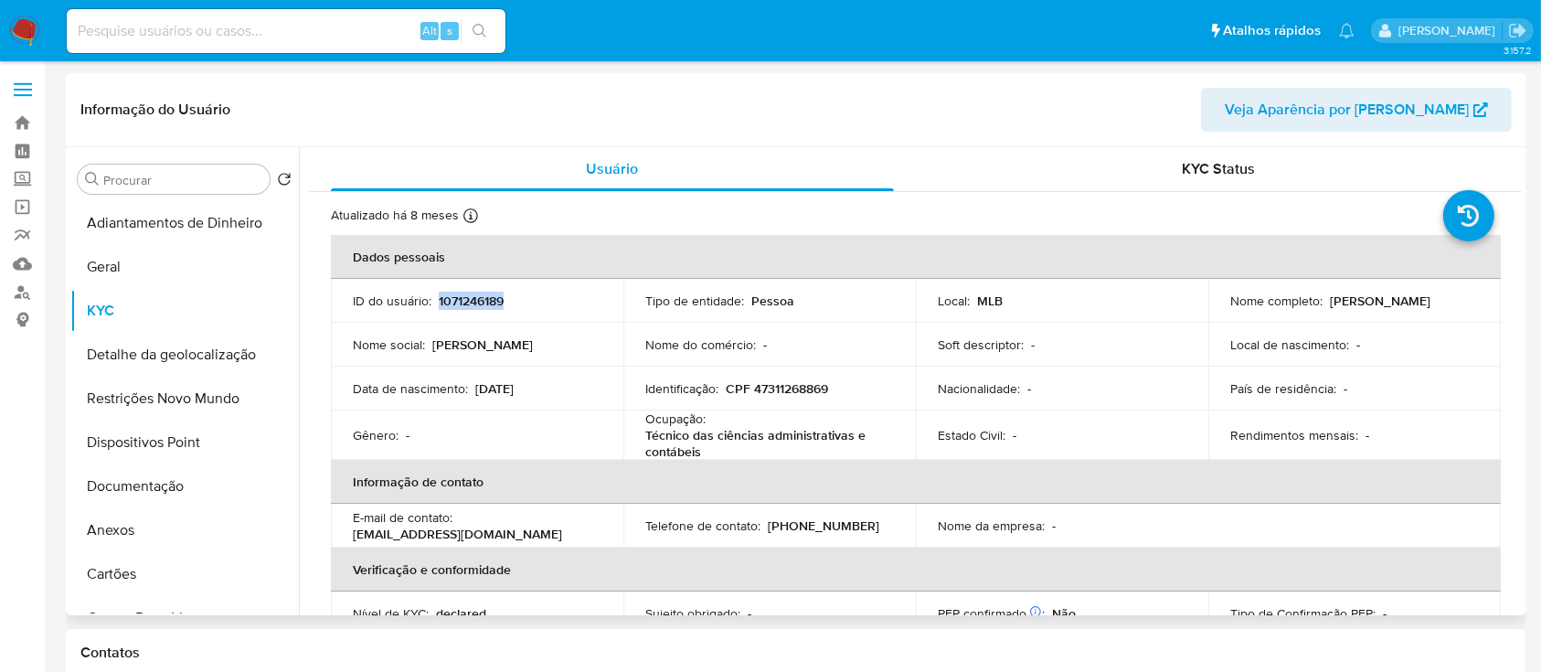
drag, startPoint x: 508, startPoint y: 301, endPoint x: 436, endPoint y: 303, distance: 72.2
click at [436, 303] on div "ID do usuário : 1071246189" at bounding box center [477, 300] width 249 height 16
copy p "1071246189"
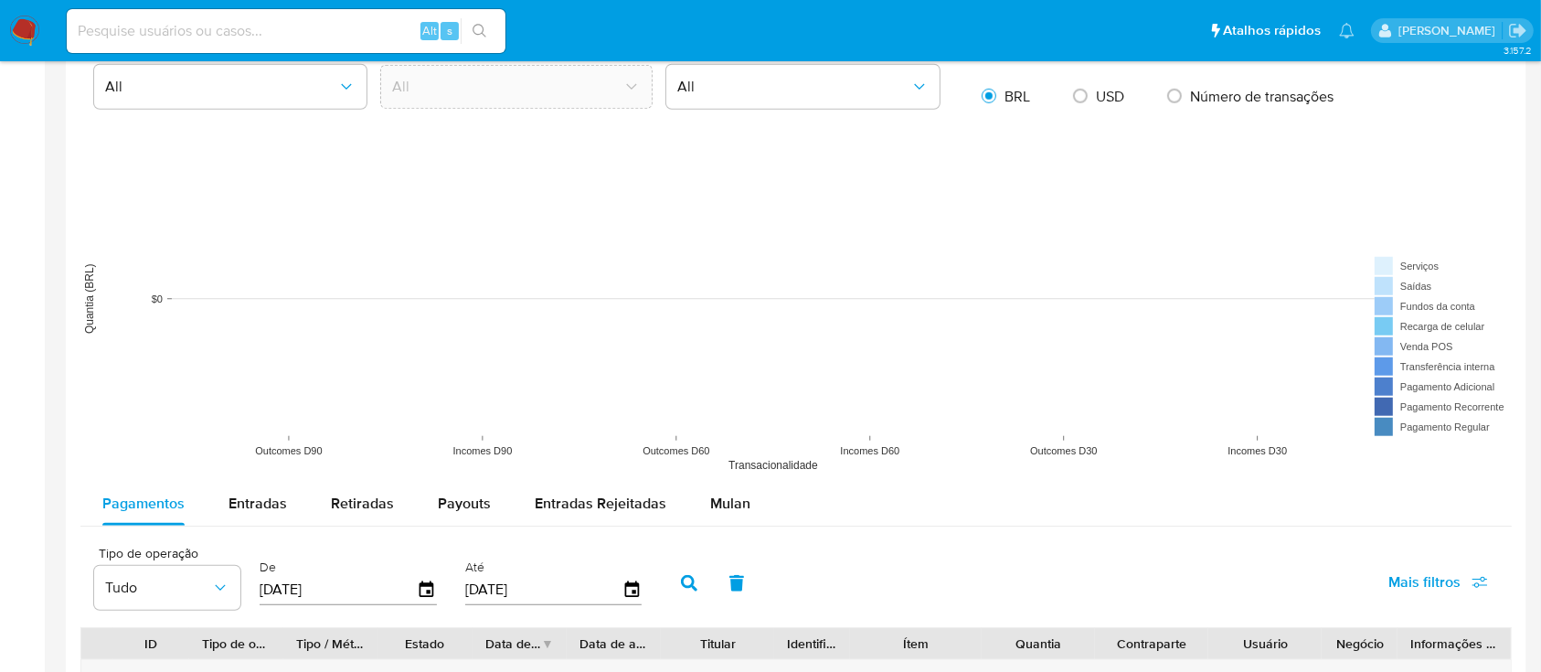
scroll to position [1340, 0]
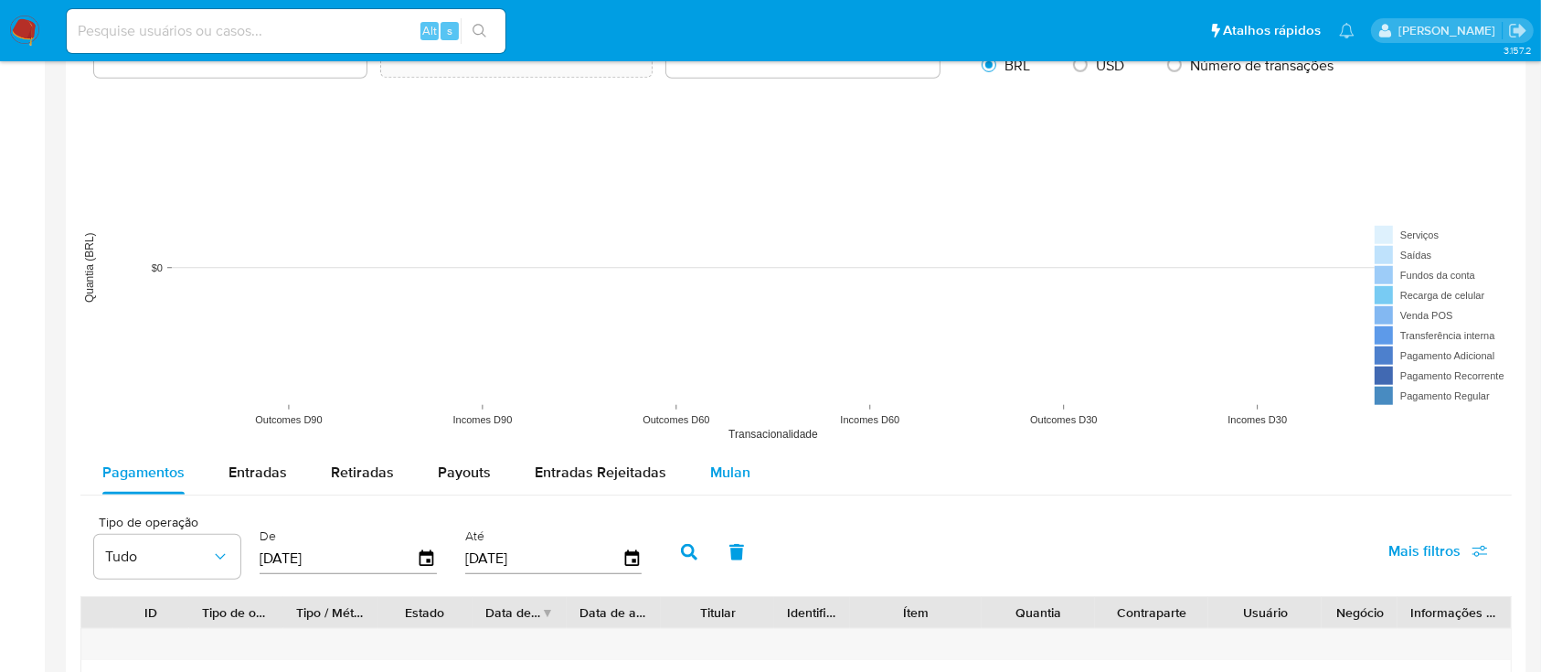
click at [728, 476] on span "Mulan" at bounding box center [730, 471] width 40 height 21
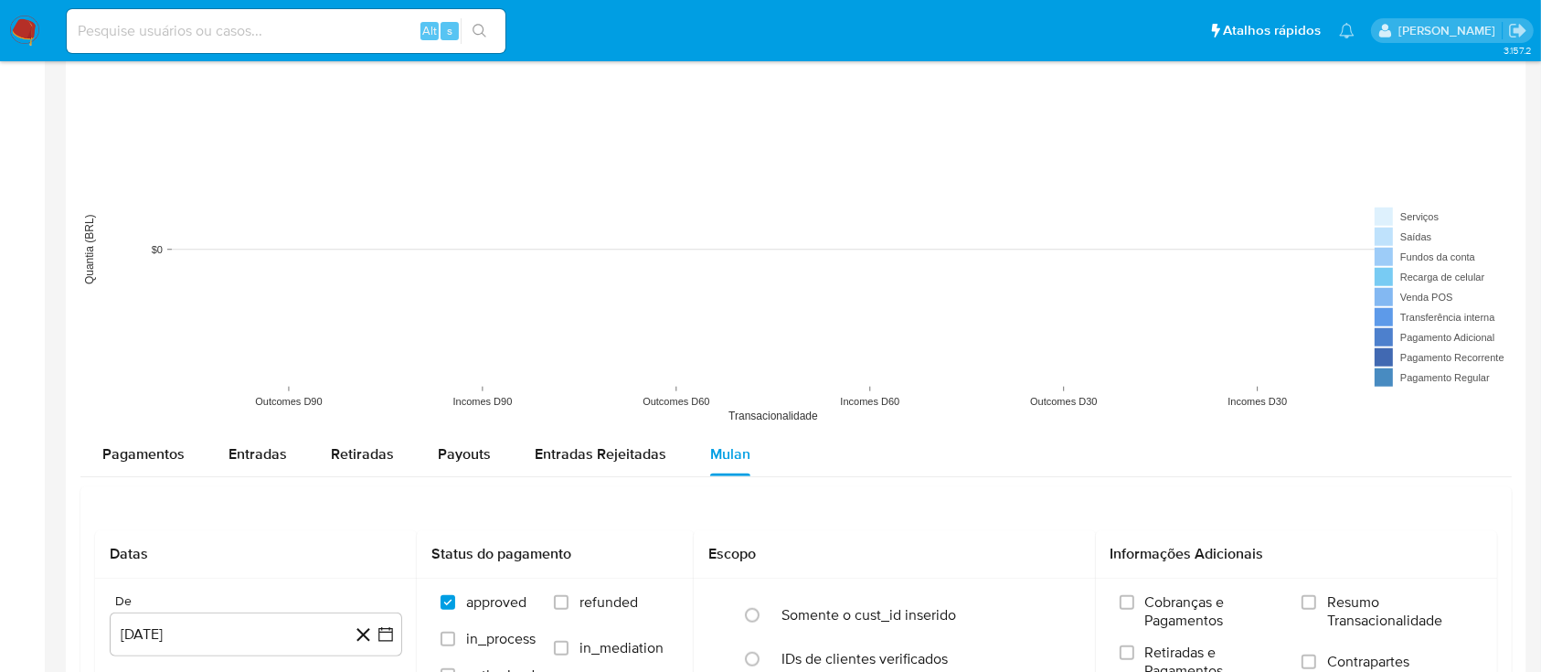
scroll to position [1584, 0]
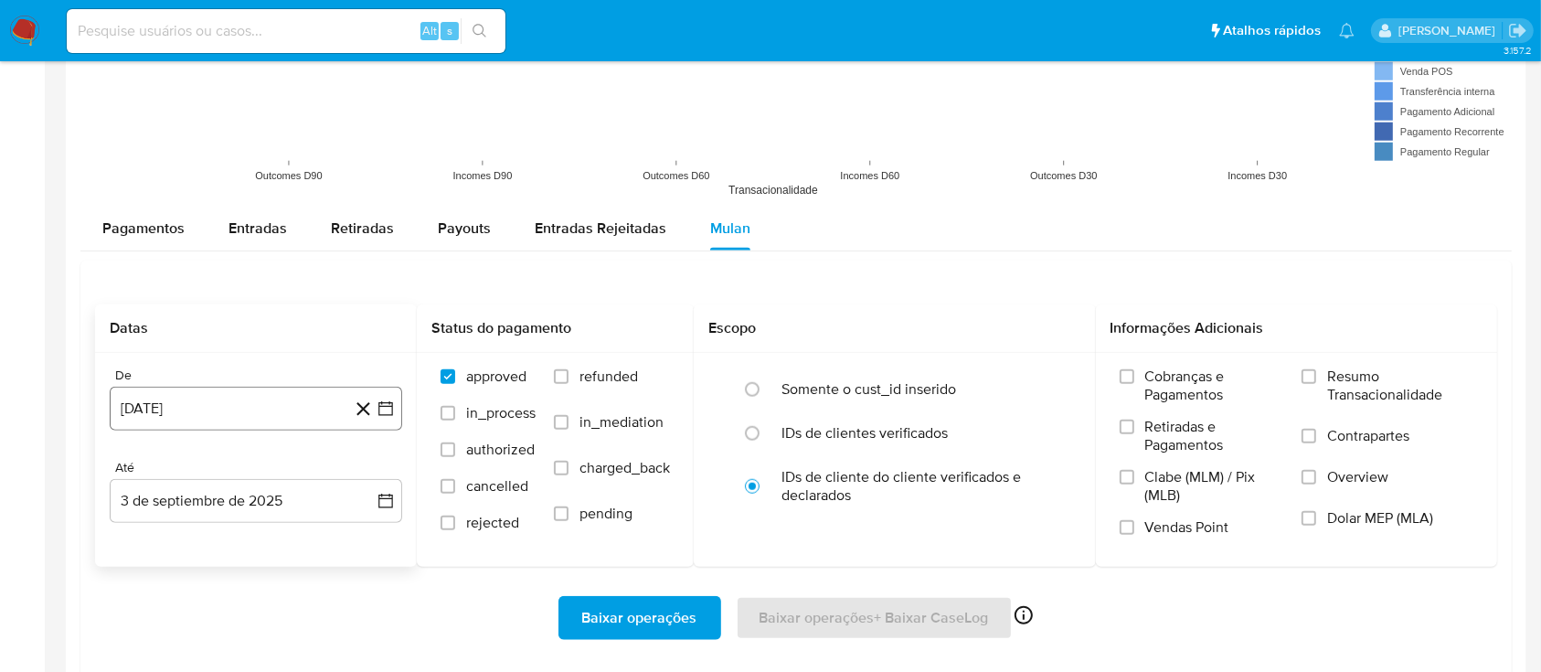
click at [391, 409] on icon "button" at bounding box center [386, 408] width 18 height 18
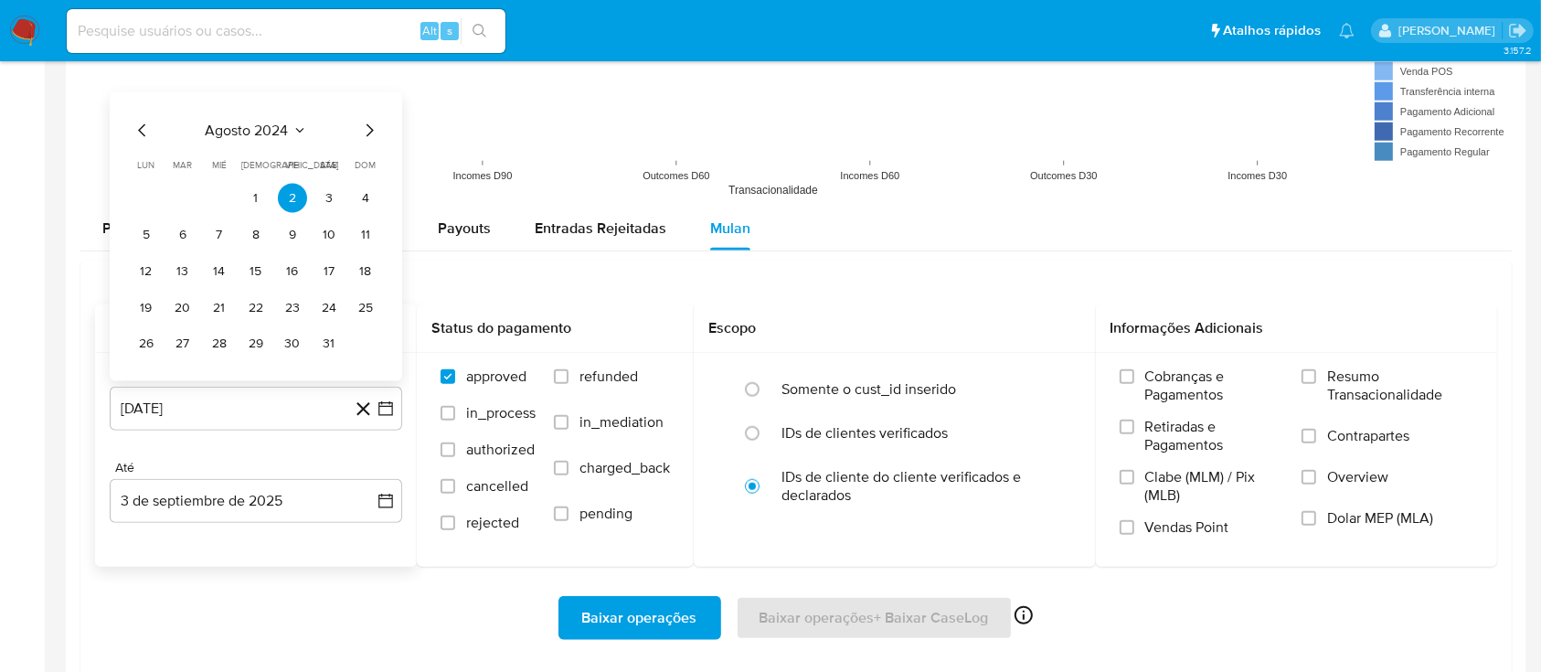
click at [298, 129] on icon "Seleccionar mes y año" at bounding box center [299, 130] width 8 height 5
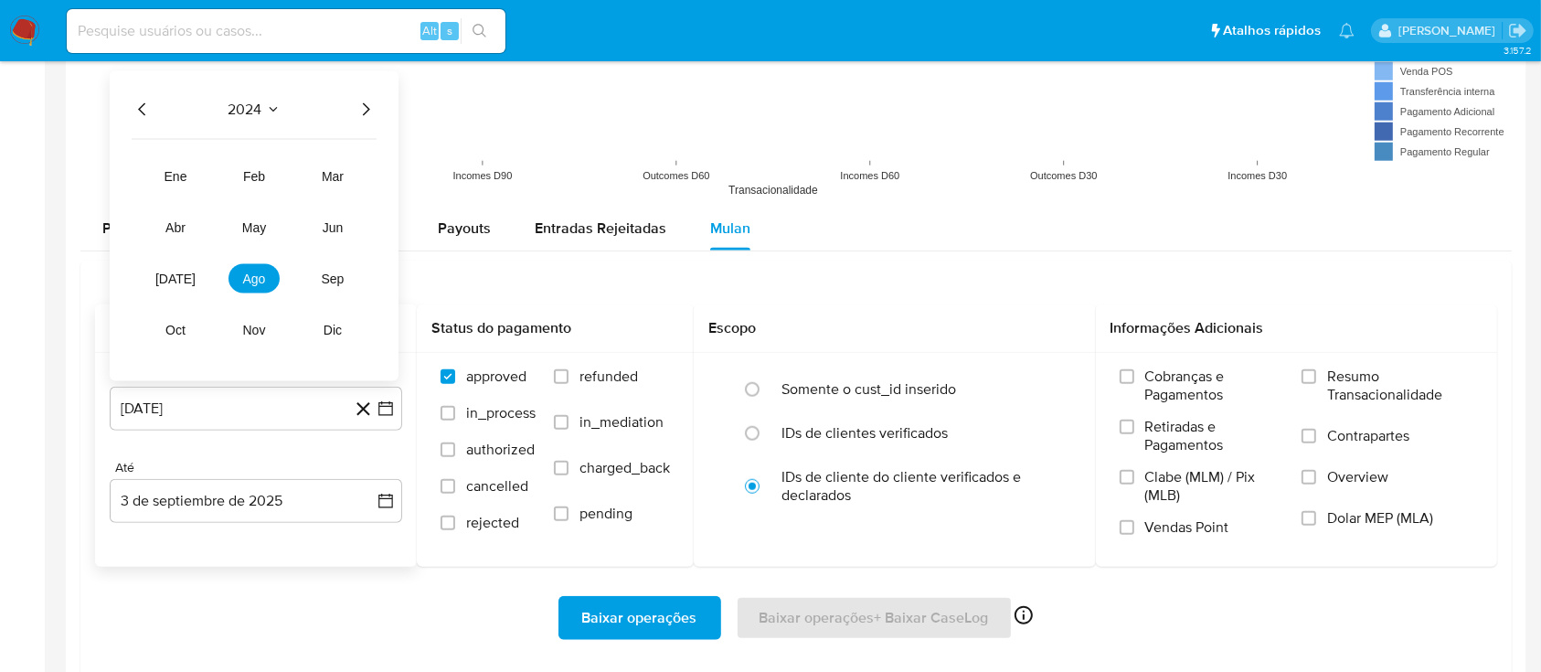
click at [360, 106] on icon "Año siguiente" at bounding box center [366, 110] width 22 height 22
click at [175, 285] on button "jul" at bounding box center [175, 278] width 51 height 29
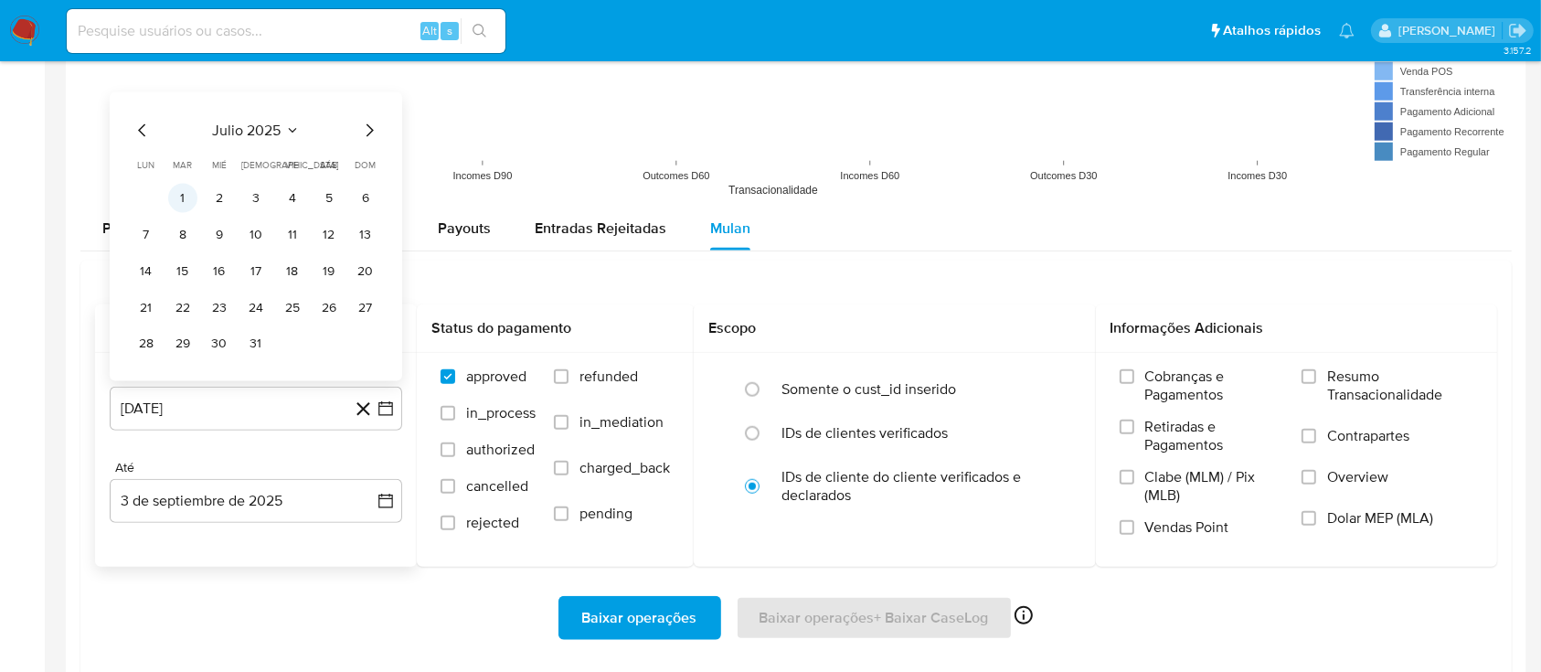
click at [182, 194] on button "1" at bounding box center [182, 198] width 29 height 29
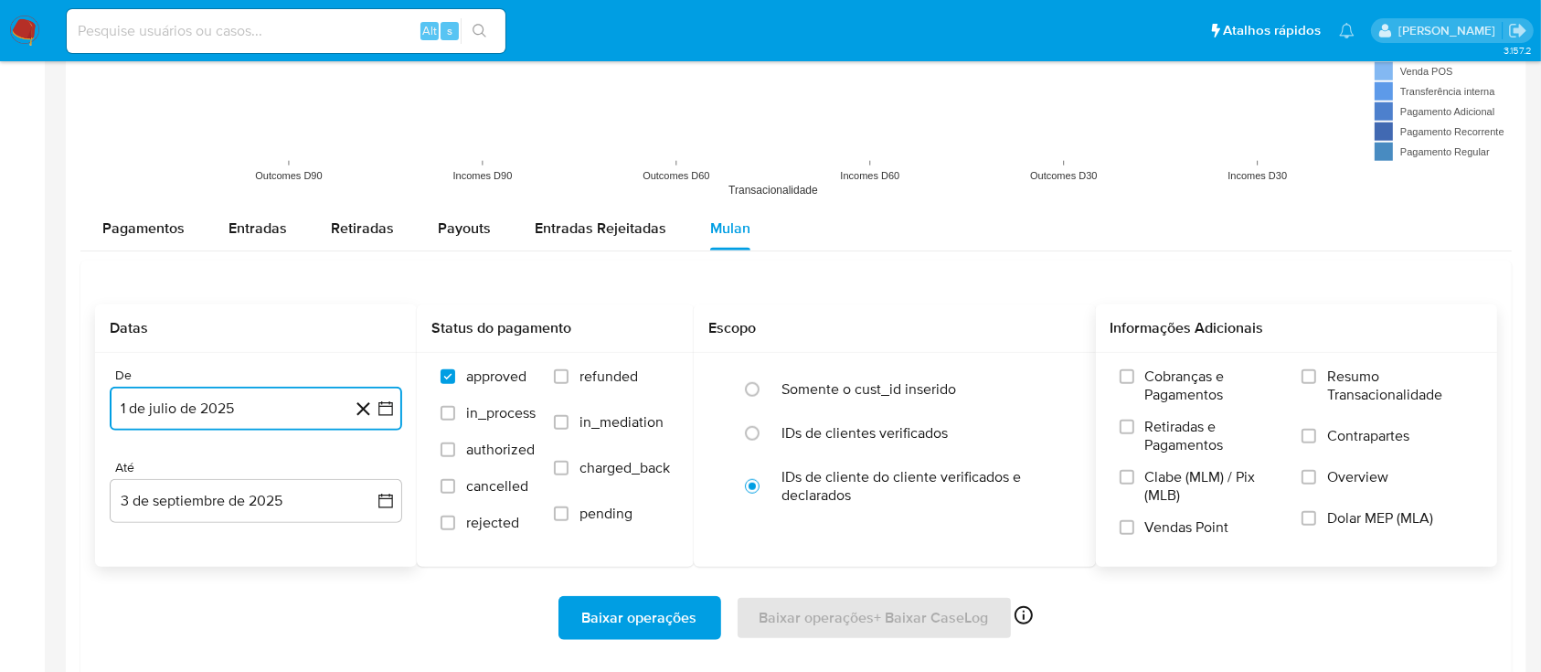
click at [1303, 367] on label "Resumo Transacionalidade" at bounding box center [1387, 396] width 172 height 59
click at [1312, 381] on input "Resumo Transacionalidade" at bounding box center [1308, 376] width 15 height 15
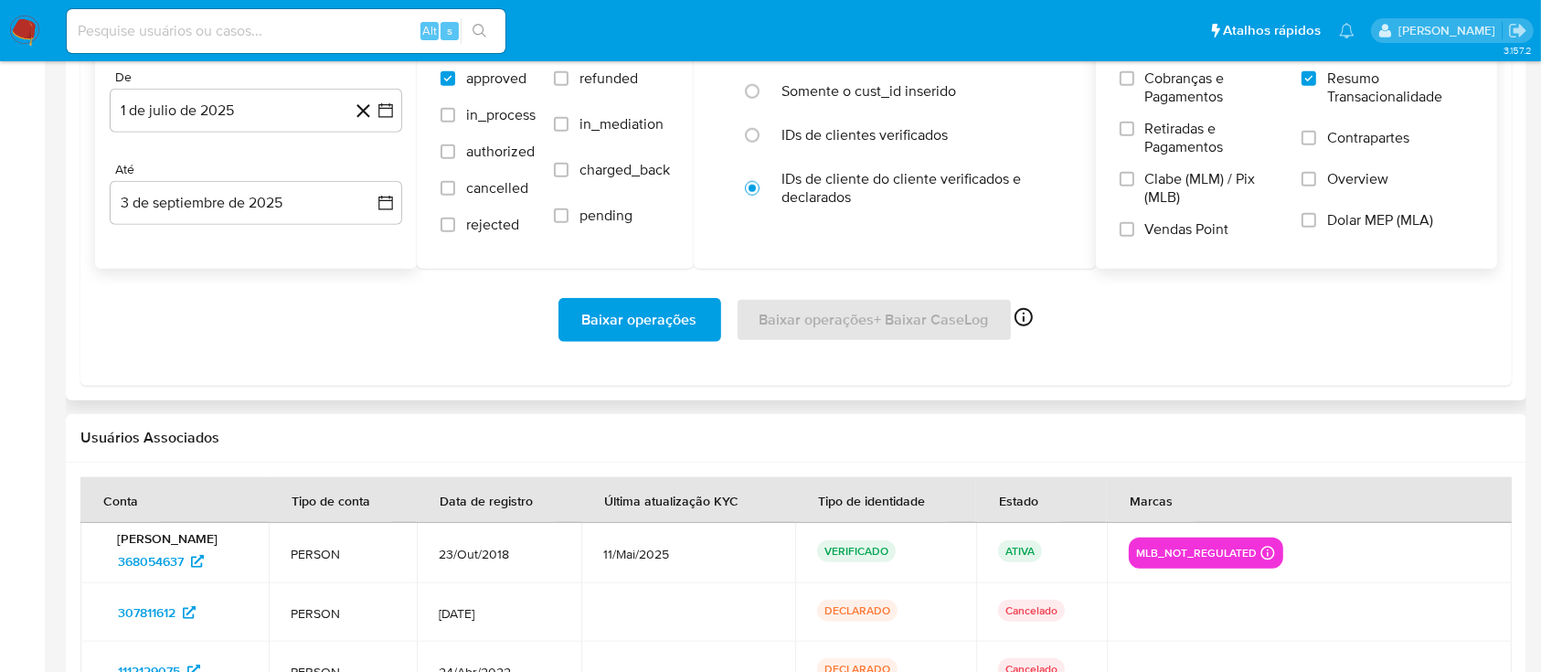
scroll to position [1828, 0]
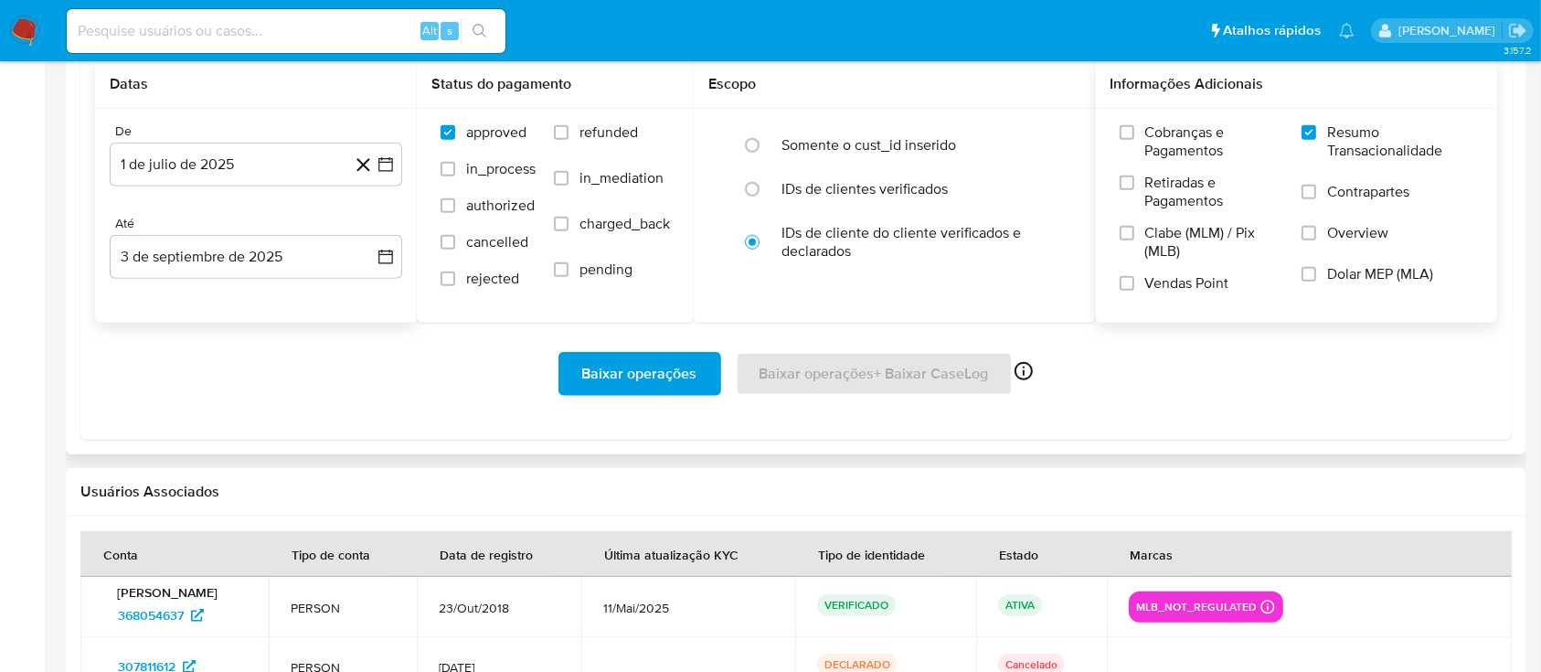
click at [844, 368] on div "Baixar operações Baixar operações + Baixar CaseLog Ativado apenas para casos" at bounding box center [796, 374] width 1402 height 44
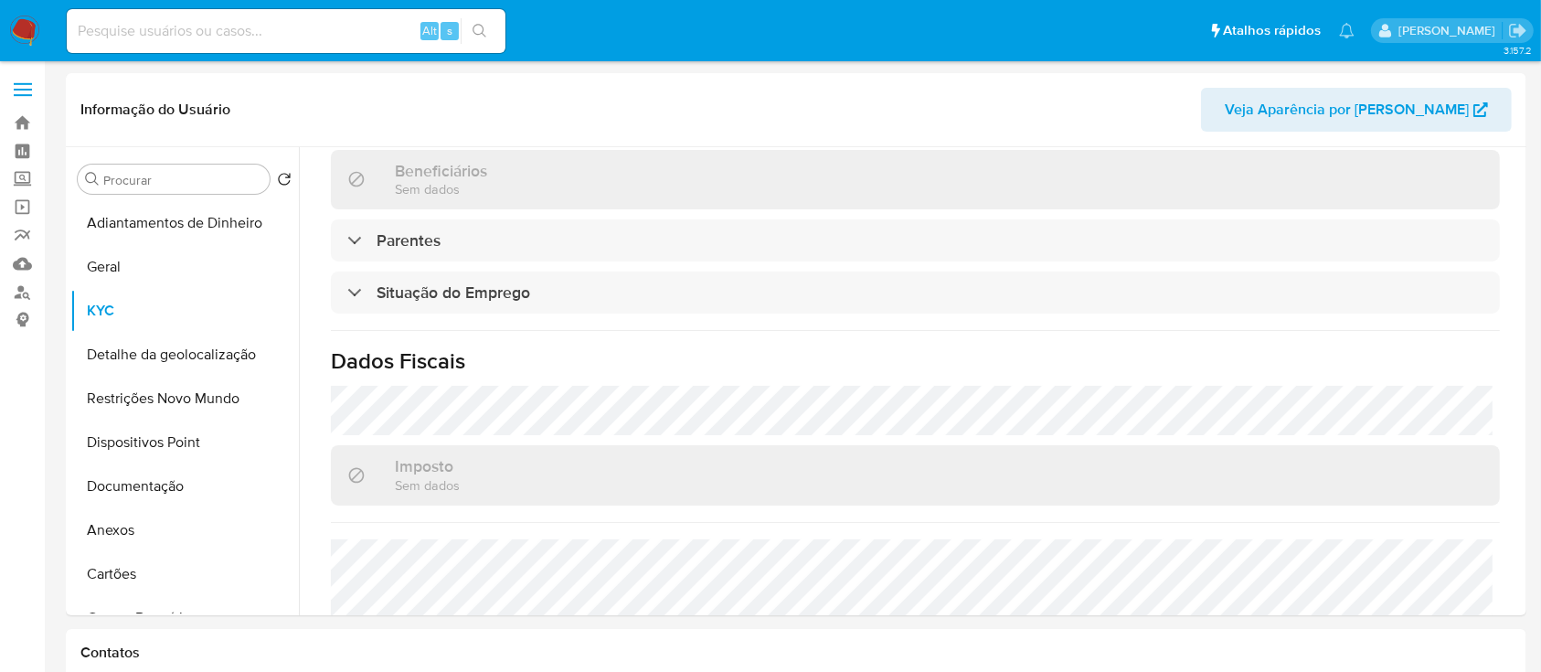
scroll to position [679, 0]
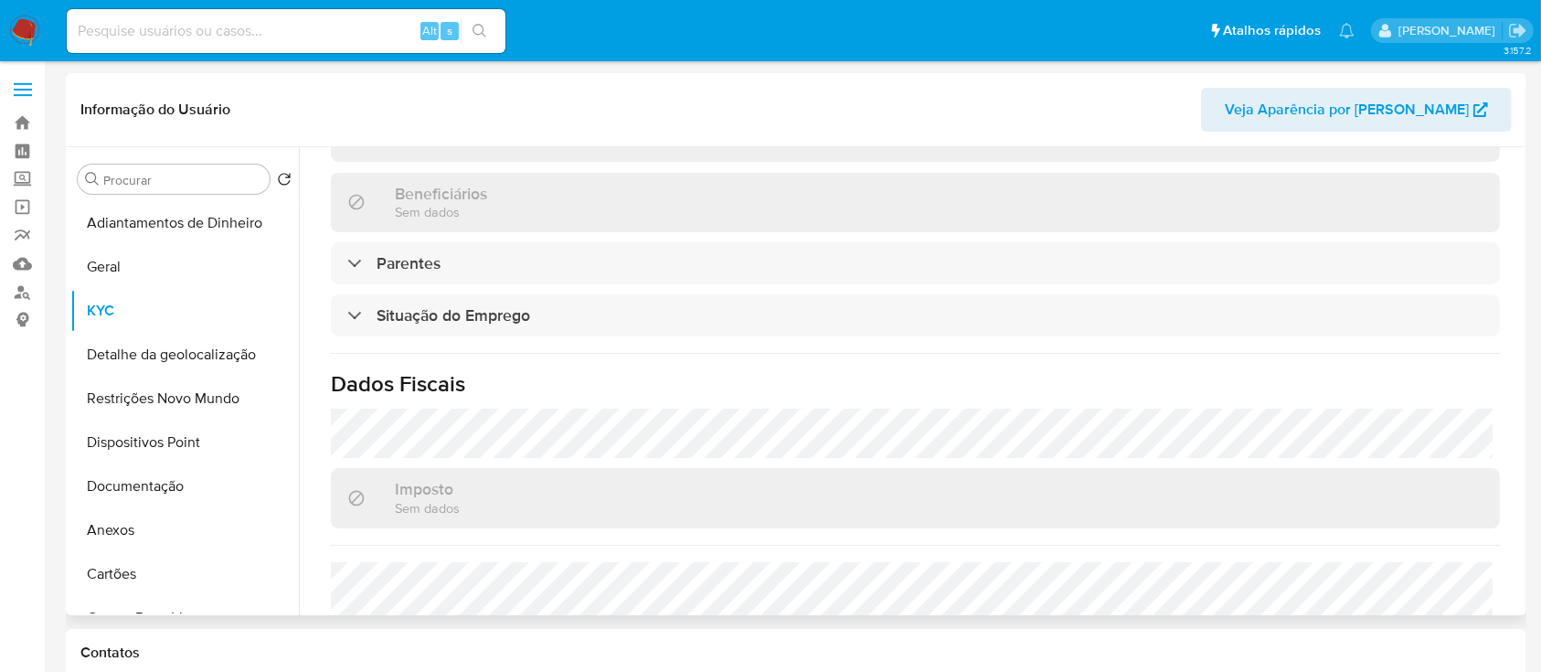
click at [712, 164] on div "Atualizado há 8 meses Criado: 08/02/2022 22:58:37 Atualizado: 27/12/2024 07:47:…" at bounding box center [915, 125] width 1213 height 1224
click at [153, 265] on button "Geral" at bounding box center [177, 267] width 214 height 44
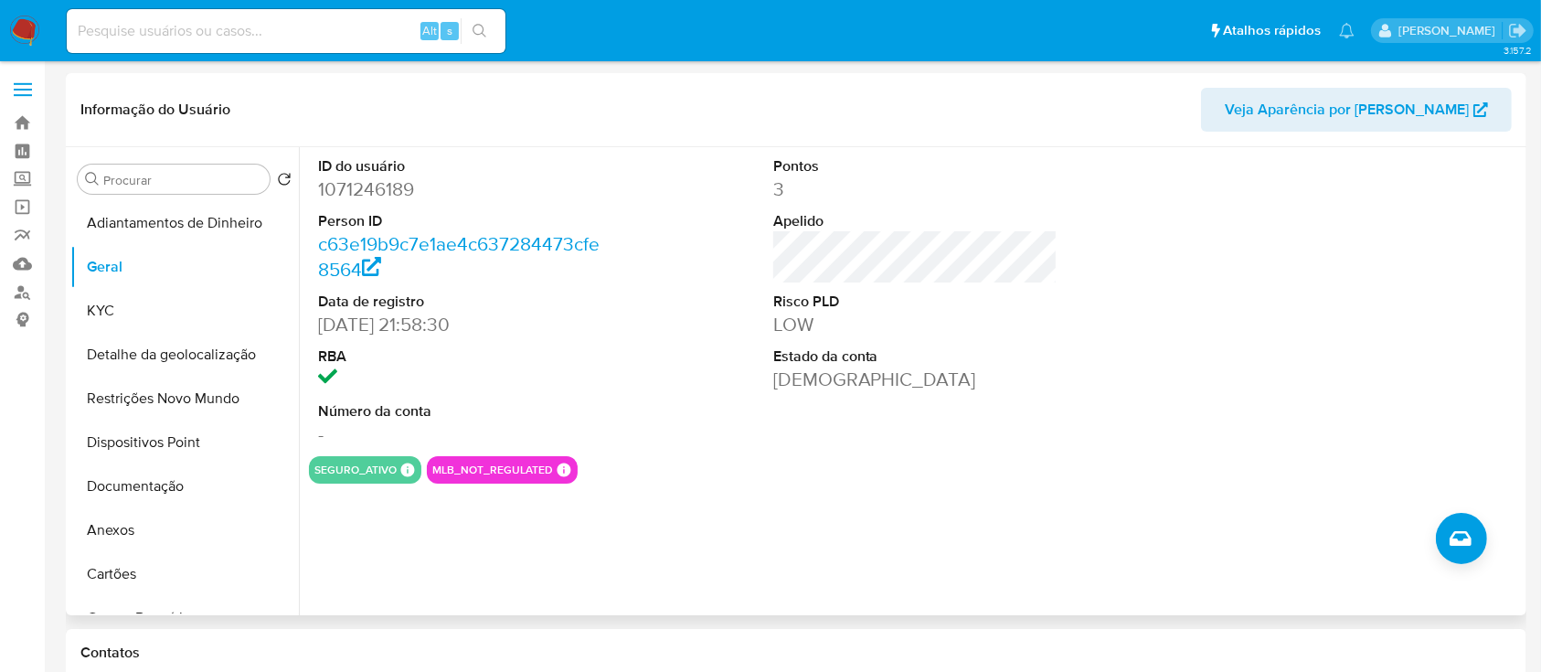
drag, startPoint x: 128, startPoint y: 303, endPoint x: 293, endPoint y: 303, distance: 165.4
click at [130, 303] on button "KYC" at bounding box center [184, 311] width 228 height 44
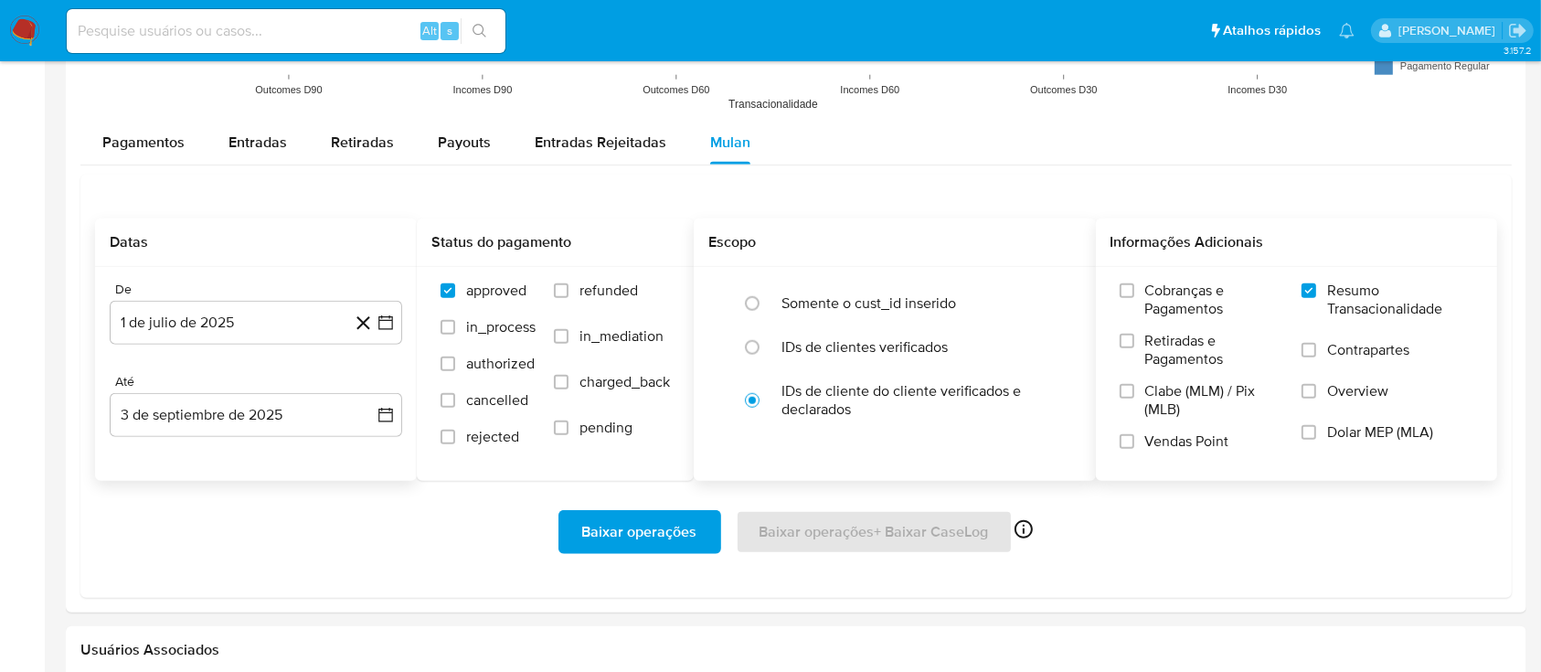
scroll to position [1705, 0]
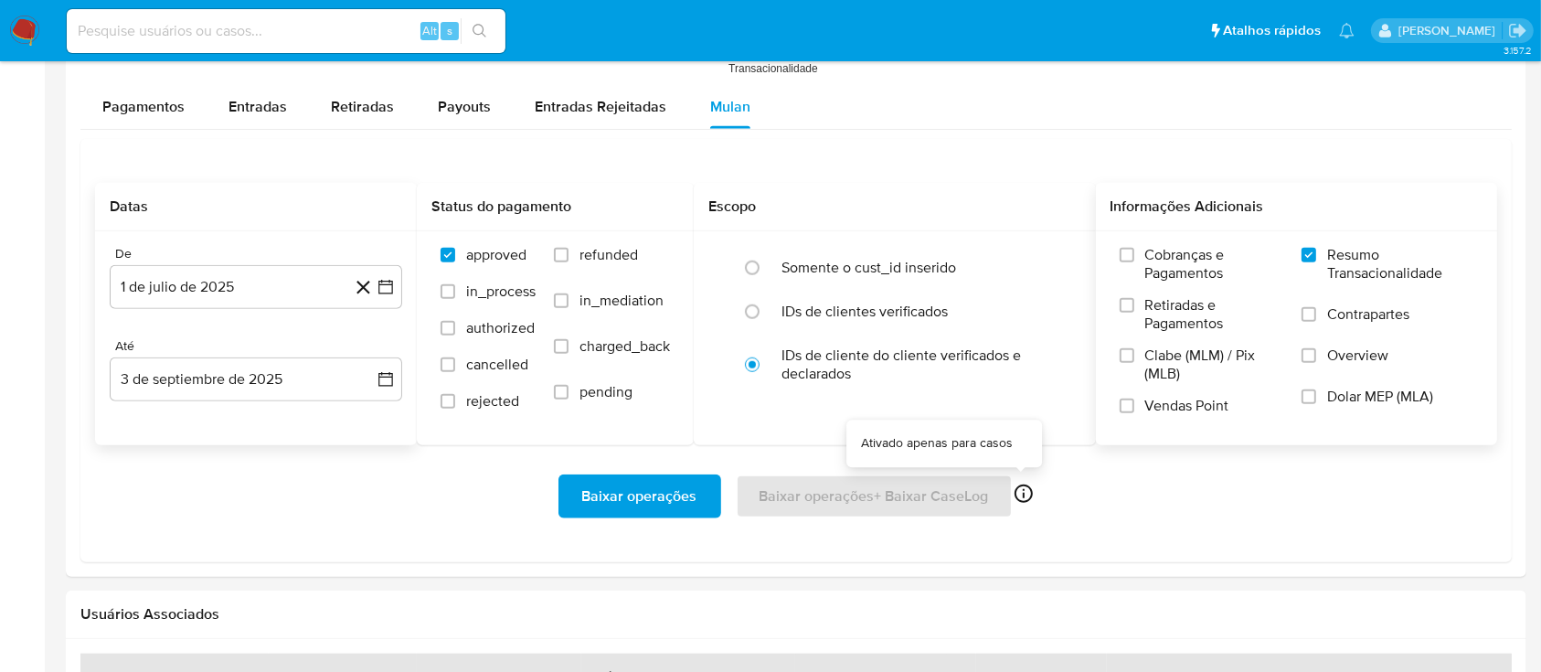
click at [1024, 493] on icon at bounding box center [1024, 494] width 22 height 22
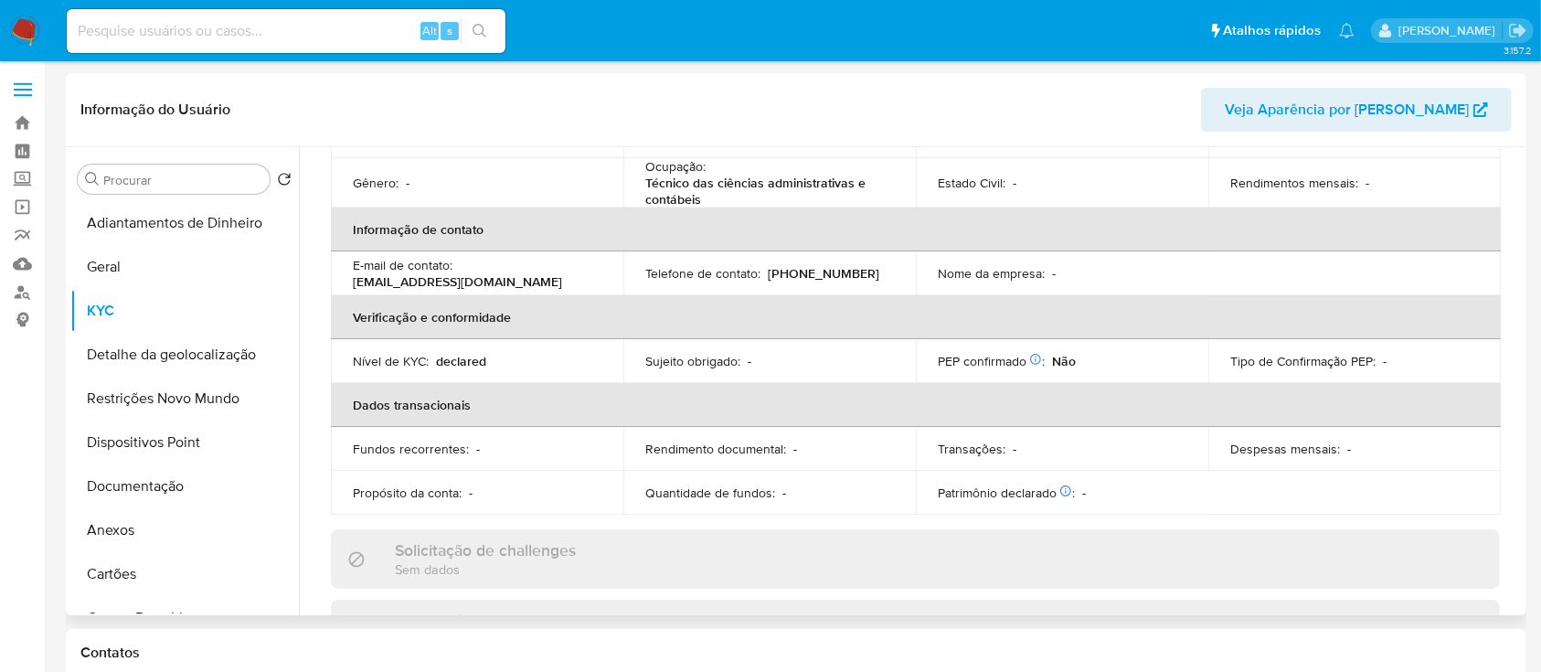
scroll to position [0, 0]
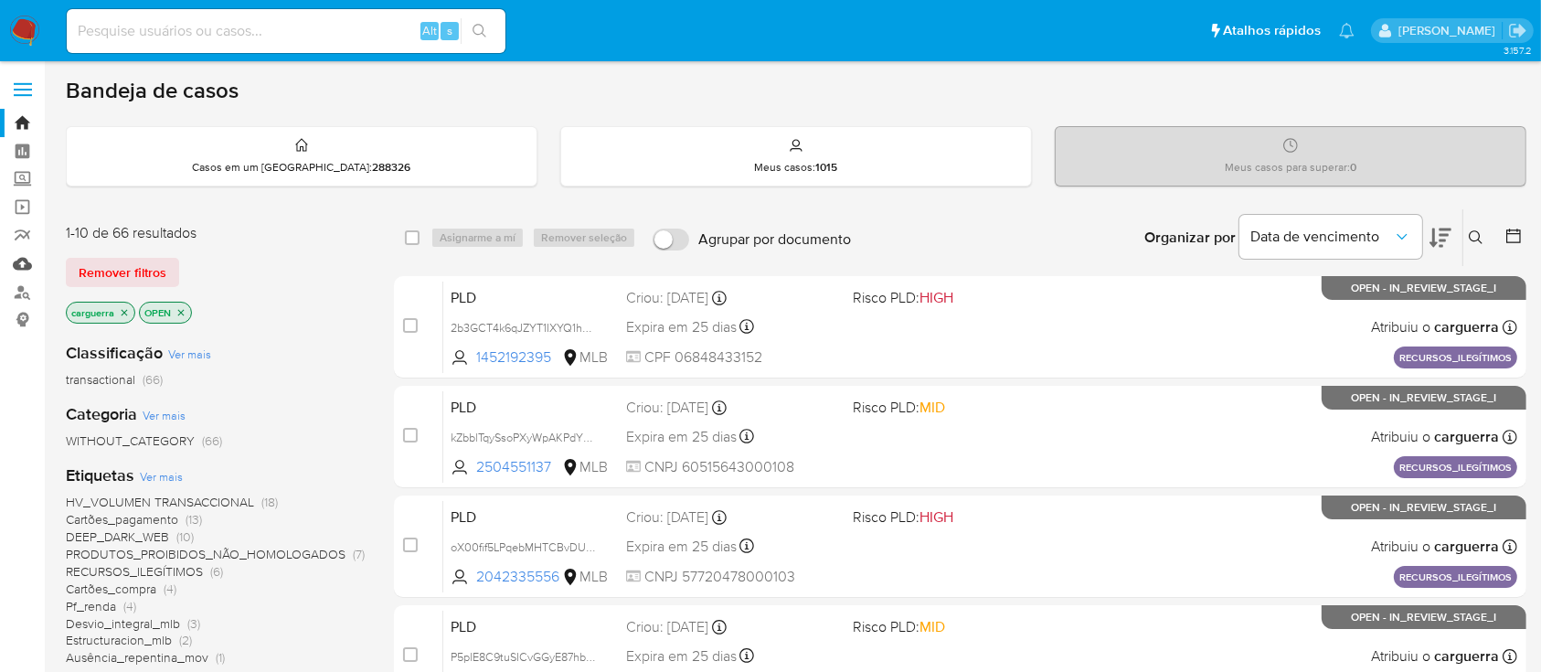
click at [27, 262] on link "Mulan" at bounding box center [108, 263] width 217 height 28
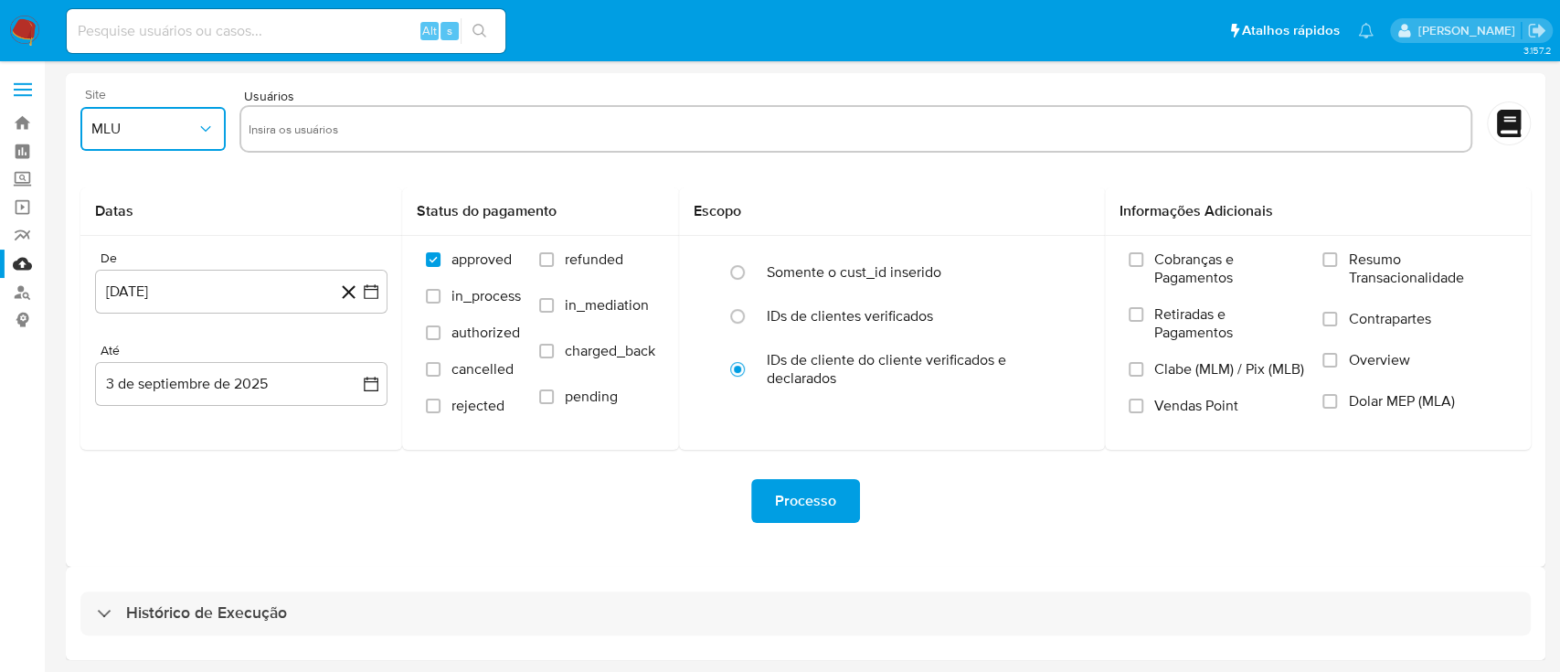
click at [207, 139] on button "MLU" at bounding box center [152, 129] width 145 height 44
click at [27, 123] on link "Bandeja" at bounding box center [108, 123] width 217 height 28
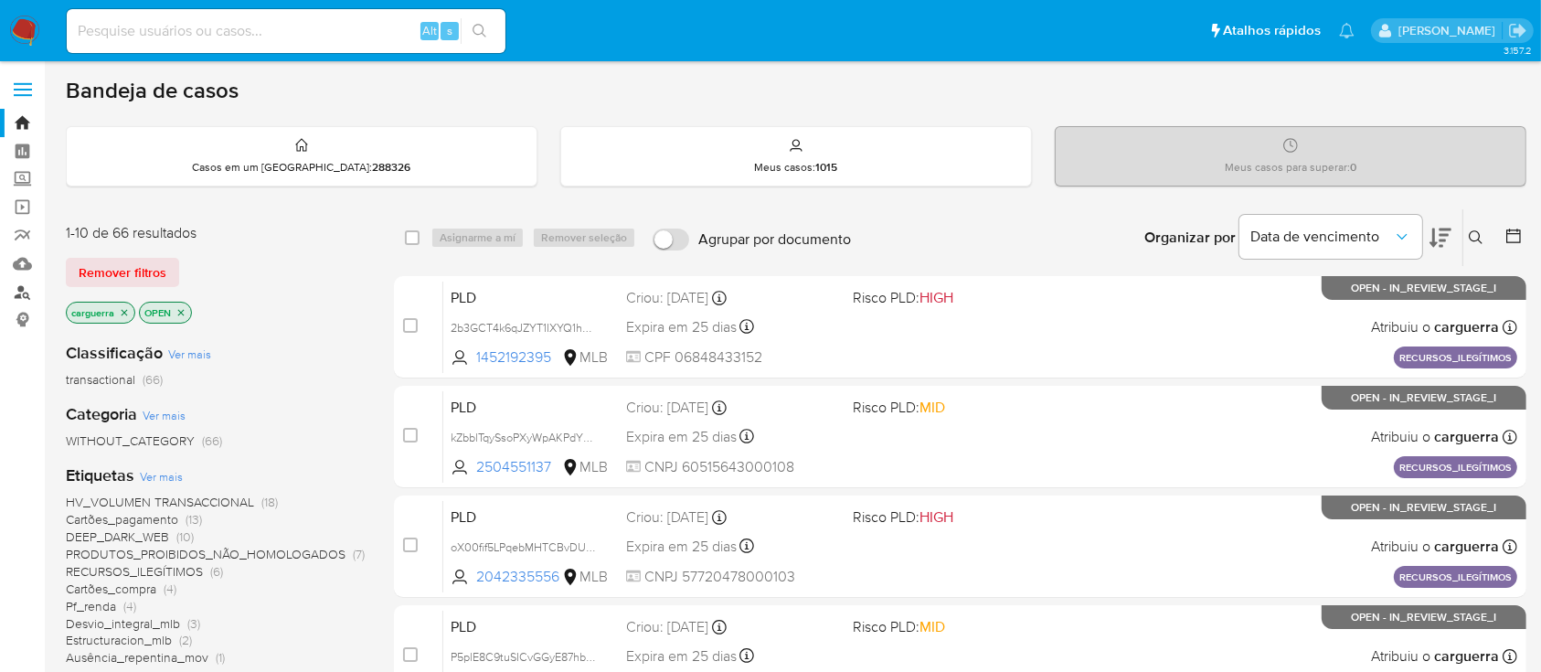
click at [22, 289] on link "Localizador de pessoas" at bounding box center [108, 292] width 217 height 28
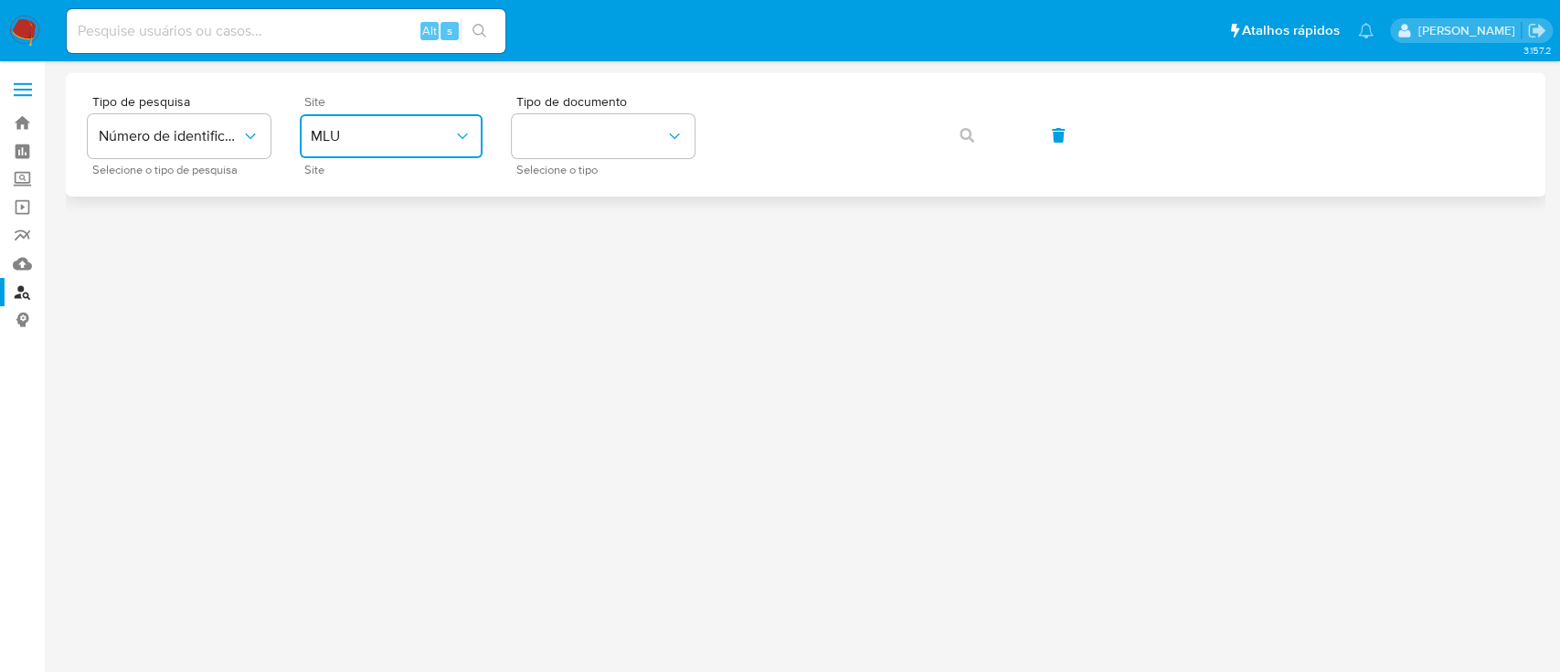
click at [348, 146] on button "MLU" at bounding box center [391, 136] width 183 height 44
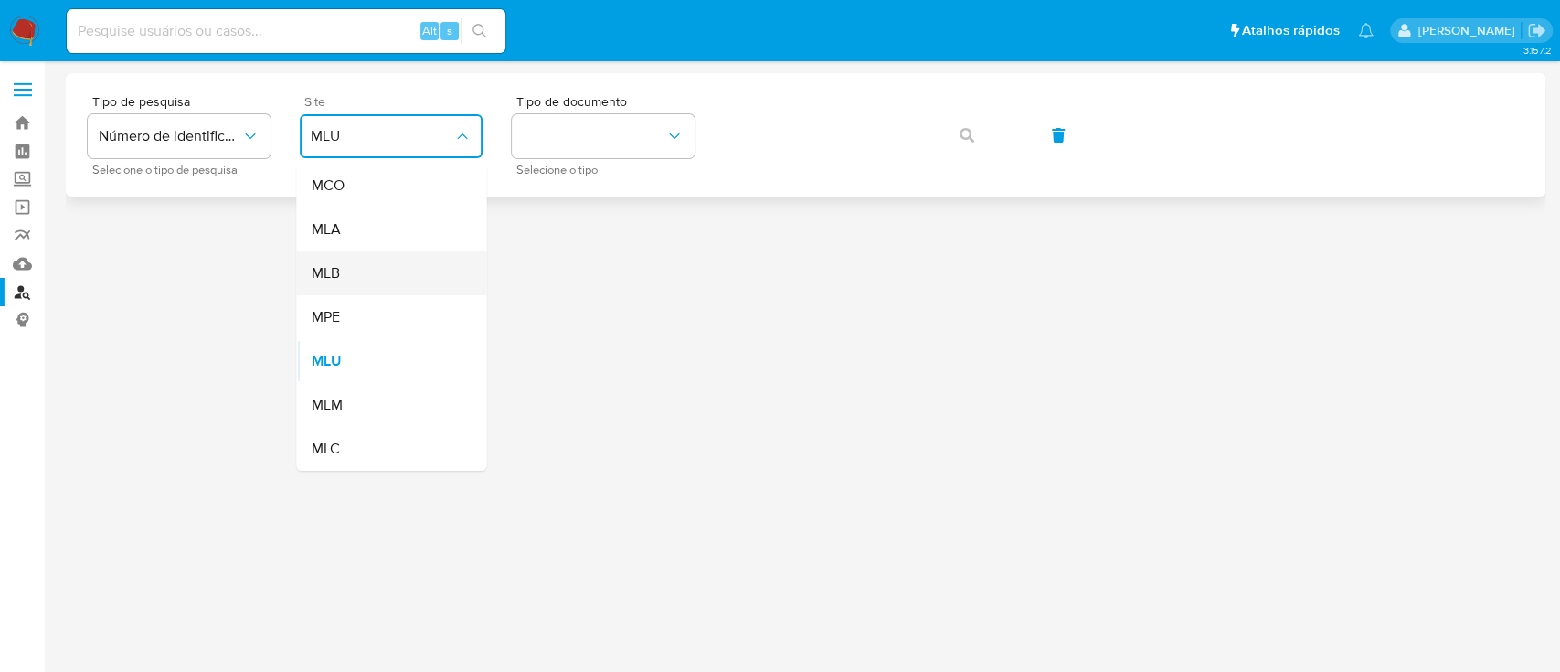
click at [360, 266] on div "MLB" at bounding box center [386, 273] width 150 height 44
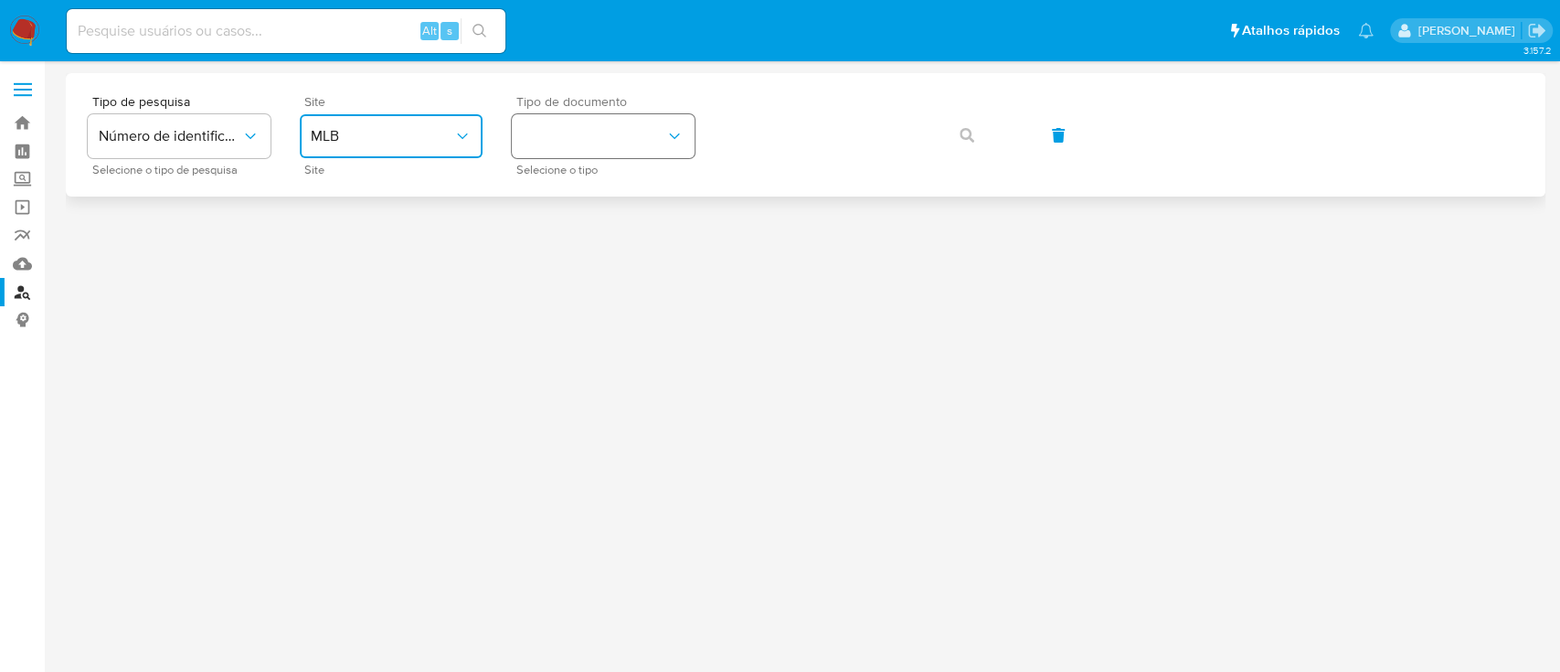
click at [572, 141] on button "identificationType" at bounding box center [603, 136] width 183 height 44
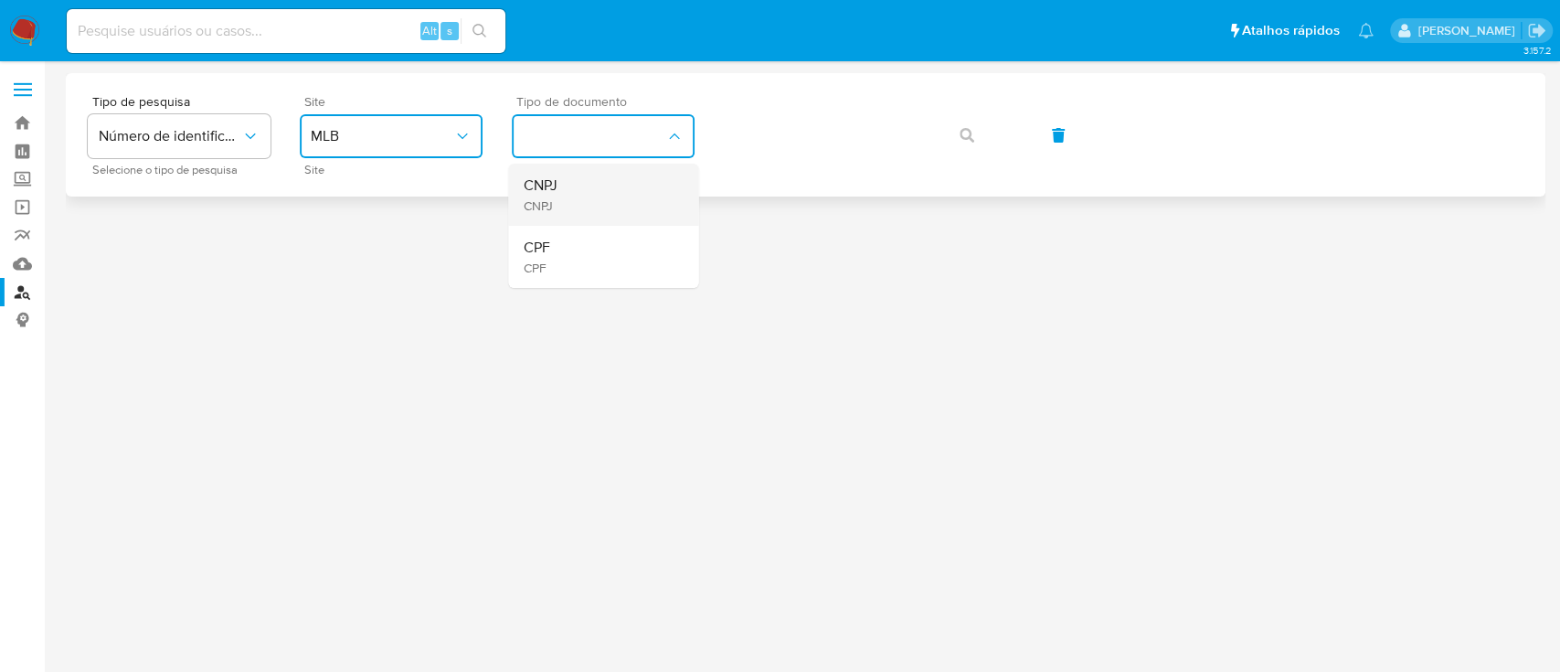
click at [559, 198] on div "CNPJ CNPJ" at bounding box center [598, 195] width 150 height 62
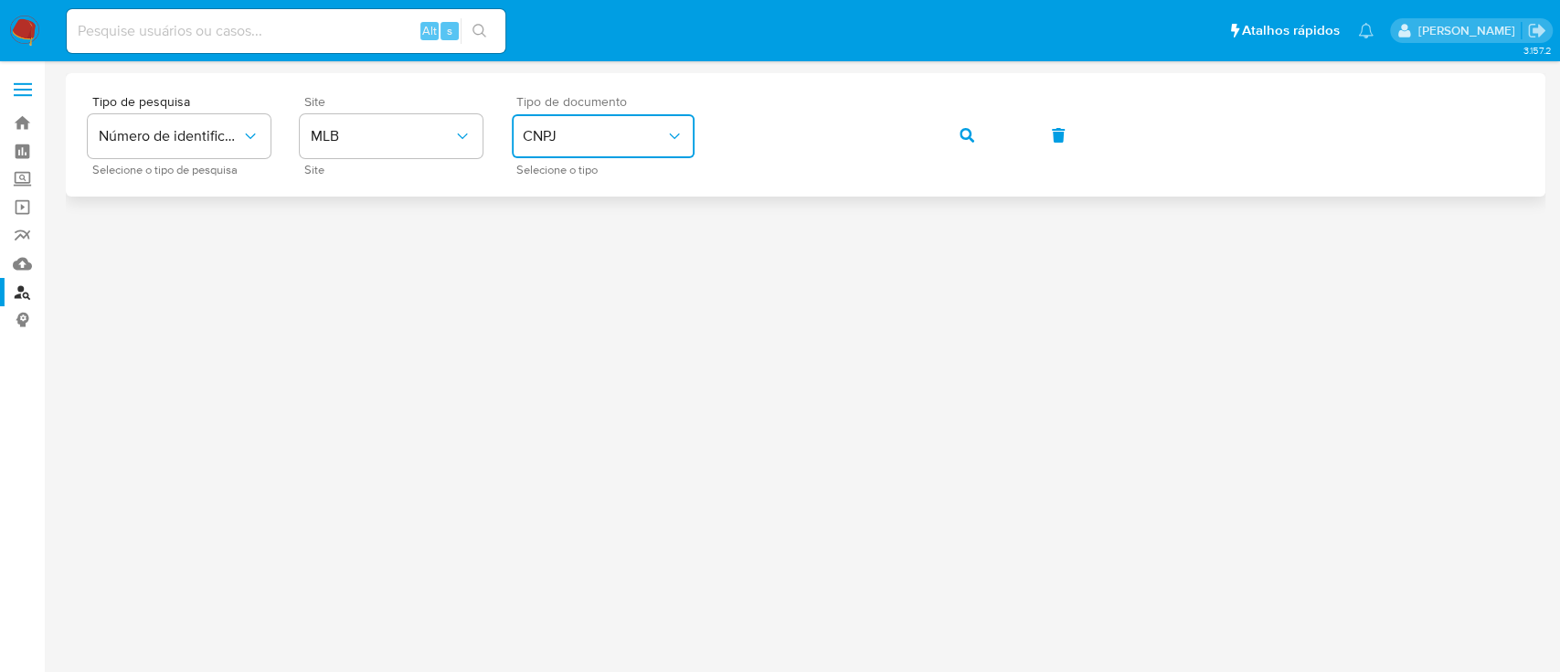
click at [972, 131] on span "button" at bounding box center [967, 135] width 15 height 40
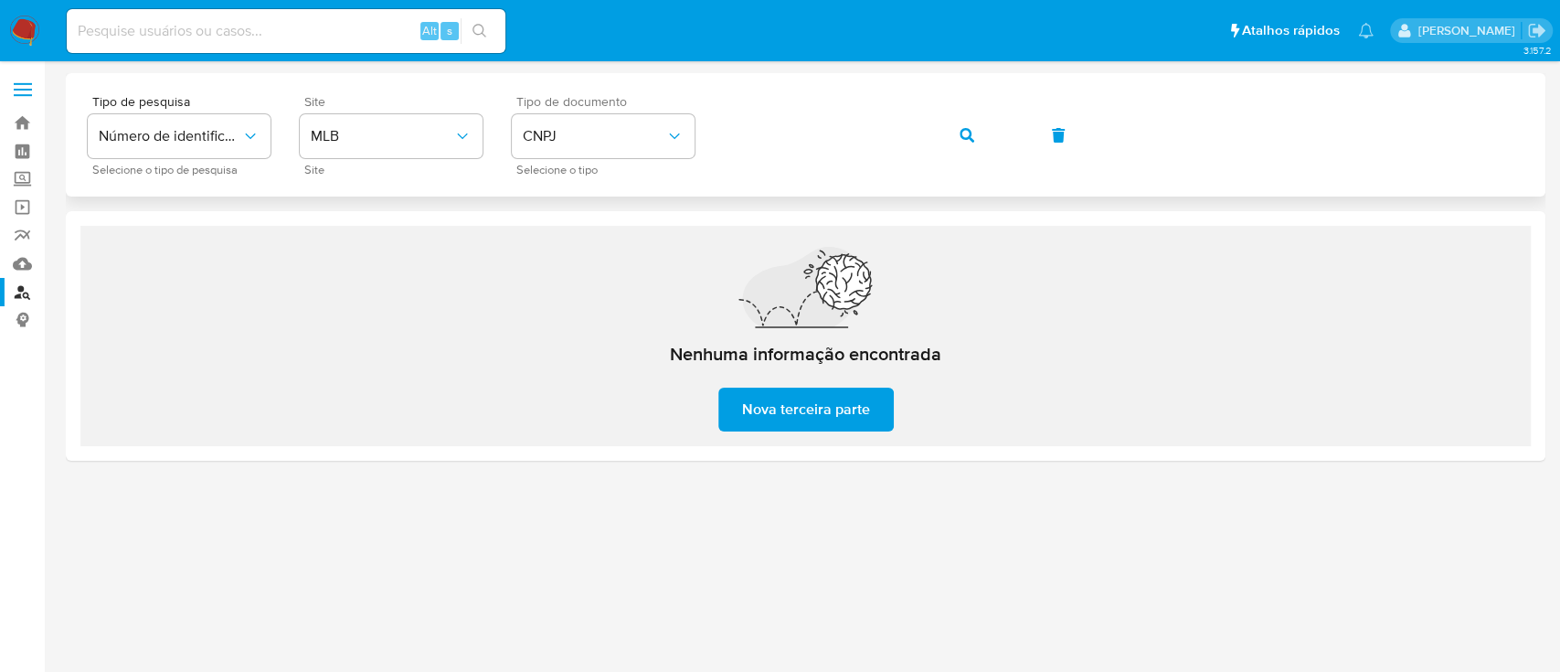
click at [968, 128] on icon "button" at bounding box center [967, 135] width 15 height 15
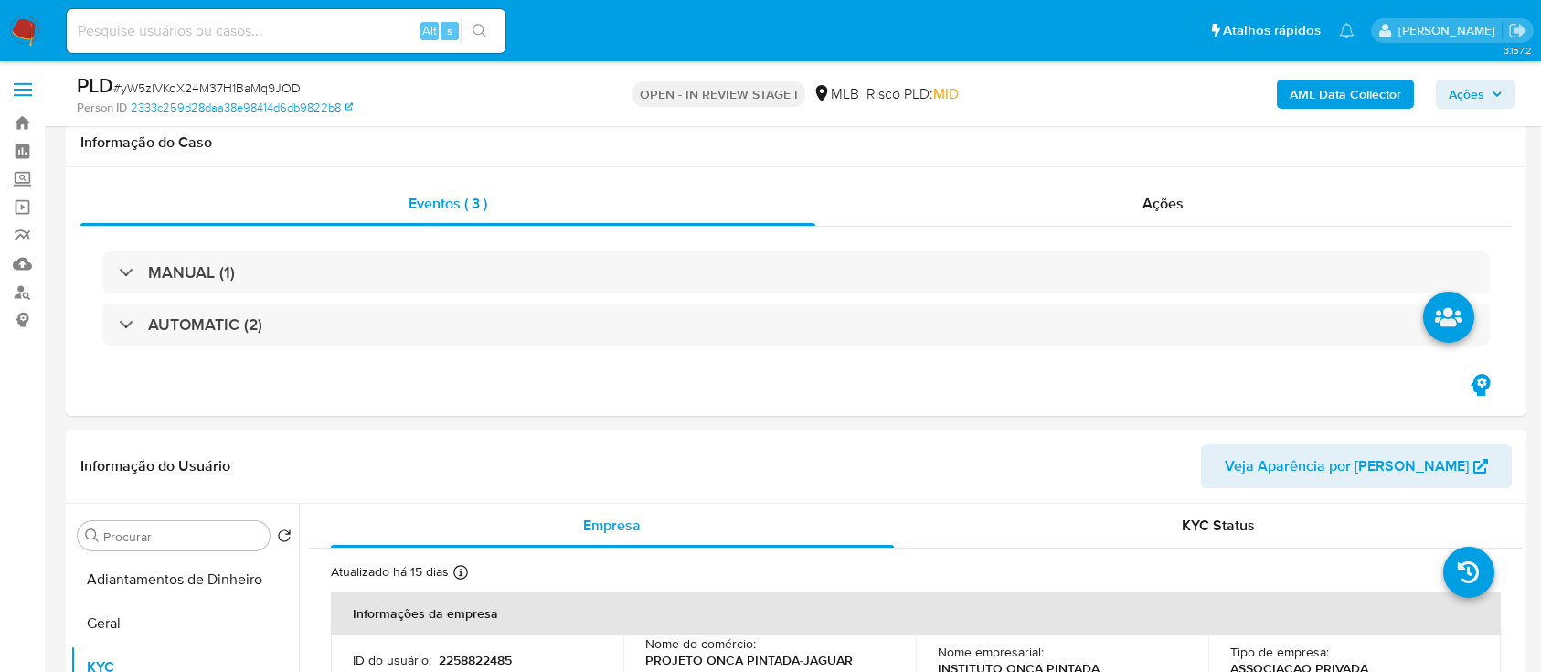
scroll to position [243, 0]
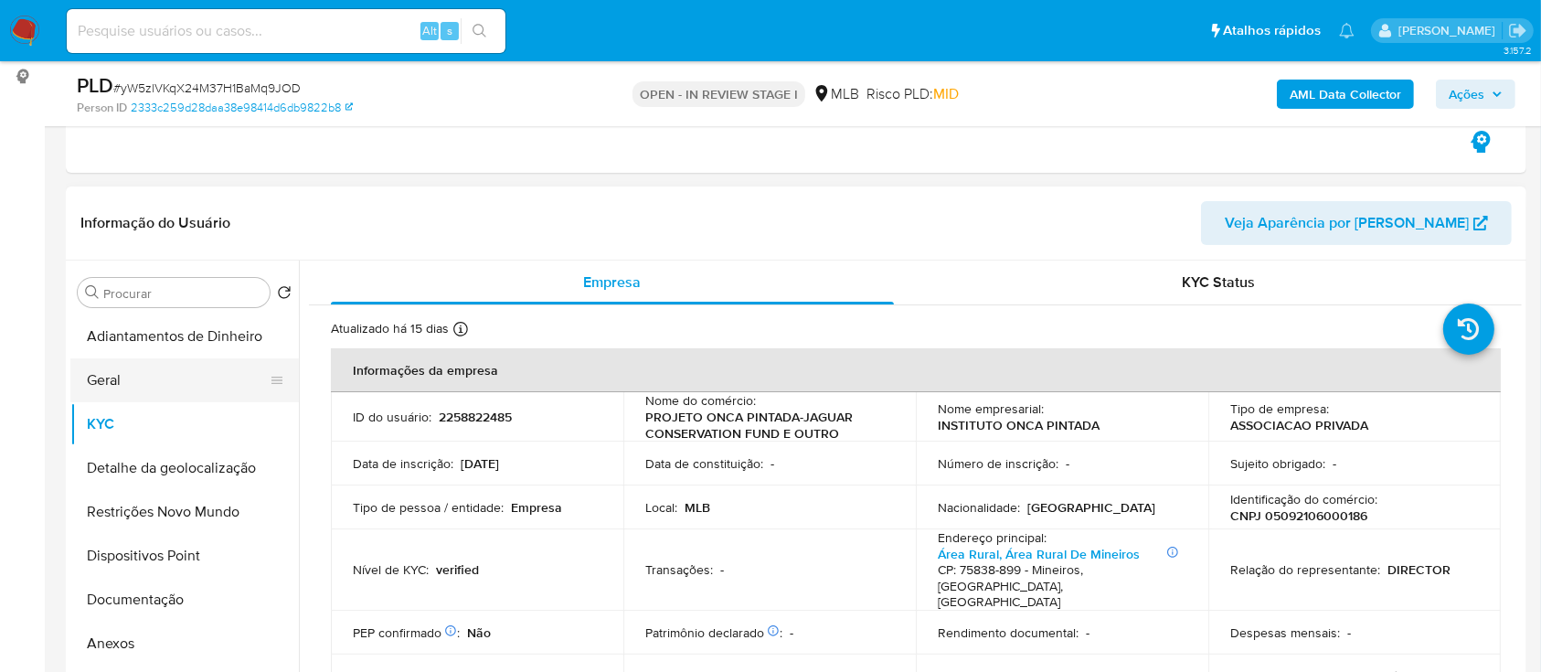
click at [118, 382] on button "Geral" at bounding box center [177, 380] width 214 height 44
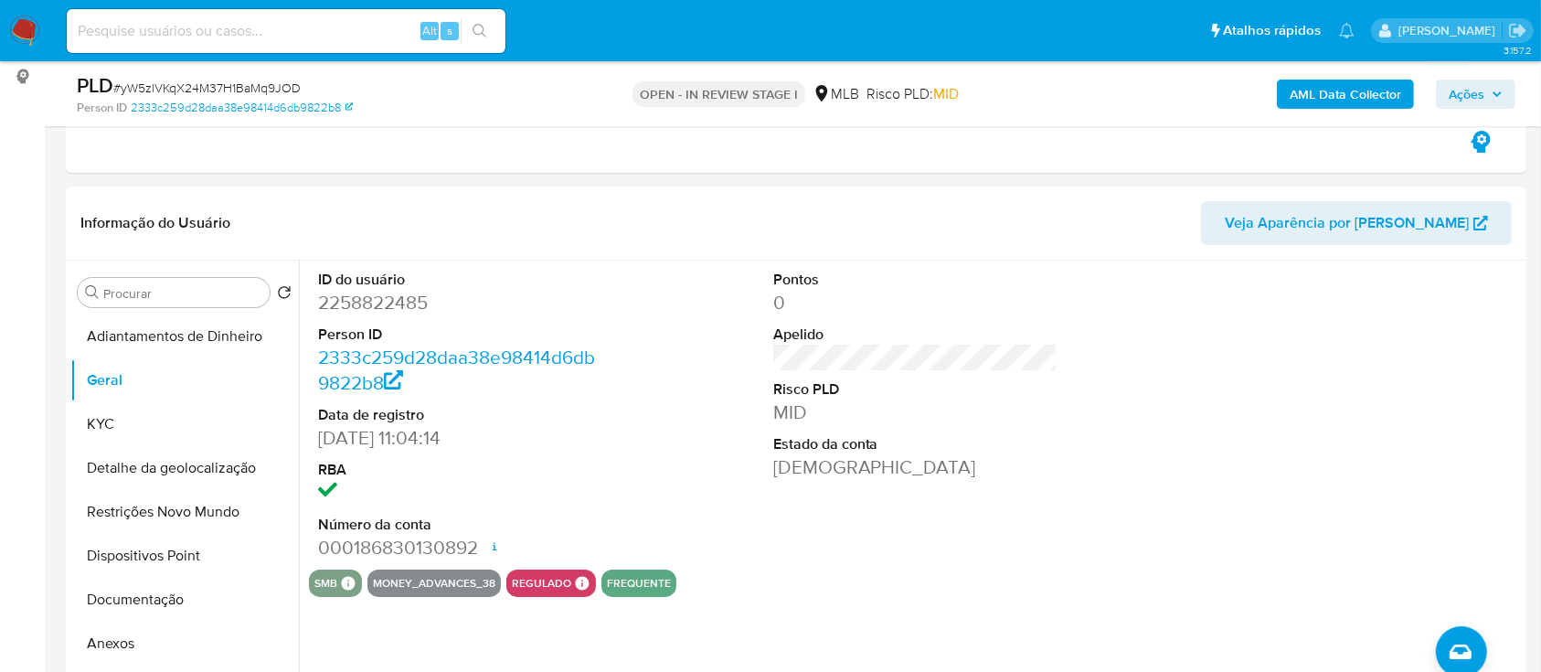
drag, startPoint x: 1303, startPoint y: 316, endPoint x: 1161, endPoint y: 188, distance: 191.6
click at [1268, 303] on div at bounding box center [1369, 414] width 303 height 309
click at [171, 432] on button "KYC" at bounding box center [177, 424] width 214 height 44
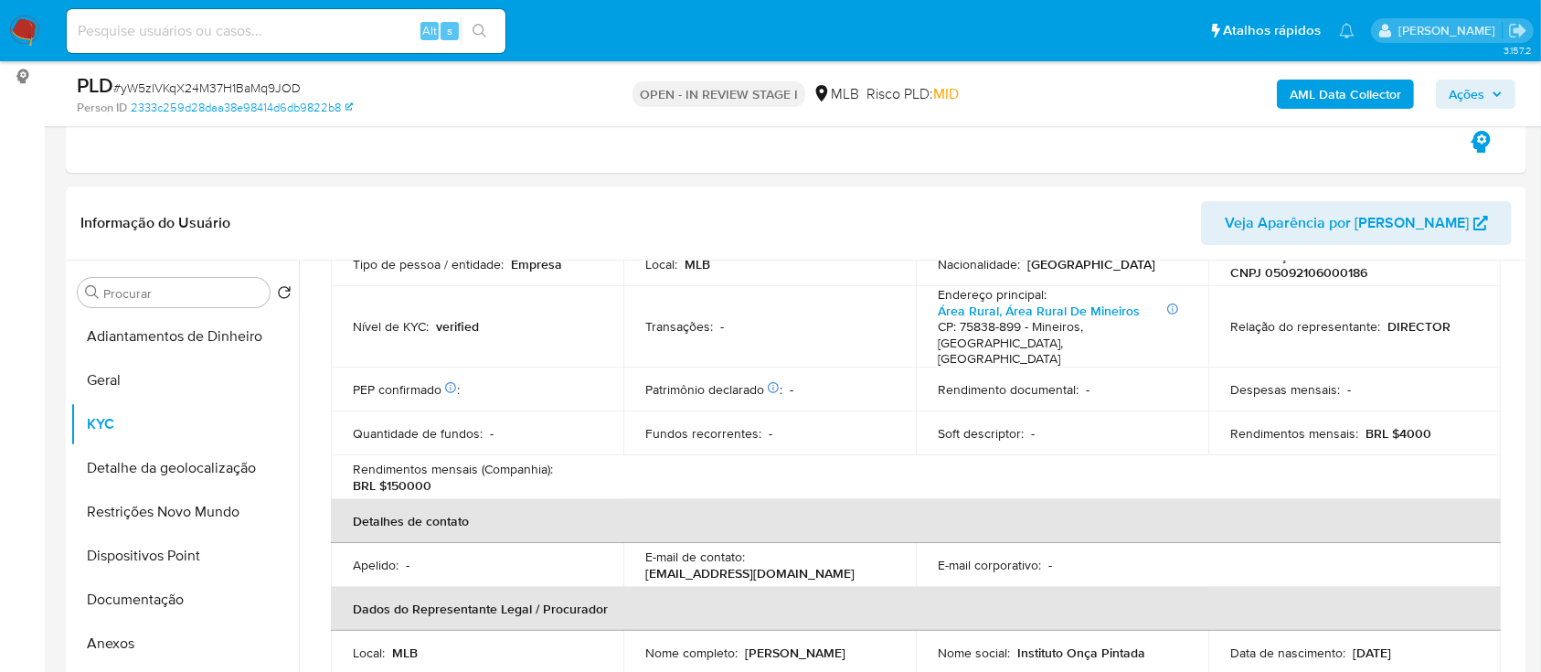
scroll to position [122, 0]
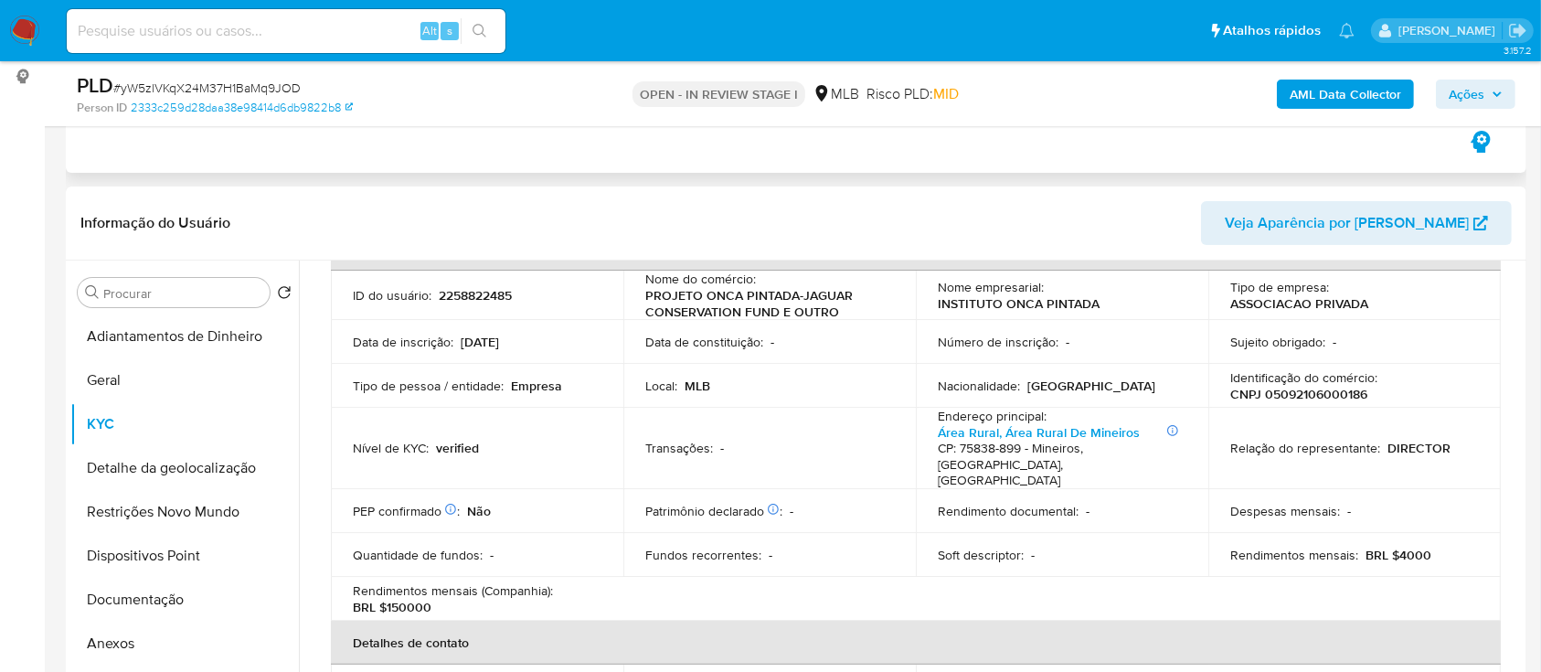
drag, startPoint x: 1170, startPoint y: 209, endPoint x: 1140, endPoint y: 164, distance: 53.5
click at [1162, 201] on header "Informação do Usuário Veja Aparência por Pessoa" at bounding box center [795, 223] width 1431 height 44
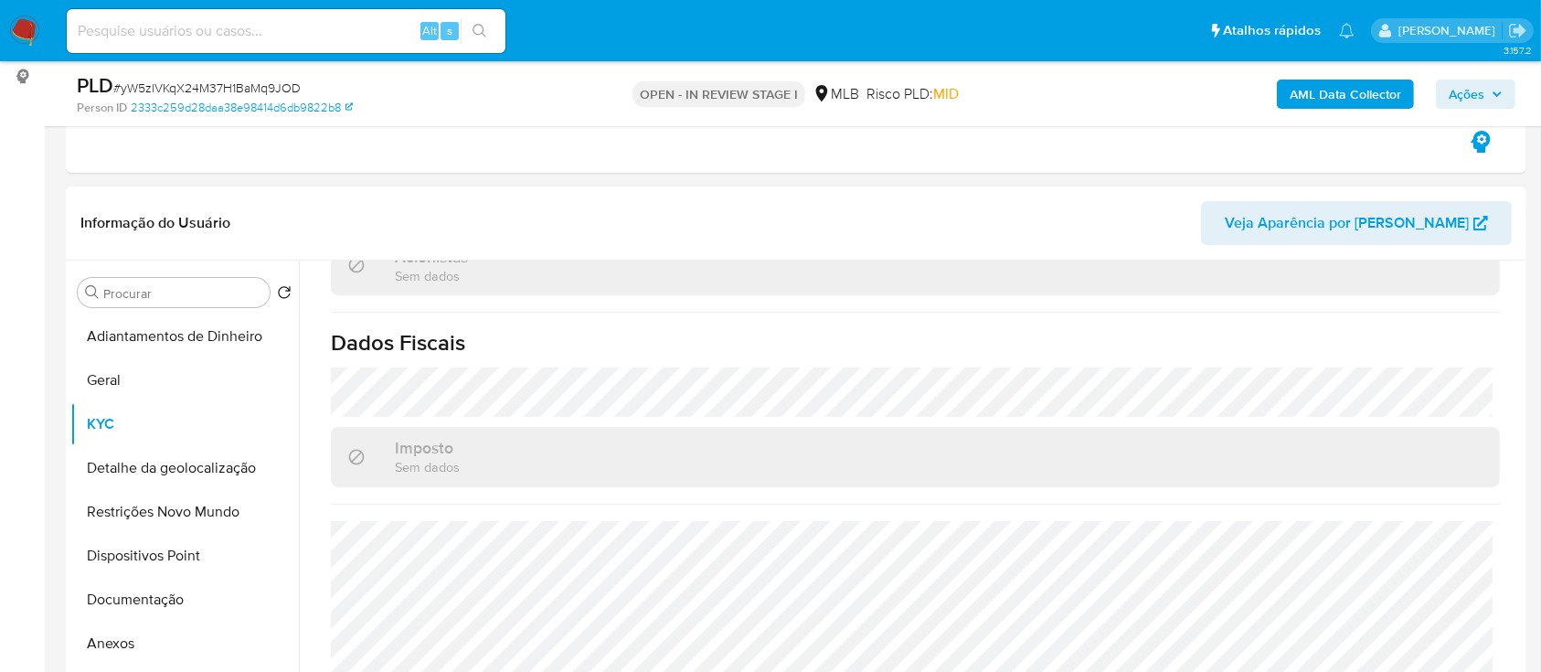
scroll to position [487, 0]
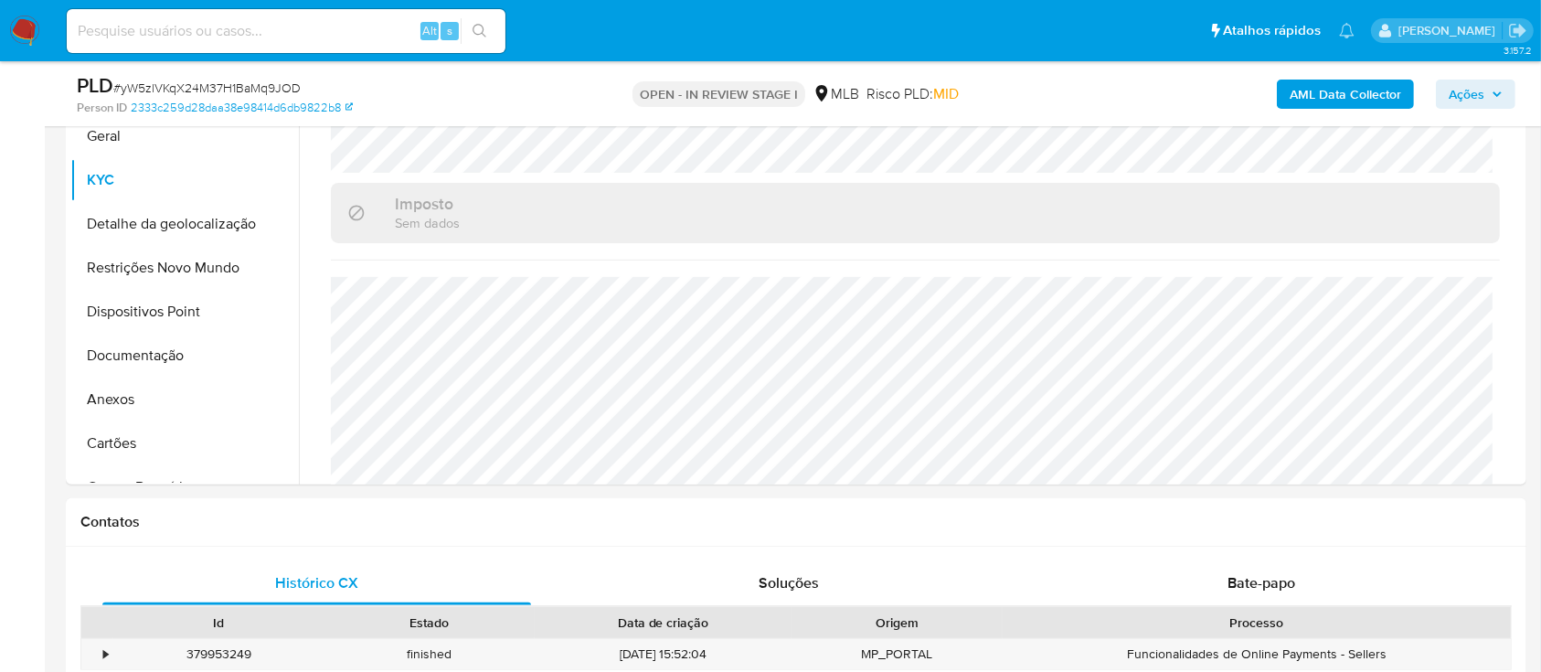
click at [1128, 101] on div "AML Data Collector Ações" at bounding box center [1278, 93] width 474 height 43
drag, startPoint x: 135, startPoint y: 219, endPoint x: 260, endPoint y: 232, distance: 124.9
click at [136, 219] on button "Detalhe da geolocalização" at bounding box center [177, 224] width 214 height 44
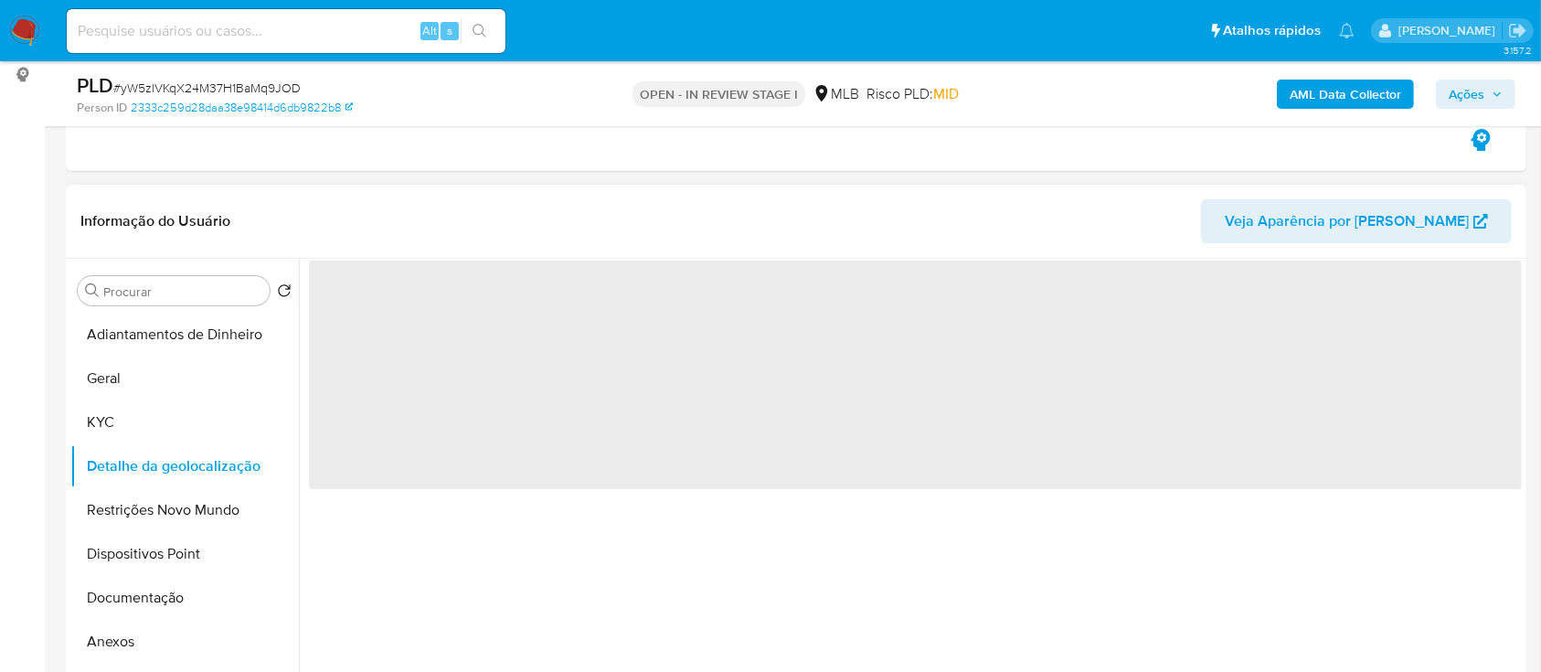
scroll to position [243, 0]
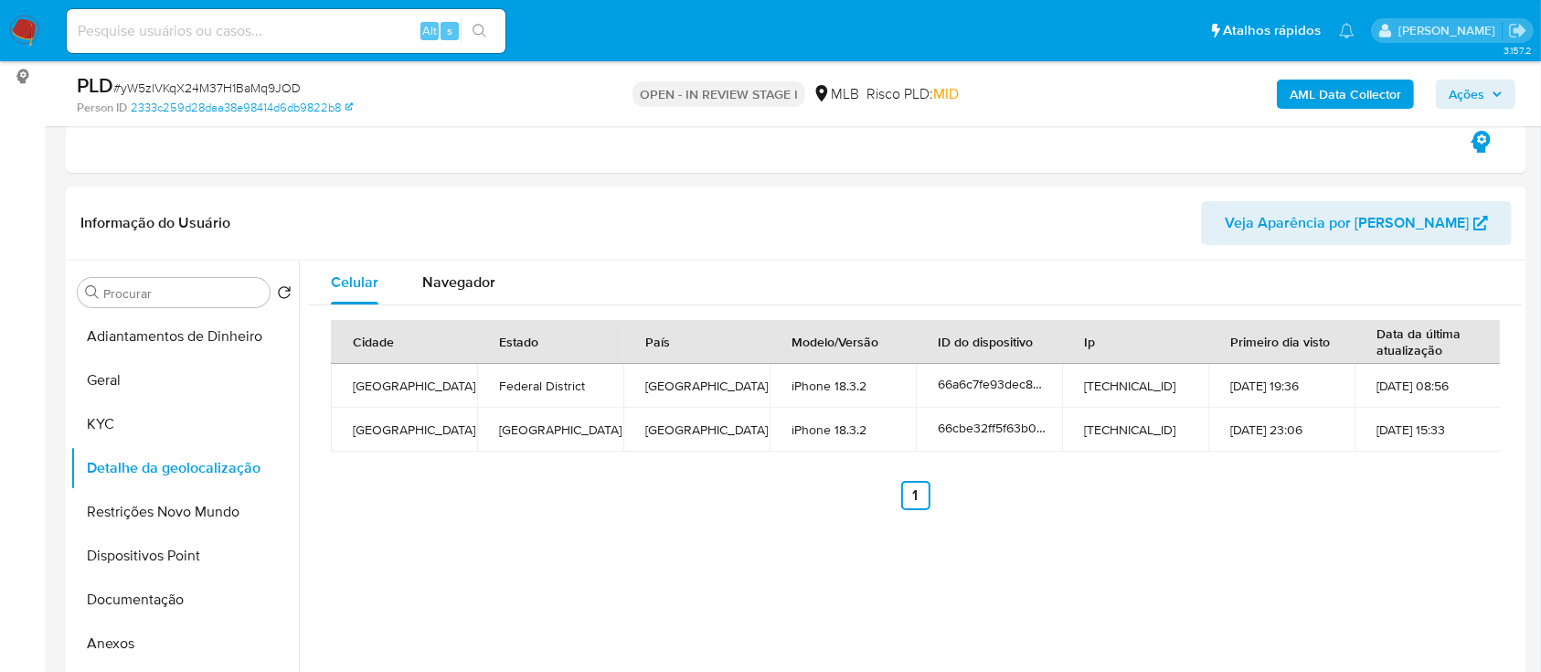
drag, startPoint x: 1141, startPoint y: 95, endPoint x: 1103, endPoint y: 69, distance: 46.1
click at [1140, 95] on div "AML Data Collector Ações" at bounding box center [1278, 93] width 474 height 43
click at [155, 508] on button "Restrições Novo Mundo" at bounding box center [177, 512] width 214 height 44
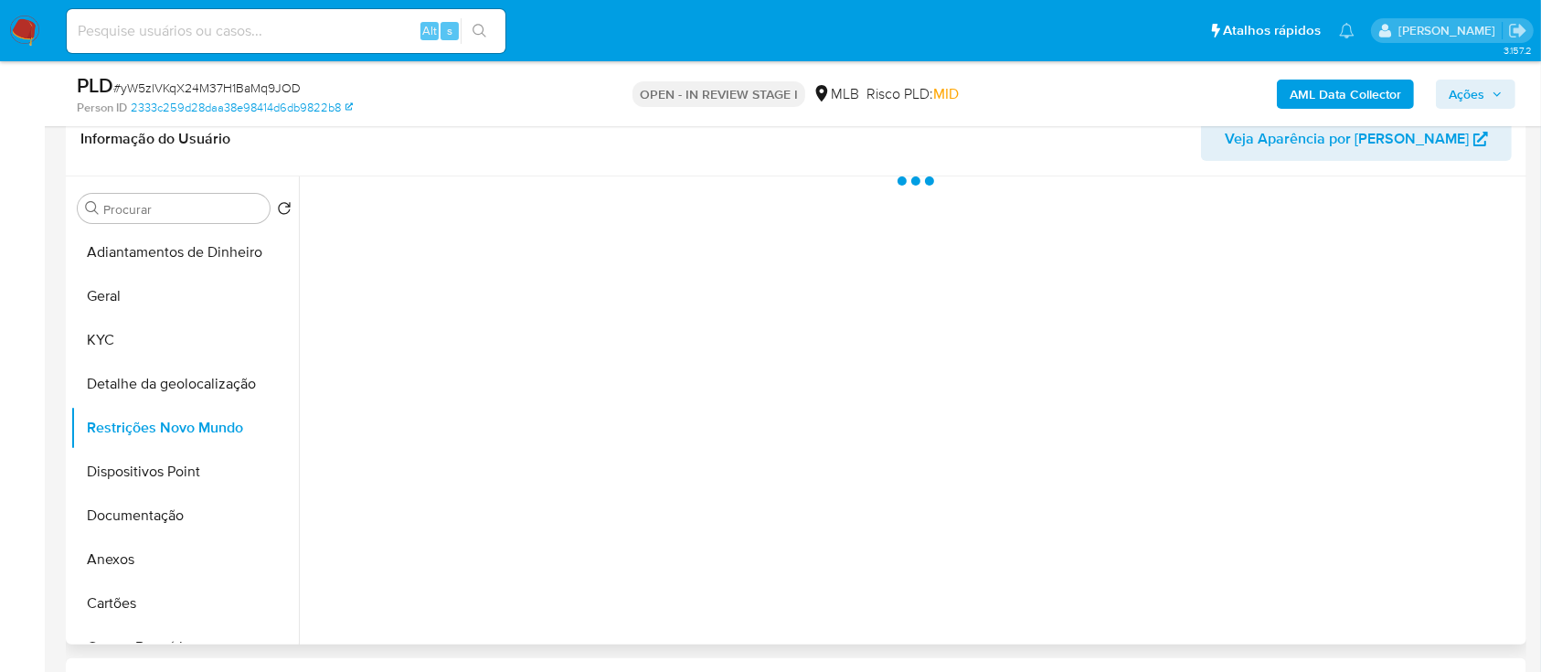
scroll to position [366, 0]
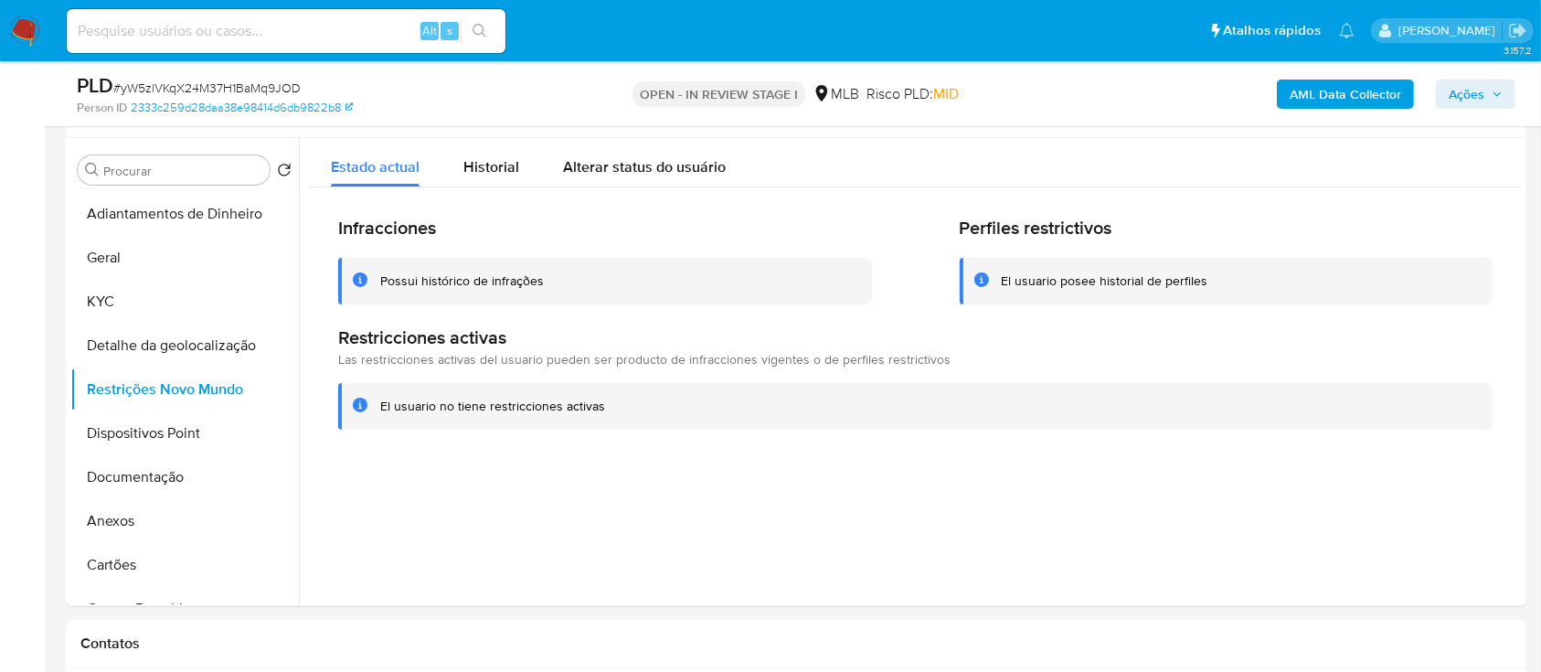
click at [1115, 96] on div "AML Data Collector Ações" at bounding box center [1278, 93] width 474 height 43
click at [105, 430] on button "Dispositivos Point" at bounding box center [177, 433] width 214 height 44
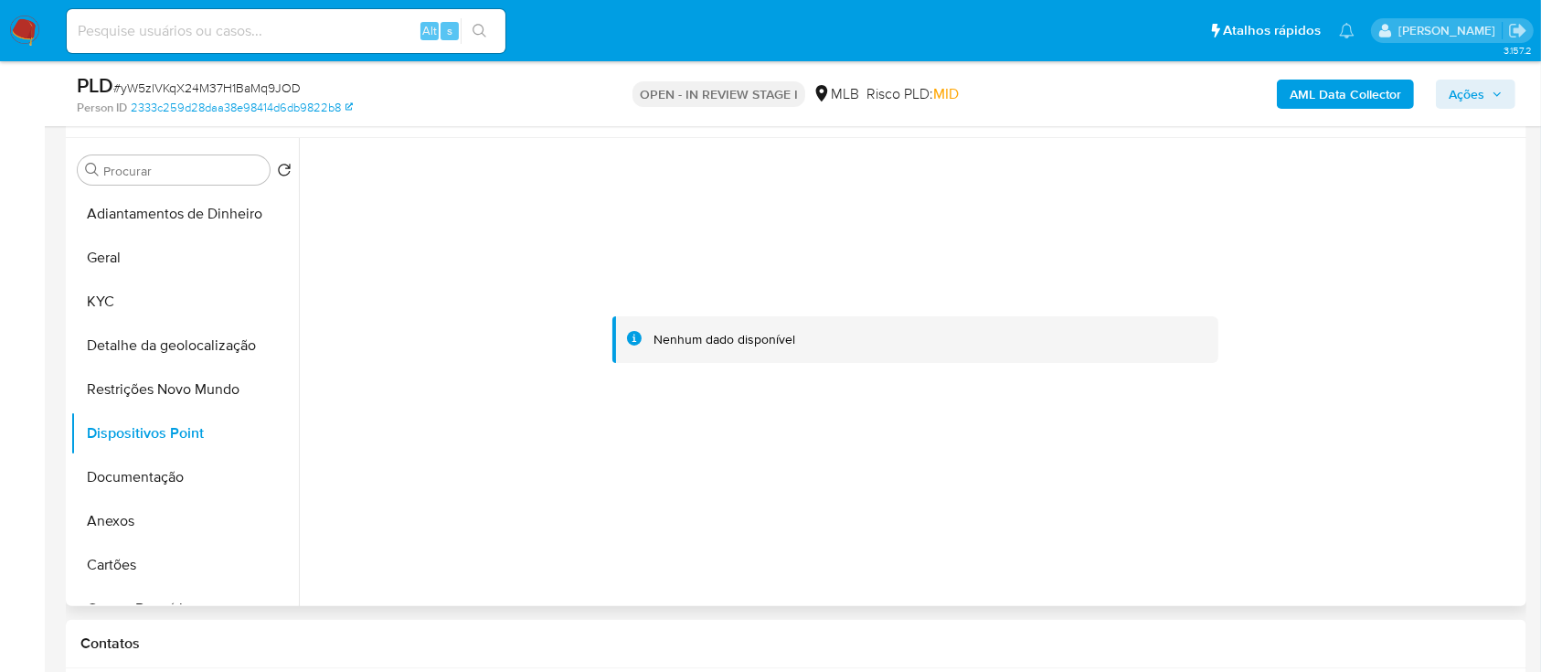
click at [1378, 442] on div at bounding box center [915, 339] width 1213 height 402
drag, startPoint x: 129, startPoint y: 472, endPoint x: 307, endPoint y: 457, distance: 178.9
click at [129, 474] on button "Documentação" at bounding box center [184, 477] width 228 height 44
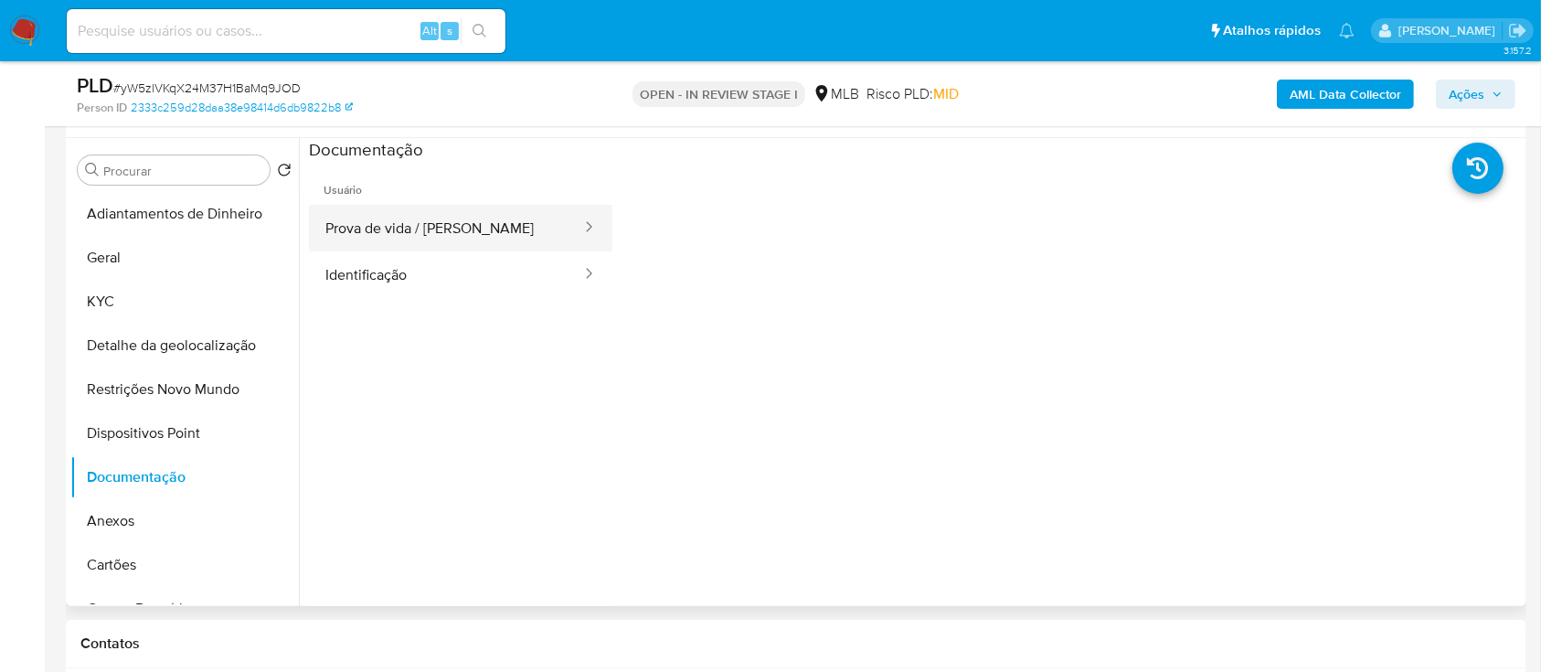
click at [372, 205] on button "Prova de vida / [PERSON_NAME]" at bounding box center [446, 228] width 274 height 47
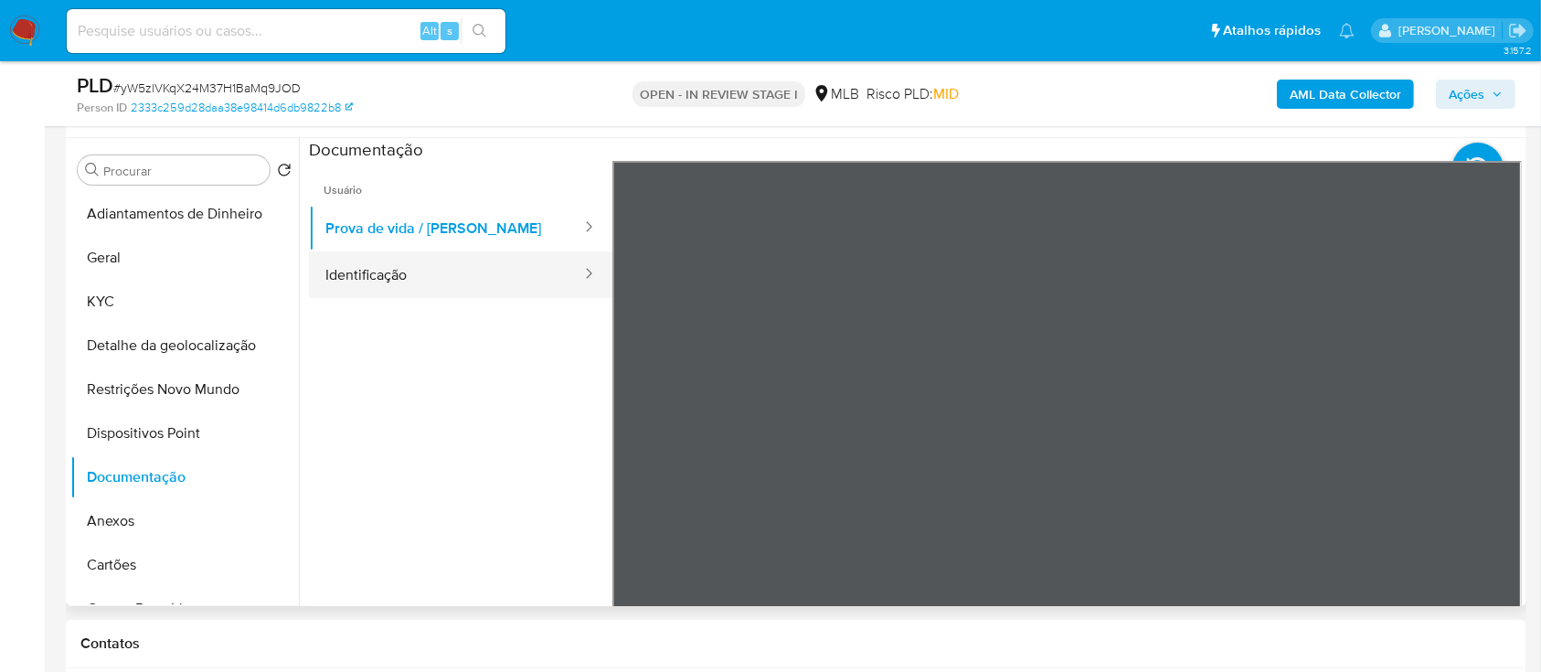
click at [430, 285] on button "Identificação" at bounding box center [446, 274] width 274 height 47
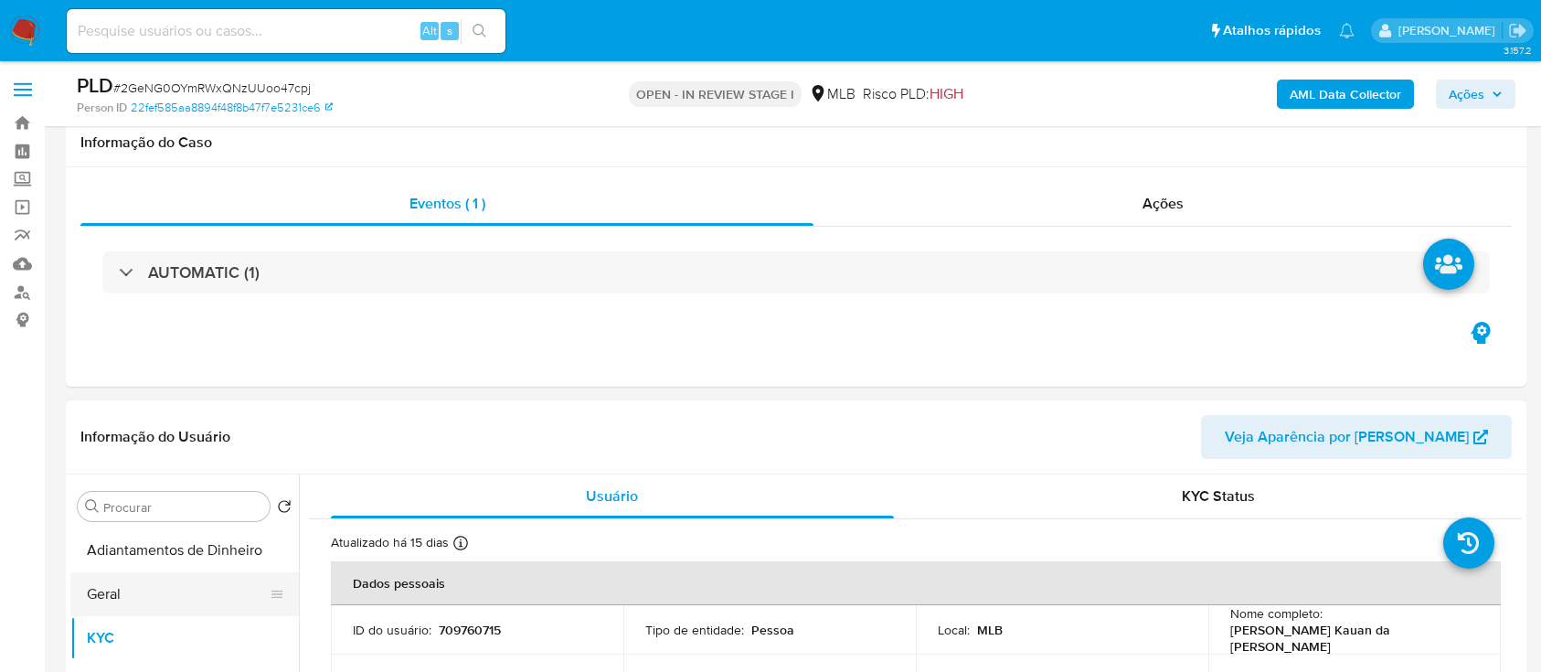
scroll to position [243, 0]
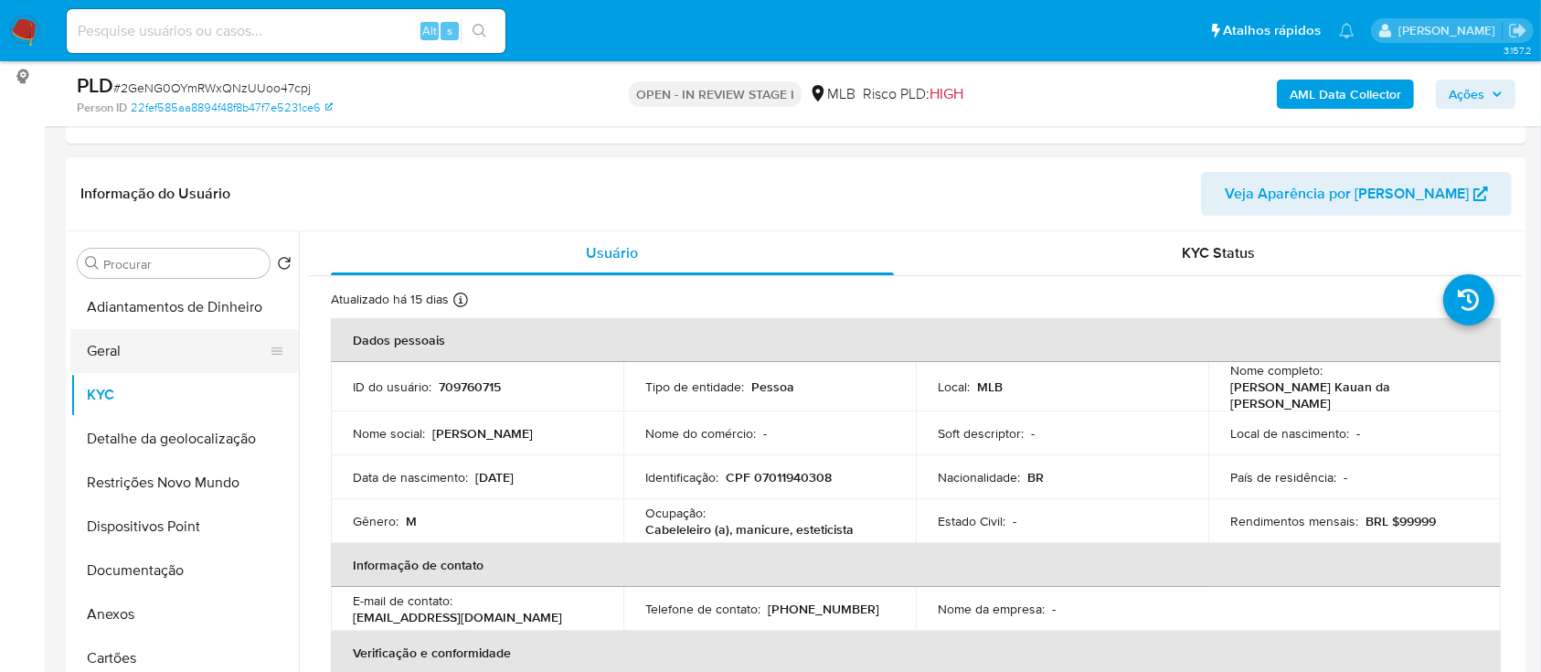
click at [80, 344] on button "Geral" at bounding box center [177, 351] width 214 height 44
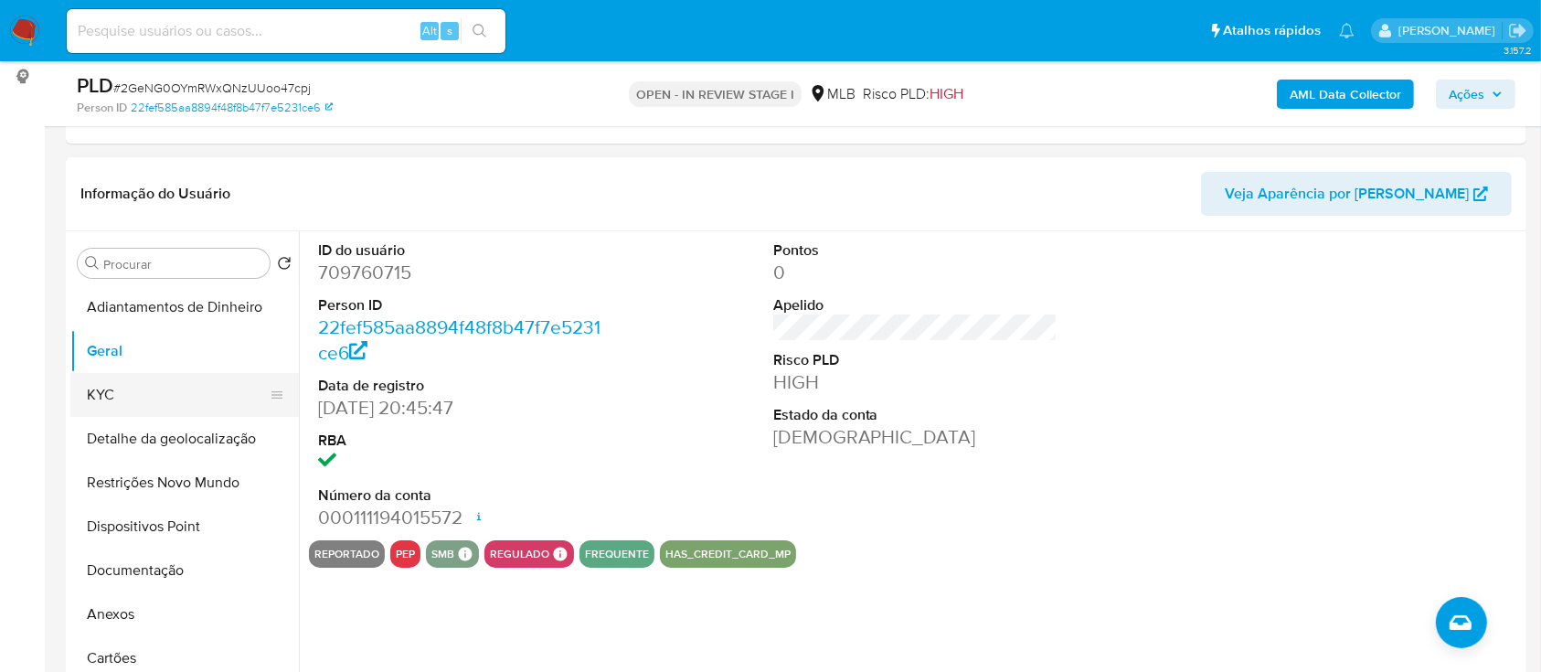
click at [134, 392] on button "KYC" at bounding box center [177, 395] width 214 height 44
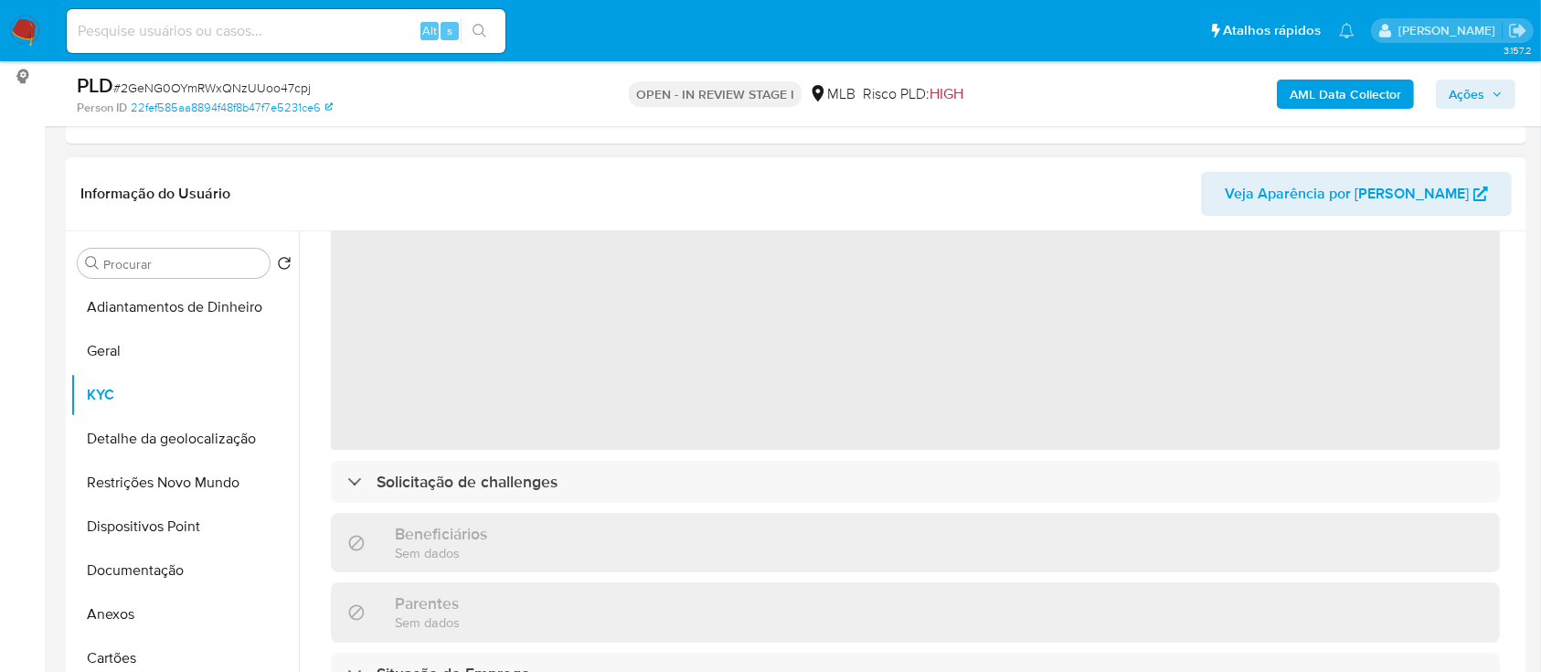
scroll to position [122, 0]
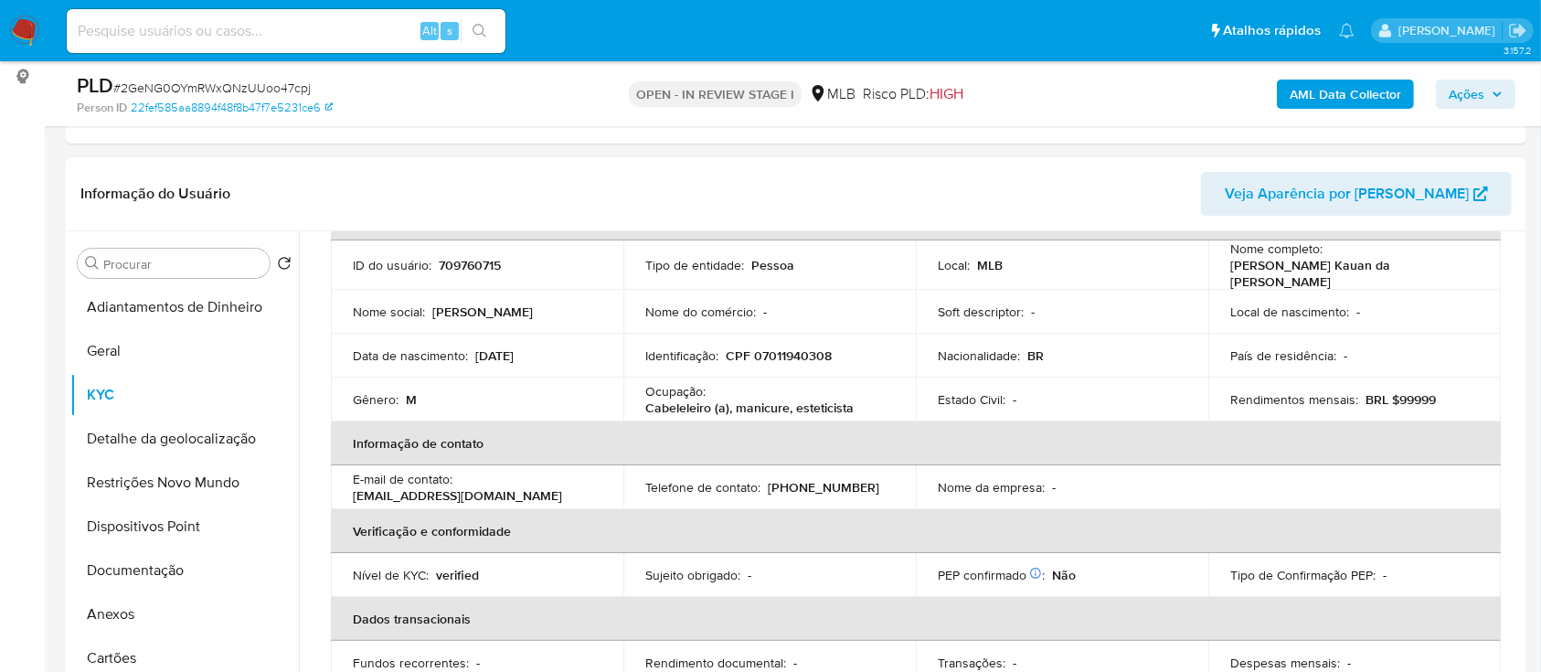
click at [1076, 186] on header "Informação do Usuário Veja Aparência por Pessoa" at bounding box center [795, 194] width 1431 height 44
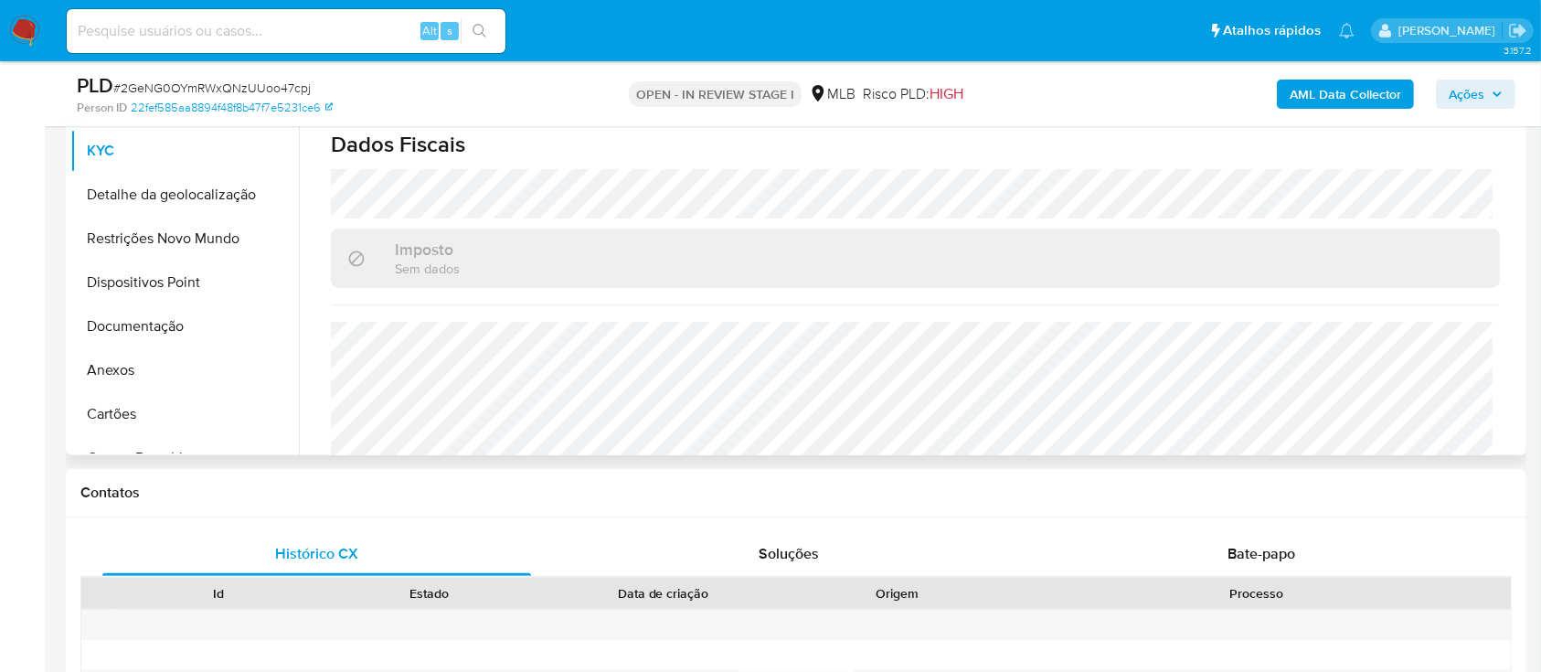
scroll to position [819, 0]
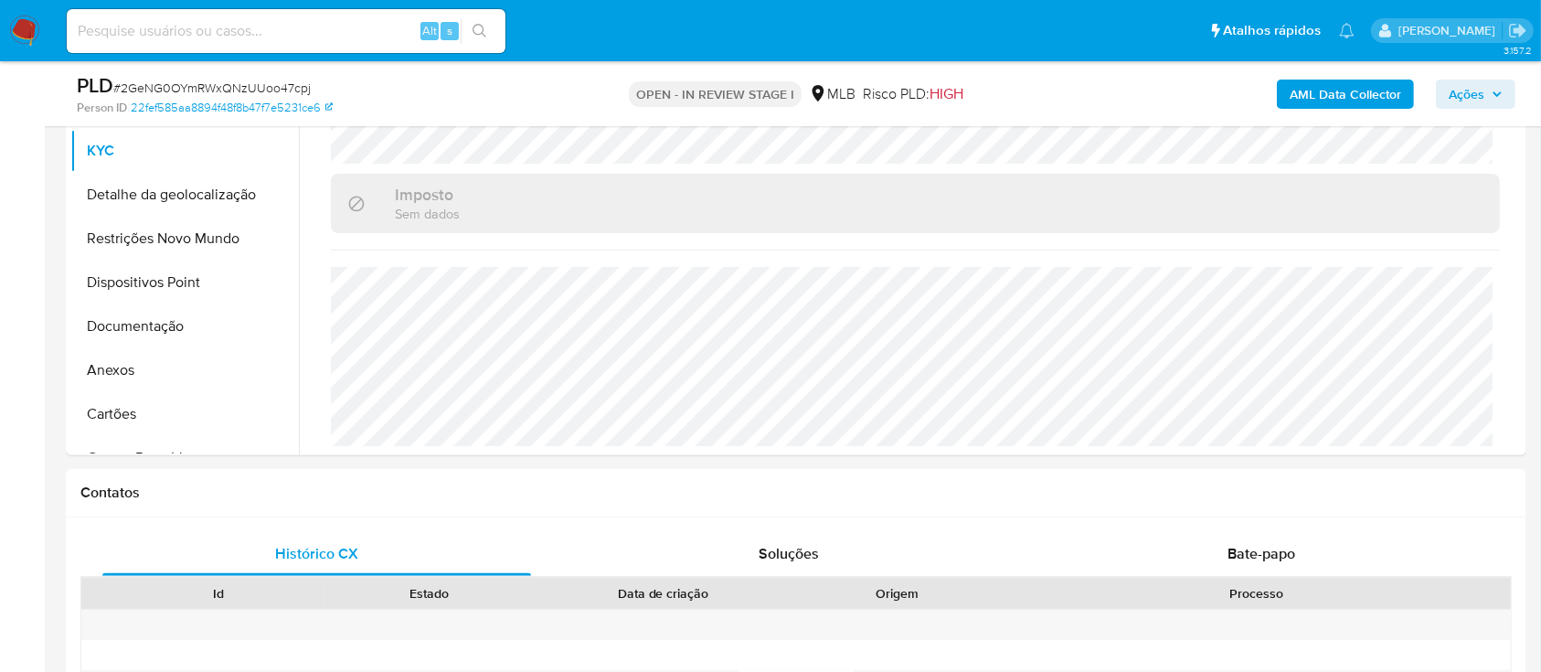
click at [1158, 101] on div "AML Data Collector Ações" at bounding box center [1278, 93] width 474 height 43
click at [169, 199] on button "Detalhe da geolocalização" at bounding box center [177, 195] width 214 height 44
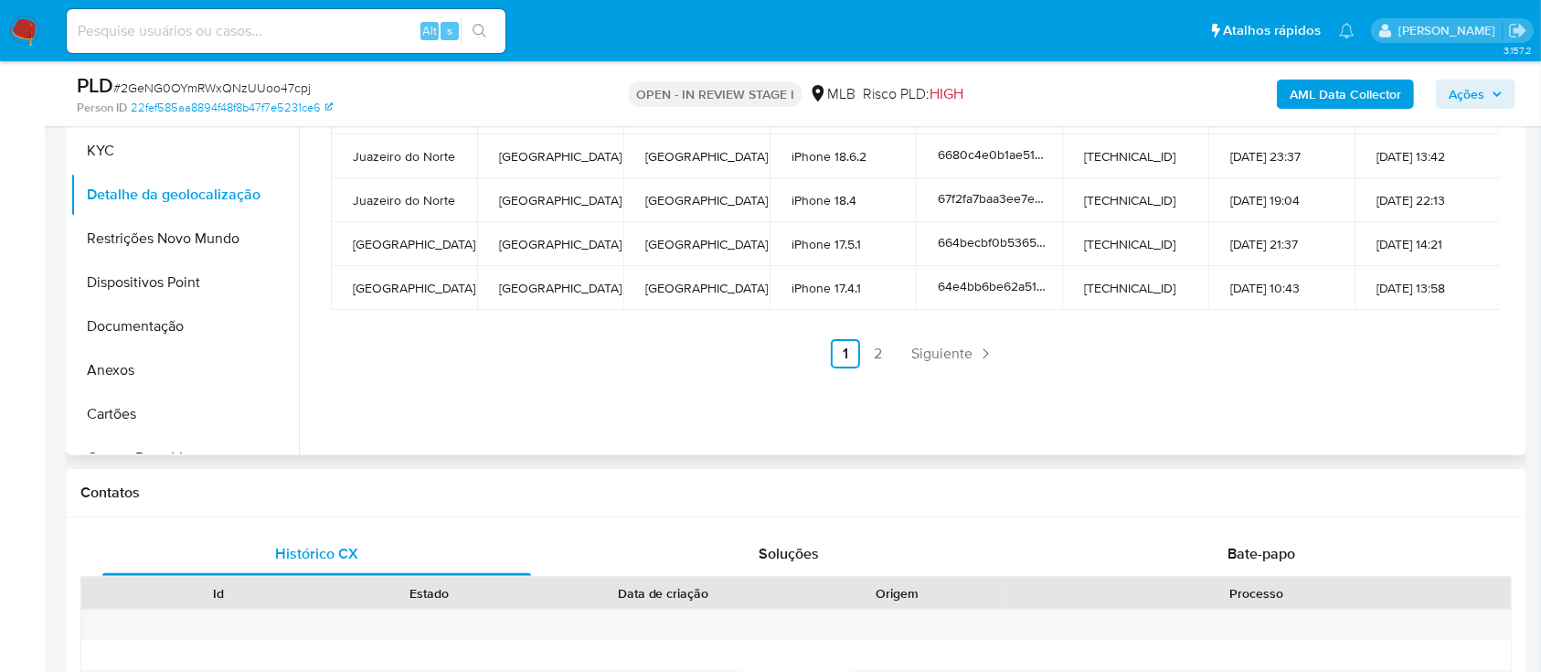
scroll to position [366, 0]
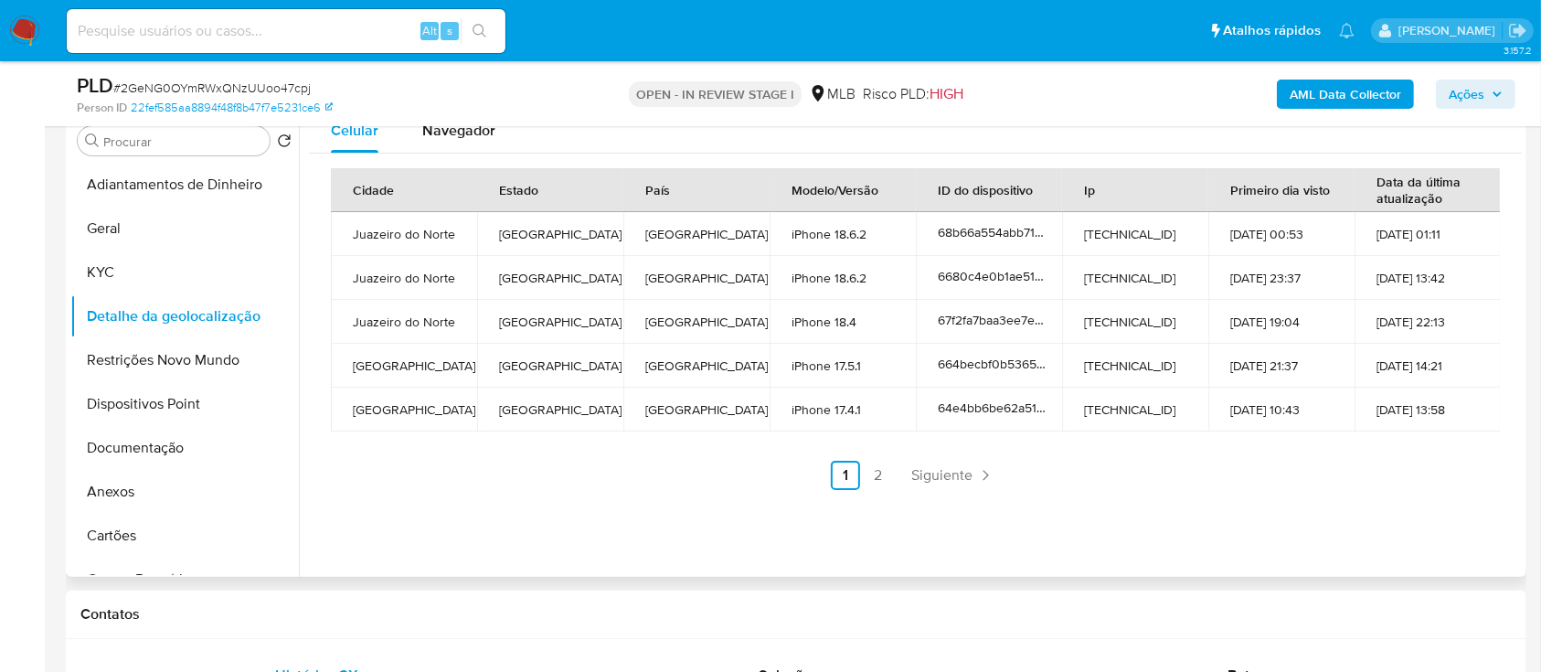
click at [1462, 497] on div "Cidade Estado País Modelo/Versão ID do dispositivo Ip Primeiro dia visto Data d…" at bounding box center [915, 329] width 1213 height 351
click at [876, 473] on link "2" at bounding box center [878, 475] width 29 height 29
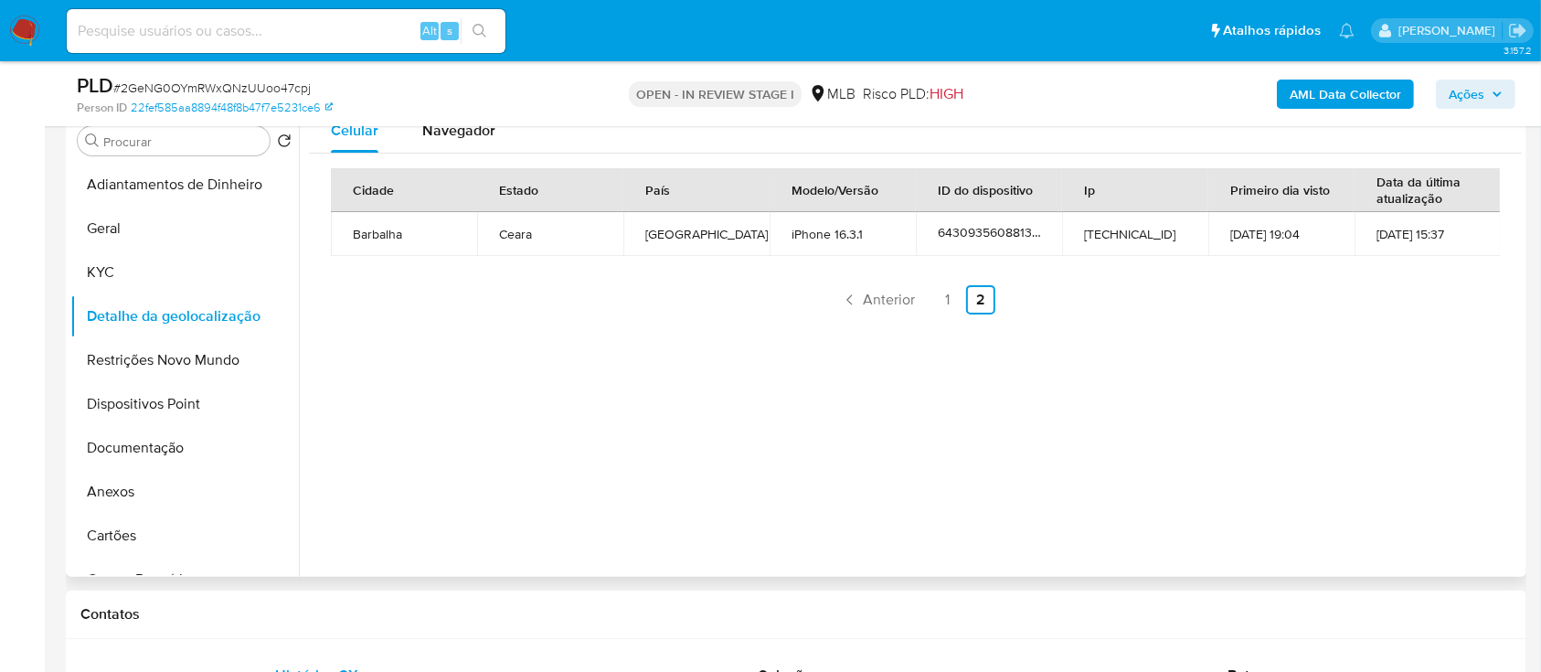
click at [1373, 349] on div "Celular Navegador Cidade Estado País Modelo/Versão ID do dispositivo Ip Primeir…" at bounding box center [910, 343] width 1223 height 468
drag, startPoint x: 93, startPoint y: 368, endPoint x: 117, endPoint y: 369, distance: 23.8
click at [93, 367] on button "Restrições Novo Mundo" at bounding box center [177, 360] width 214 height 44
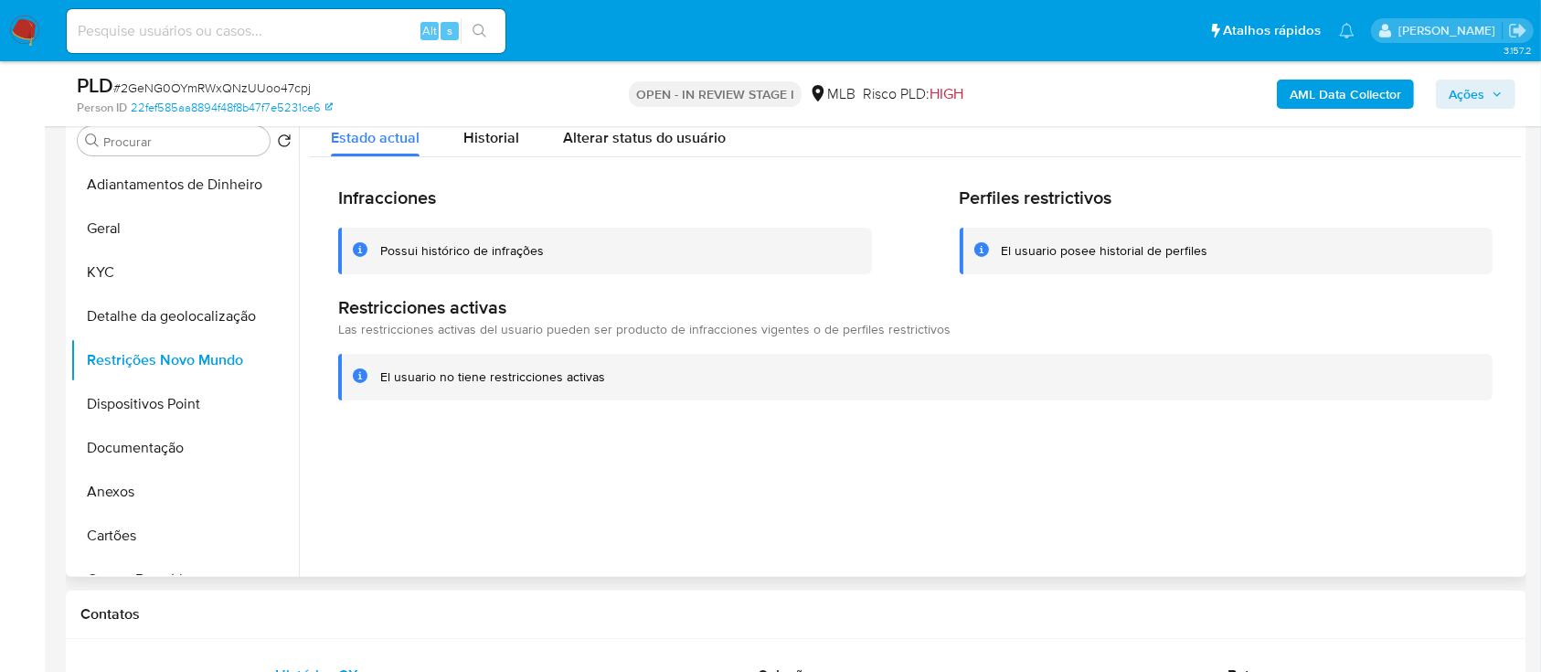
click at [1298, 468] on div at bounding box center [910, 343] width 1223 height 468
click at [197, 401] on button "Dispositivos Point" at bounding box center [177, 404] width 214 height 44
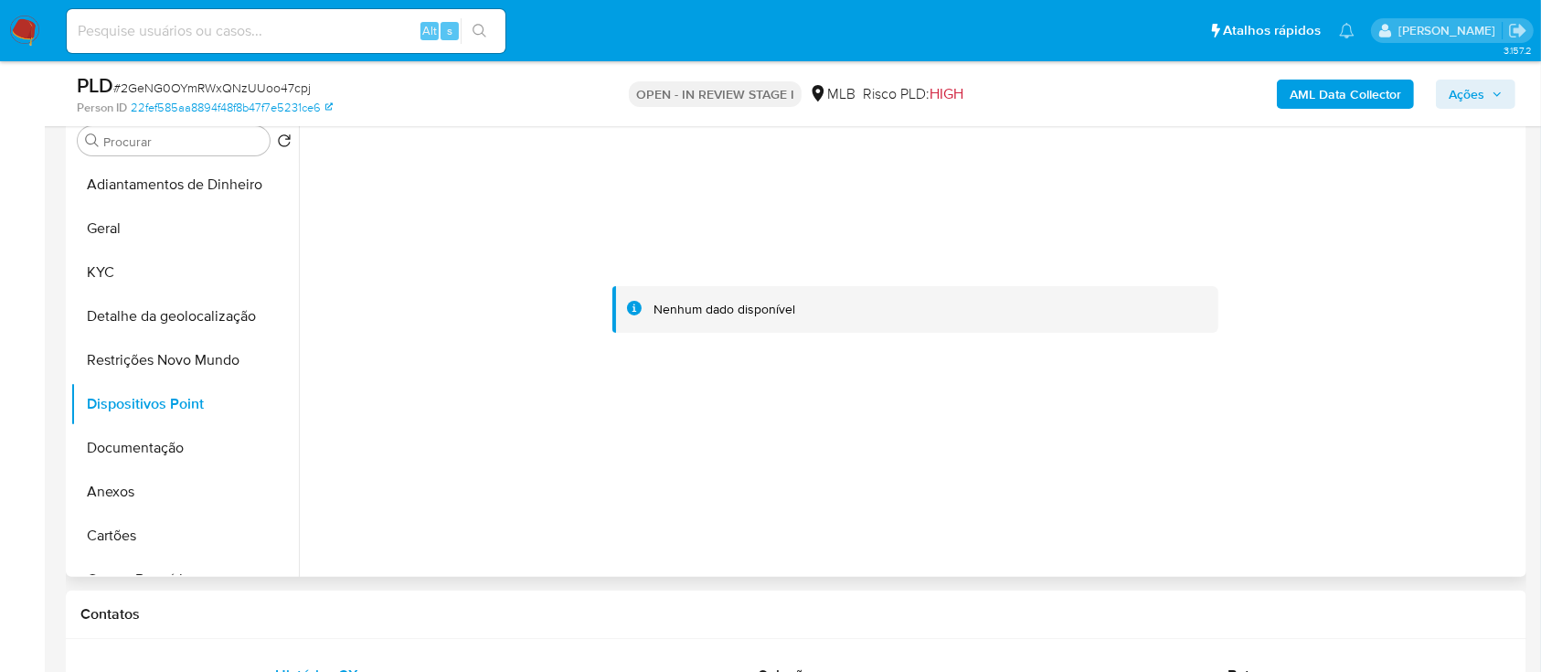
click at [1257, 339] on div at bounding box center [915, 310] width 1213 height 402
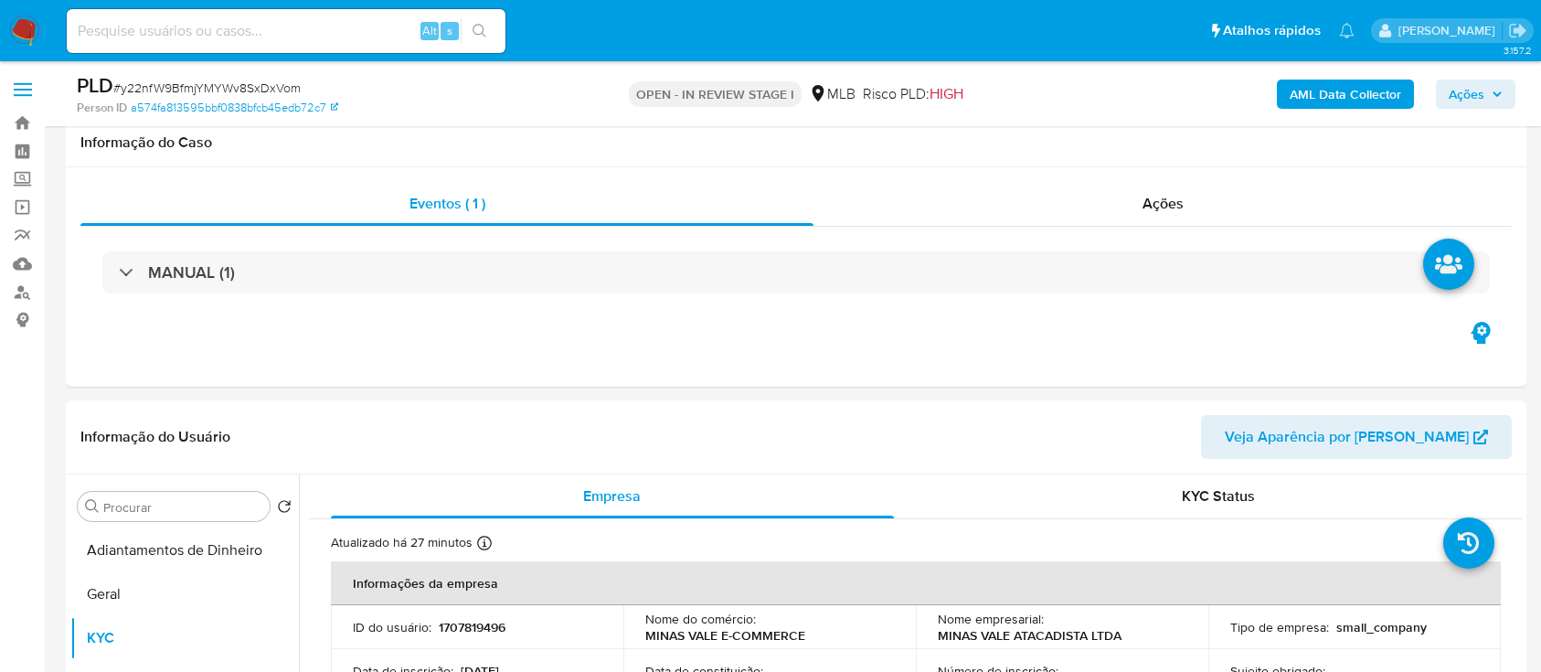
scroll to position [243, 0]
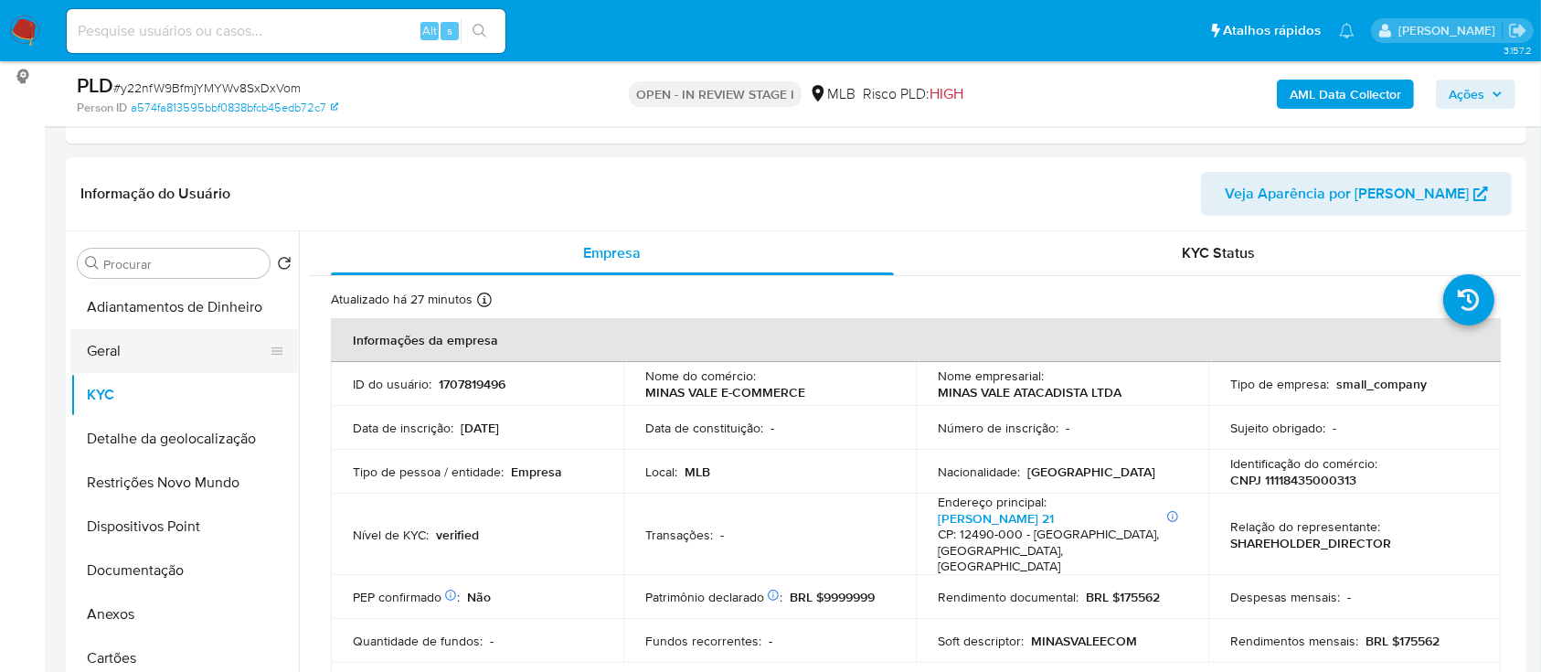
click at [107, 345] on button "Geral" at bounding box center [177, 351] width 214 height 44
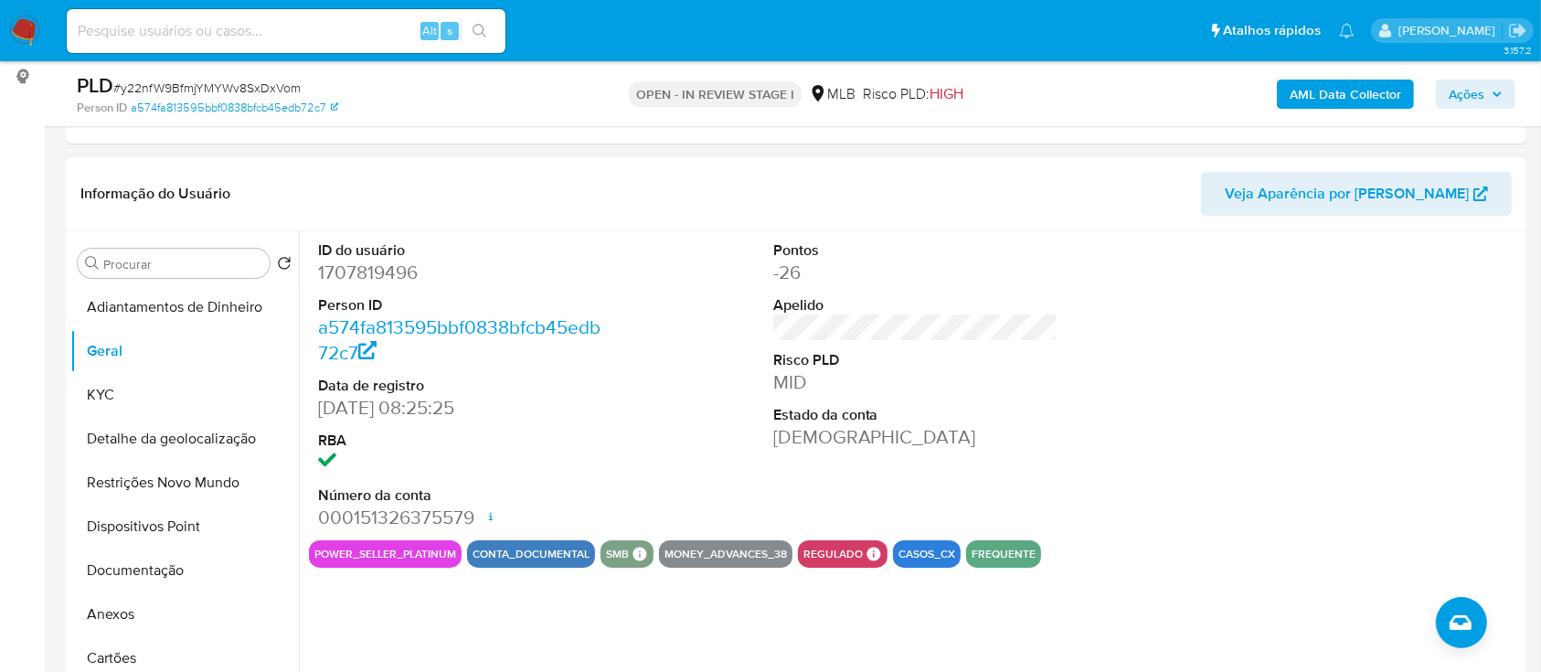
drag, startPoint x: 1265, startPoint y: 377, endPoint x: 1166, endPoint y: 268, distance: 147.5
click at [1236, 359] on div at bounding box center [1369, 385] width 303 height 309
drag, startPoint x: 132, startPoint y: 387, endPoint x: 289, endPoint y: 365, distance: 158.8
click at [132, 388] on button "KYC" at bounding box center [184, 395] width 228 height 44
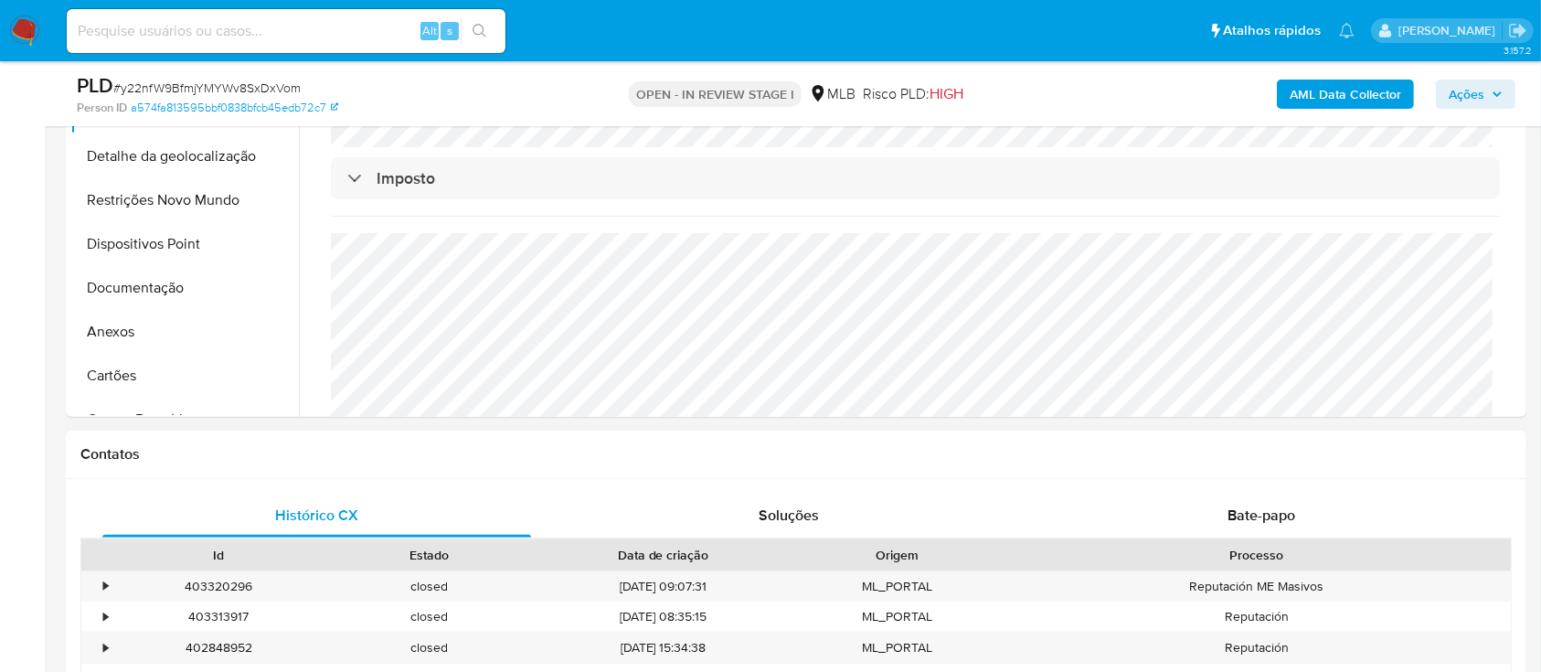
scroll to position [487, 0]
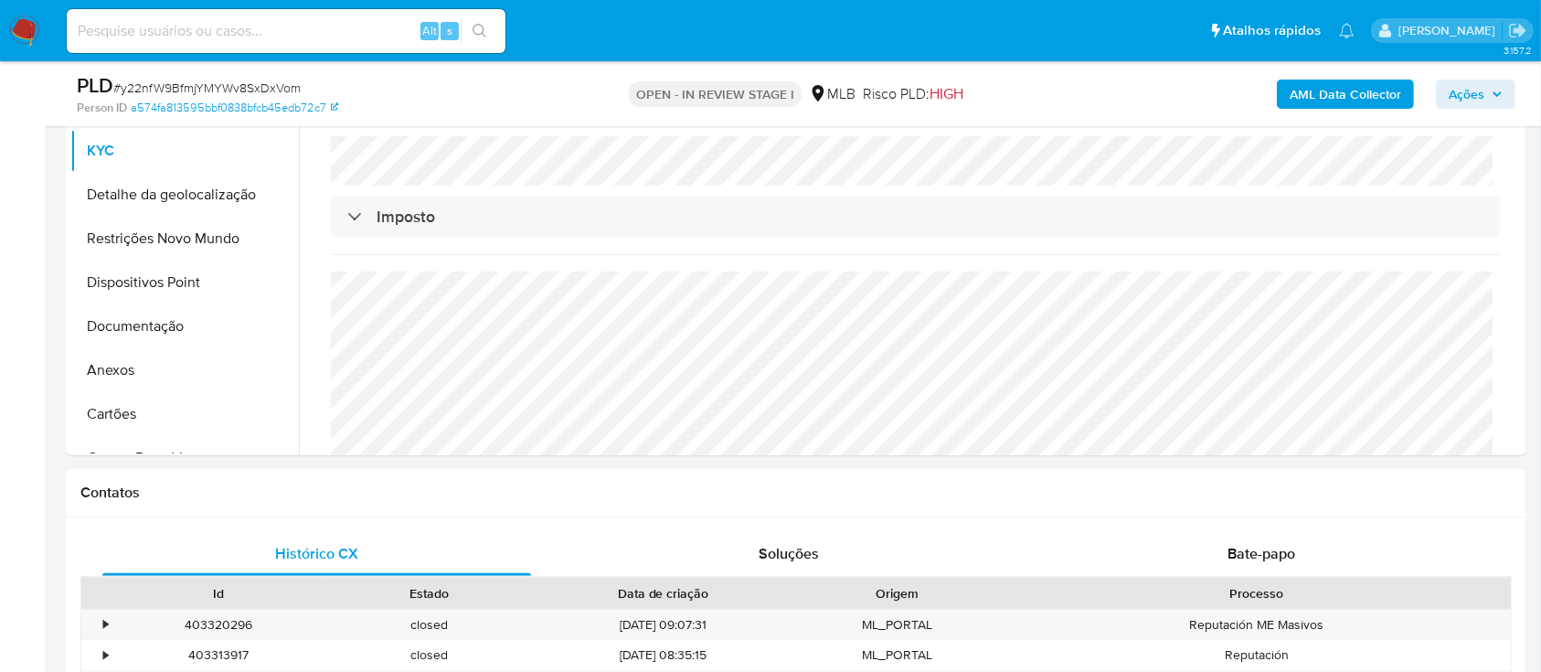
click at [1183, 86] on div "AML Data Collector Ações" at bounding box center [1278, 93] width 474 height 43
drag, startPoint x: 159, startPoint y: 208, endPoint x: 417, endPoint y: 239, distance: 259.6
click at [160, 208] on button "Detalhe da geolocalização" at bounding box center [184, 195] width 228 height 44
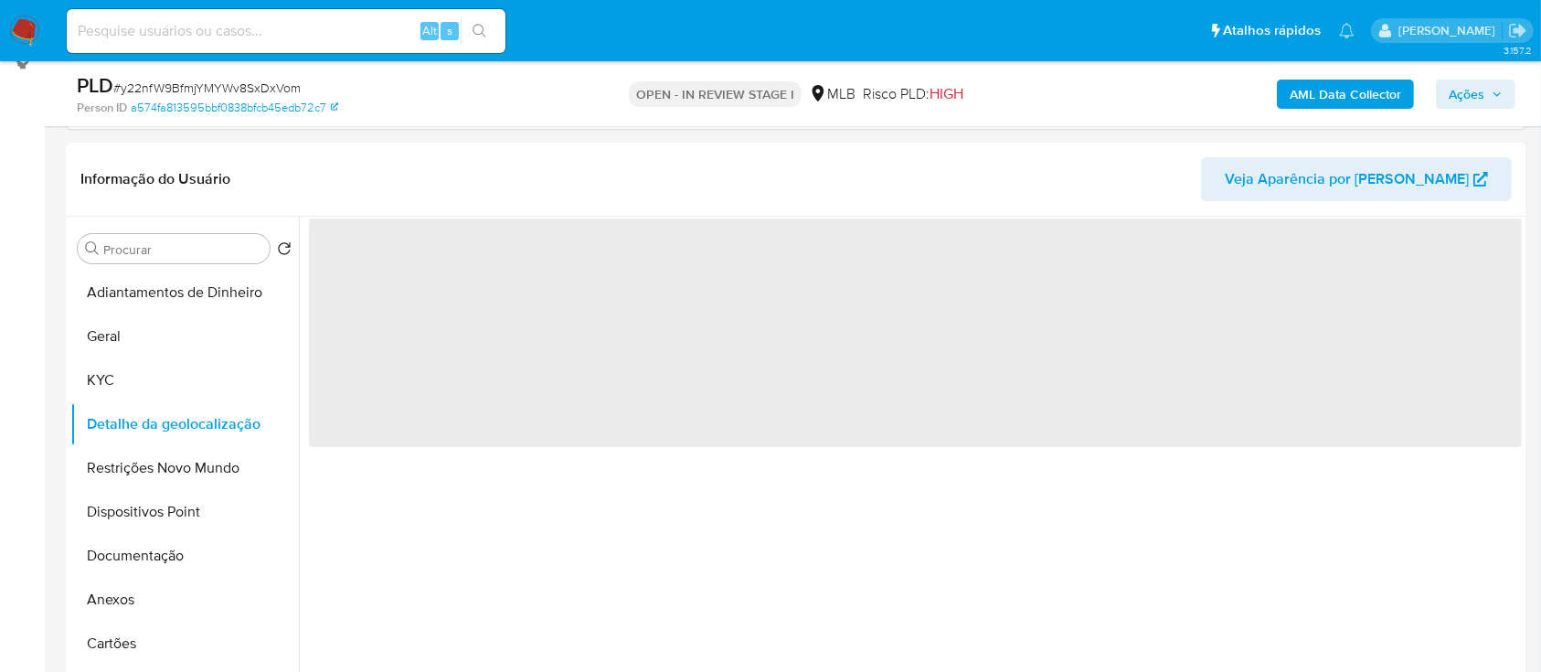
scroll to position [243, 0]
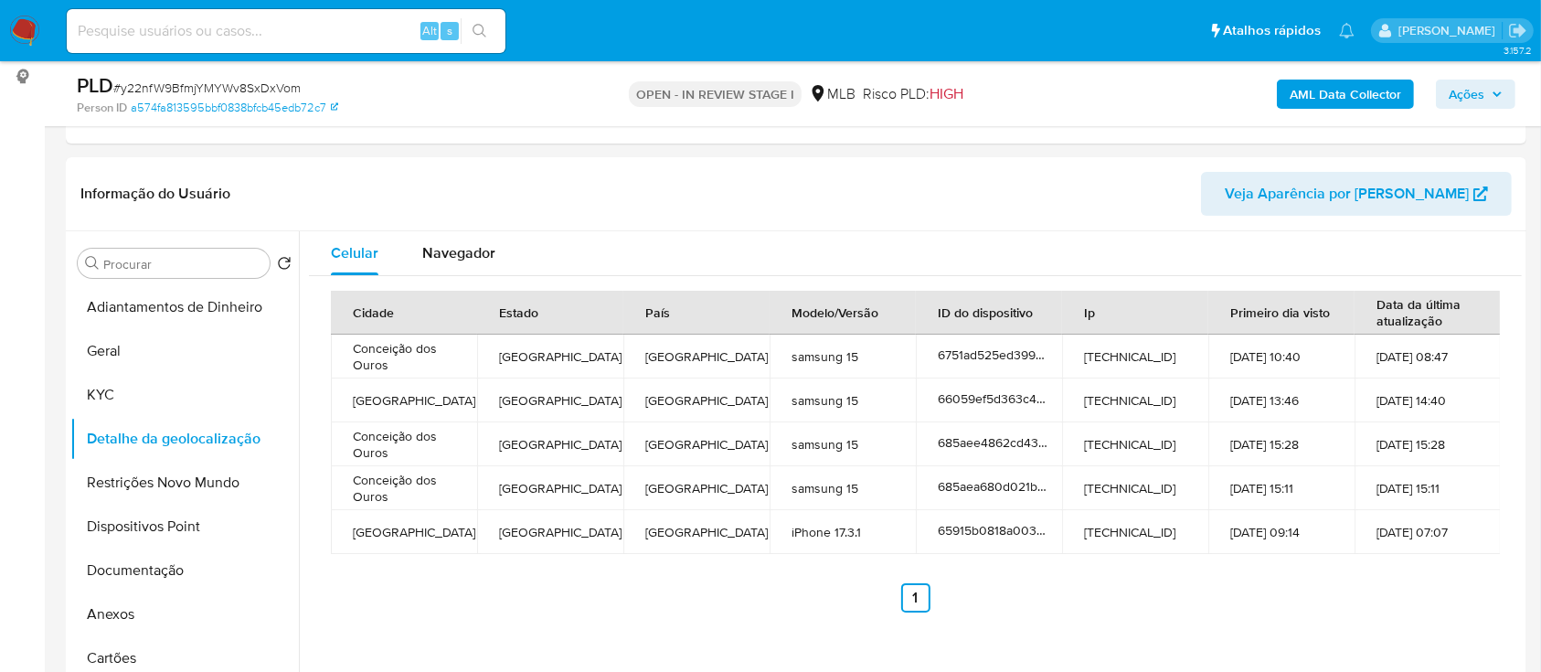
click at [1154, 101] on div "AML Data Collector Ações" at bounding box center [1278, 93] width 474 height 43
click at [178, 482] on button "Restrições Novo Mundo" at bounding box center [177, 483] width 214 height 44
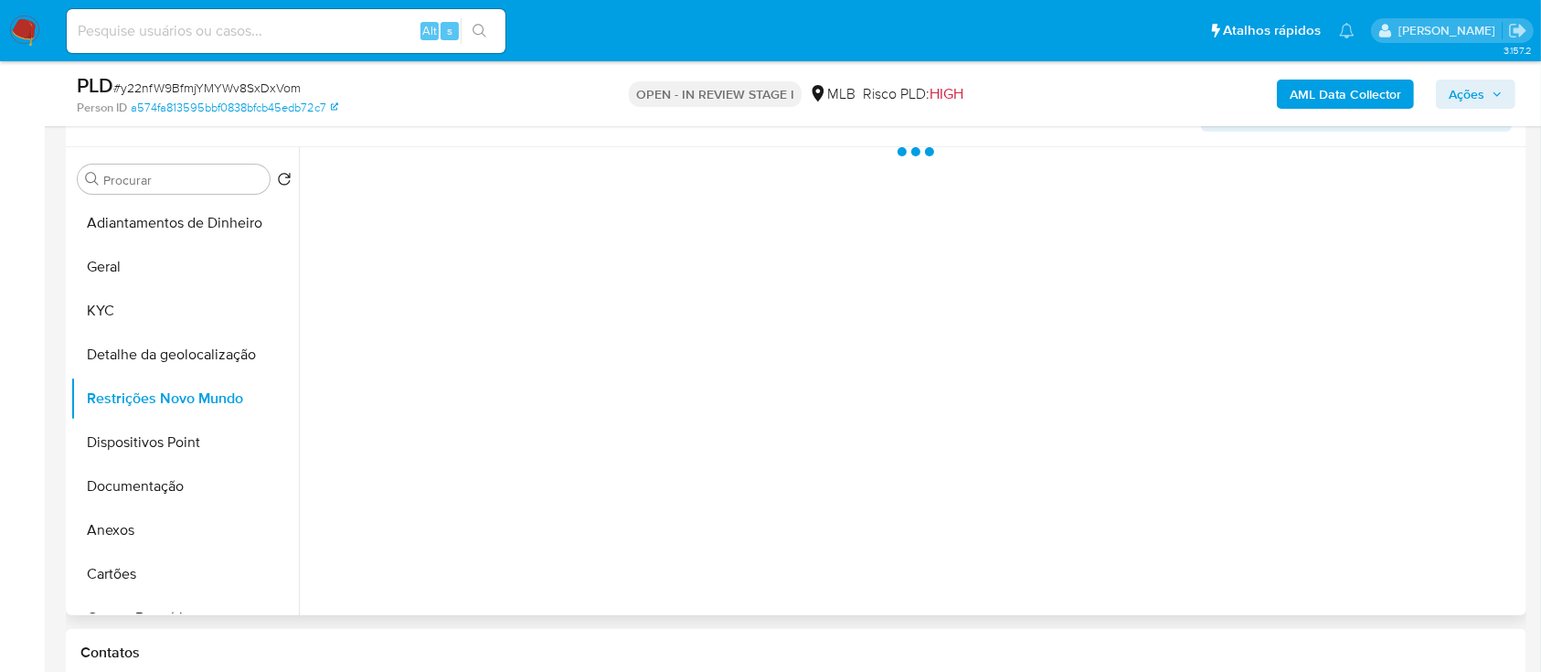
scroll to position [366, 0]
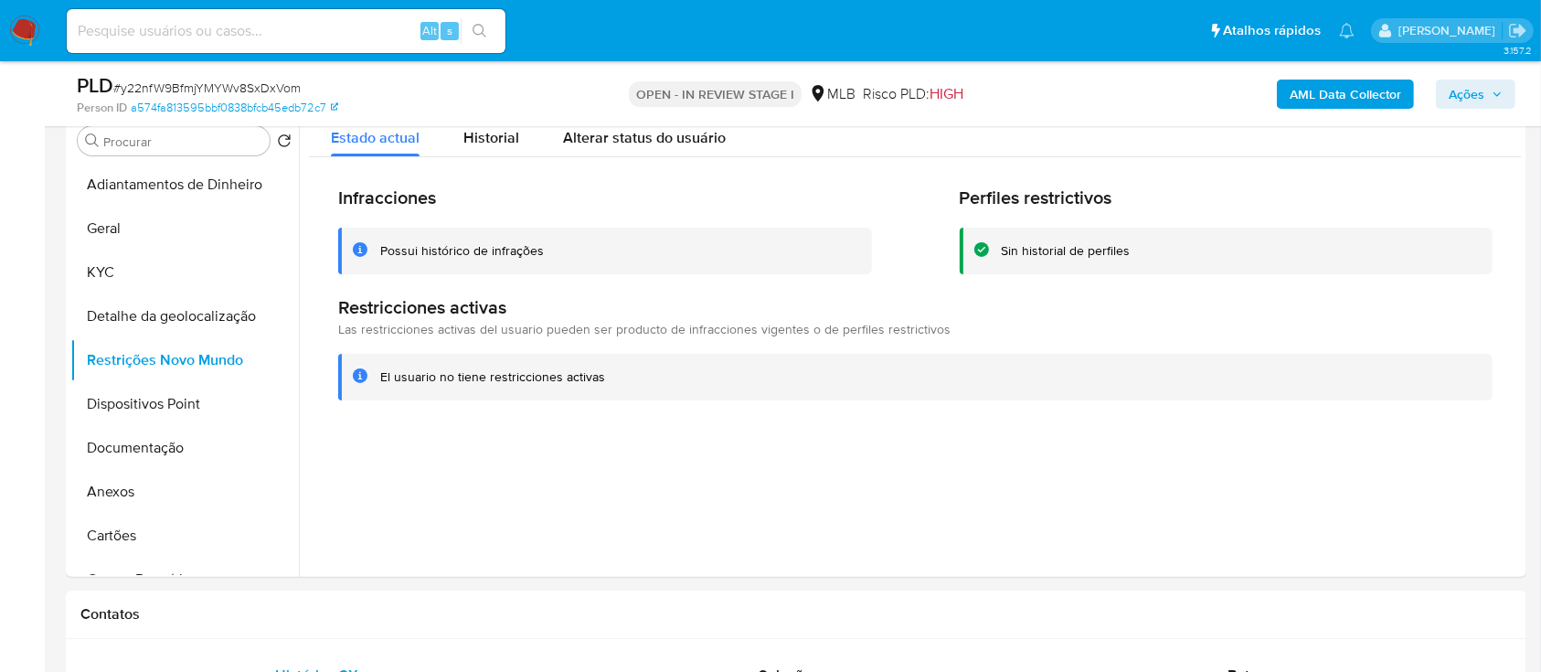
click at [1164, 97] on div "AML Data Collector Ações" at bounding box center [1278, 93] width 474 height 43
click at [177, 400] on button "Dispositivos Point" at bounding box center [177, 404] width 214 height 44
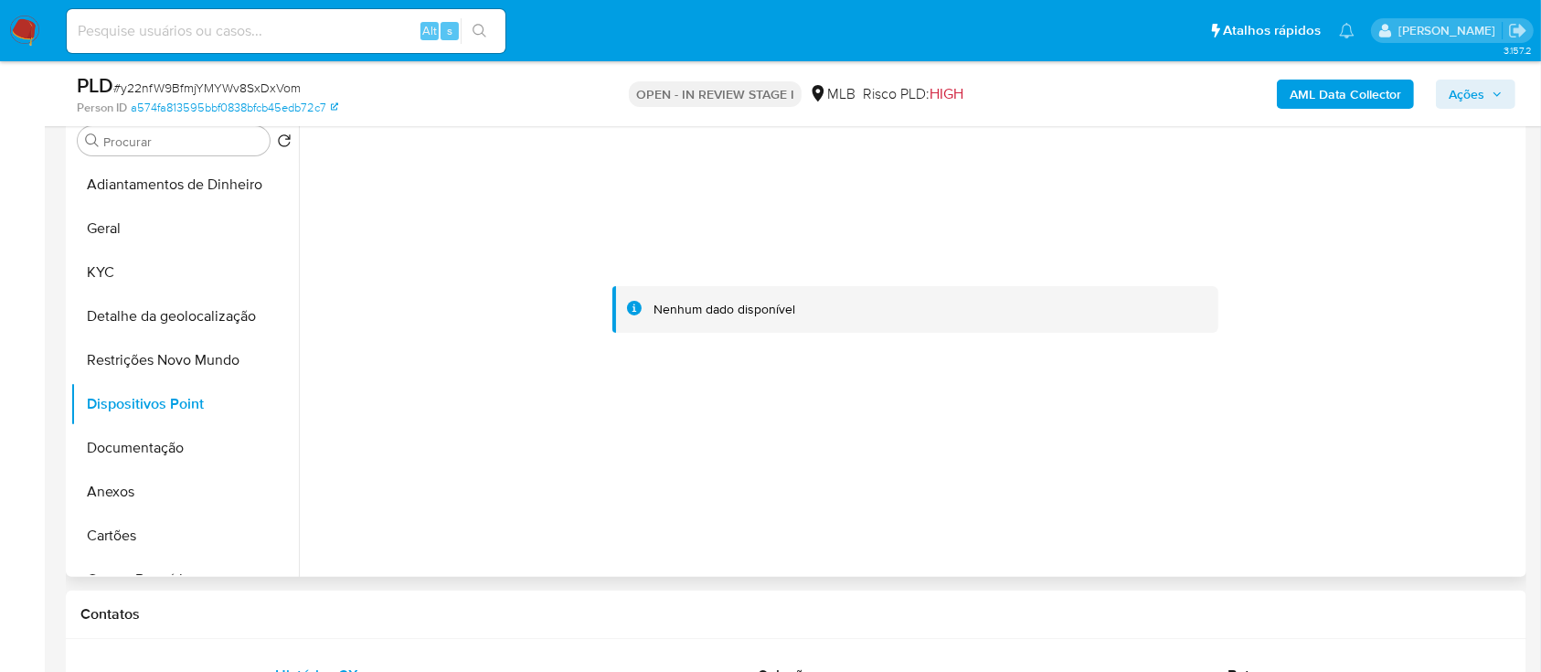
click at [1490, 201] on div at bounding box center [915, 310] width 1213 height 402
click at [167, 435] on button "Documentação" at bounding box center [177, 448] width 214 height 44
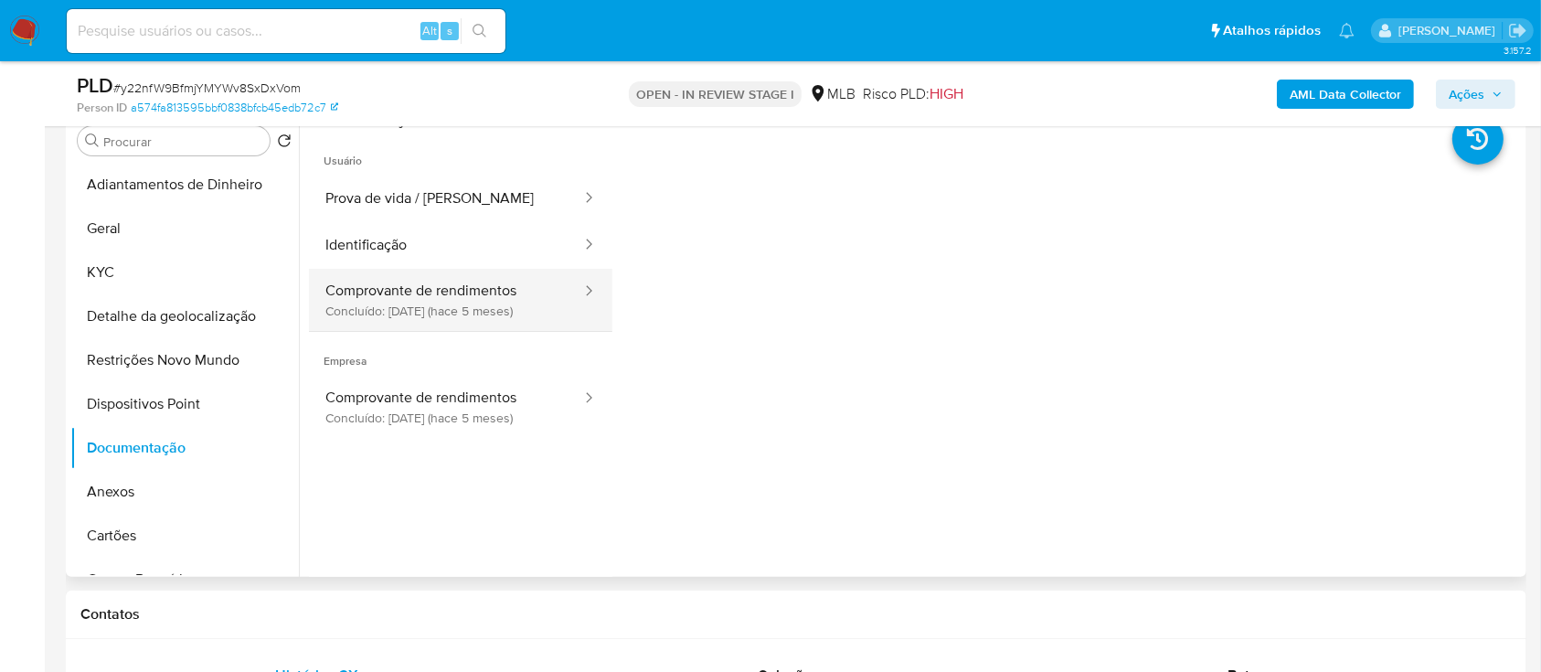
click at [398, 292] on button "Comprovante de rendimentos Concluído: 11/04/2025 (hace 5 meses)" at bounding box center [446, 300] width 274 height 62
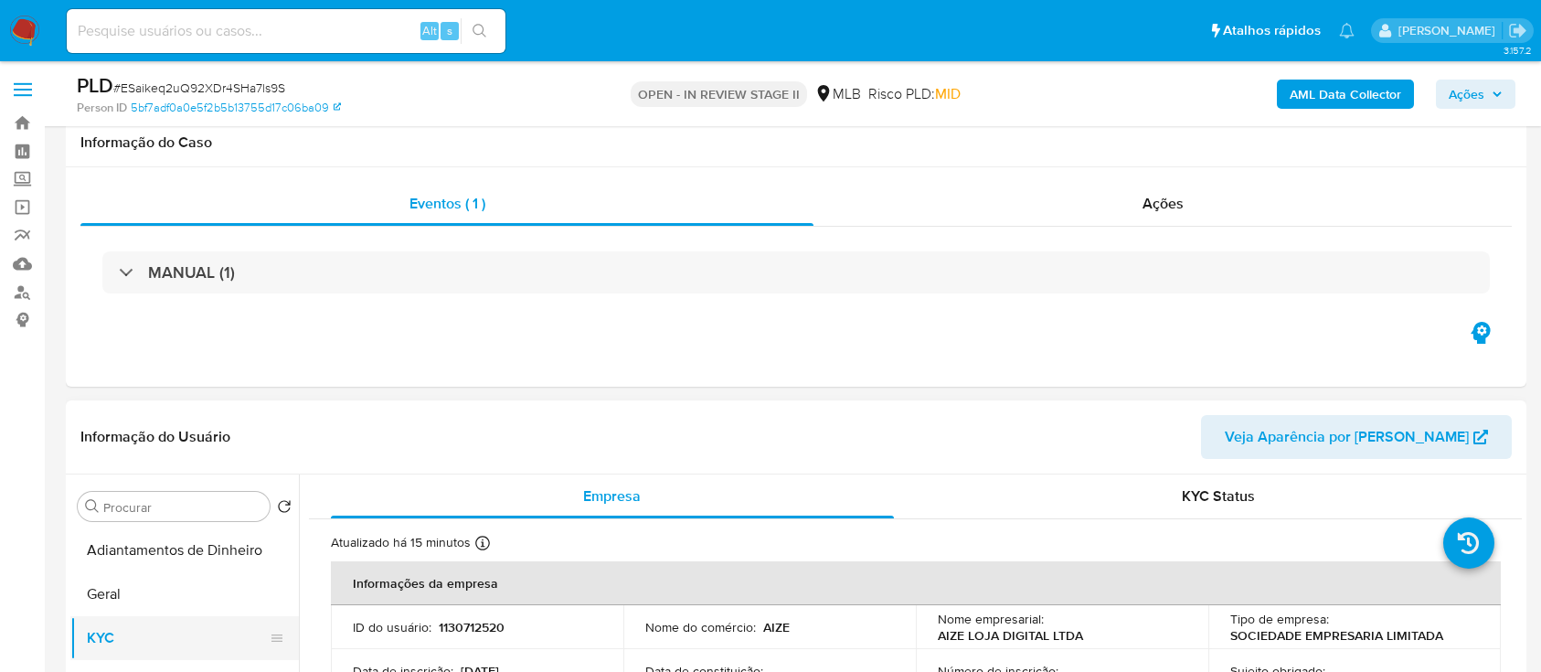
scroll to position [243, 0]
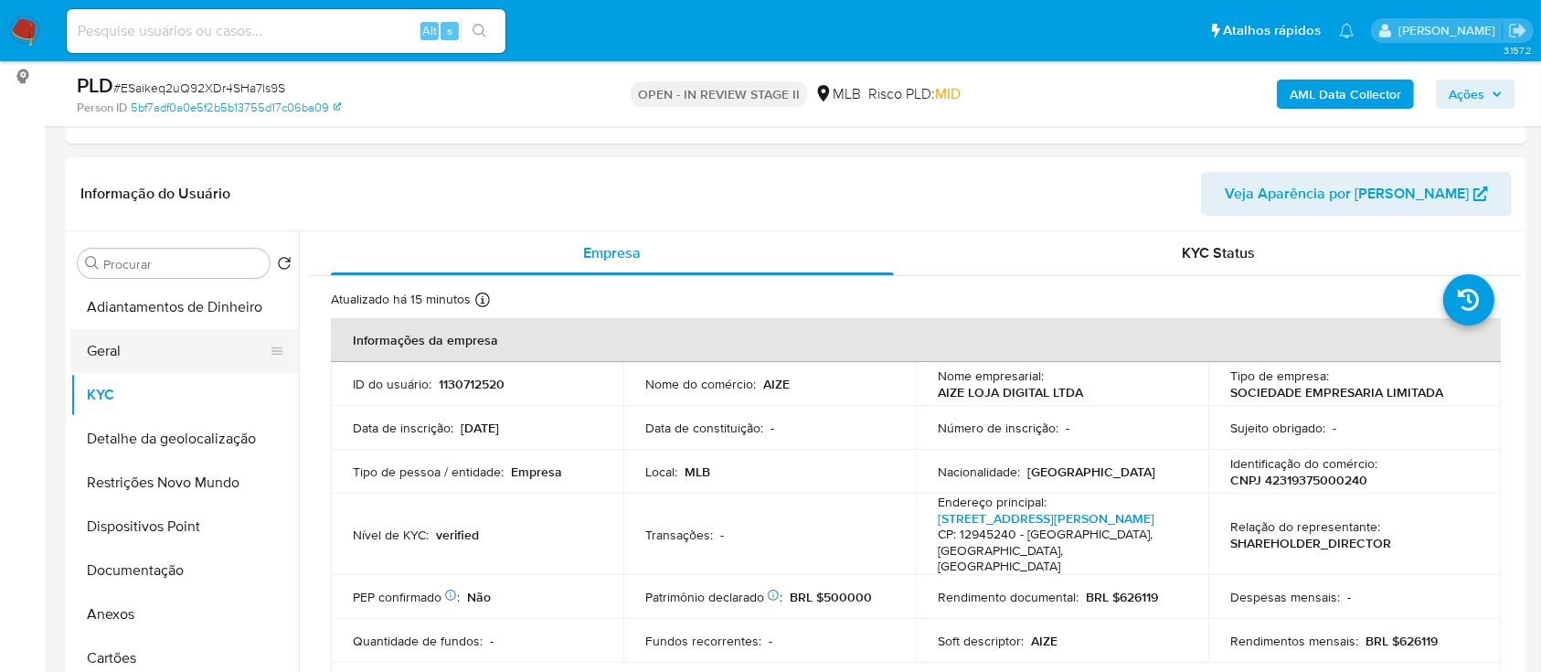
click at [182, 355] on button "Geral" at bounding box center [177, 351] width 214 height 44
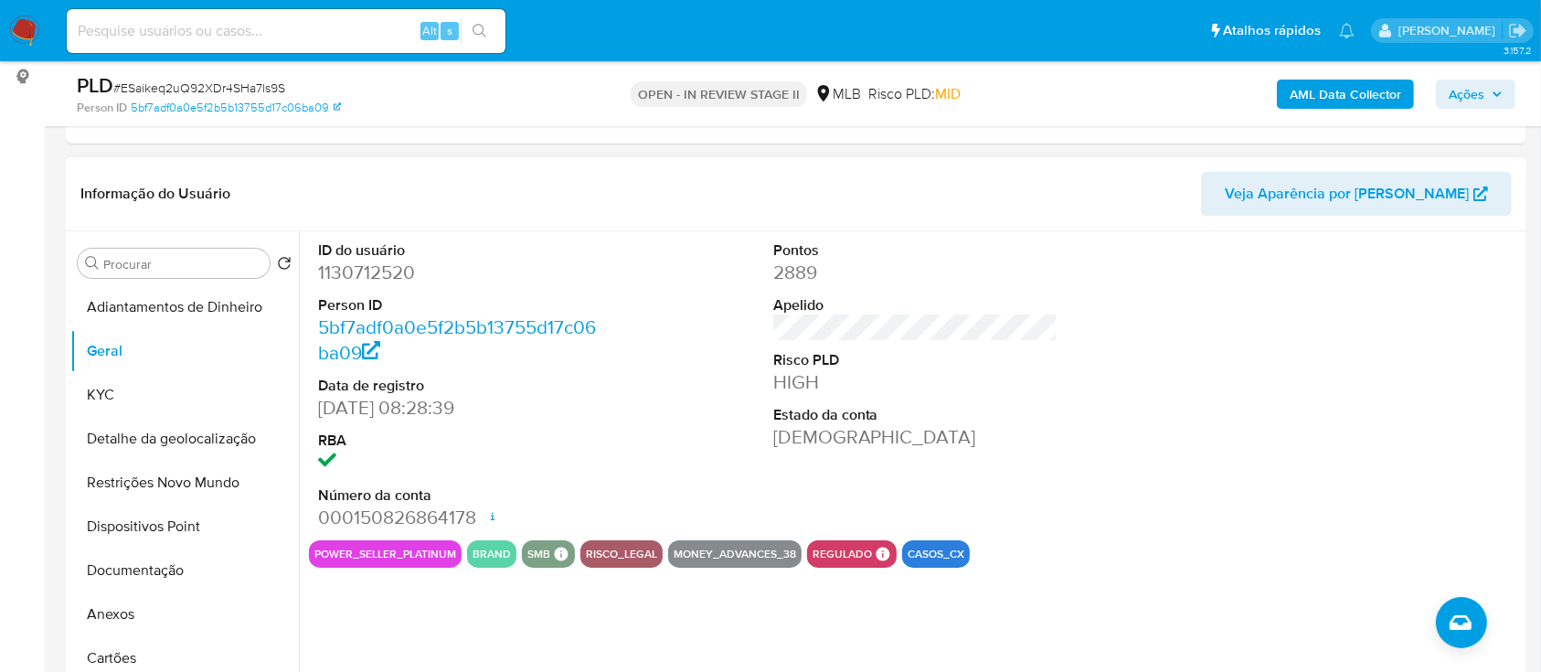
drag, startPoint x: 1207, startPoint y: 328, endPoint x: 1199, endPoint y: 297, distance: 32.1
click at [1204, 314] on div "ID do usuário 1130712520 Person ID 5bf7adf0a0e5f2b5b13755d17c06ba09 Data de reg…" at bounding box center [915, 385] width 1213 height 309
click at [102, 396] on button "KYC" at bounding box center [177, 395] width 214 height 44
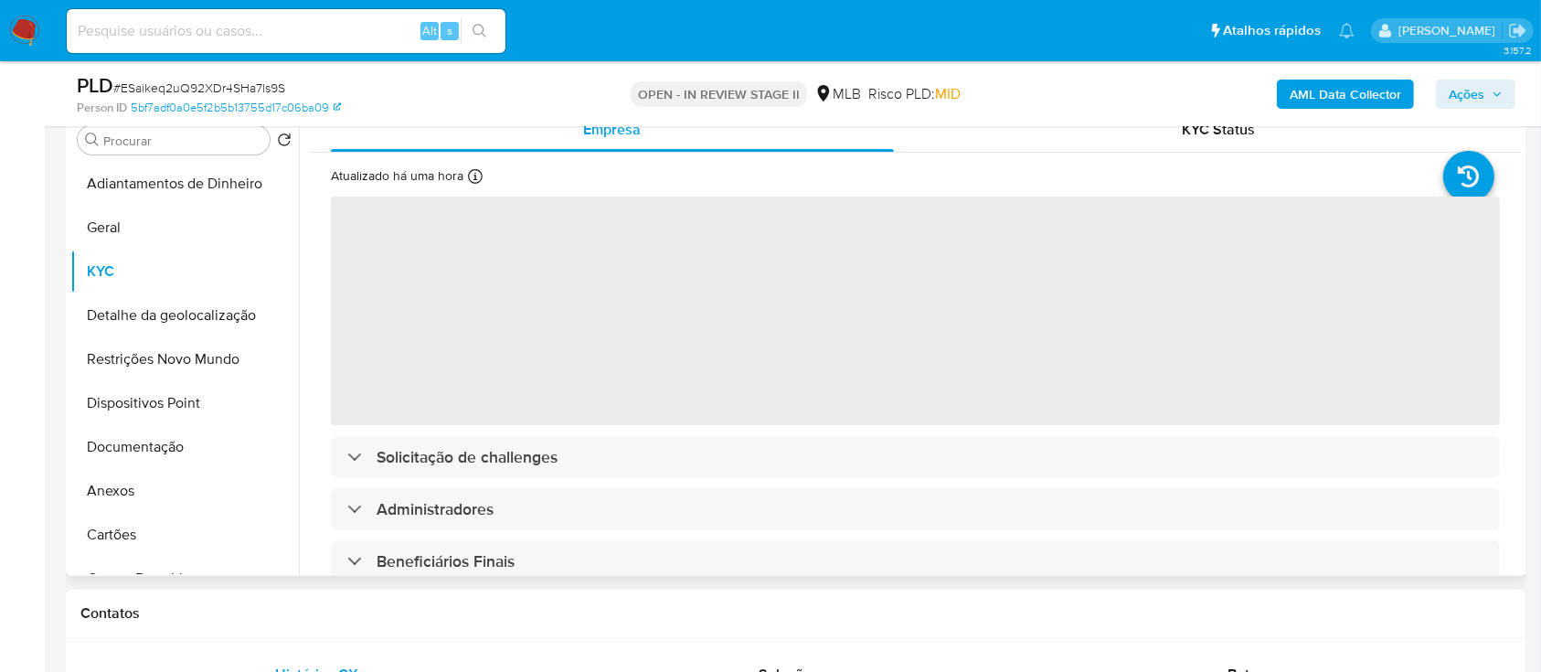
scroll to position [366, 0]
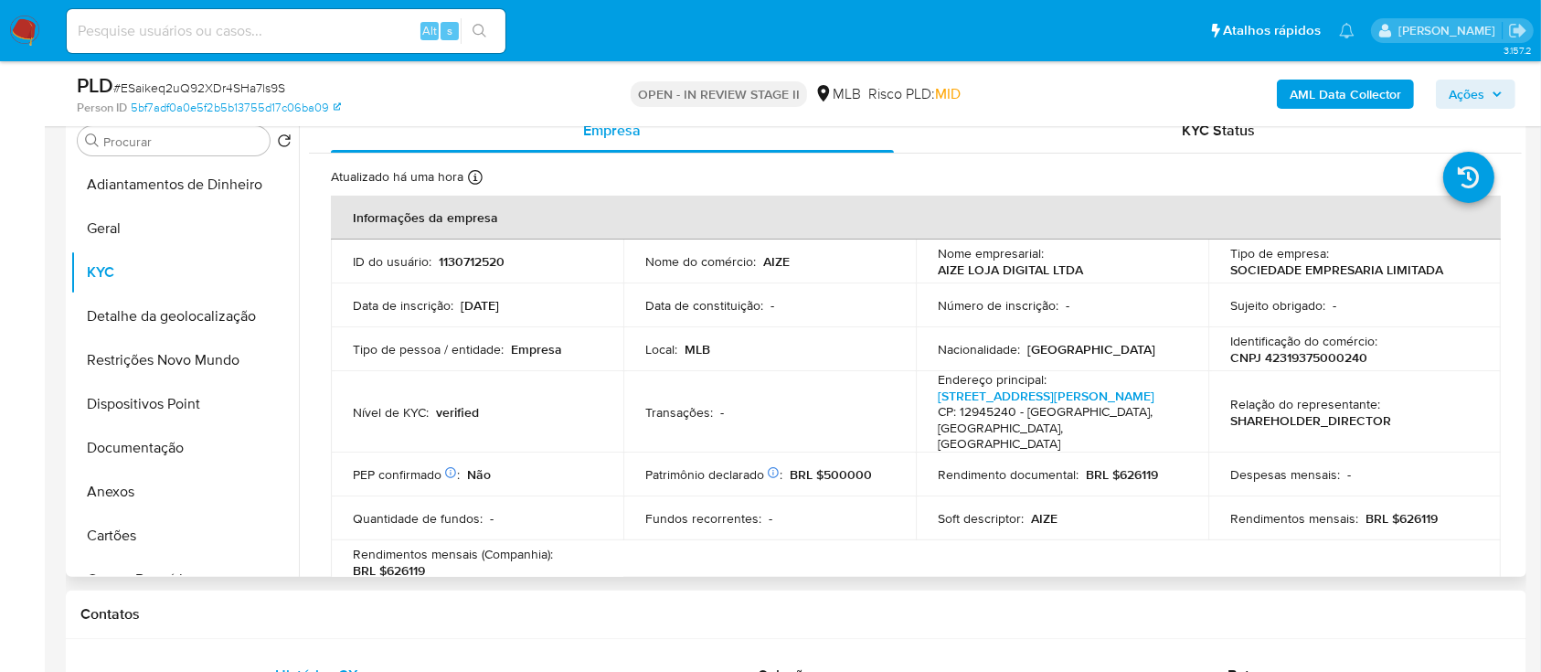
drag, startPoint x: 1513, startPoint y: 185, endPoint x: 1516, endPoint y: 213, distance: 28.5
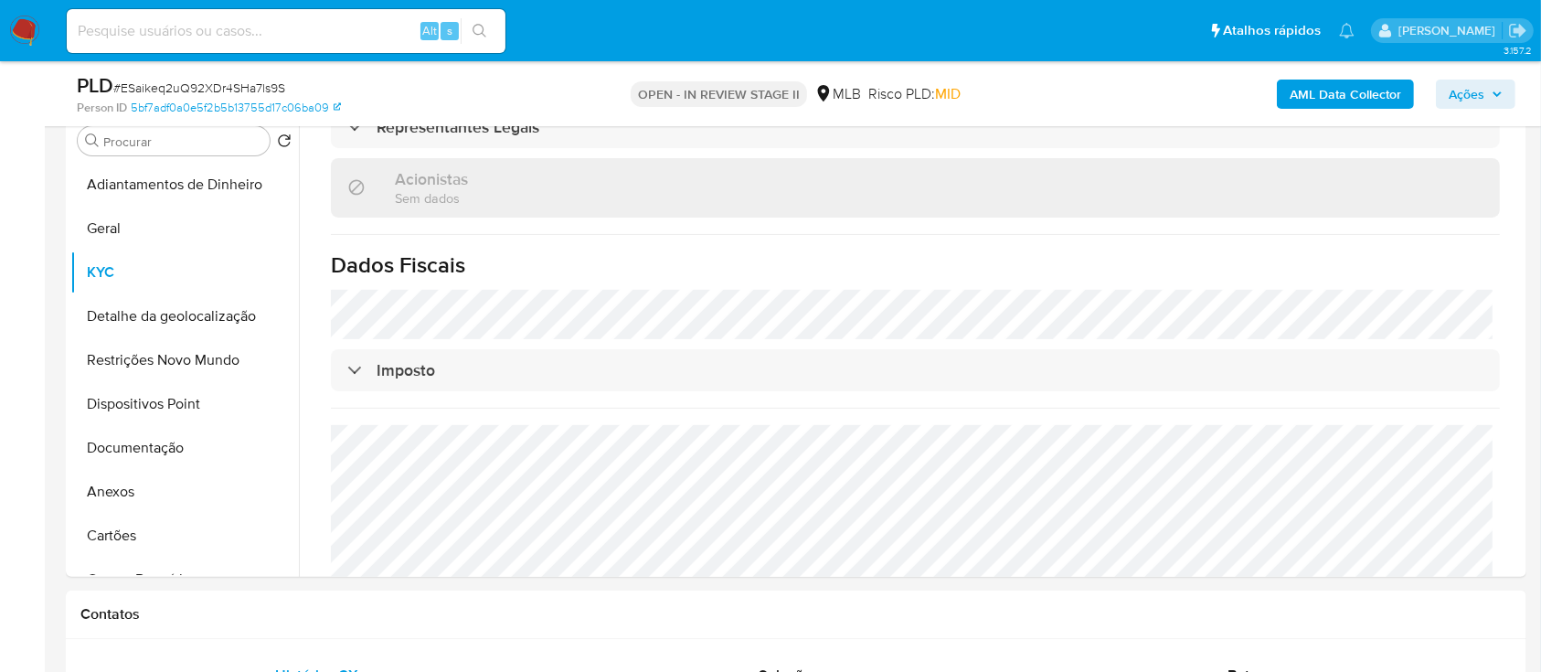
scroll to position [487, 0]
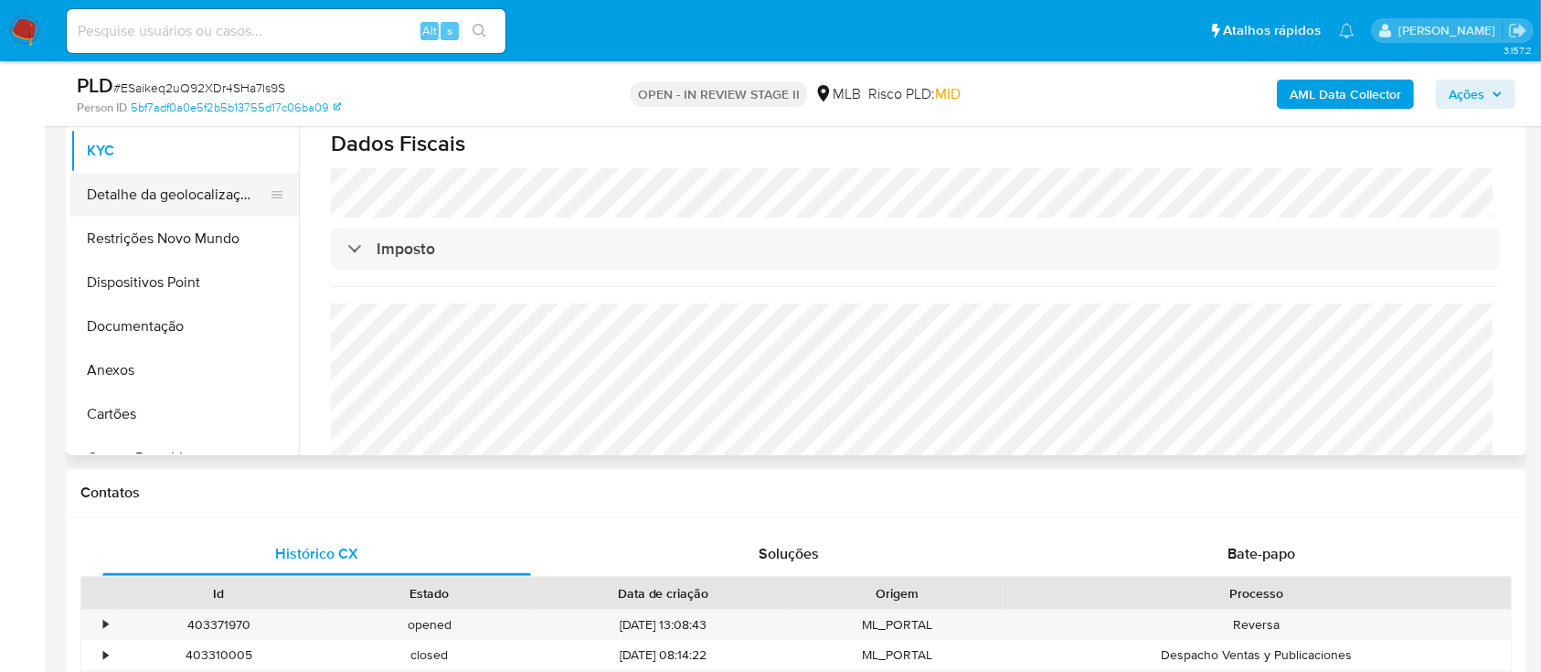
click at [186, 196] on button "Detalhe da geolocalização" at bounding box center [177, 195] width 214 height 44
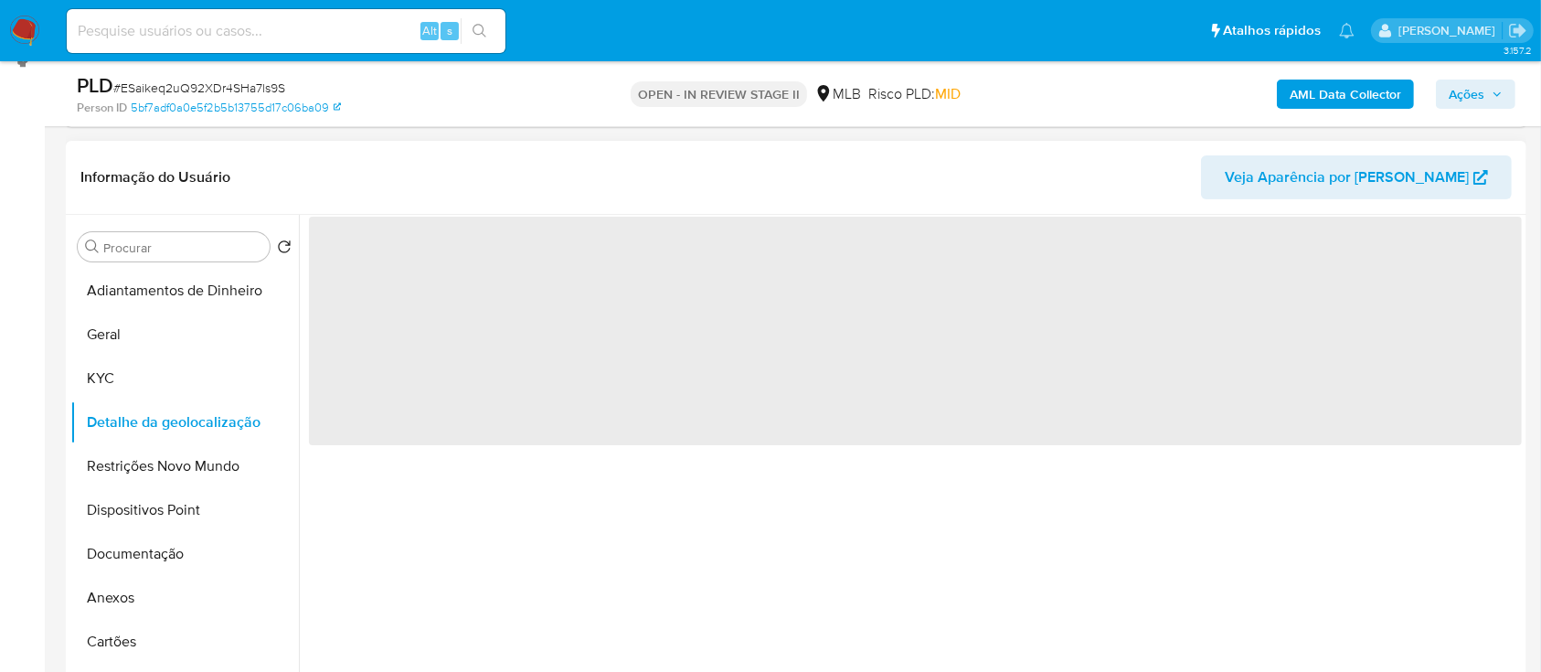
scroll to position [243, 0]
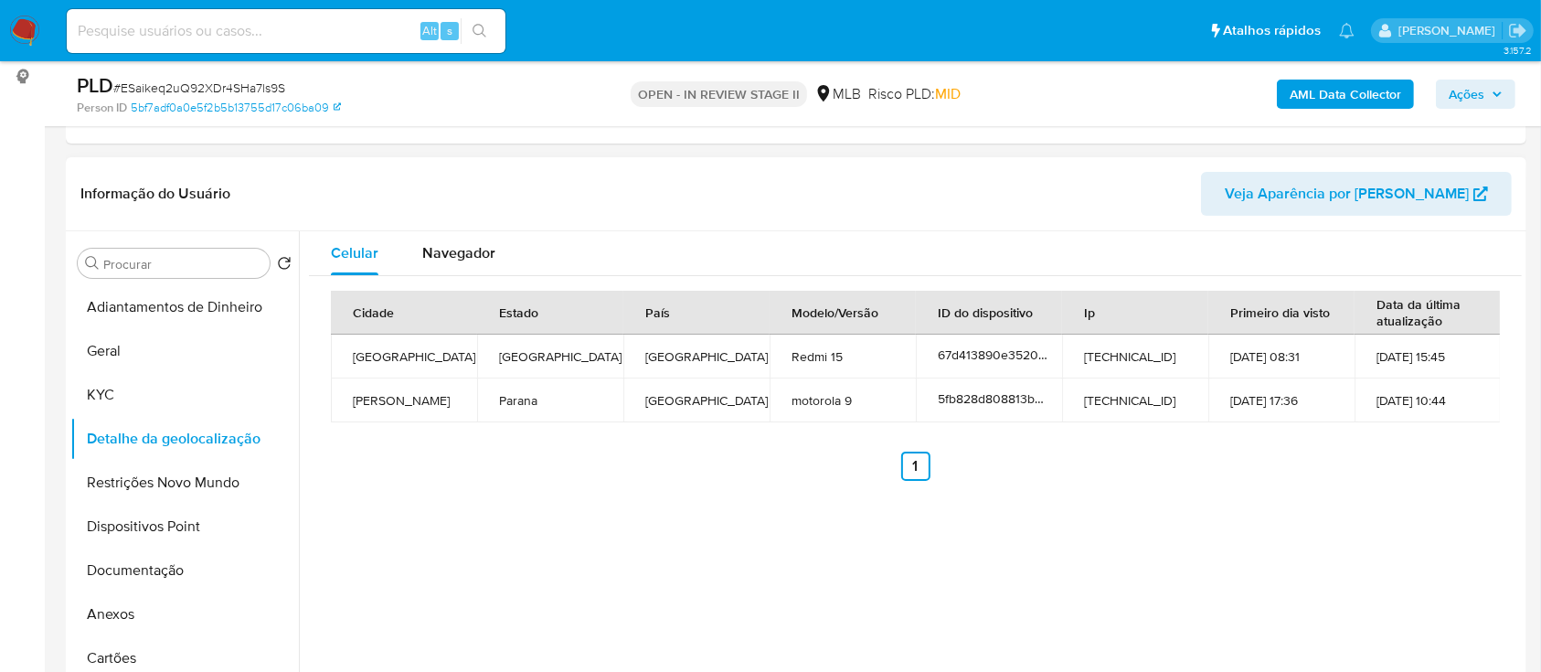
drag, startPoint x: 1249, startPoint y: 502, endPoint x: 1265, endPoint y: 470, distance: 35.6
click at [1249, 501] on div "Celular Navegador Cidade Estado País Modelo/Versão ID do dispositivo Ip Primeir…" at bounding box center [910, 465] width 1223 height 468
click at [169, 488] on button "Restrições Novo Mundo" at bounding box center [177, 483] width 214 height 44
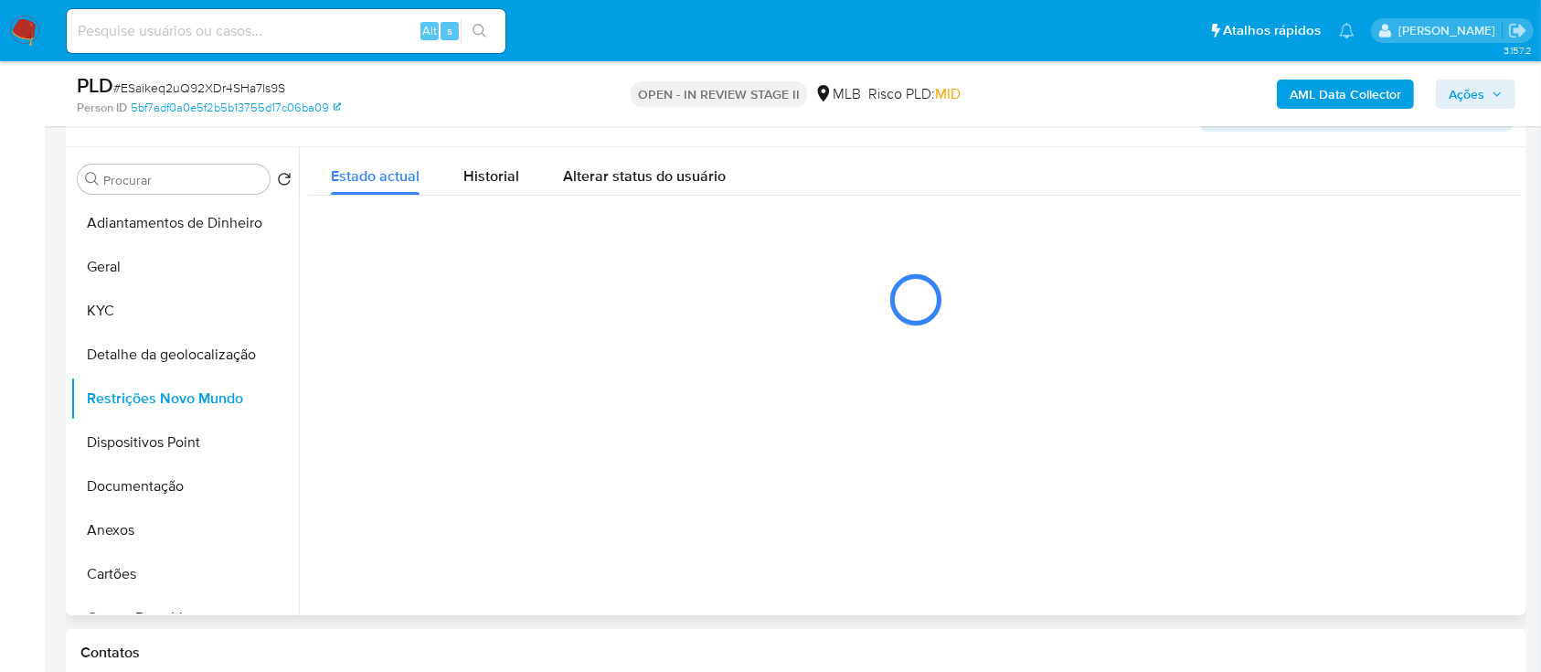
scroll to position [366, 0]
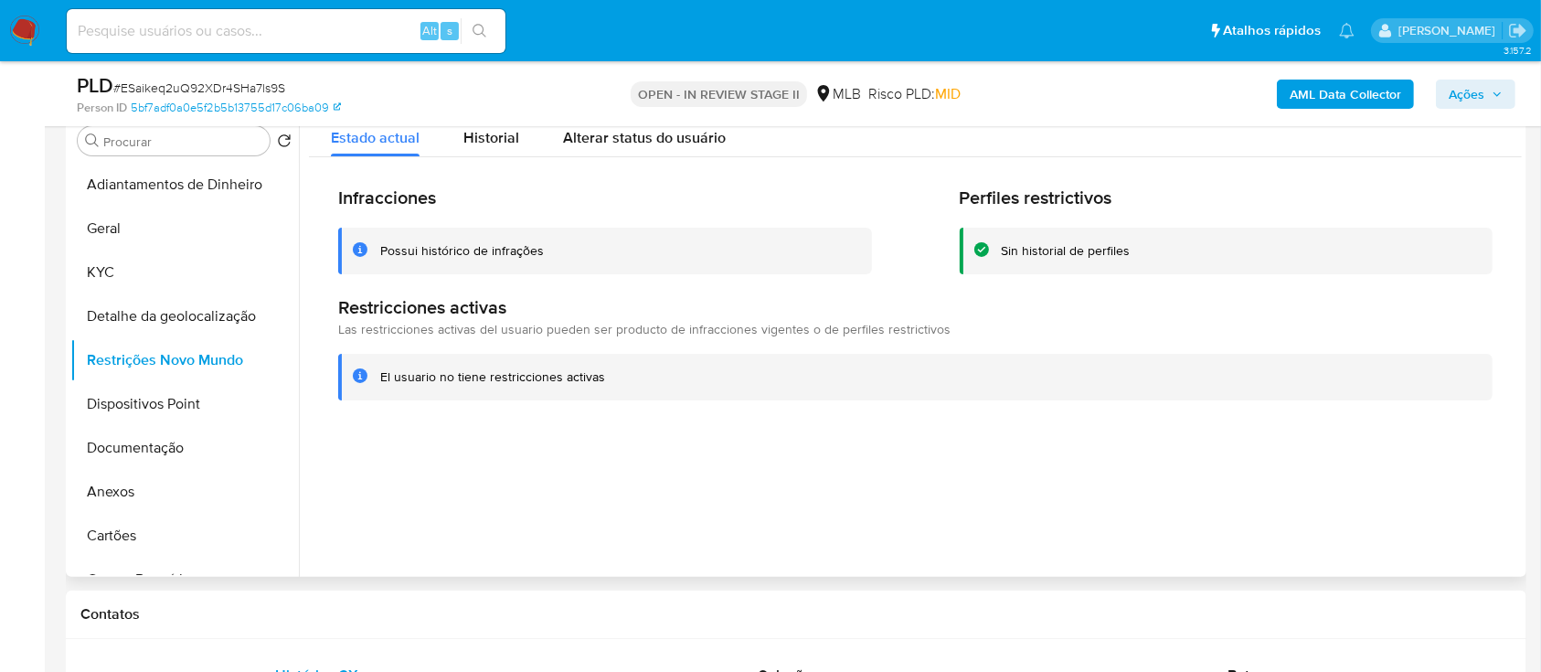
click at [1269, 461] on div at bounding box center [910, 343] width 1223 height 468
click at [216, 412] on button "Dispositivos Point" at bounding box center [177, 404] width 214 height 44
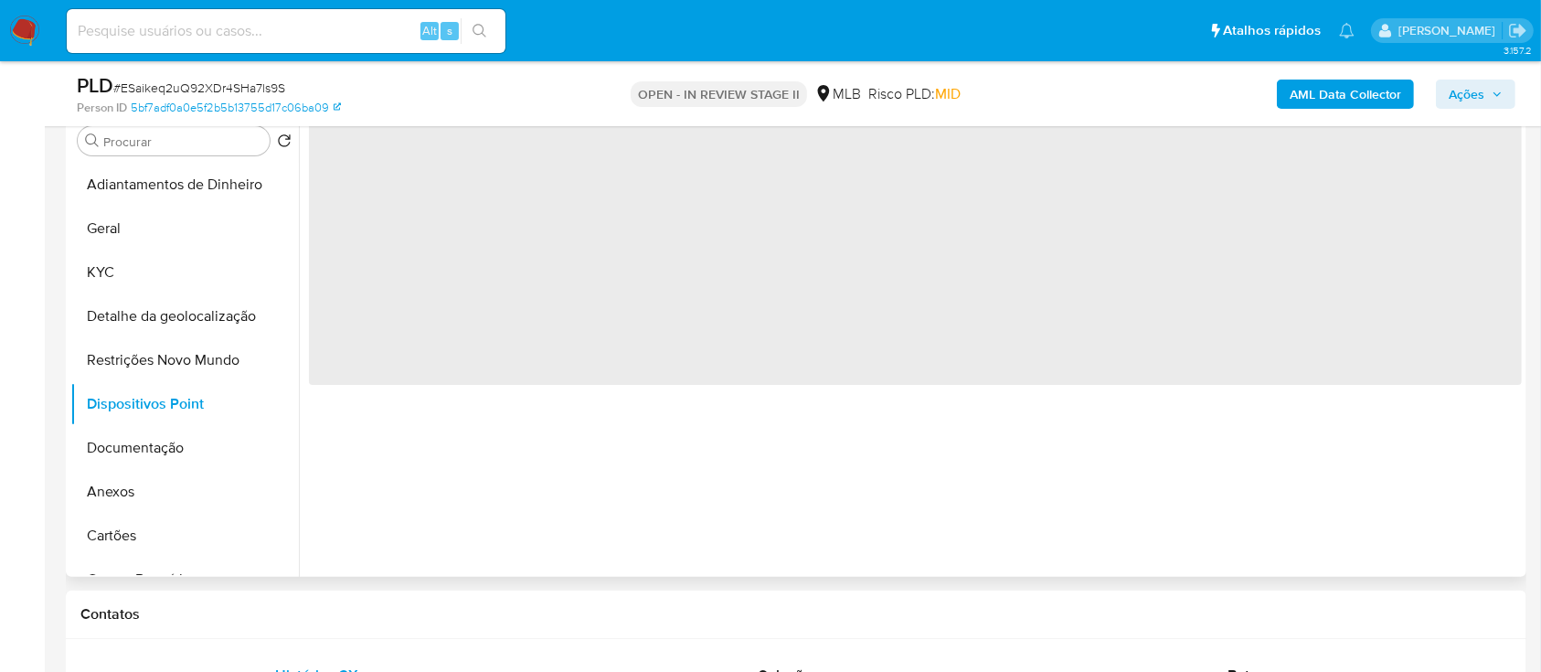
scroll to position [243, 0]
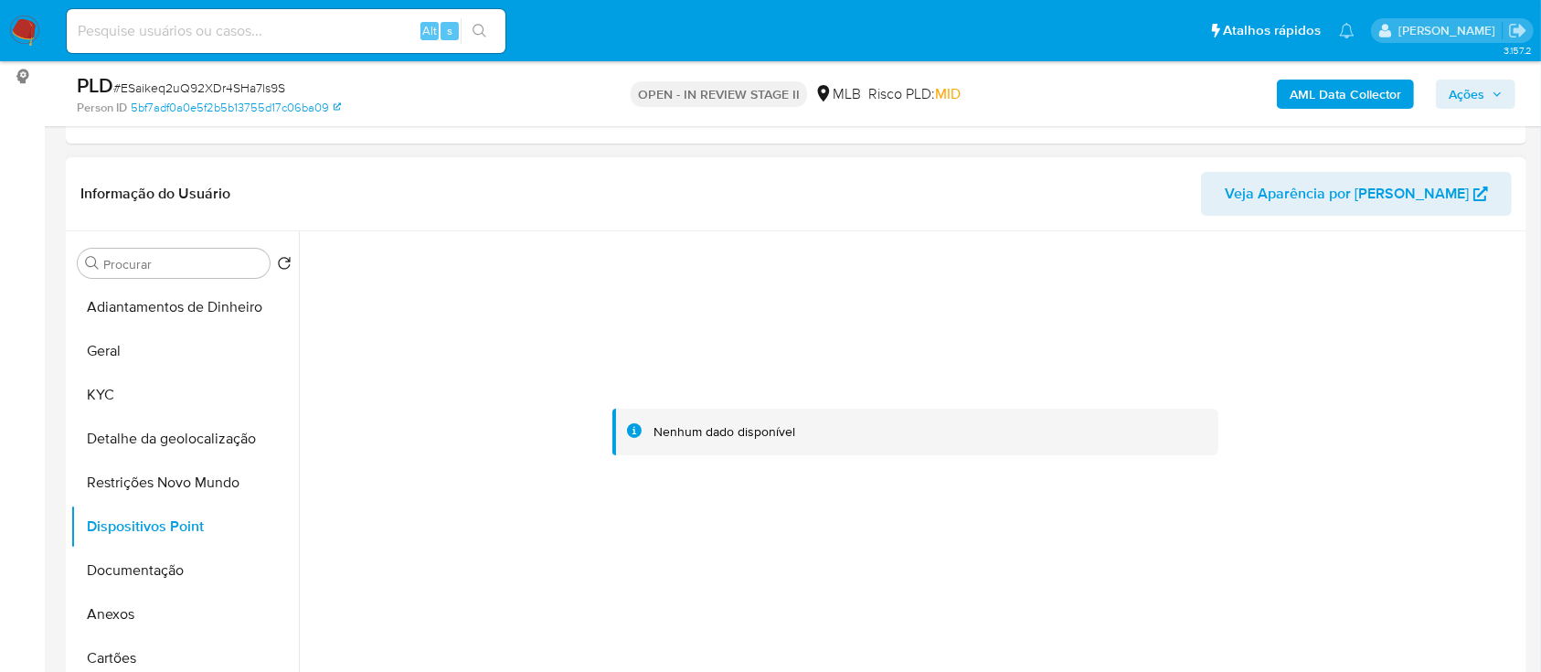
click at [1422, 281] on div at bounding box center [915, 432] width 1213 height 402
click at [175, 574] on button "Documentação" at bounding box center [177, 570] width 214 height 44
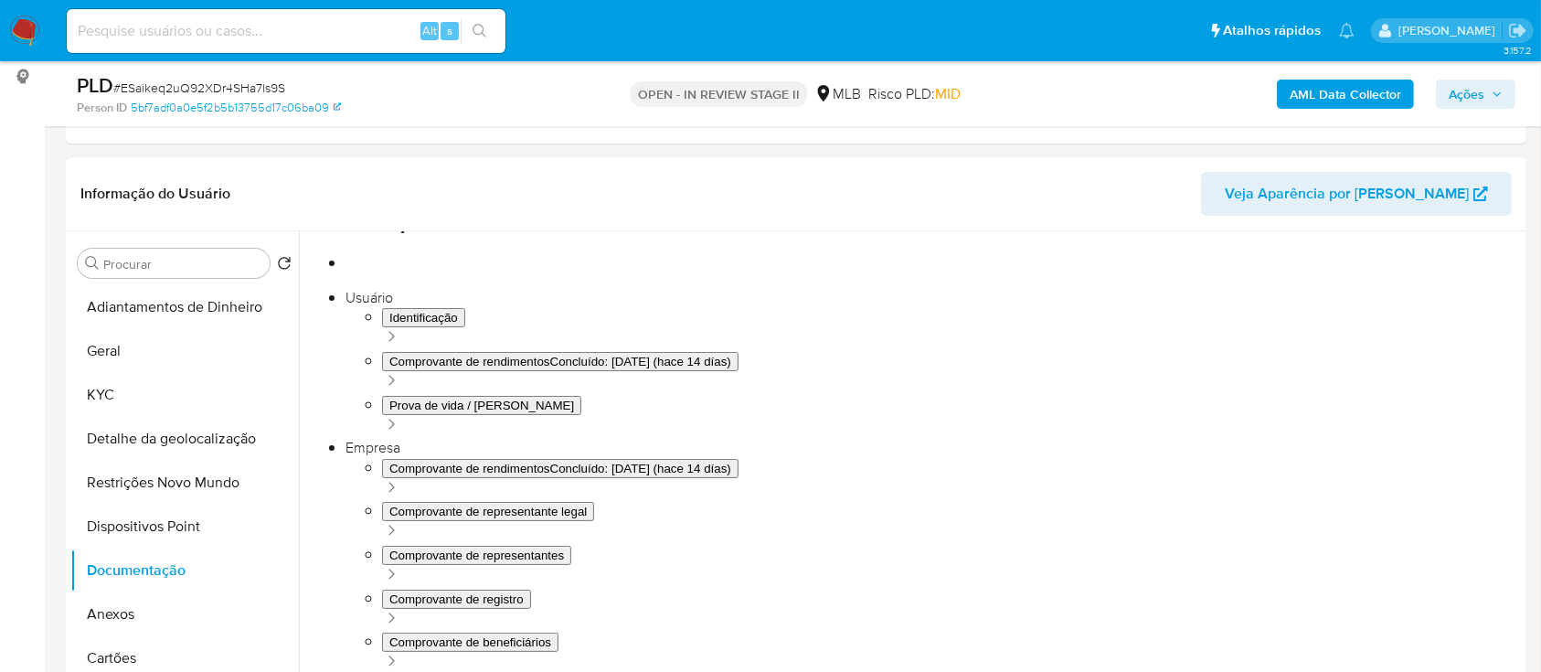
scroll to position [148, 0]
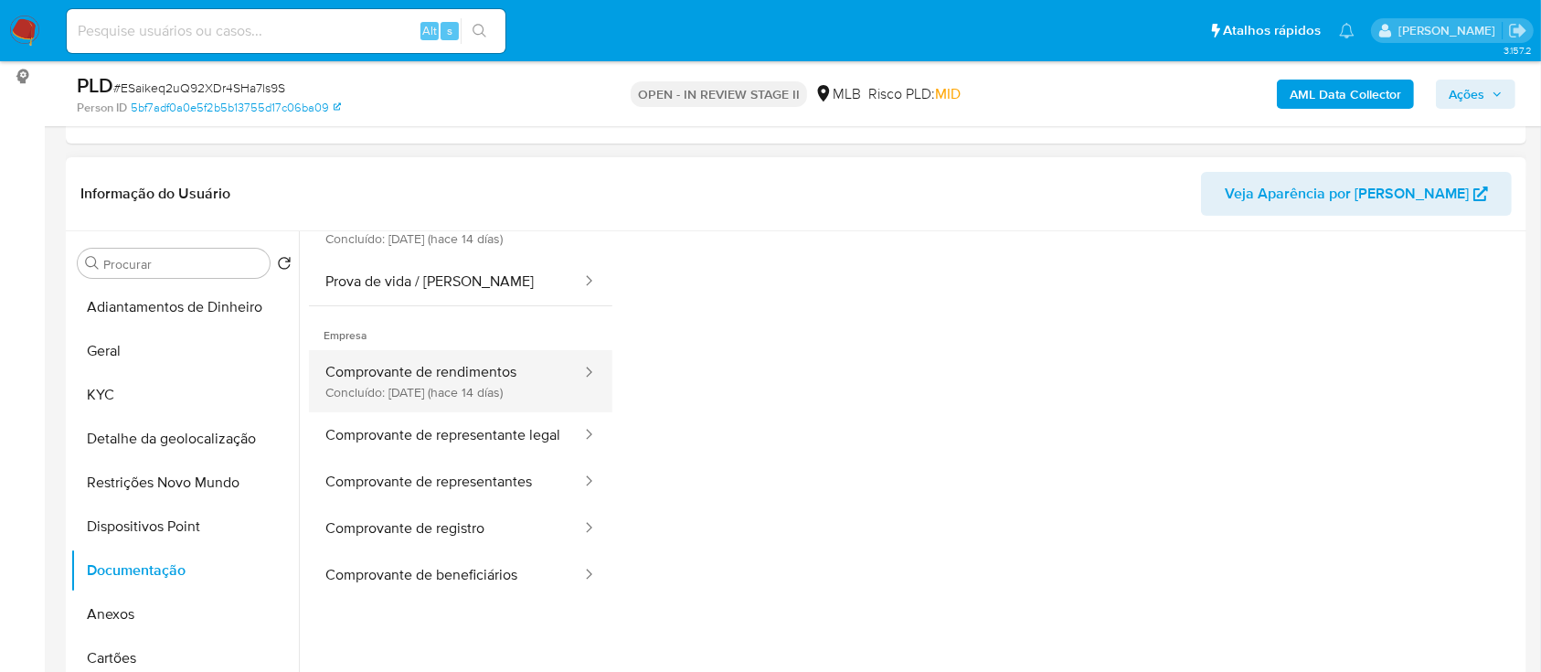
click at [420, 371] on button "Comprovante de rendimentos Concluído: 20/08/2025 (hace 14 días)" at bounding box center [446, 381] width 274 height 62
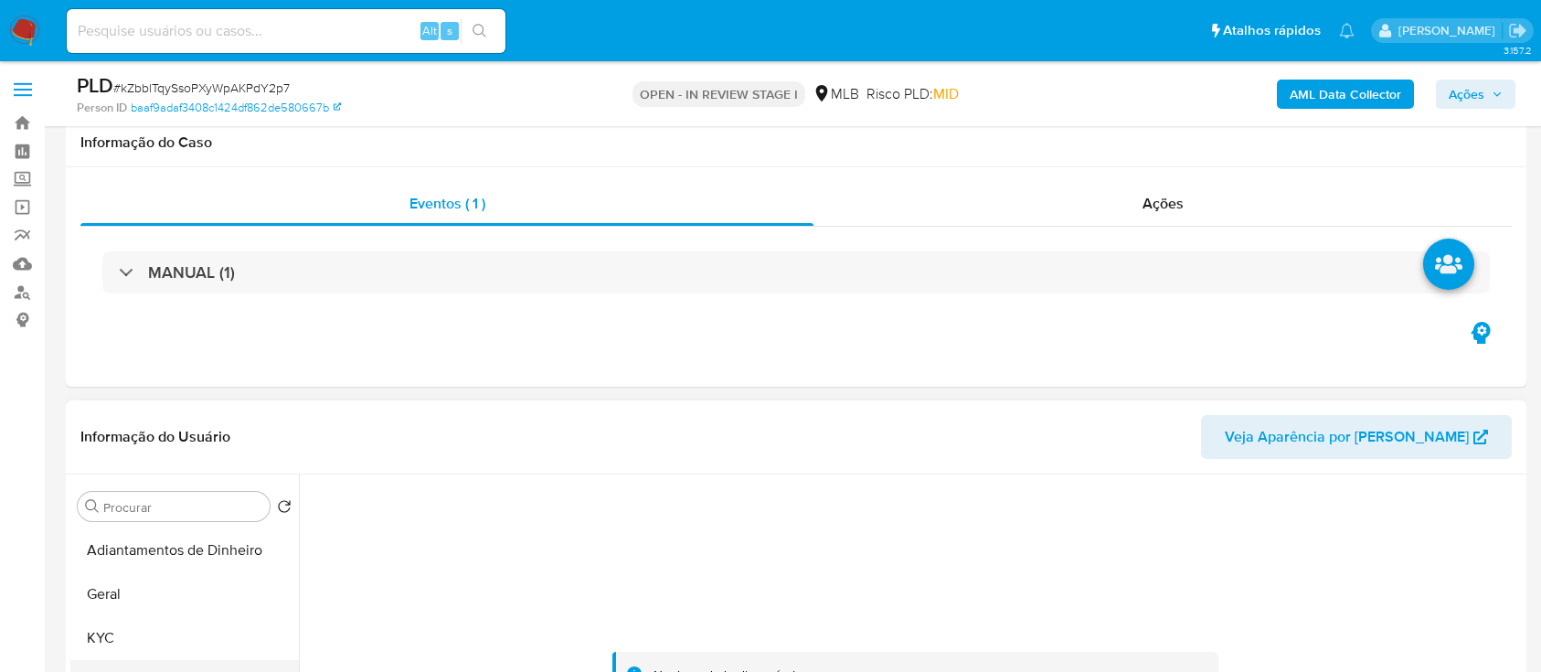
scroll to position [243, 0]
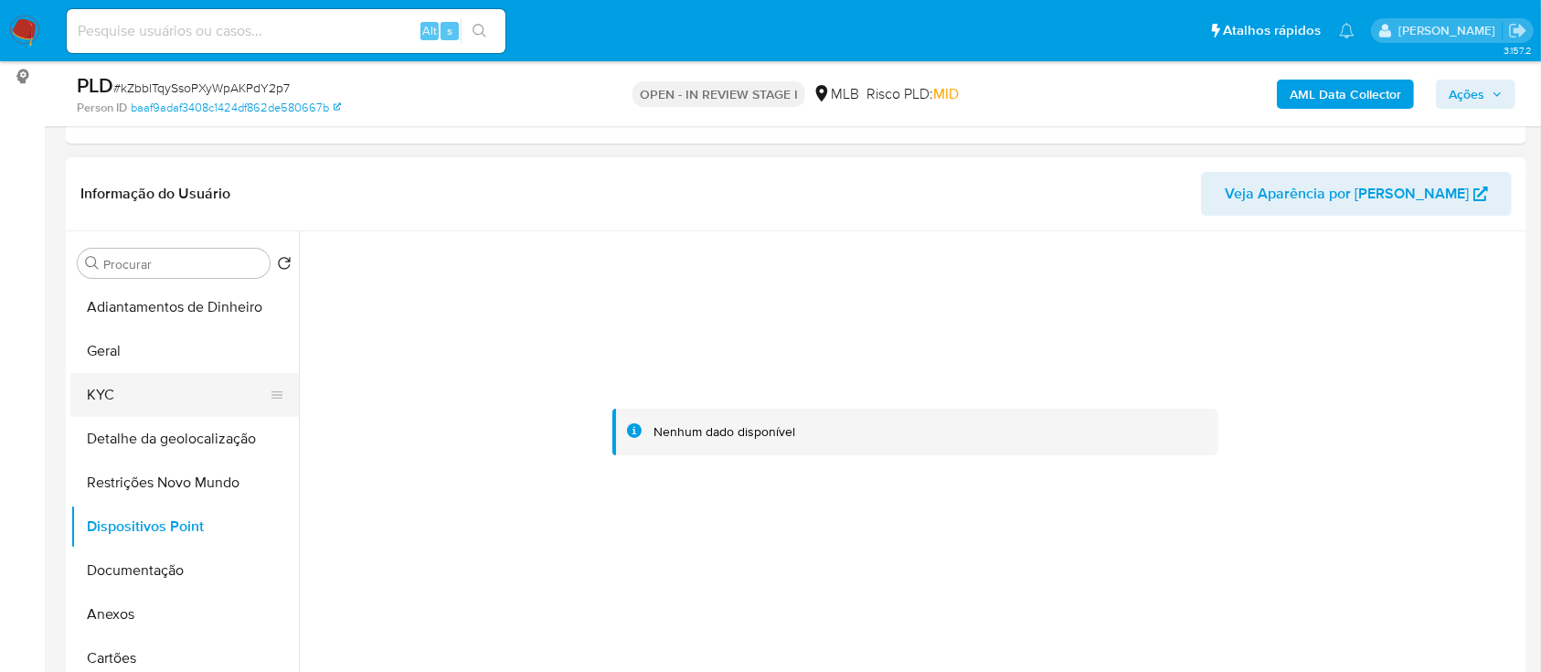
click at [97, 379] on button "KYC" at bounding box center [177, 395] width 214 height 44
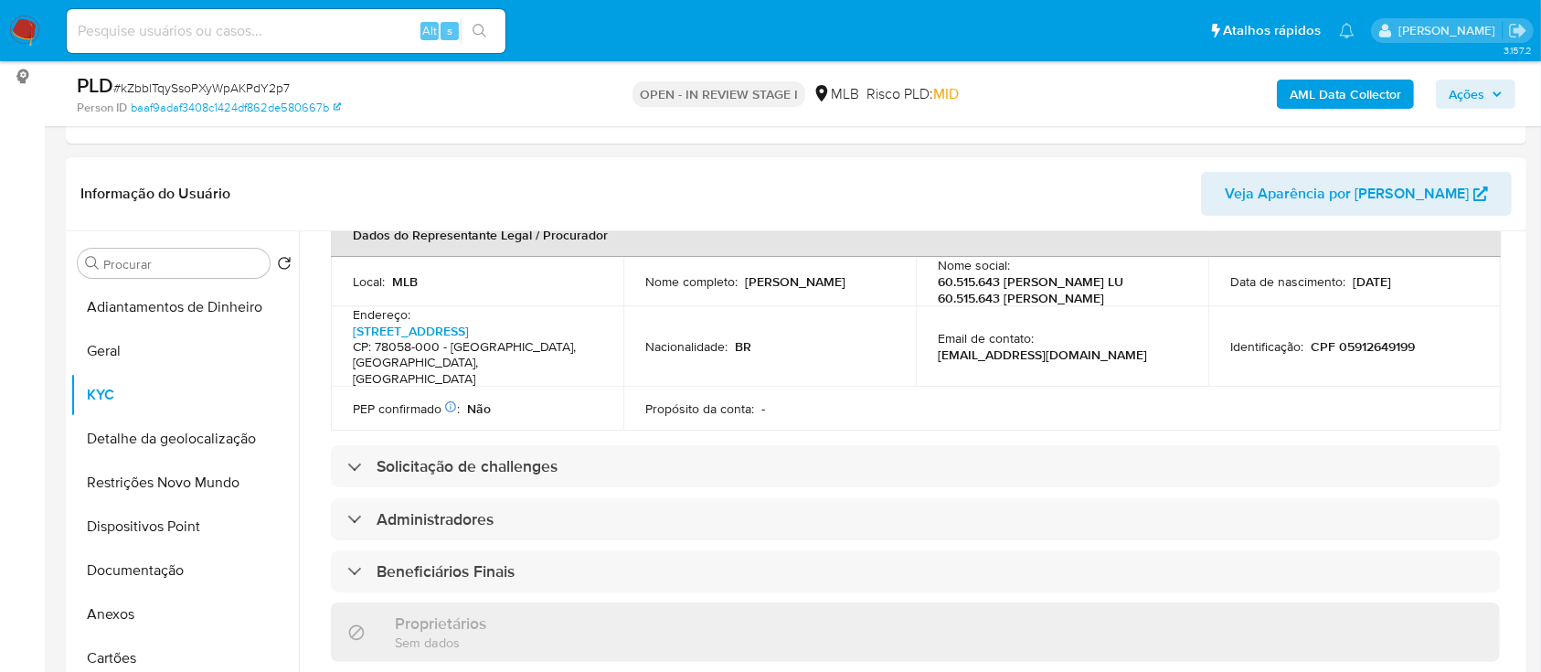
scroll to position [731, 0]
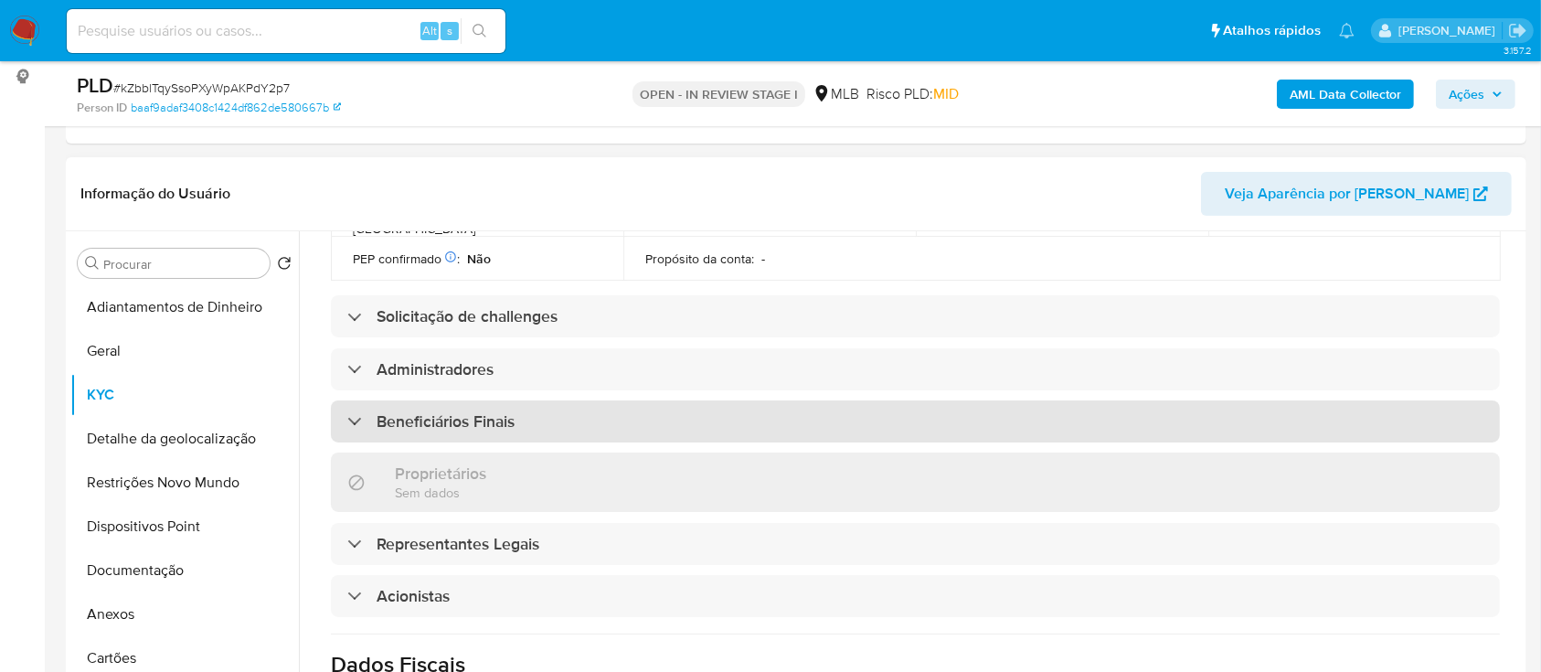
click at [358, 411] on div "Beneficiários Finais" at bounding box center [430, 421] width 167 height 20
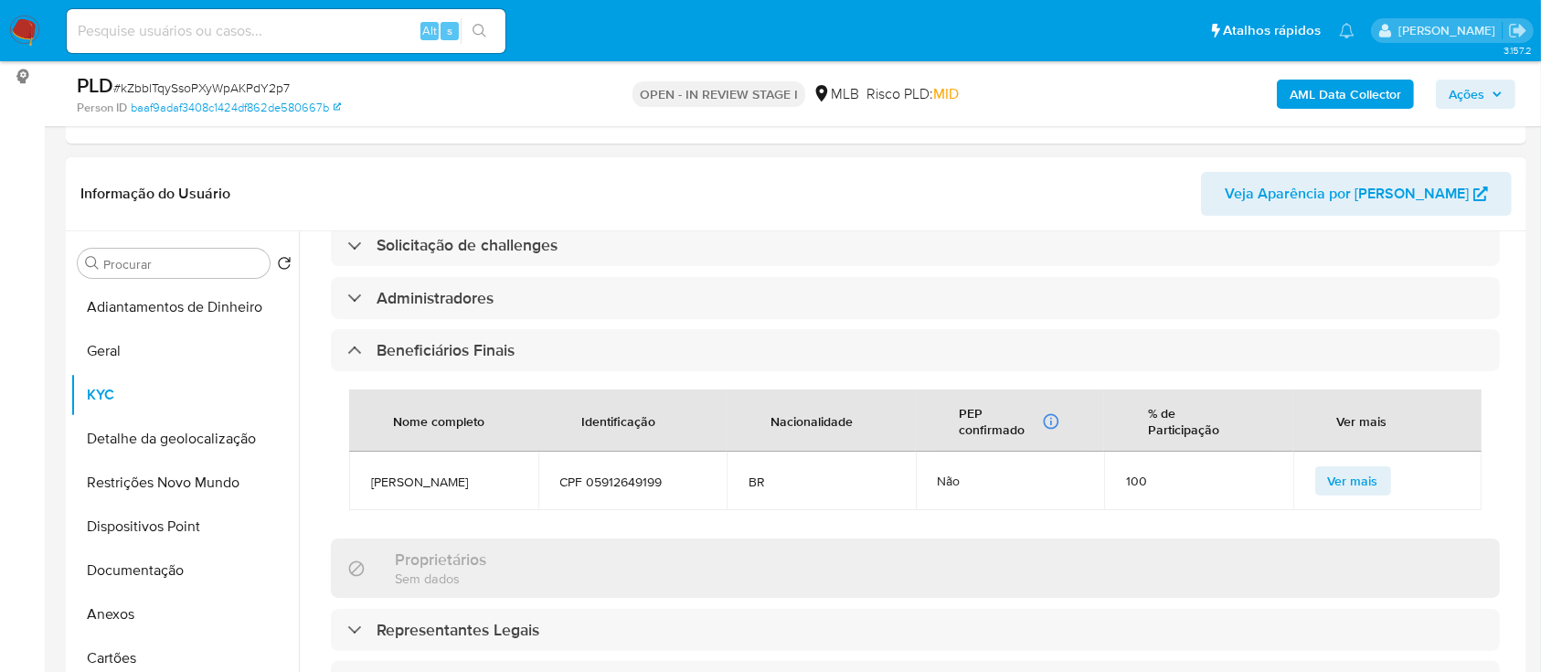
scroll to position [853, 0]
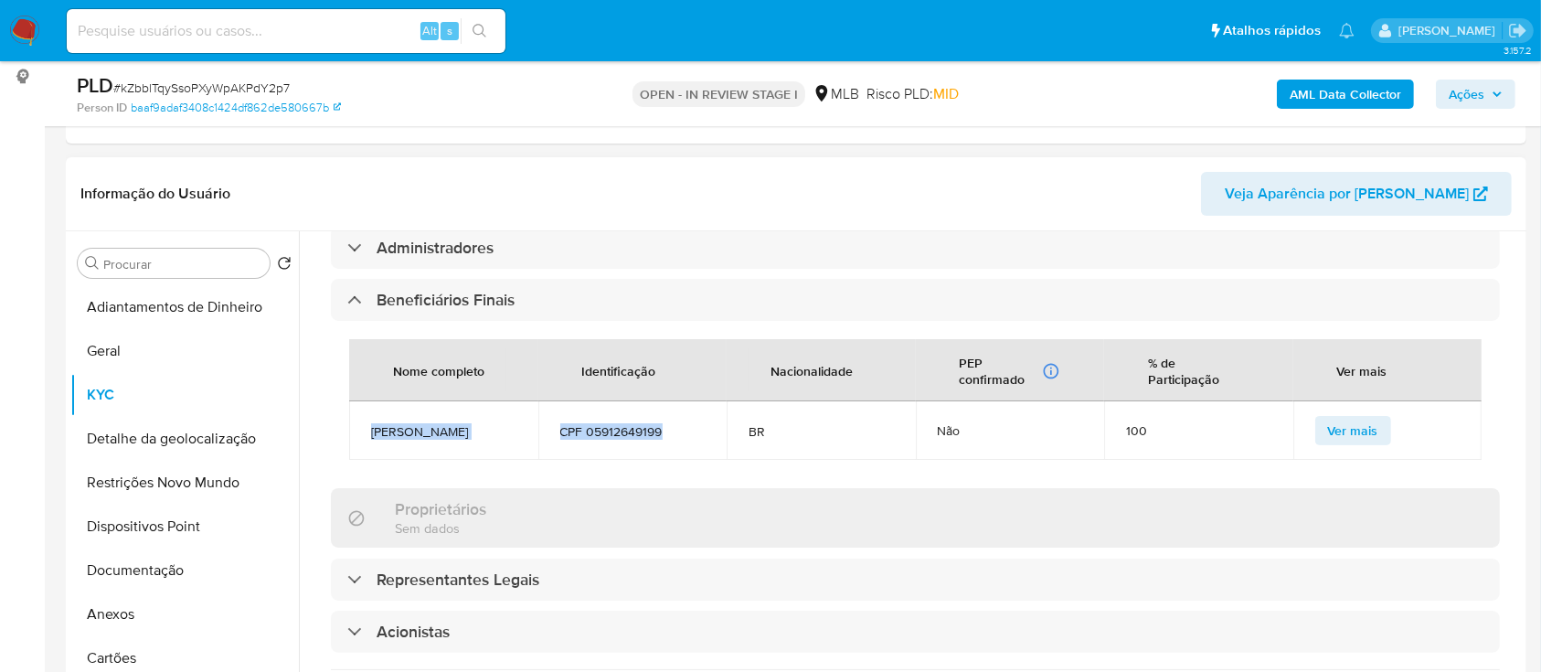
drag, startPoint x: 684, startPoint y: 395, endPoint x: 367, endPoint y: 400, distance: 317.2
click at [366, 401] on tr "[PERSON_NAME] Luz CPF 05912649199 BR Não 100 Ver mais" at bounding box center [915, 430] width 1132 height 58
copy tr "[PERSON_NAME] Luz CPF 05912649199"
